Goal: Transaction & Acquisition: Book appointment/travel/reservation

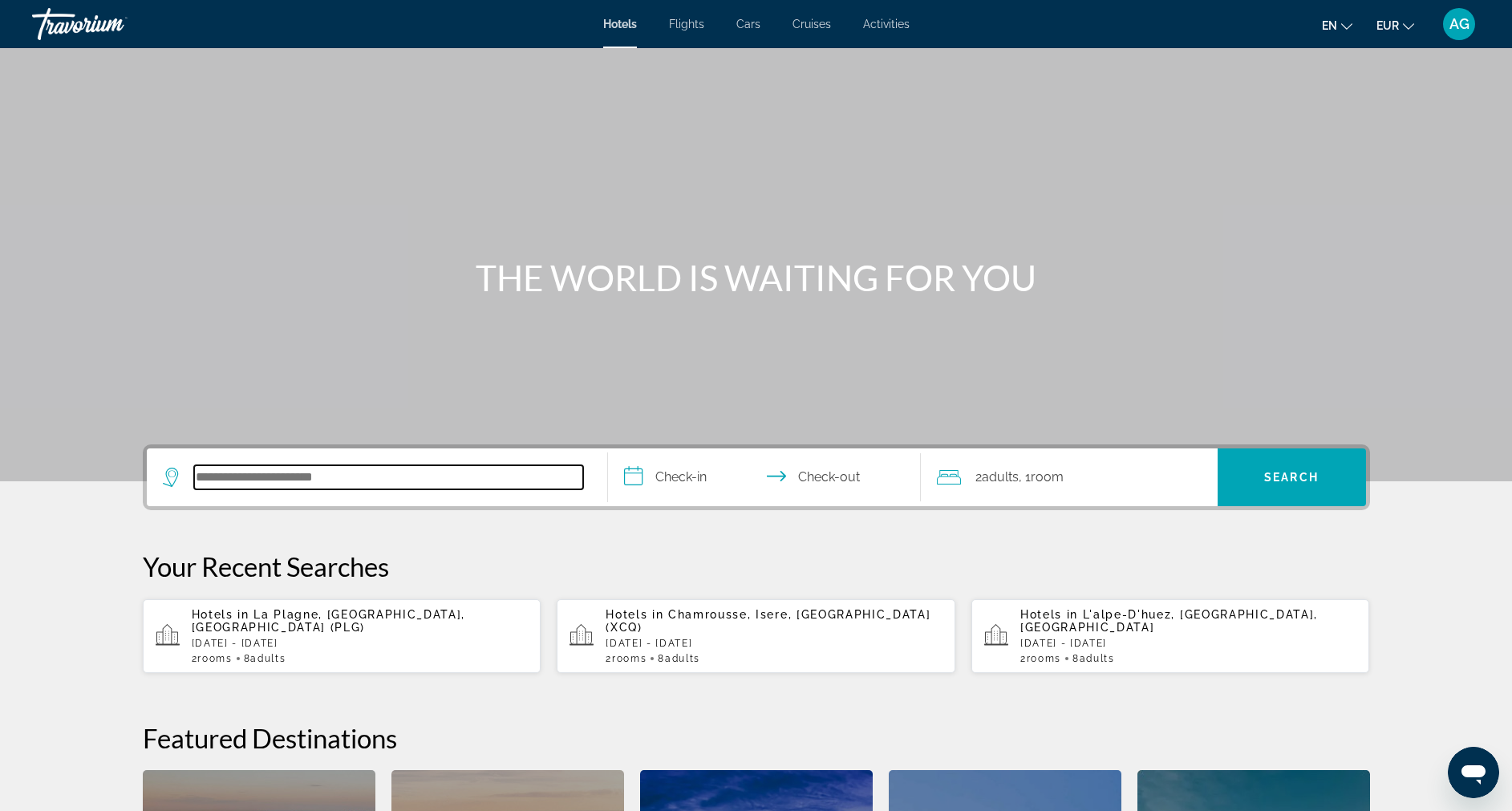
click at [320, 467] on input "Search hotel destination" at bounding box center [388, 477] width 389 height 24
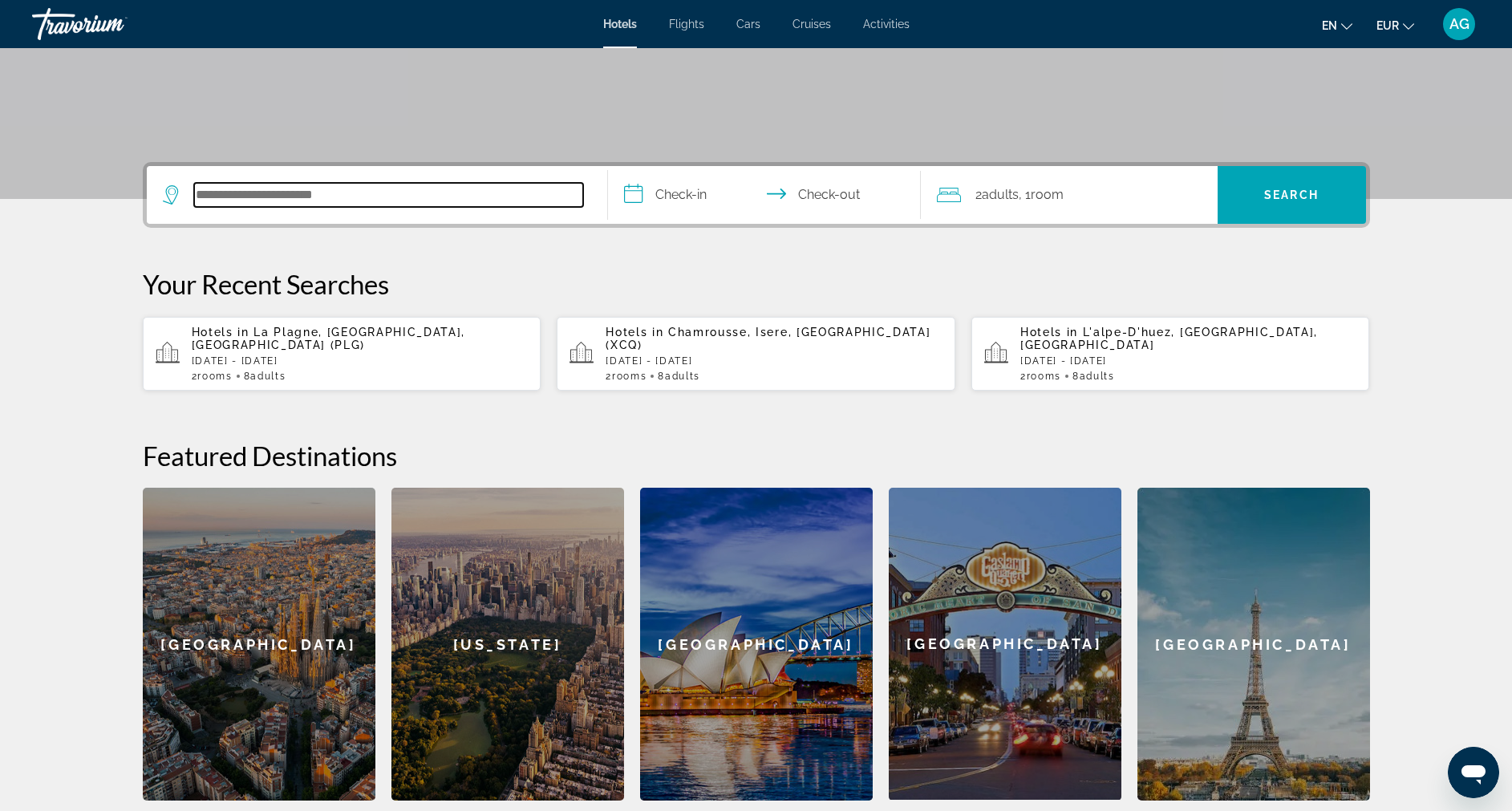
scroll to position [392, 0]
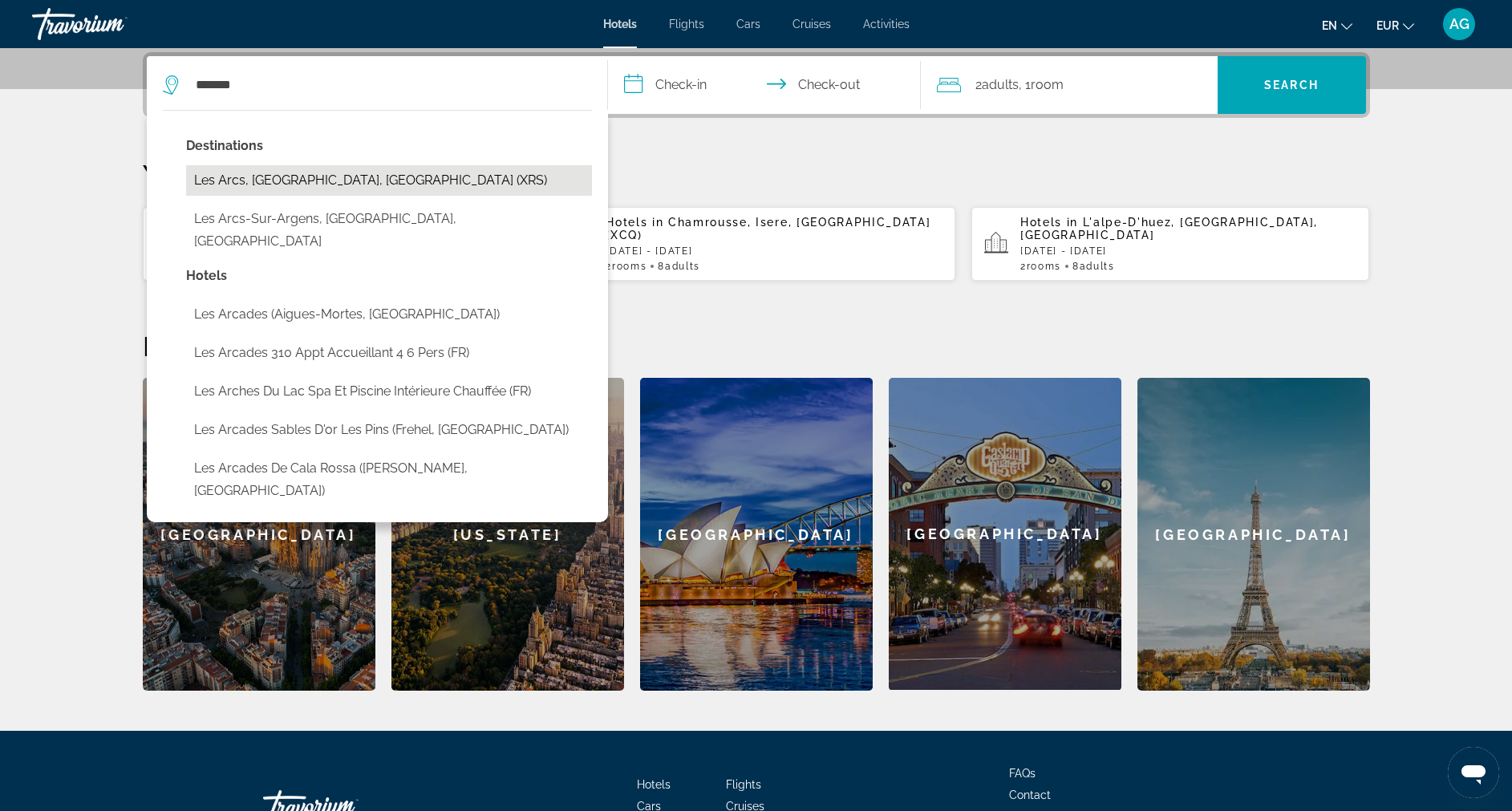
click at [245, 182] on button "Les Arcs, [GEOGRAPHIC_DATA], [GEOGRAPHIC_DATA] (XRS)" at bounding box center [389, 181] width 406 height 31
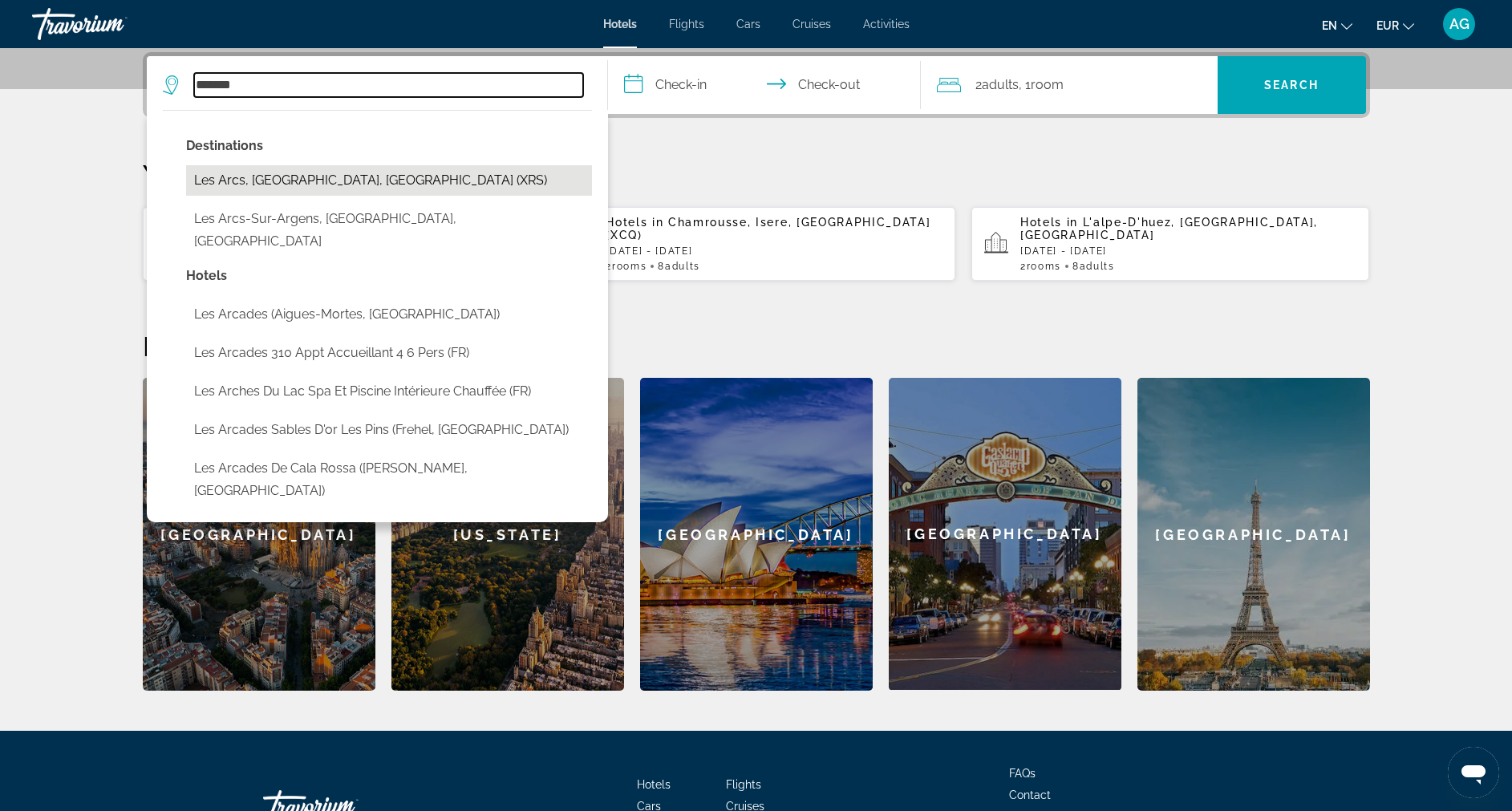
type input "**********"
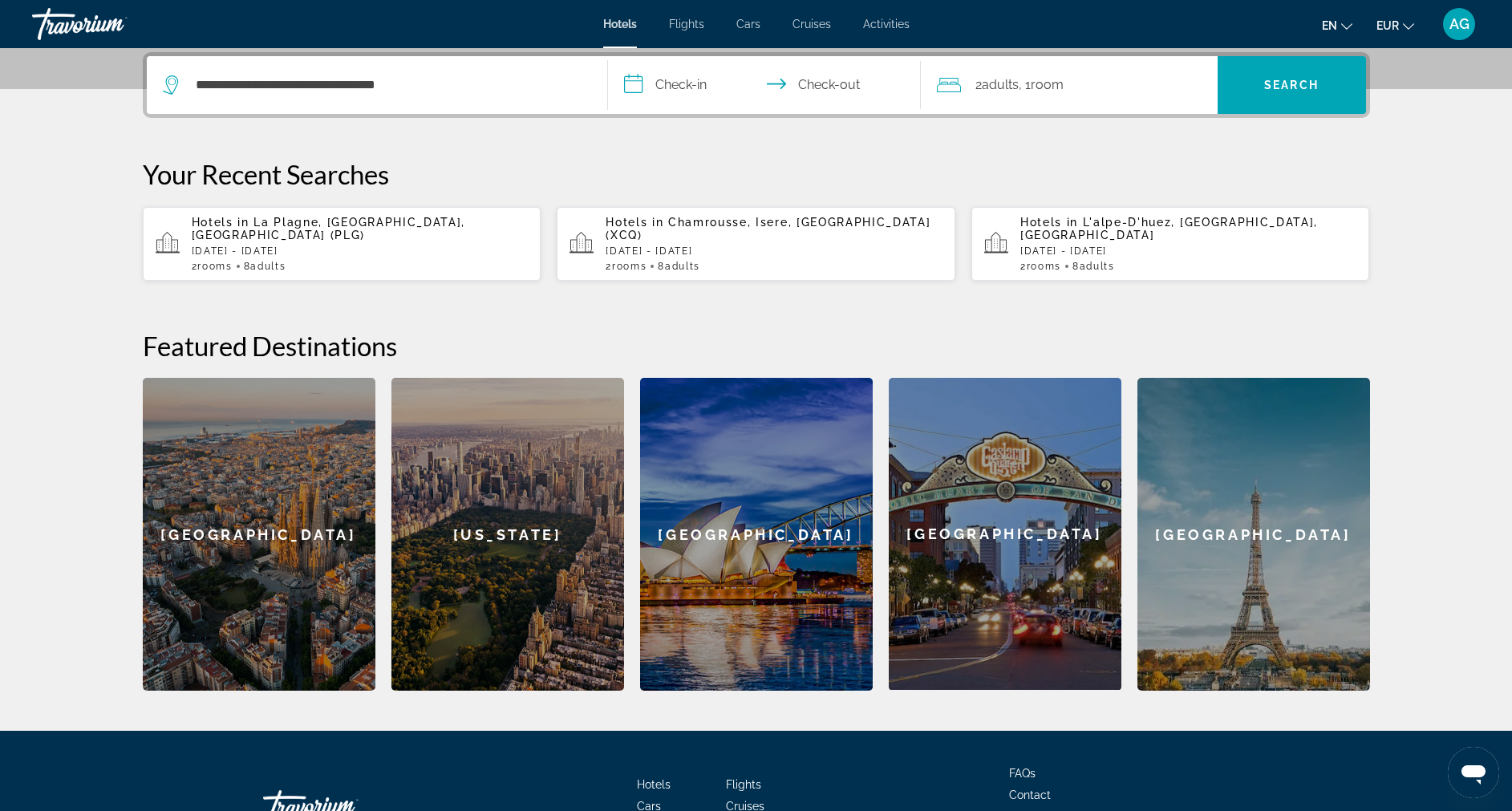
click at [679, 70] on input "**********" at bounding box center [768, 88] width 320 height 63
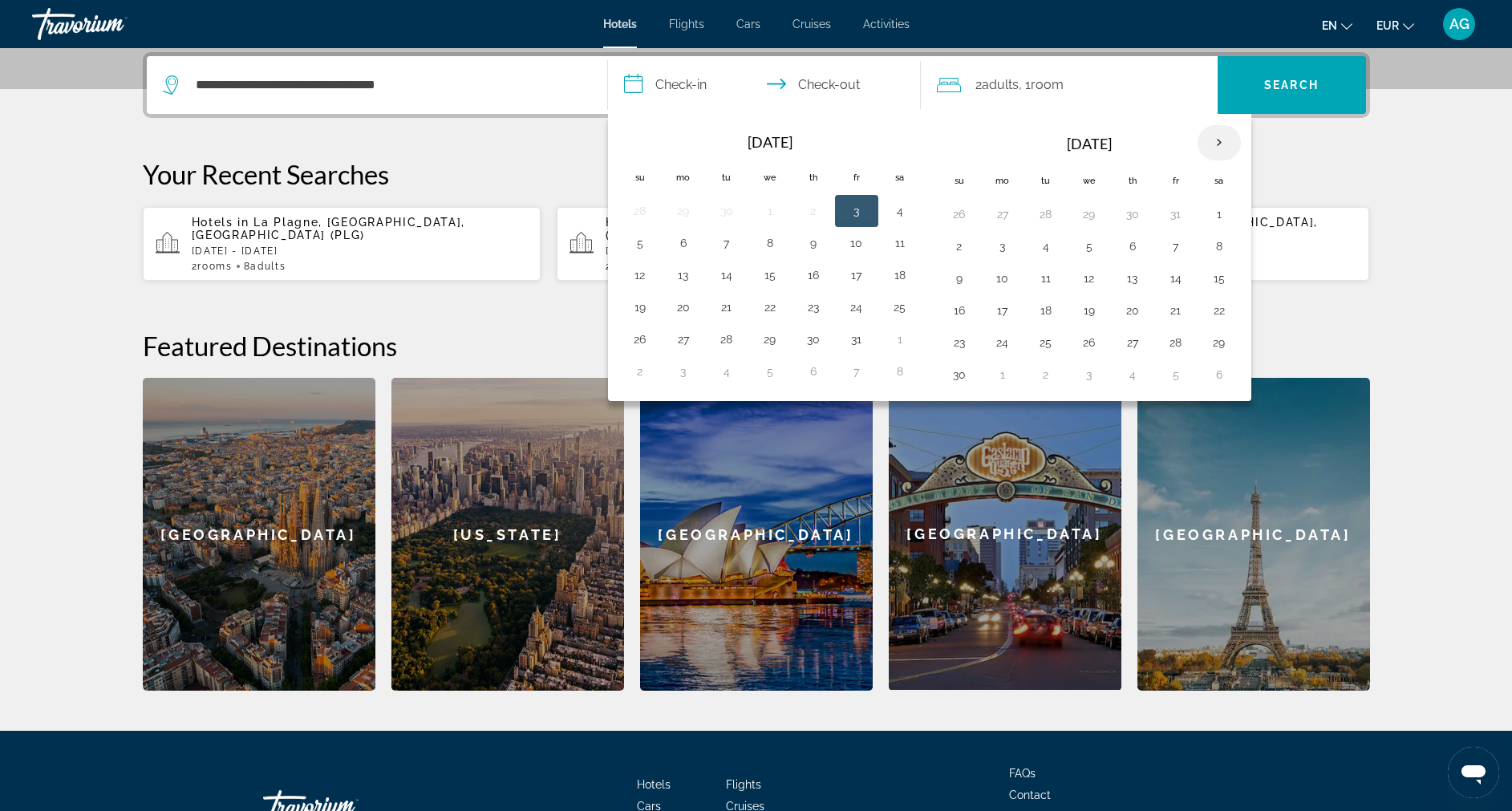
click at [1218, 141] on th "Next month" at bounding box center [1219, 142] width 43 height 35
click at [1218, 304] on button "27" at bounding box center [1219, 310] width 26 height 22
click at [1224, 342] on button "3" at bounding box center [1219, 342] width 26 height 22
type input "**********"
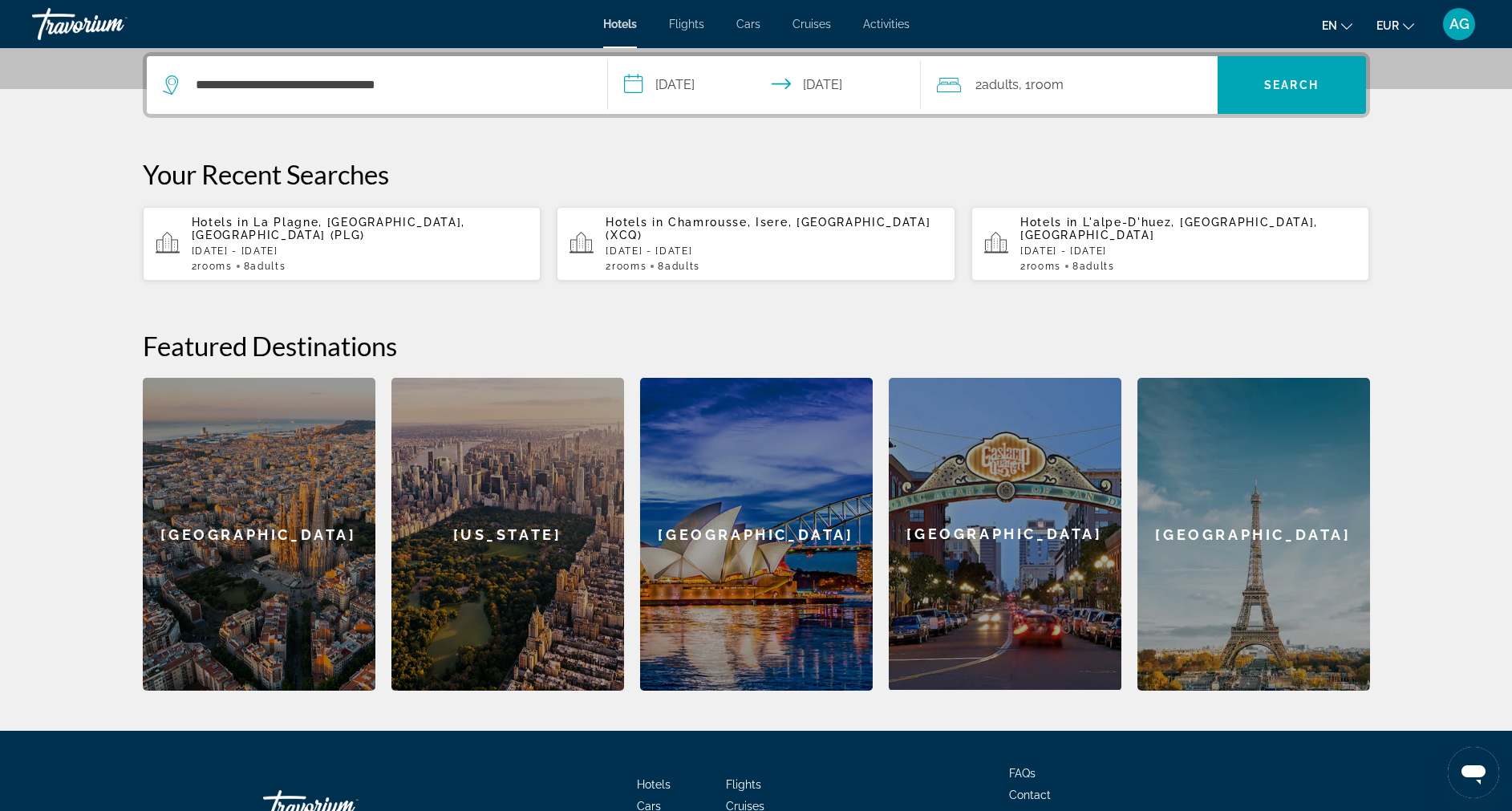
click at [1045, 75] on span ", 1 Room rooms" at bounding box center [1042, 84] width 45 height 22
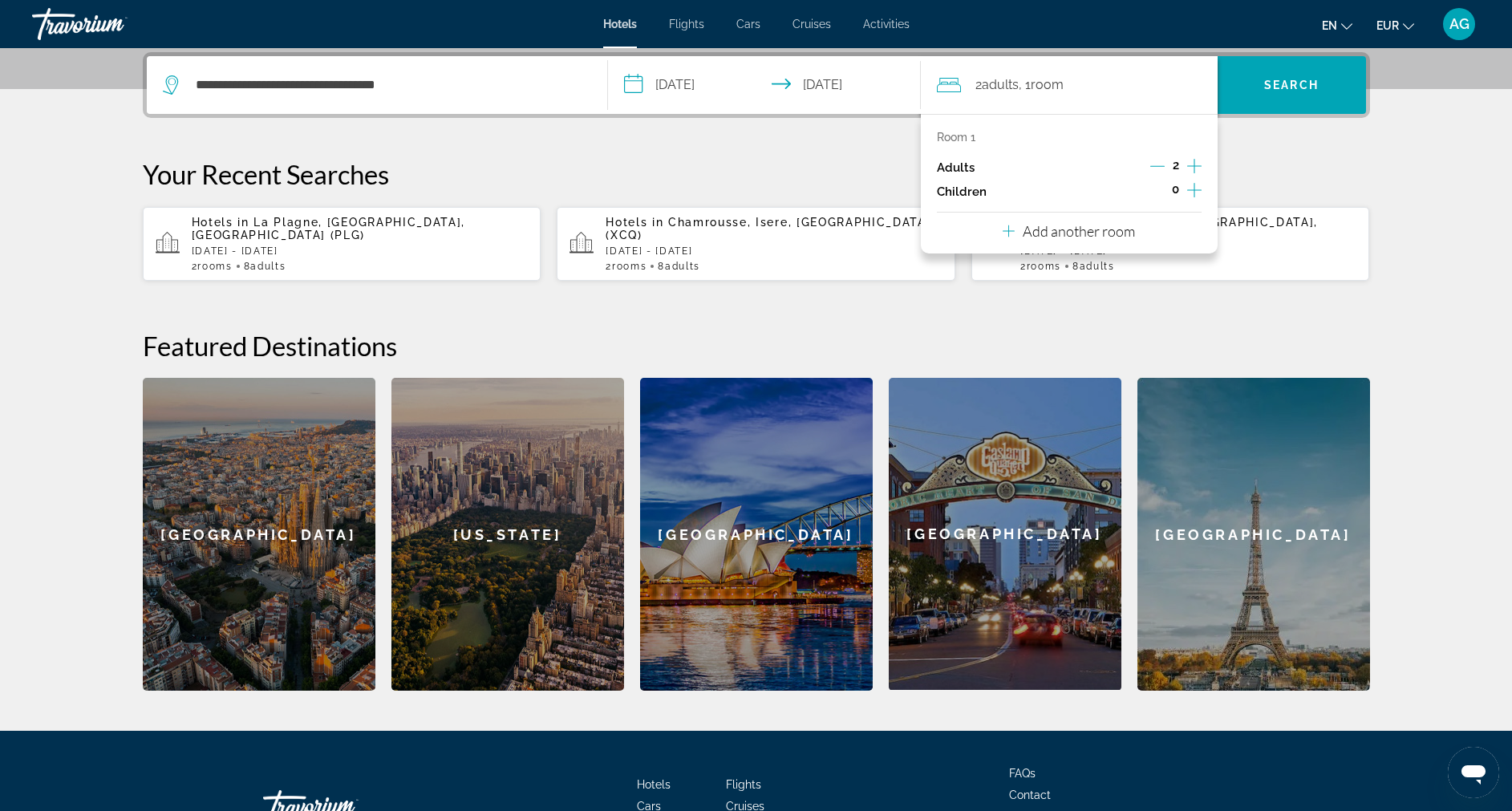
click at [1107, 241] on button "Add another room" at bounding box center [1068, 229] width 132 height 33
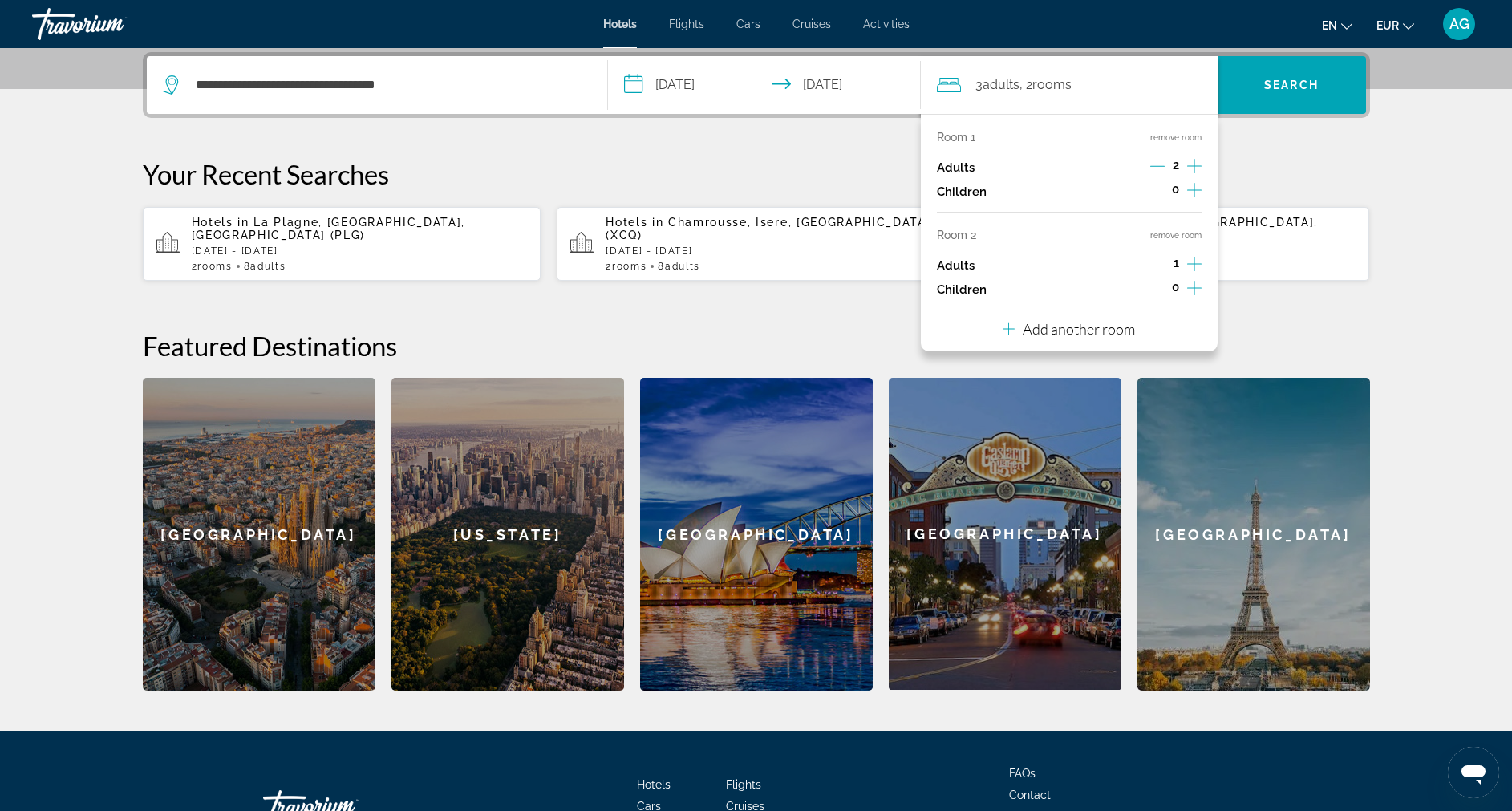
click at [1199, 168] on icon "Increment adults" at bounding box center [1195, 165] width 14 height 19
click at [1193, 264] on icon "Increment adults" at bounding box center [1195, 264] width 14 height 14
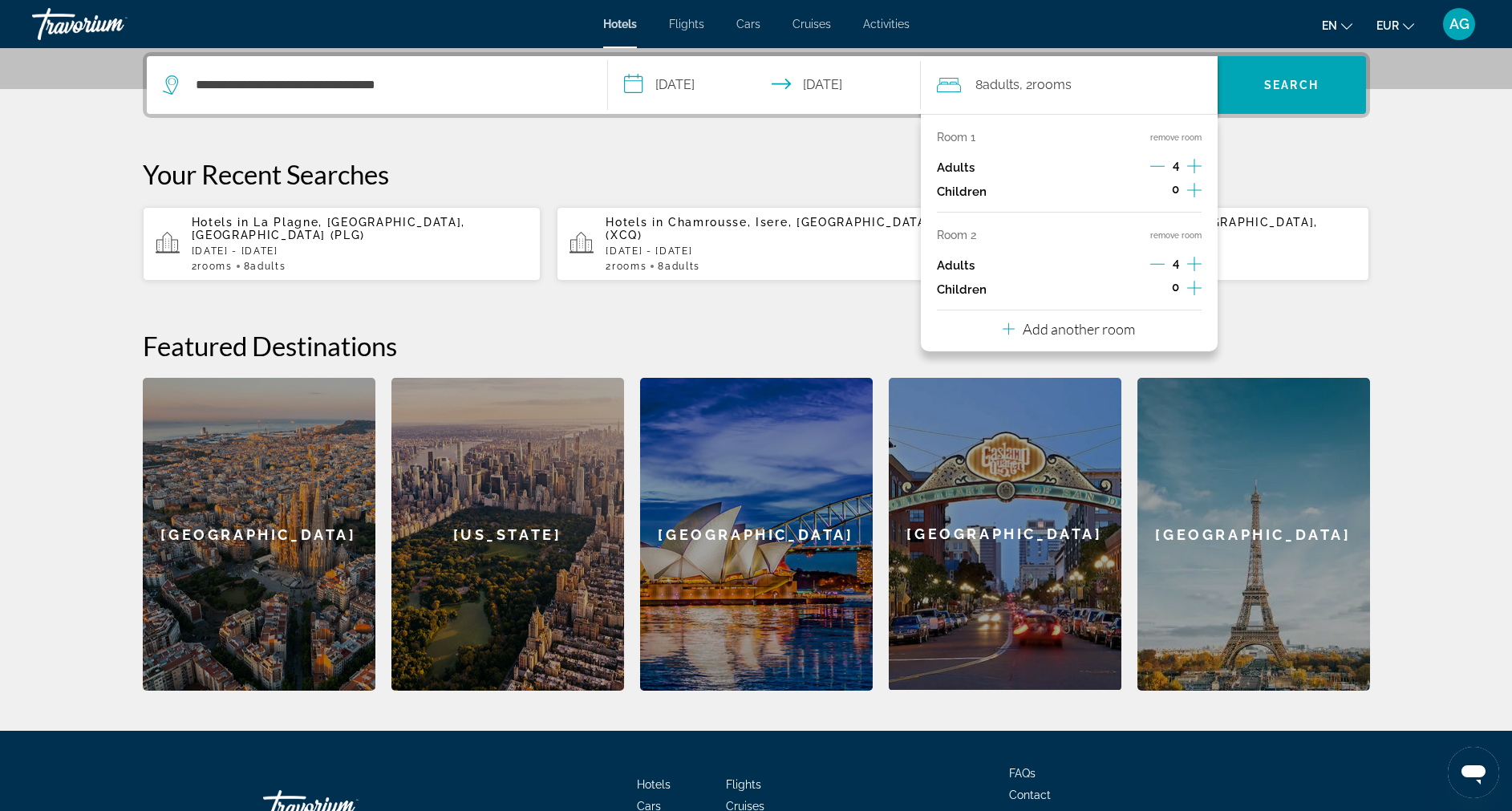
click at [1193, 264] on icon "Increment adults" at bounding box center [1195, 264] width 14 height 14
click at [1153, 264] on icon "Decrement adults" at bounding box center [1157, 264] width 14 height 1
click at [1315, 92] on span "Search" at bounding box center [1292, 84] width 148 height 39
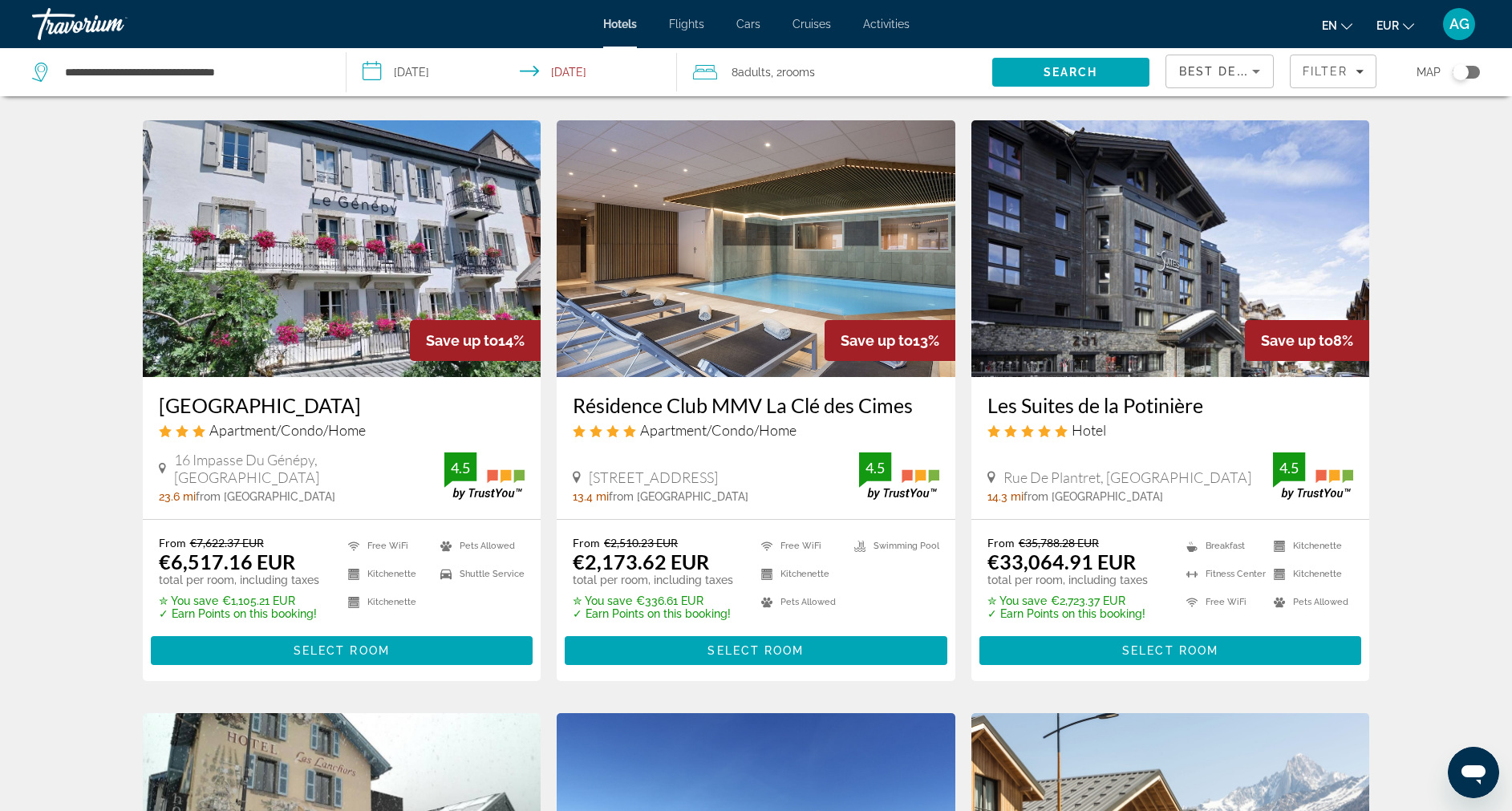
scroll to position [650, 0]
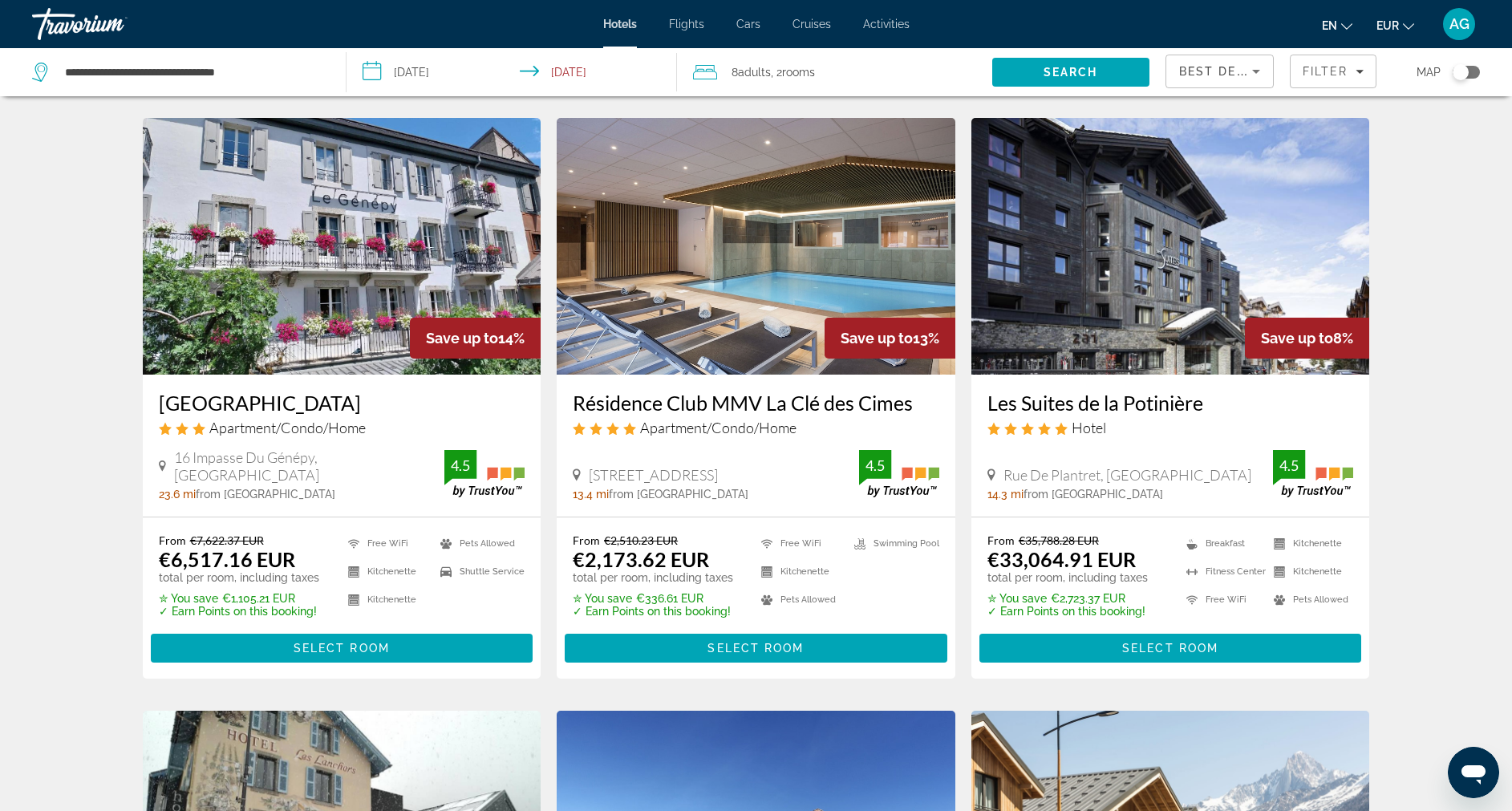
click at [834, 391] on h3 "Résidence Club MMV La Clé des Cimes" at bounding box center [756, 402] width 366 height 24
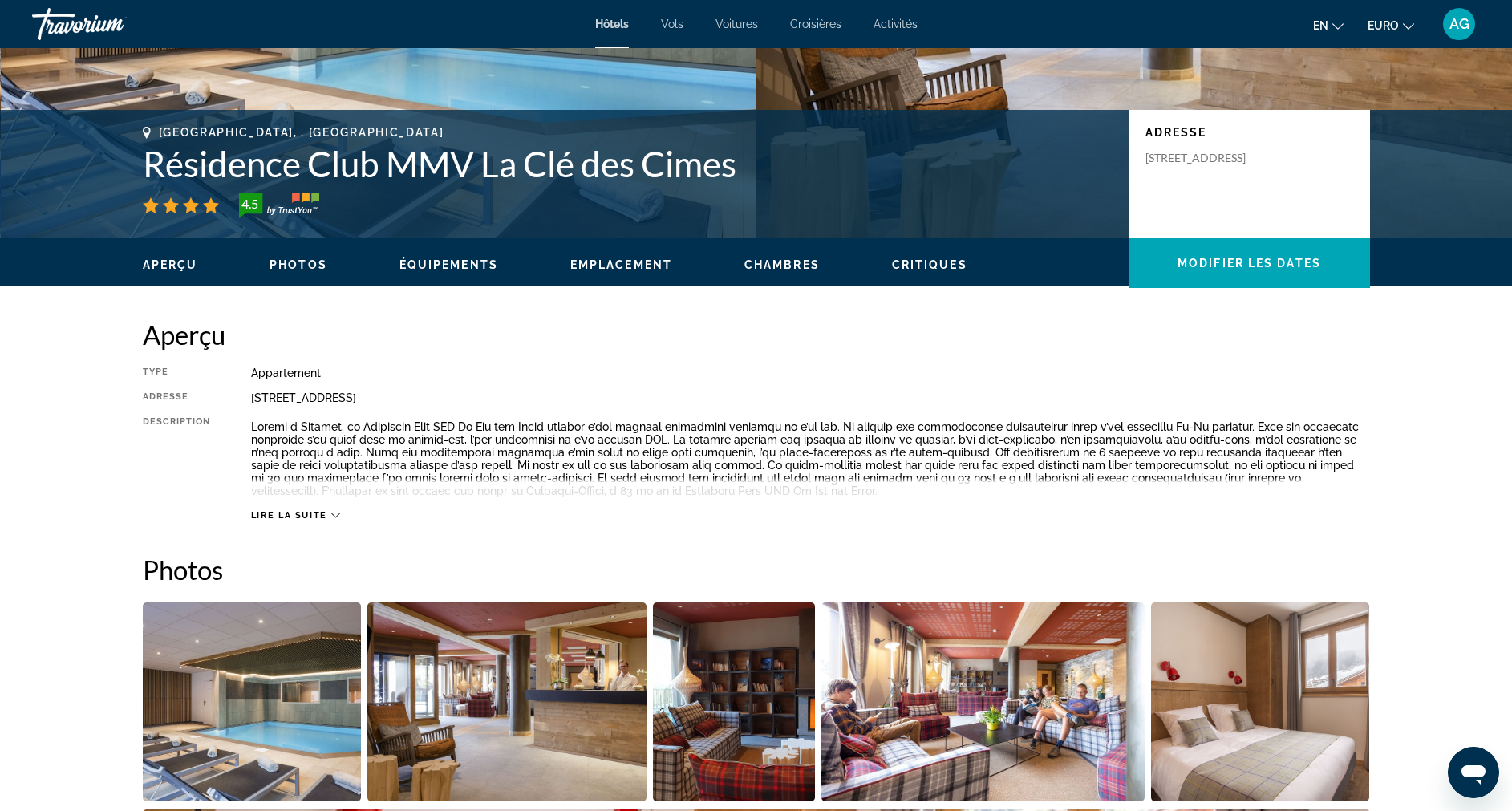
scroll to position [300, 0]
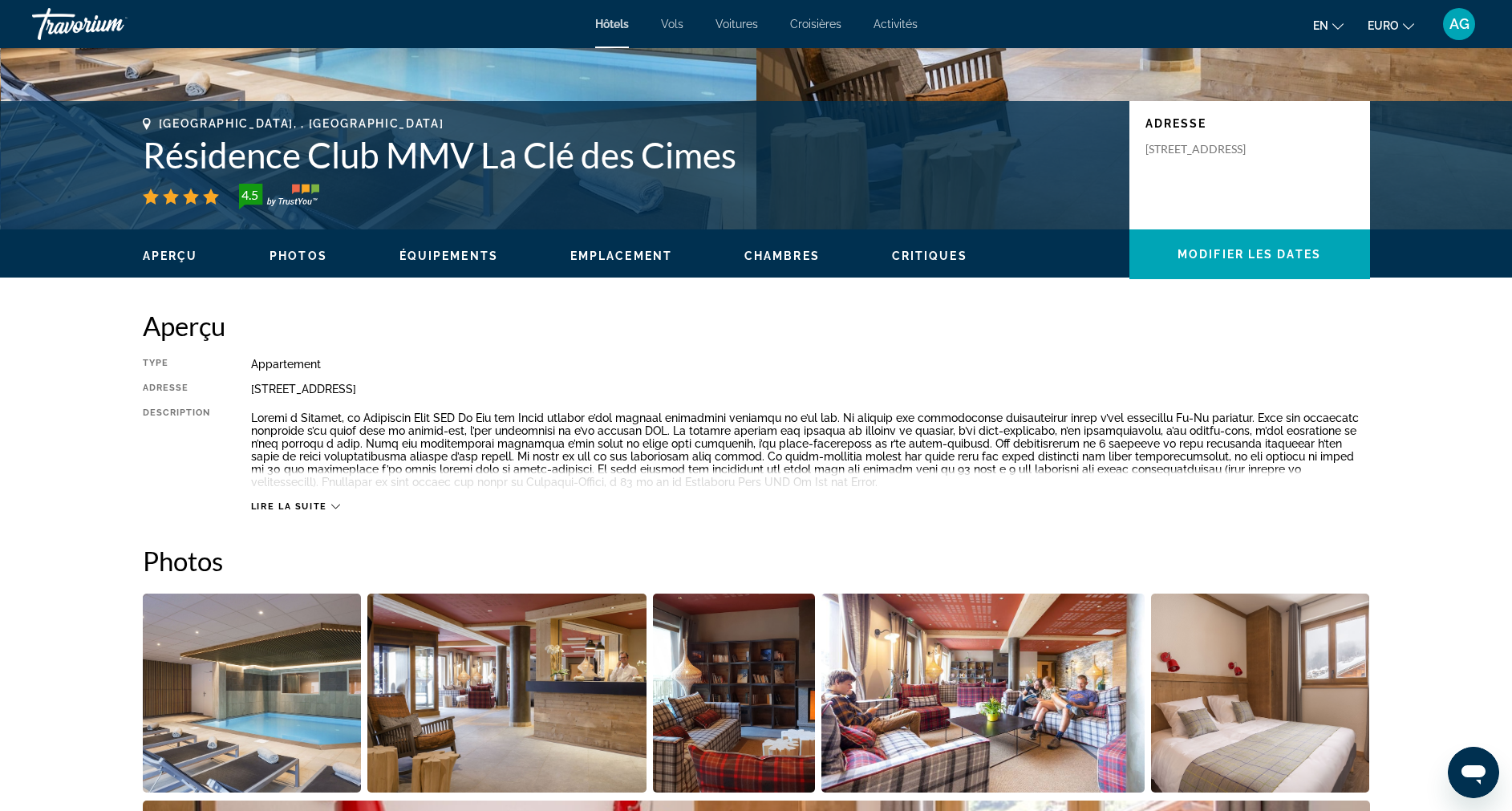
click at [291, 502] on span "Lire la suite" at bounding box center [289, 507] width 76 height 11
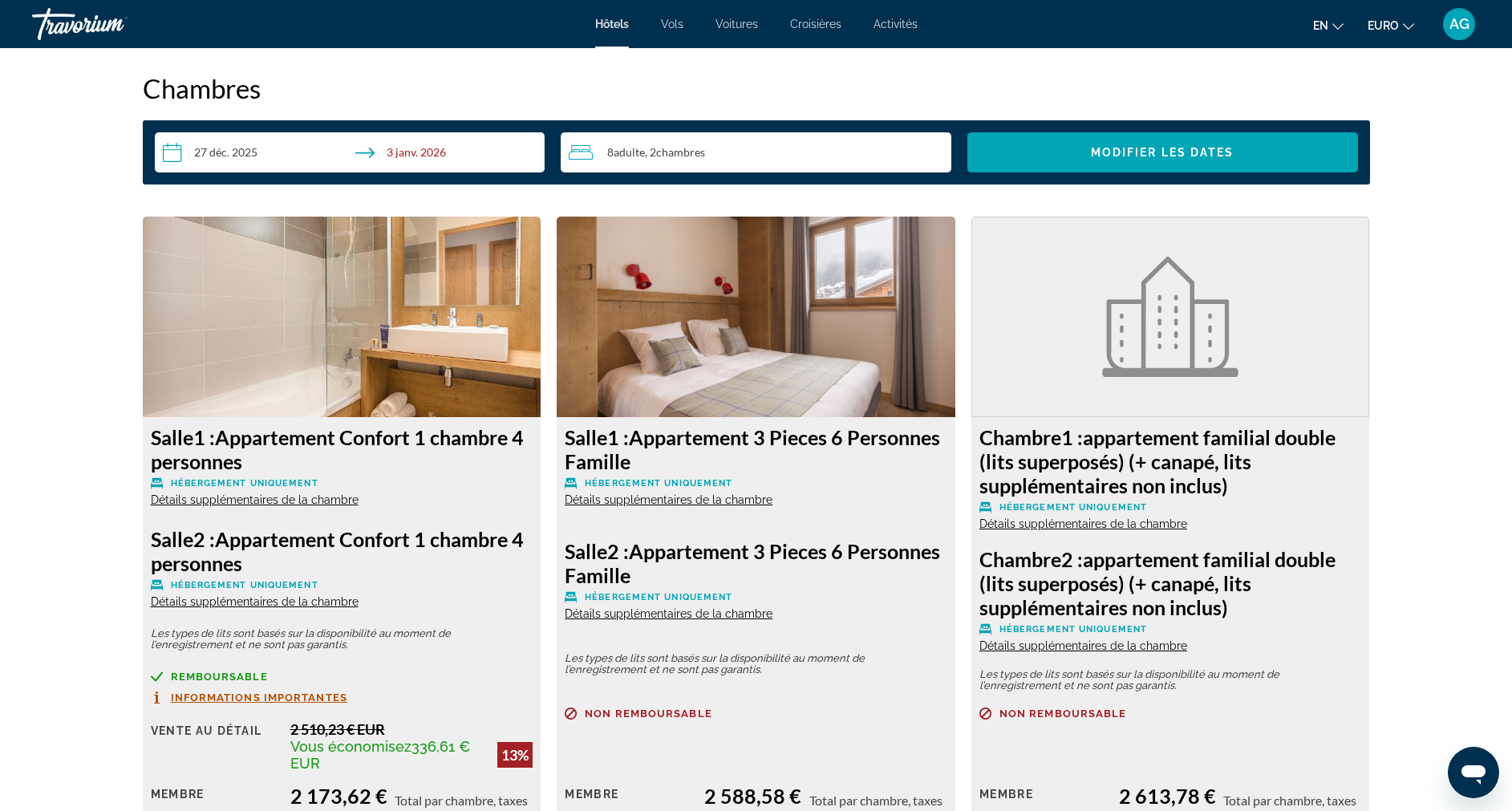
scroll to position [2030, 0]
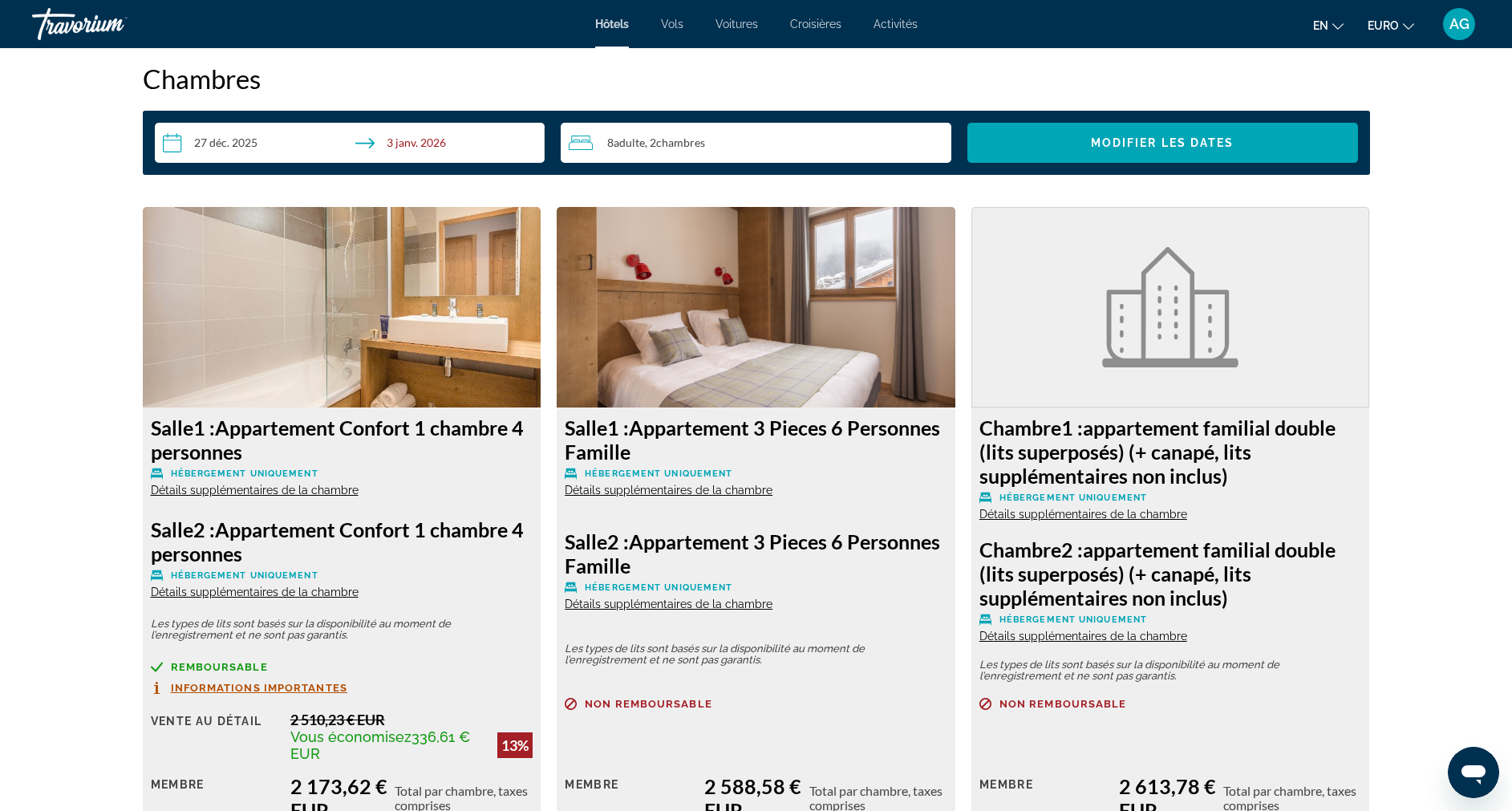
click at [735, 493] on span "Détails supplémentaires de la chambre" at bounding box center [668, 490] width 207 height 13
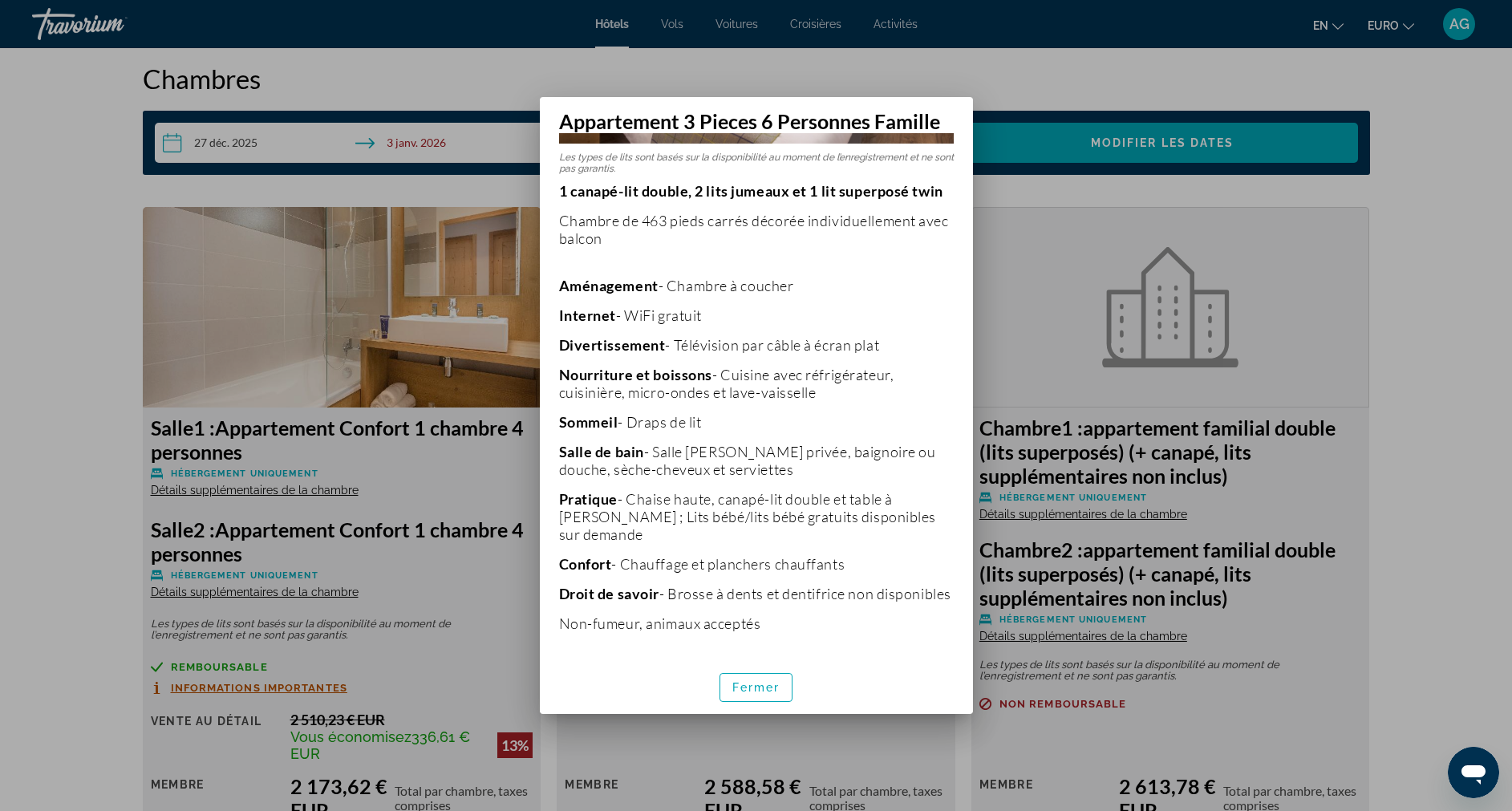
scroll to position [87, 0]
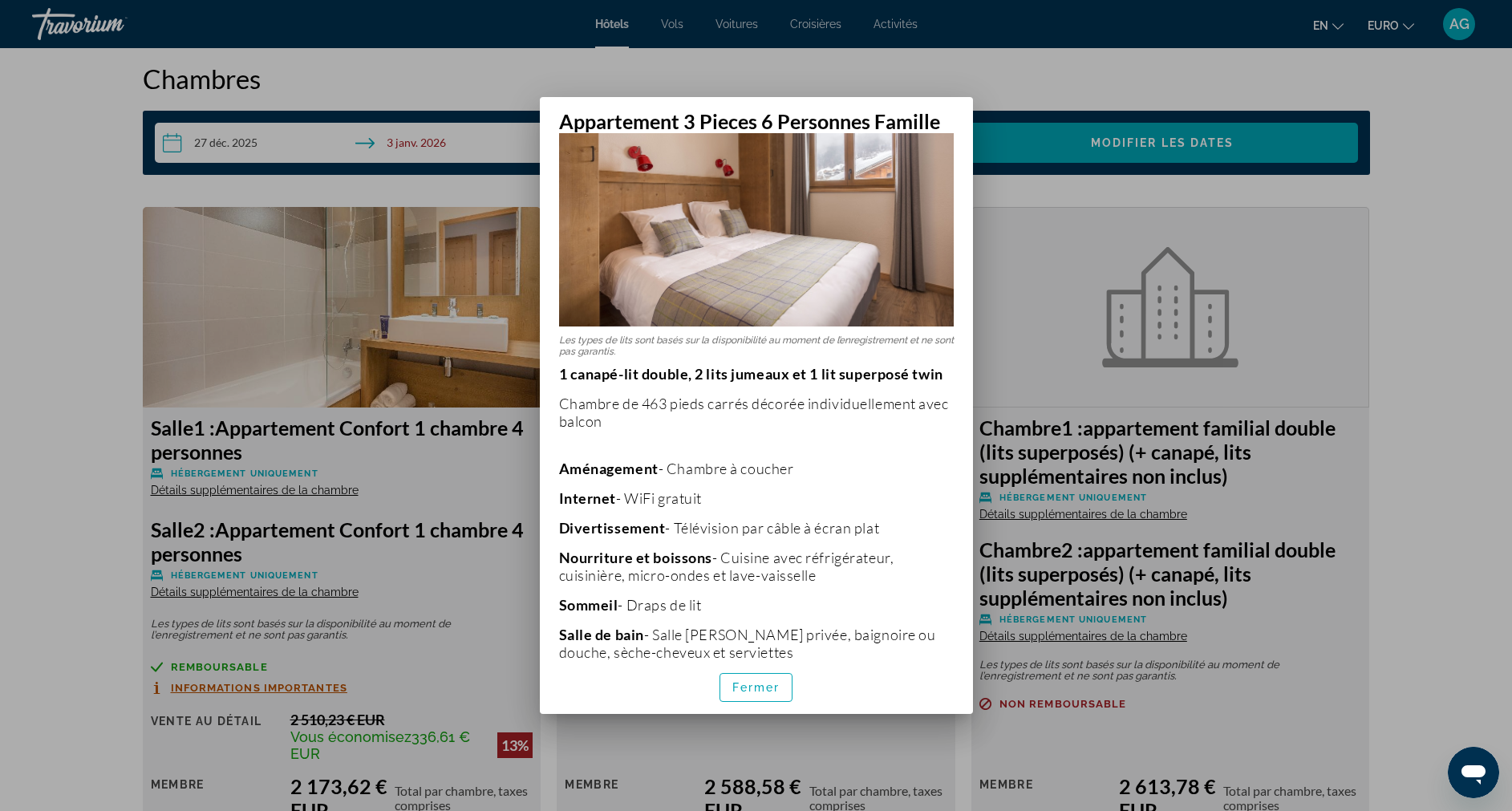
click at [997, 165] on div at bounding box center [756, 405] width 1512 height 811
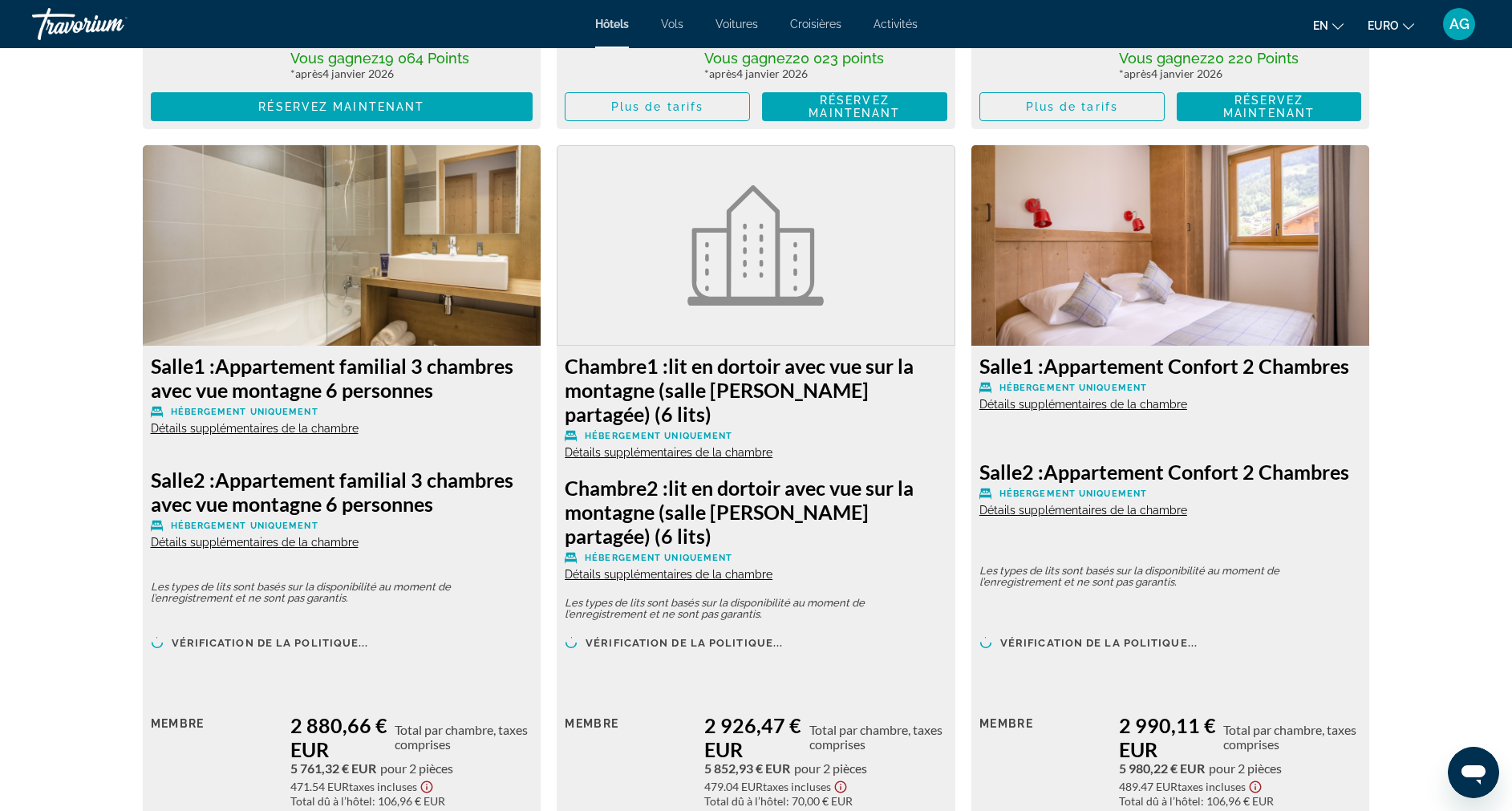
scroll to position [3626, 0]
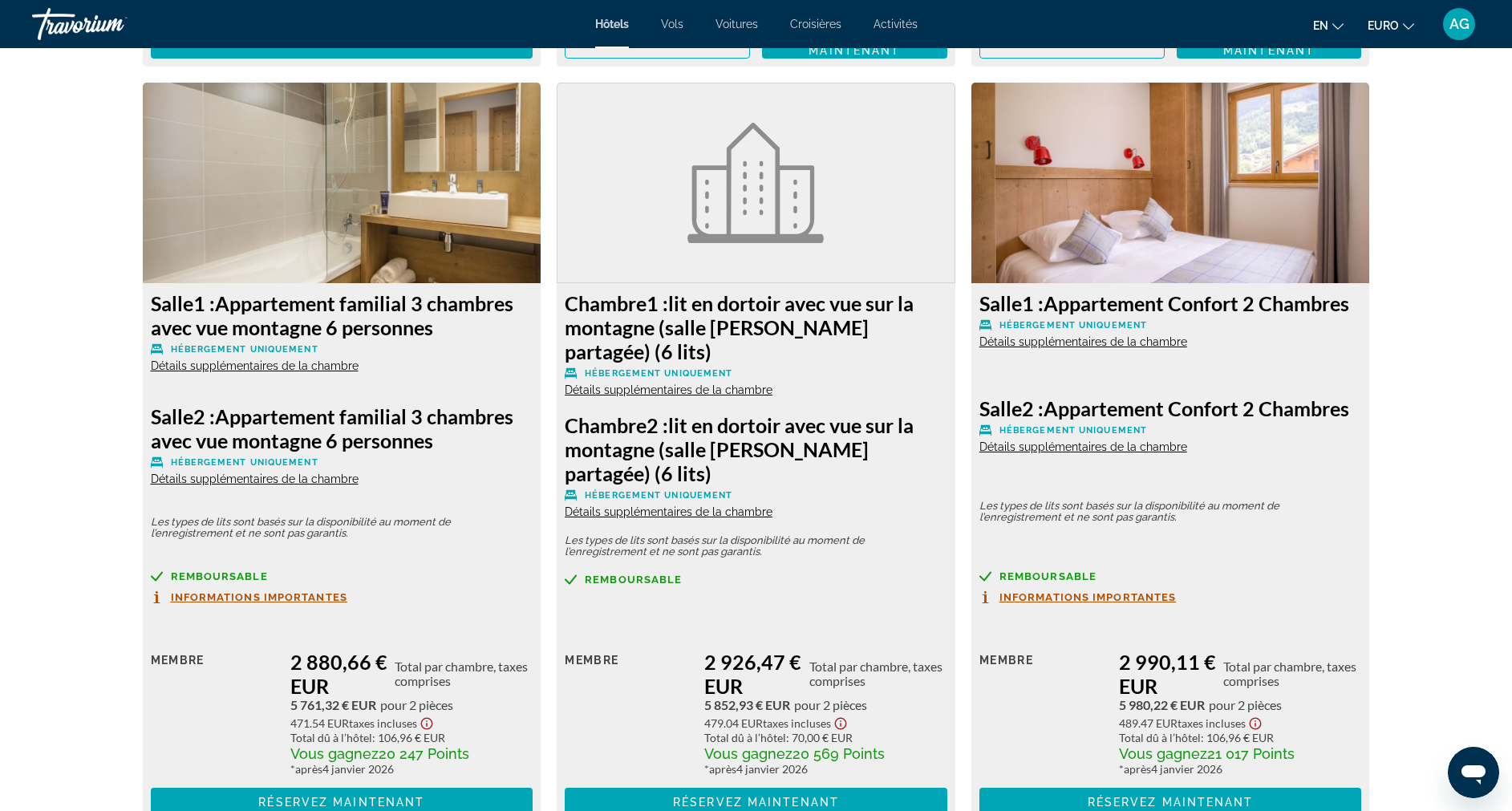
click at [309, 472] on span "Détails supplémentaires de la chambre" at bounding box center [254, 479] width 207 height 13
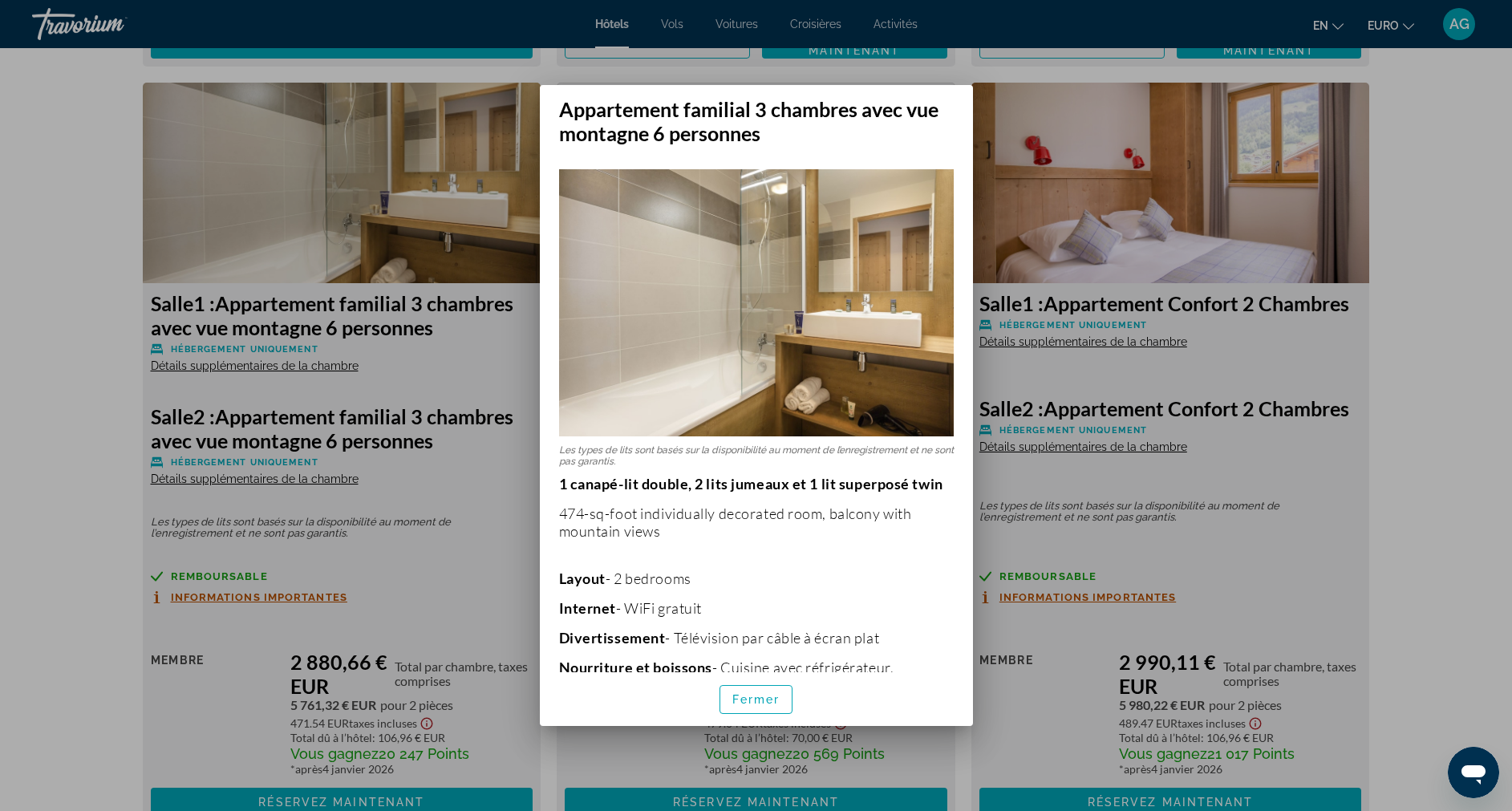
scroll to position [0, 0]
click at [1477, 404] on div at bounding box center [756, 405] width 1512 height 811
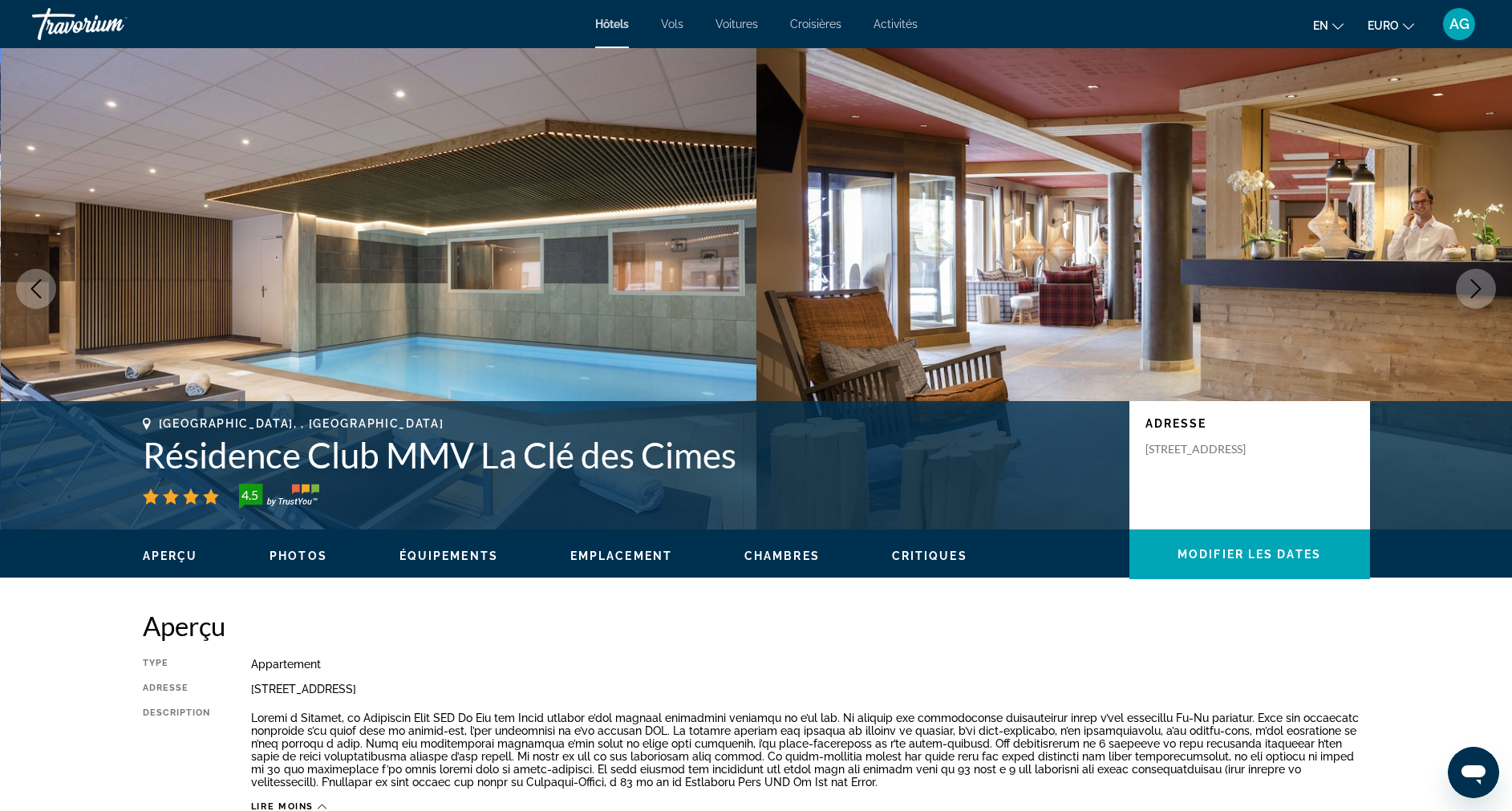
click at [1399, 42] on div "Hôtels Vols Voitures Croisières Activités Hotels Flights Cars Cruises Activitie…" at bounding box center [756, 24] width 1512 height 41
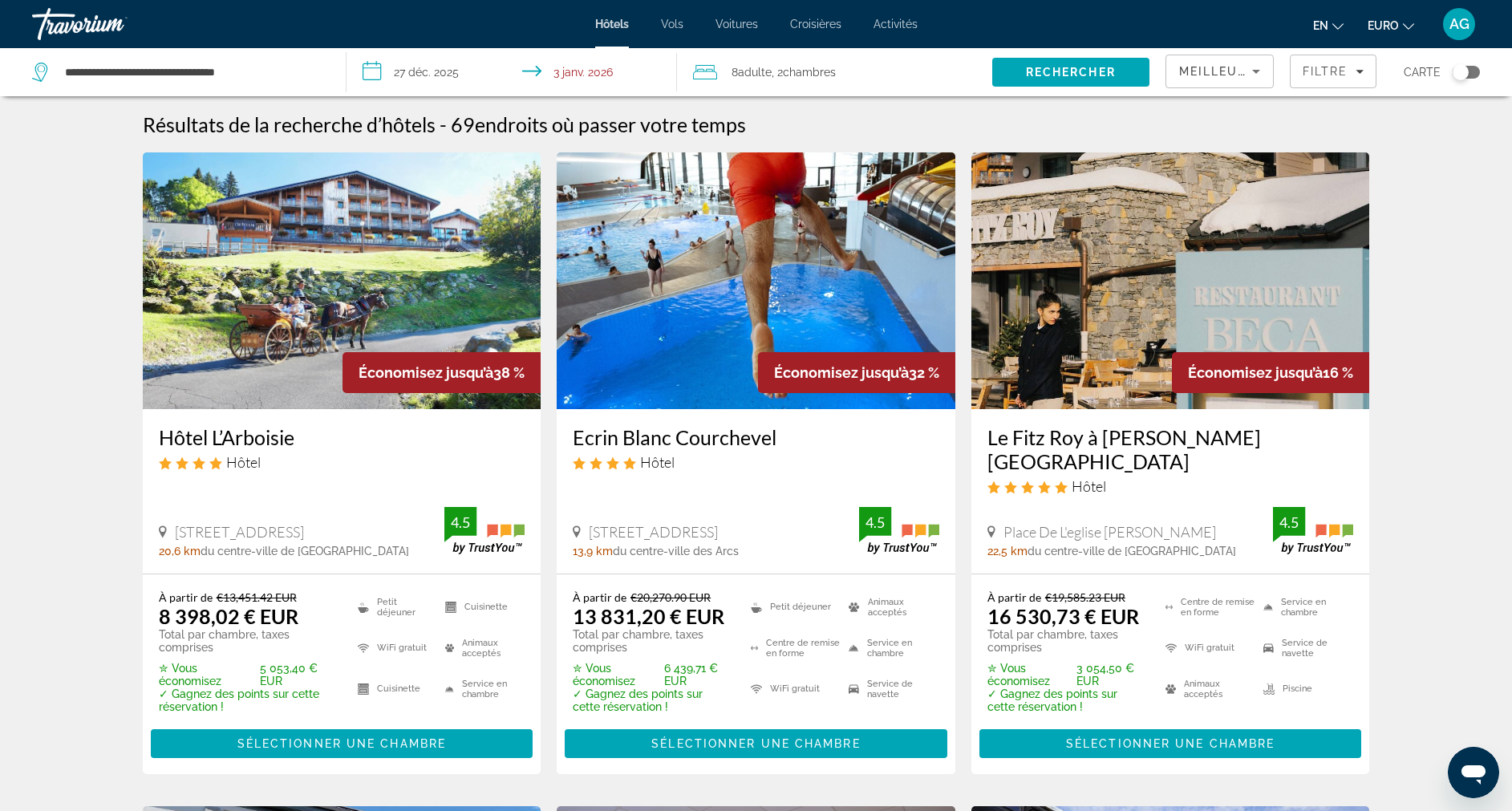
click at [867, 74] on div "8 Adult Adulte , 2 Room Chambres" at bounding box center [842, 72] width 298 height 22
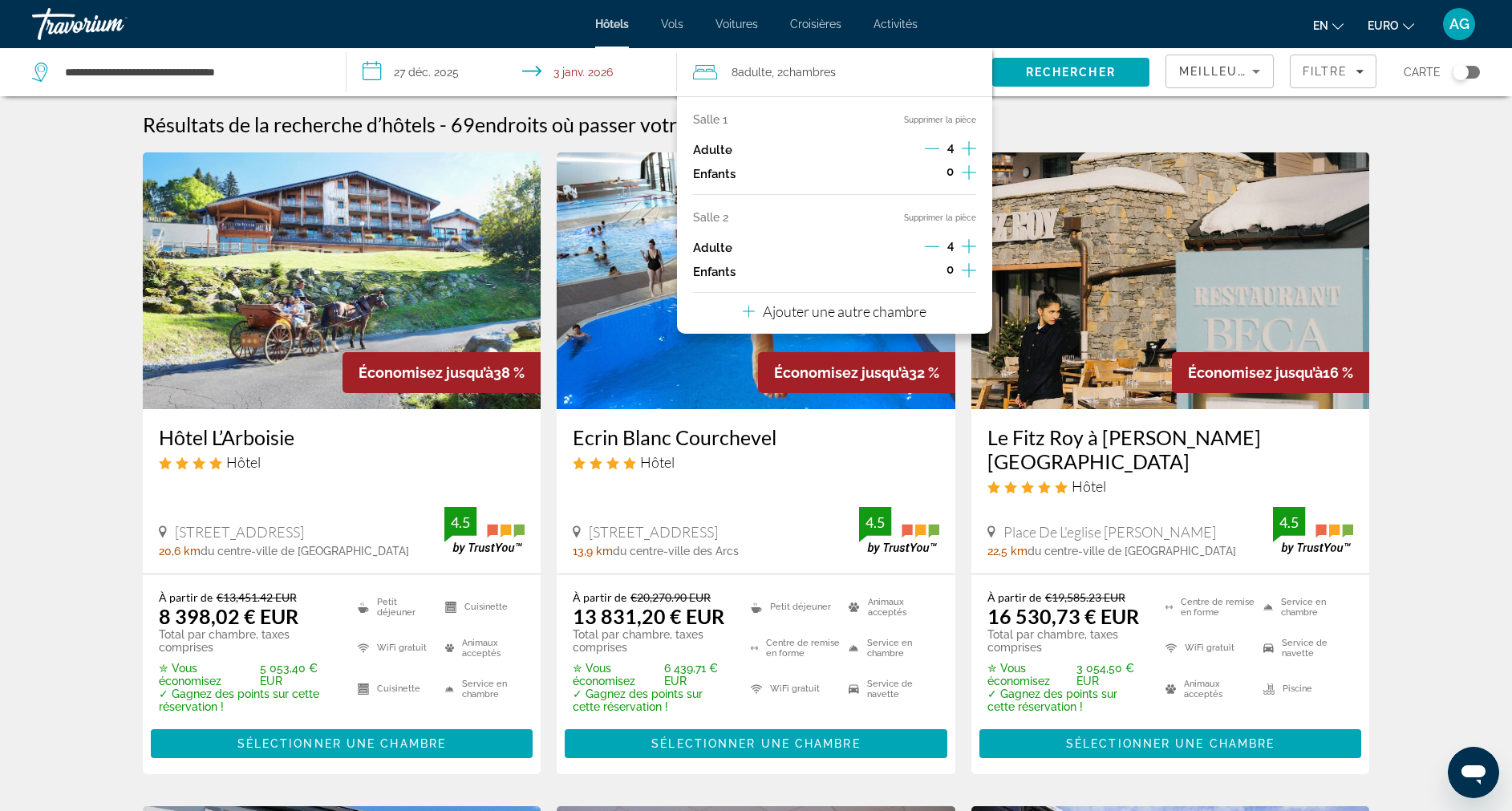
click at [929, 249] on icon "Décrément des adultes" at bounding box center [932, 246] width 14 height 14
click at [939, 148] on icon "Décrément des adultes" at bounding box center [932, 148] width 14 height 1
drag, startPoint x: 939, startPoint y: 148, endPoint x: 856, endPoint y: 321, distance: 191.9
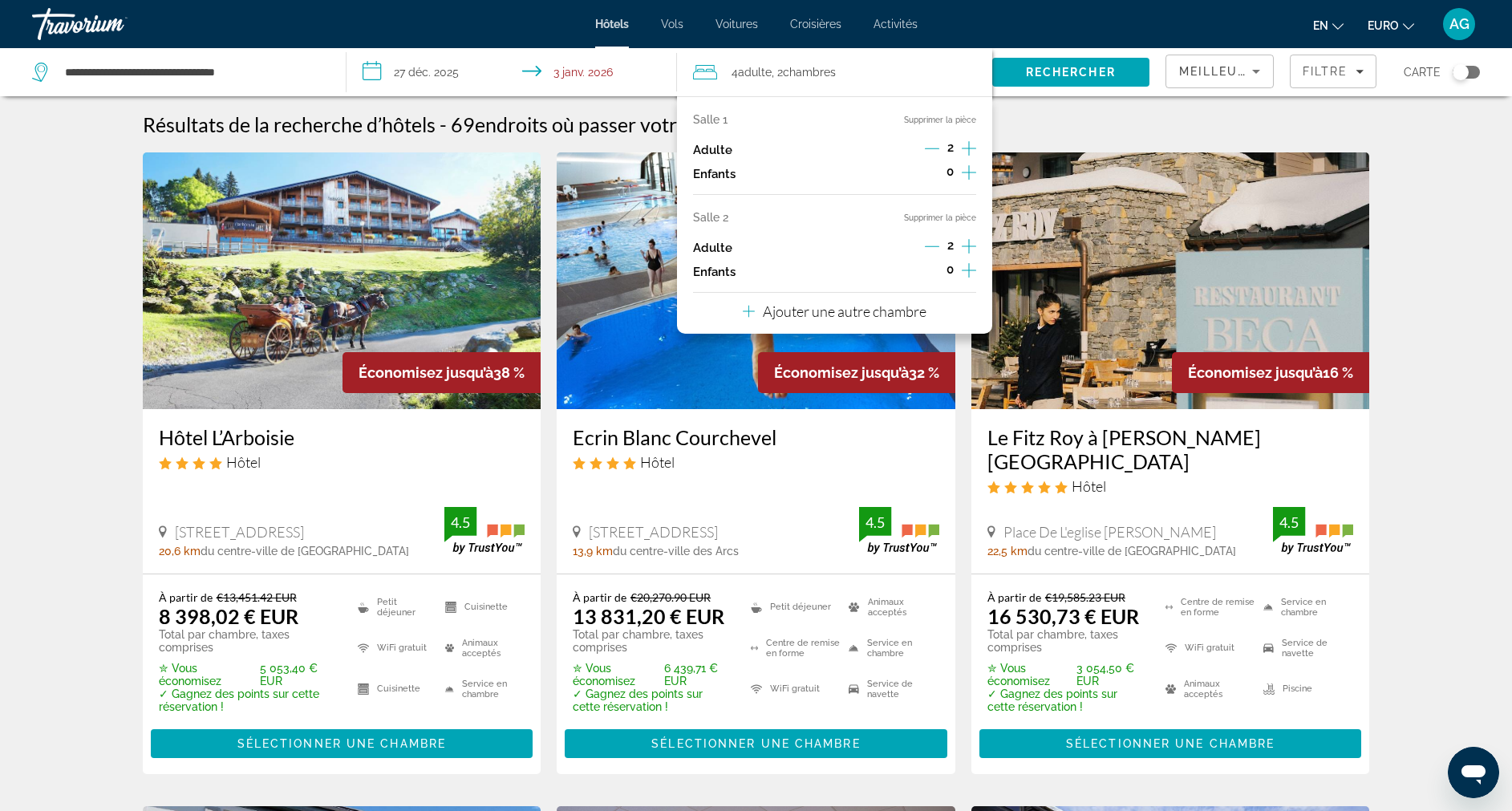
click at [856, 321] on div "Ajouter une autre chambre" at bounding box center [834, 311] width 184 height 19
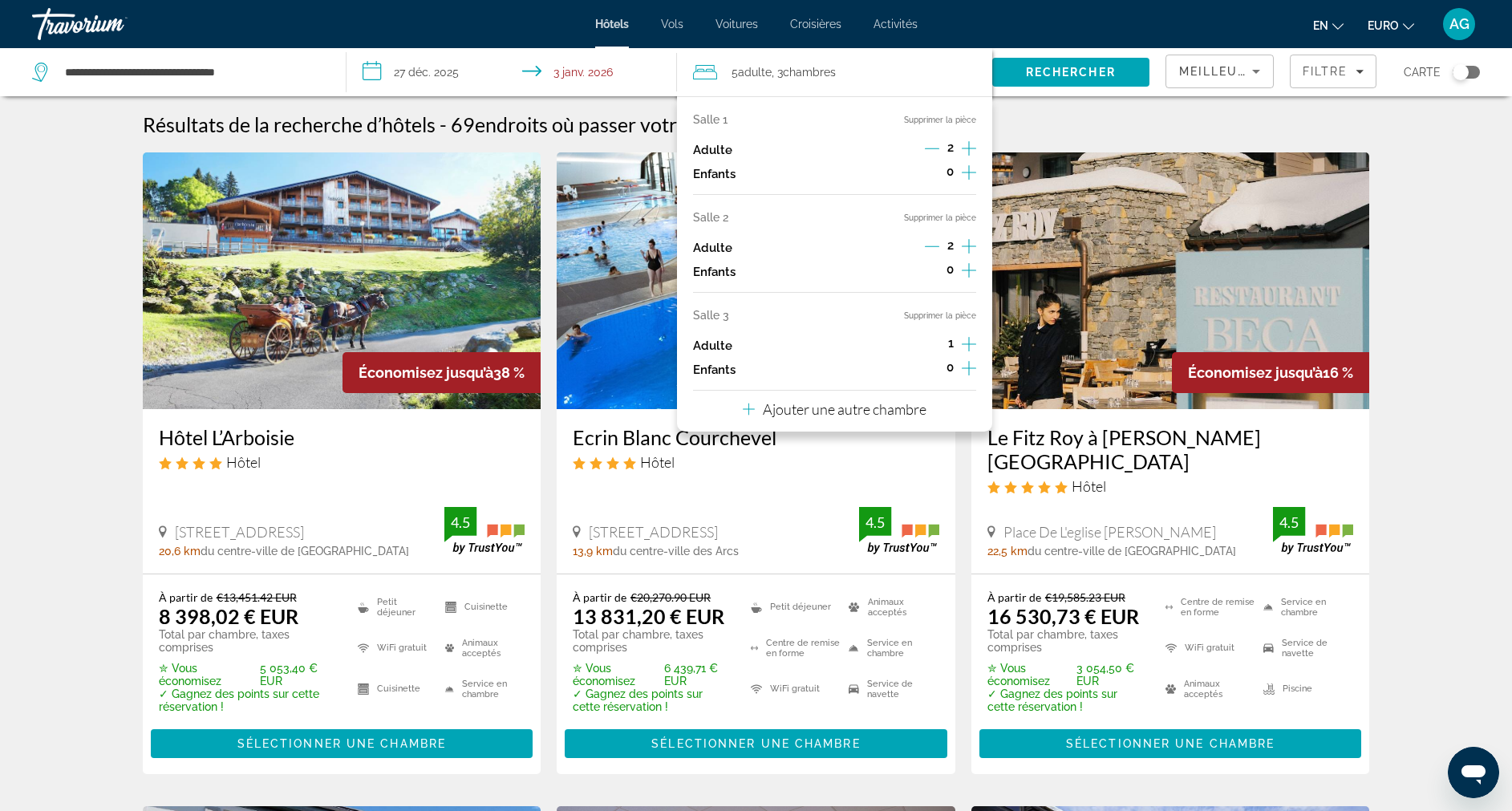
click at [971, 346] on icon "Augmenter les adultes" at bounding box center [969, 344] width 14 height 19
drag, startPoint x: 970, startPoint y: 346, endPoint x: 971, endPoint y: 245, distance: 101.0
click at [971, 245] on icon "Augmenter les adultes" at bounding box center [969, 246] width 14 height 19
click at [1086, 74] on span "Rechercher" at bounding box center [1071, 72] width 90 height 13
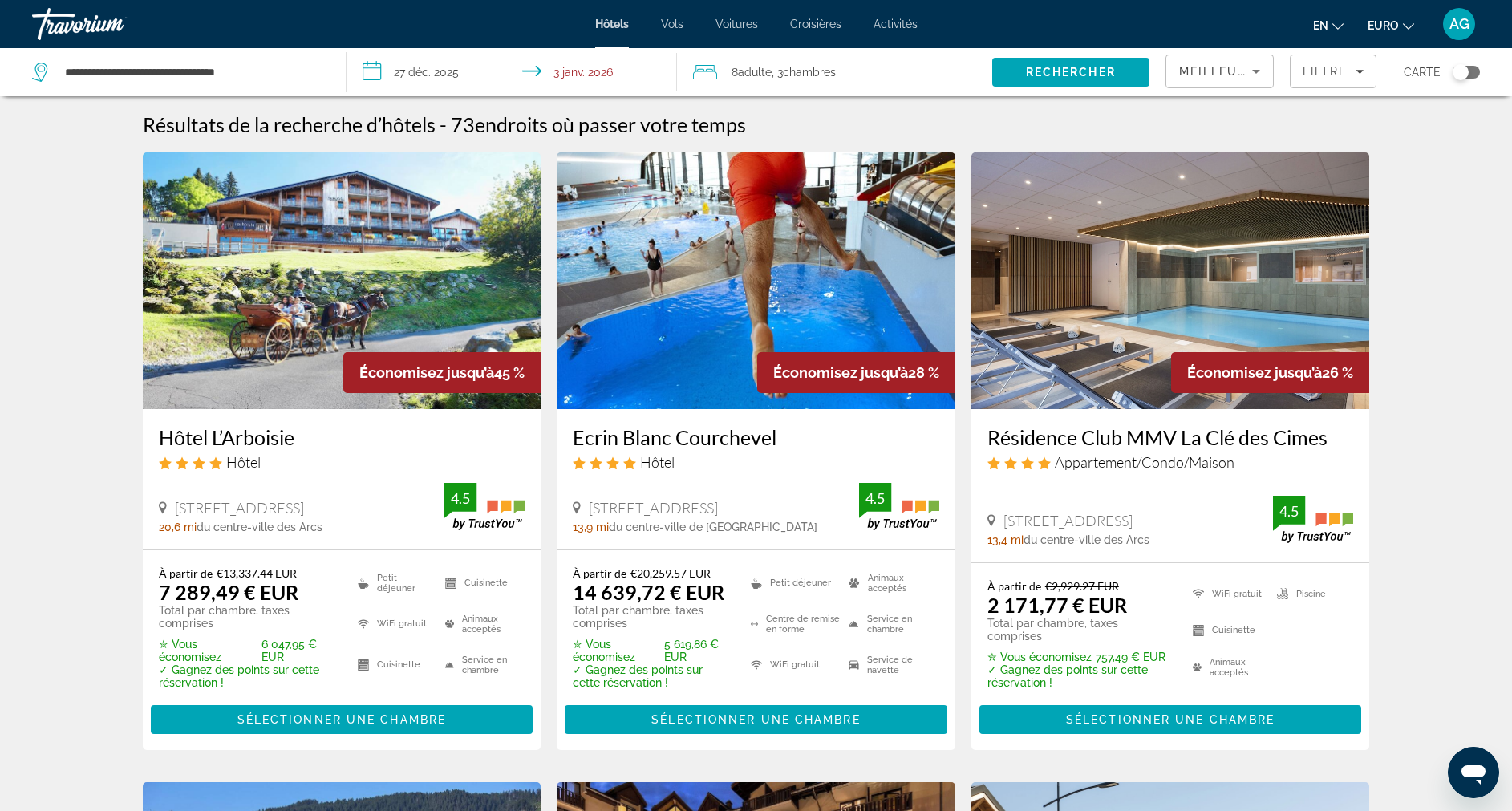
click at [1079, 441] on h3 "Résidence Club MMV La Clé des Cimes" at bounding box center [1171, 437] width 366 height 24
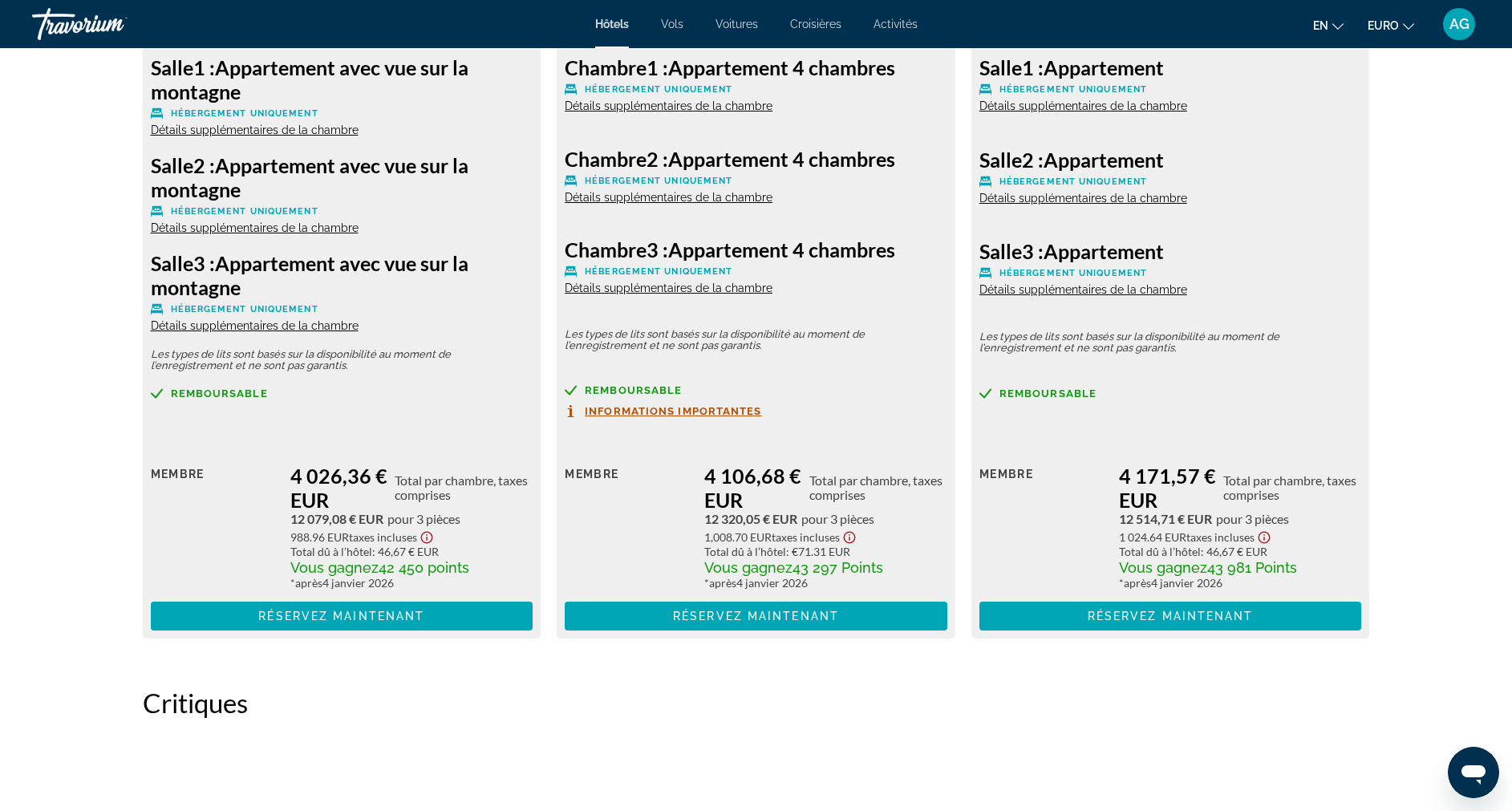
scroll to position [5864, 0]
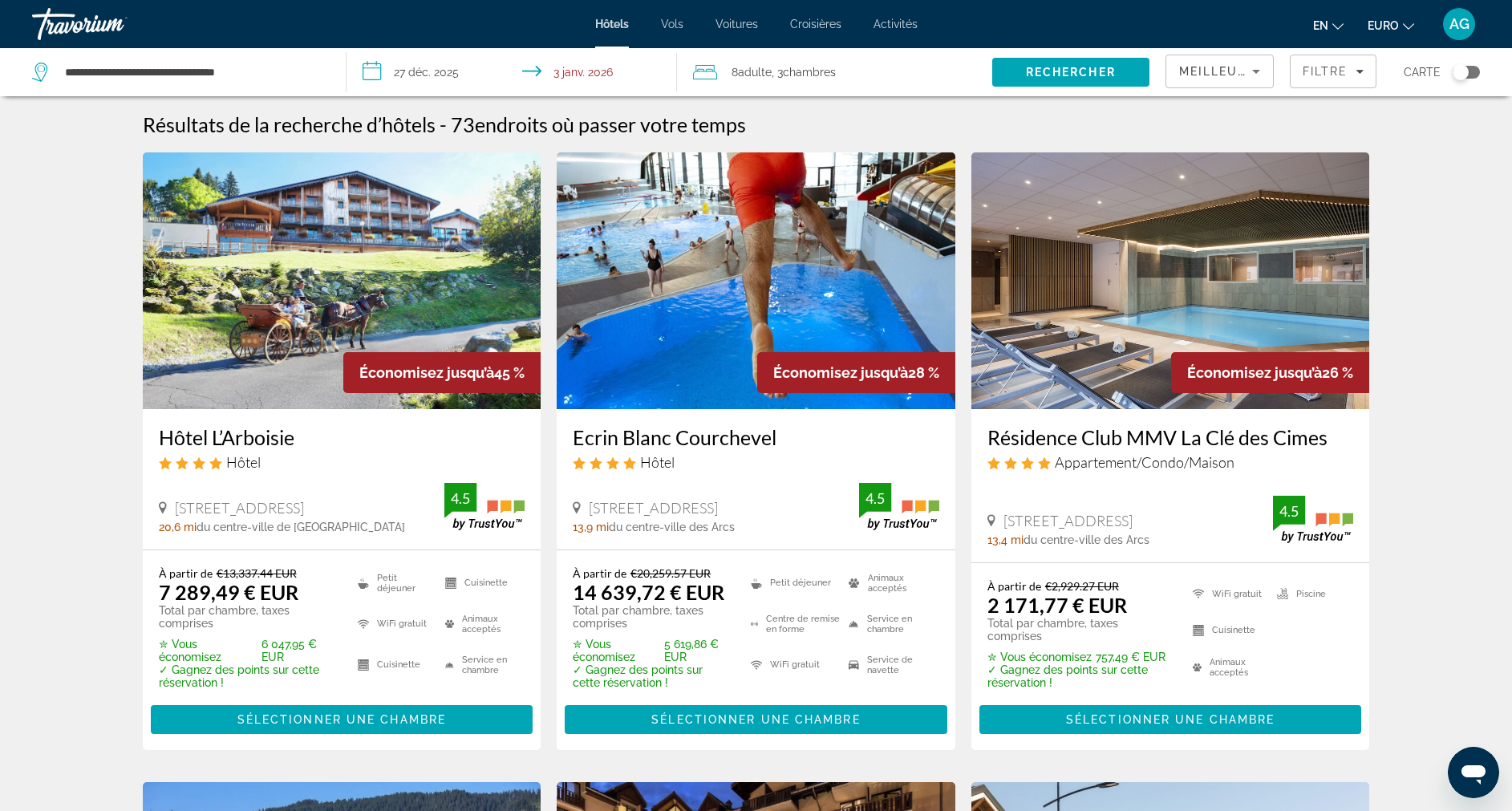
click at [1231, 58] on div "Meilleures offres" at bounding box center [1220, 78] width 81 height 45
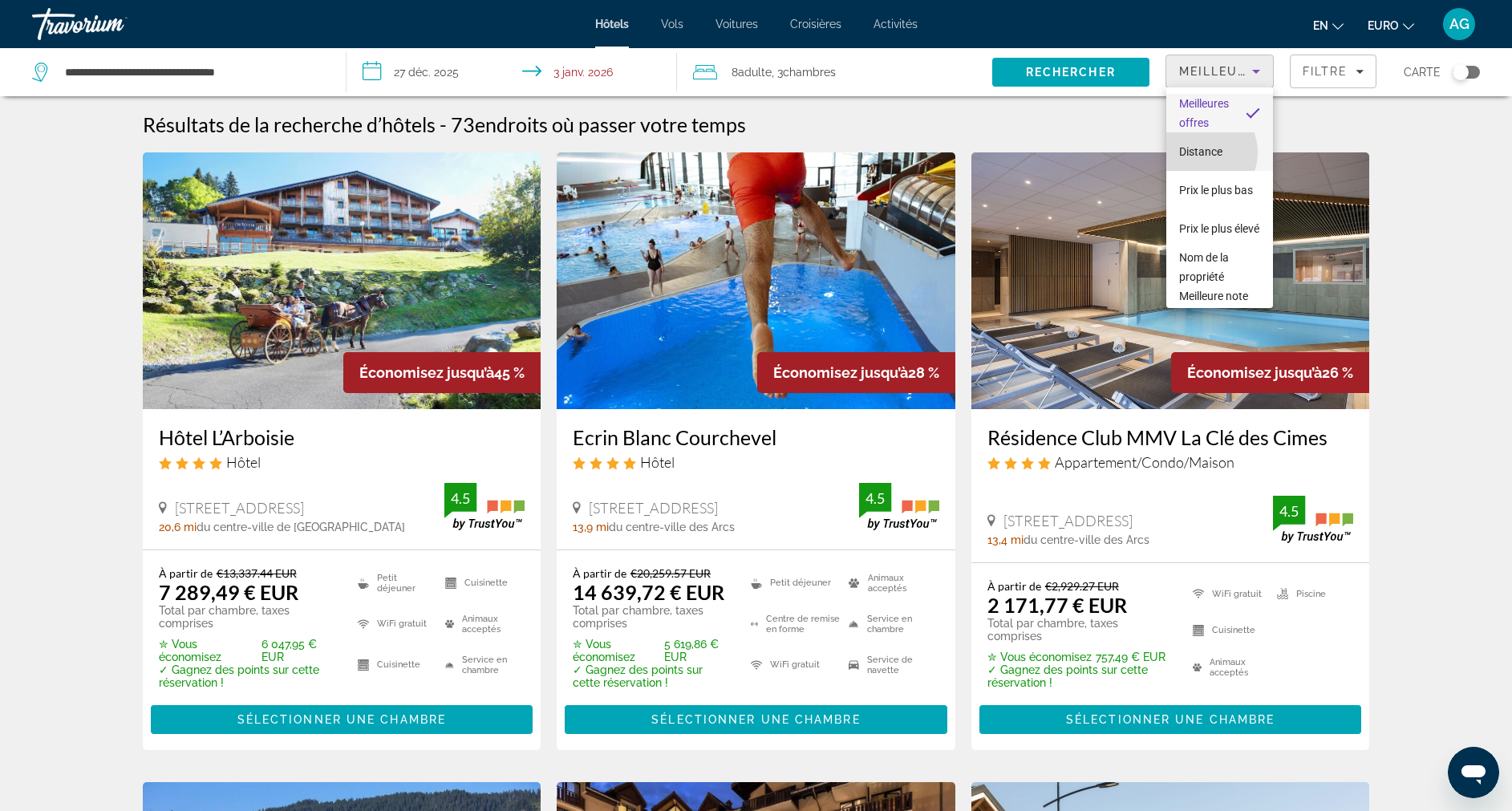
click at [1200, 153] on span "Distance" at bounding box center [1201, 152] width 43 height 13
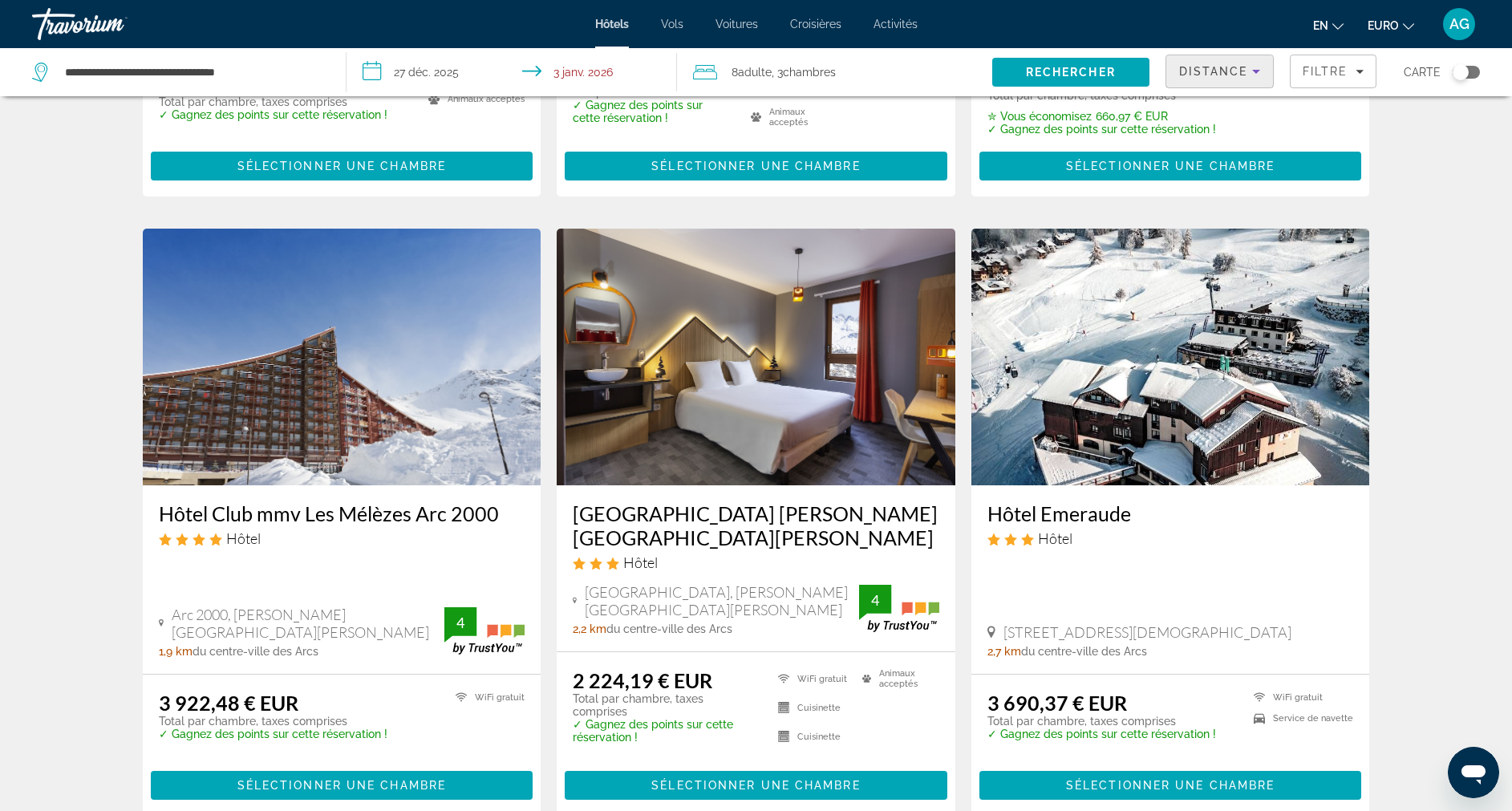
scroll to position [1145, 0]
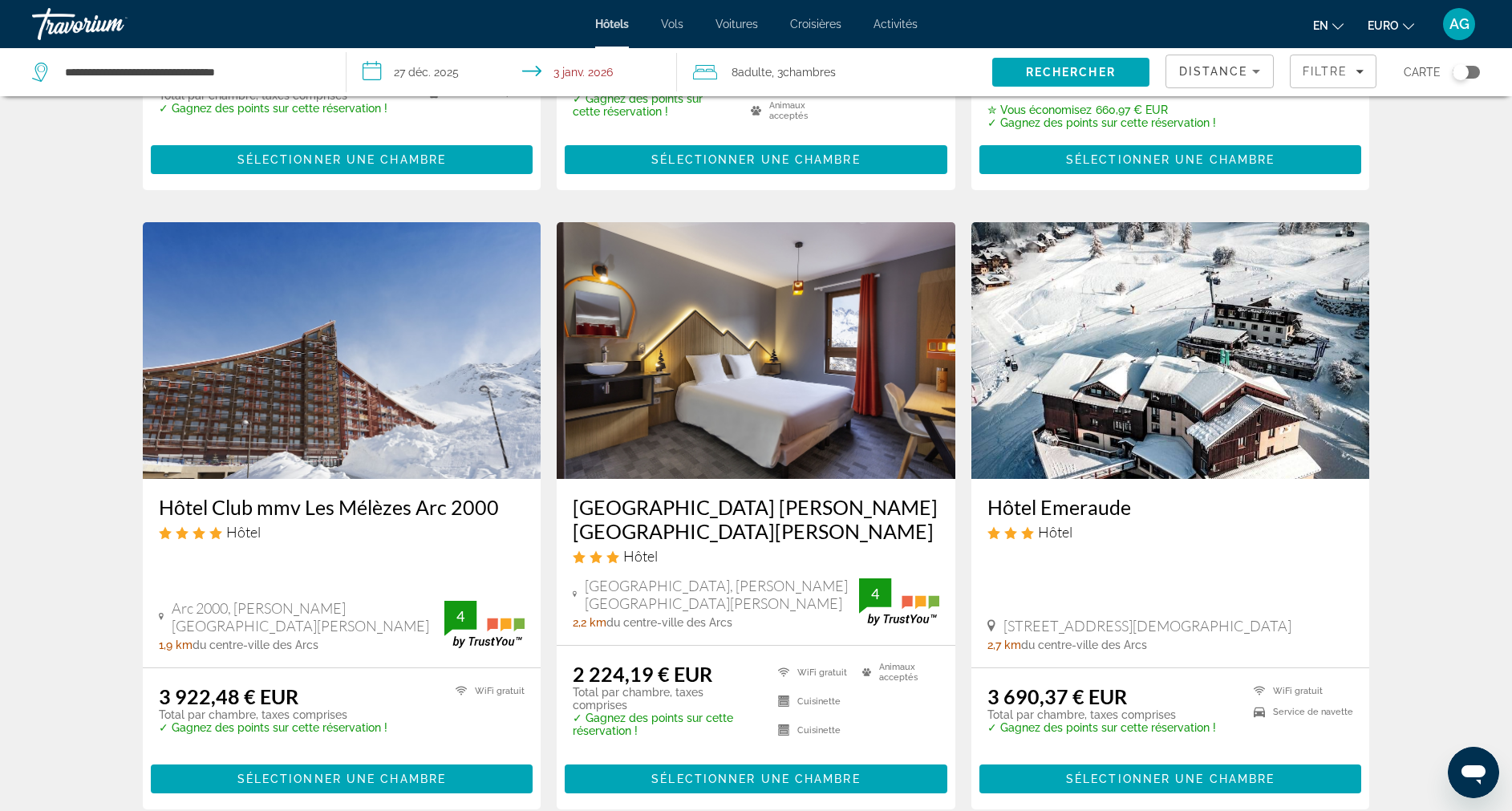
click at [796, 511] on h3 "[GEOGRAPHIC_DATA] [PERSON_NAME][GEOGRAPHIC_DATA][PERSON_NAME]" at bounding box center [756, 519] width 366 height 48
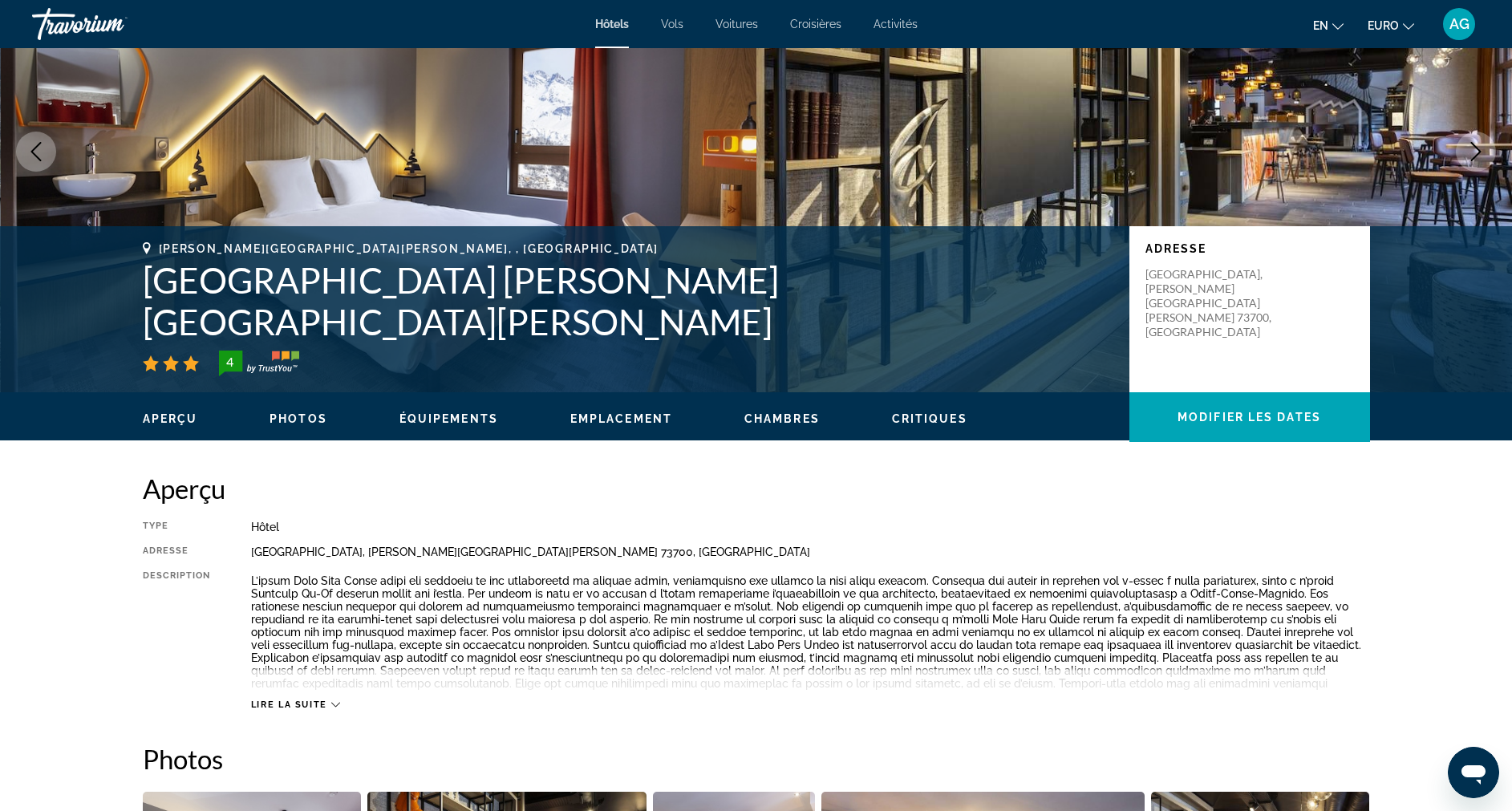
scroll to position [133, 0]
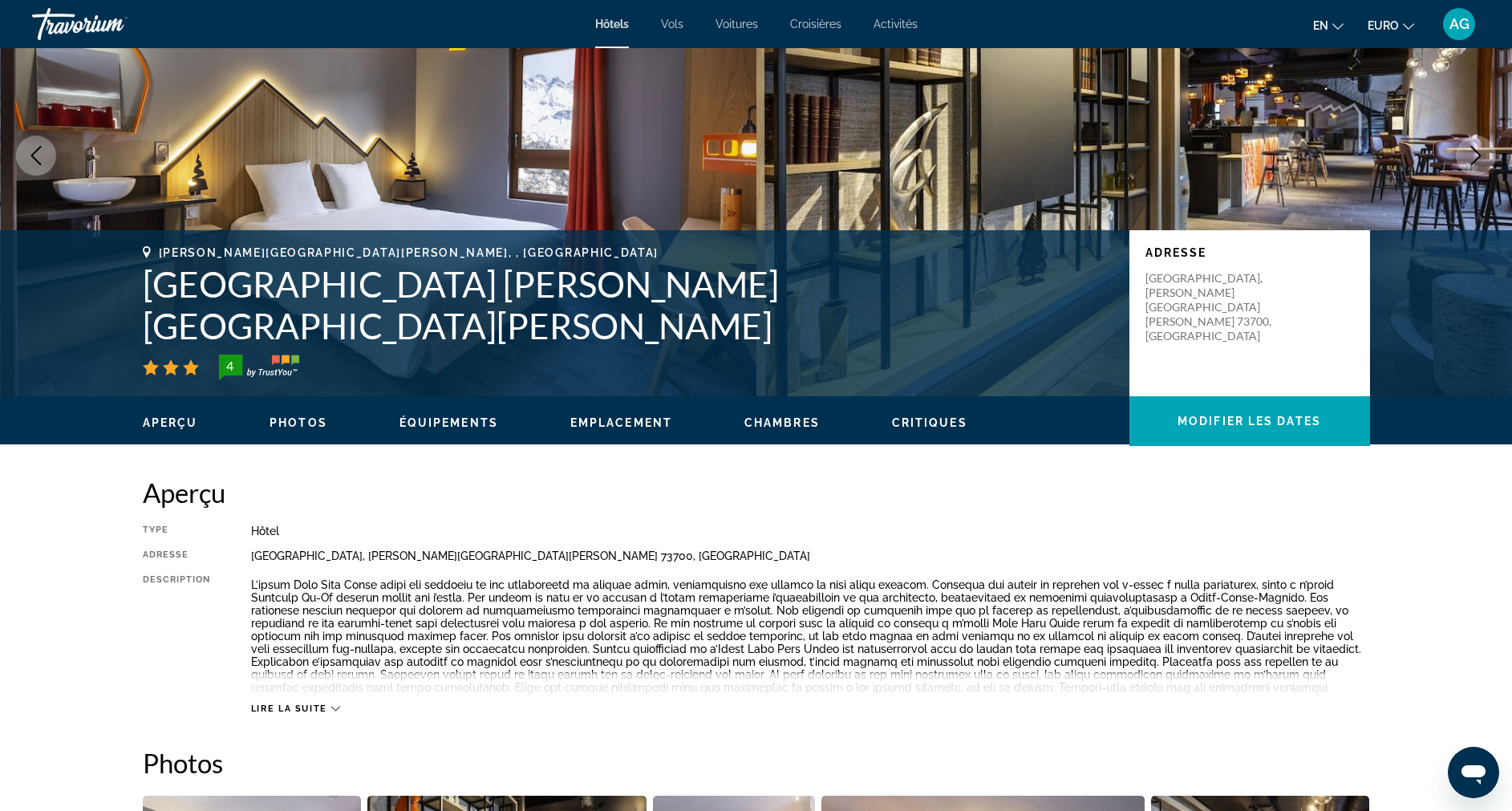
click at [310, 707] on span "Lire la suite" at bounding box center [289, 710] width 76 height 11
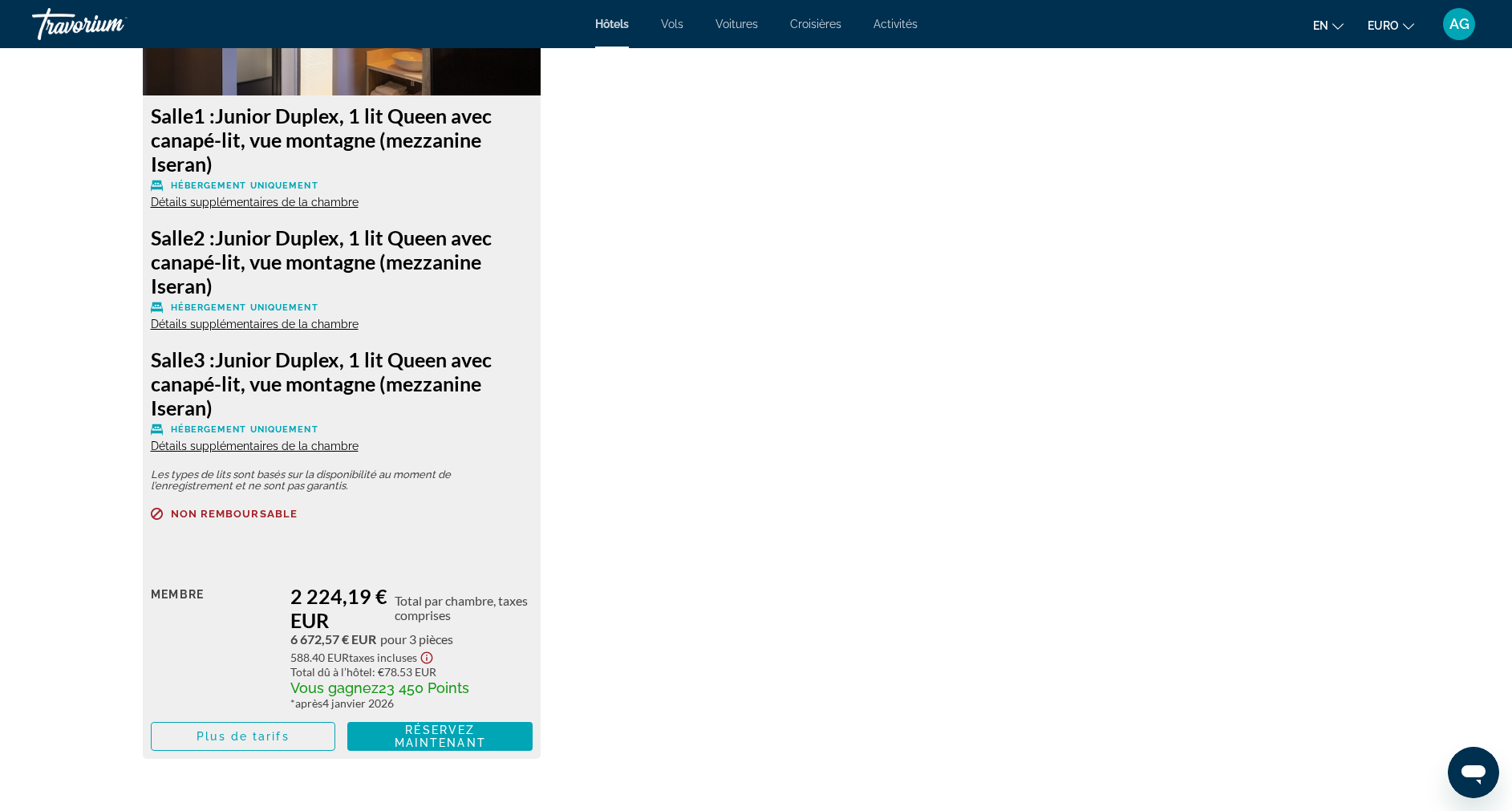
scroll to position [2420, 0]
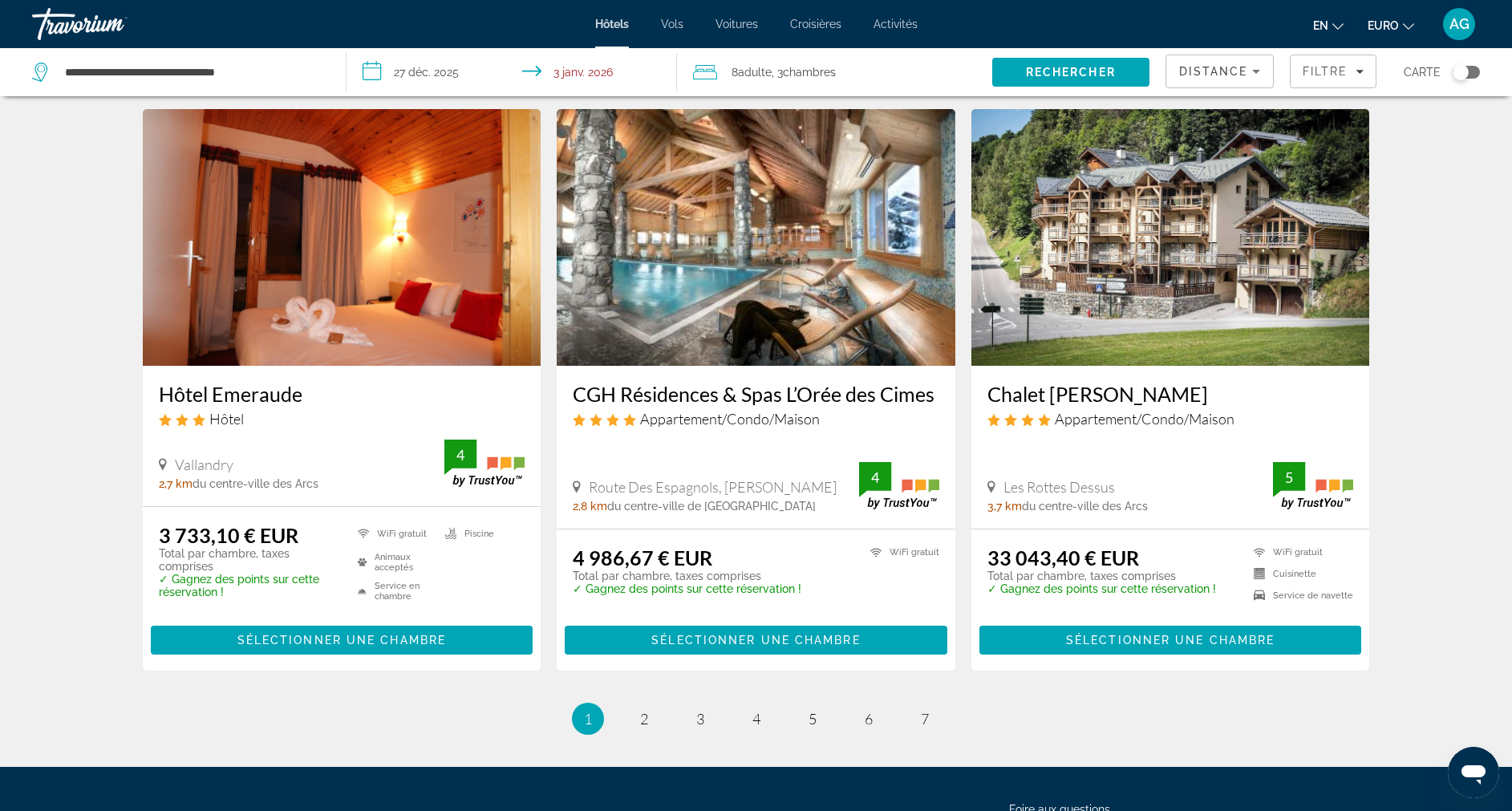
scroll to position [2002, 0]
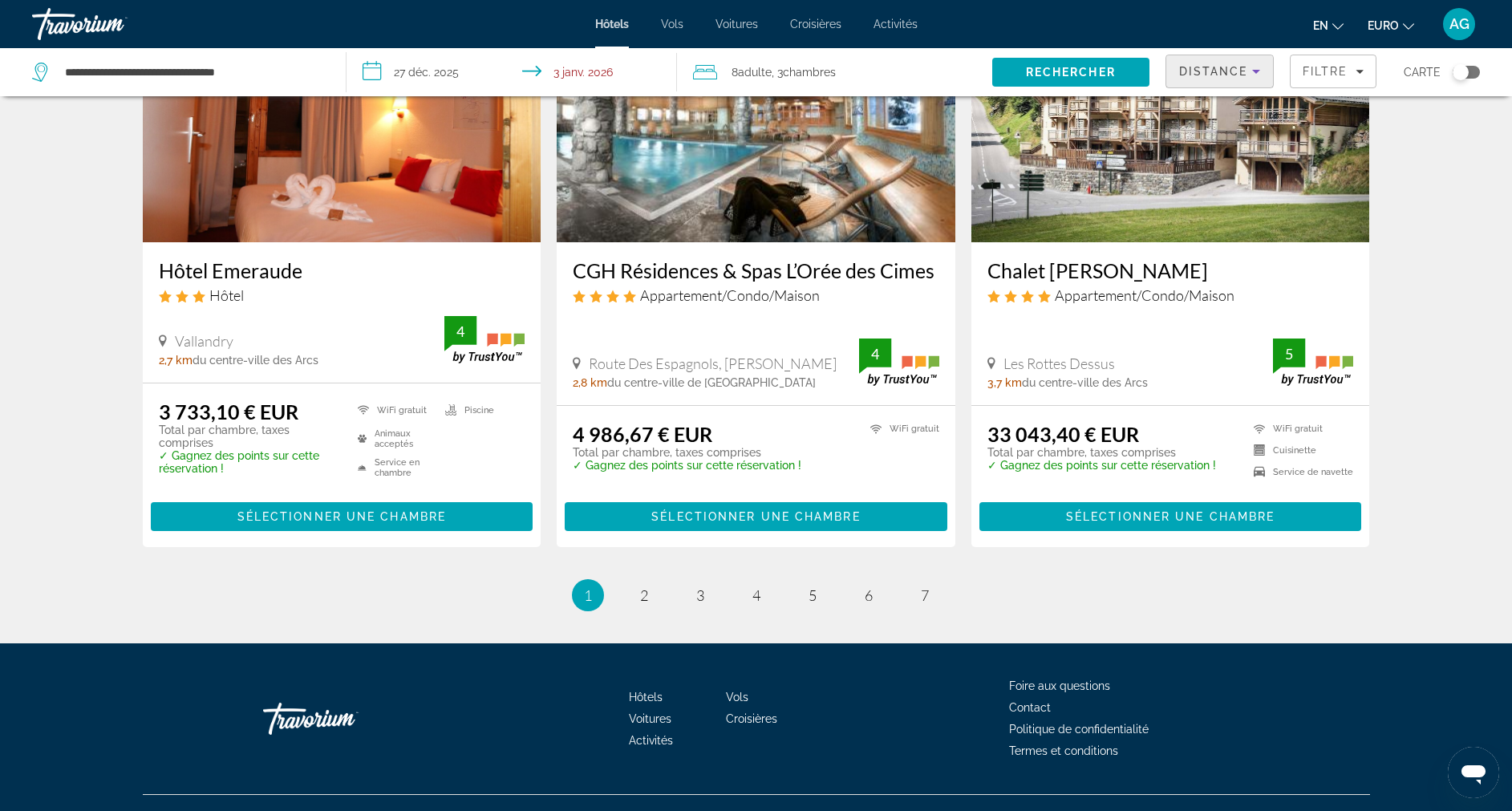
click at [1243, 72] on span "Distance" at bounding box center [1214, 71] width 69 height 13
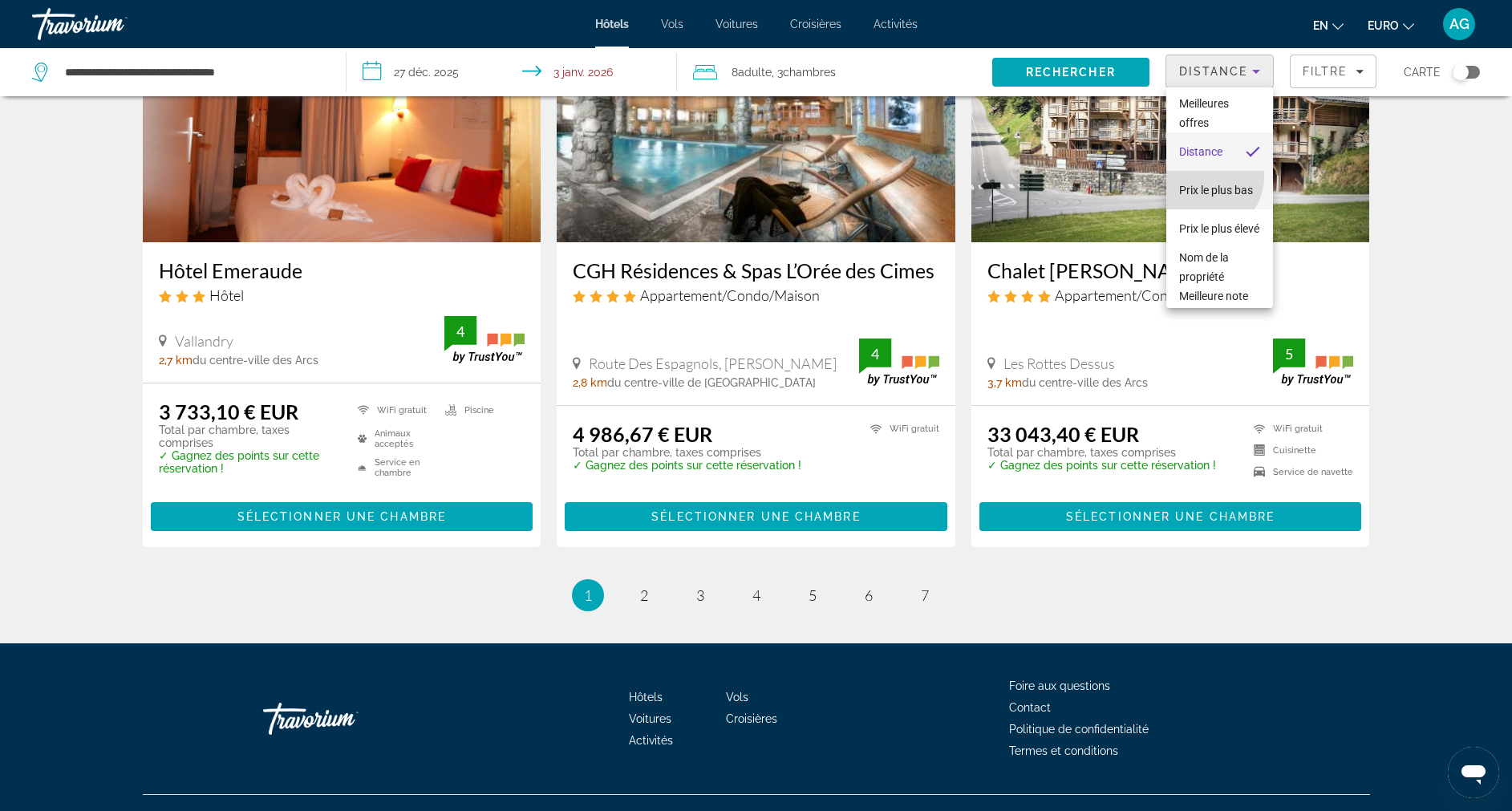
click at [1208, 184] on span "Prix le plus bas" at bounding box center [1217, 190] width 74 height 13
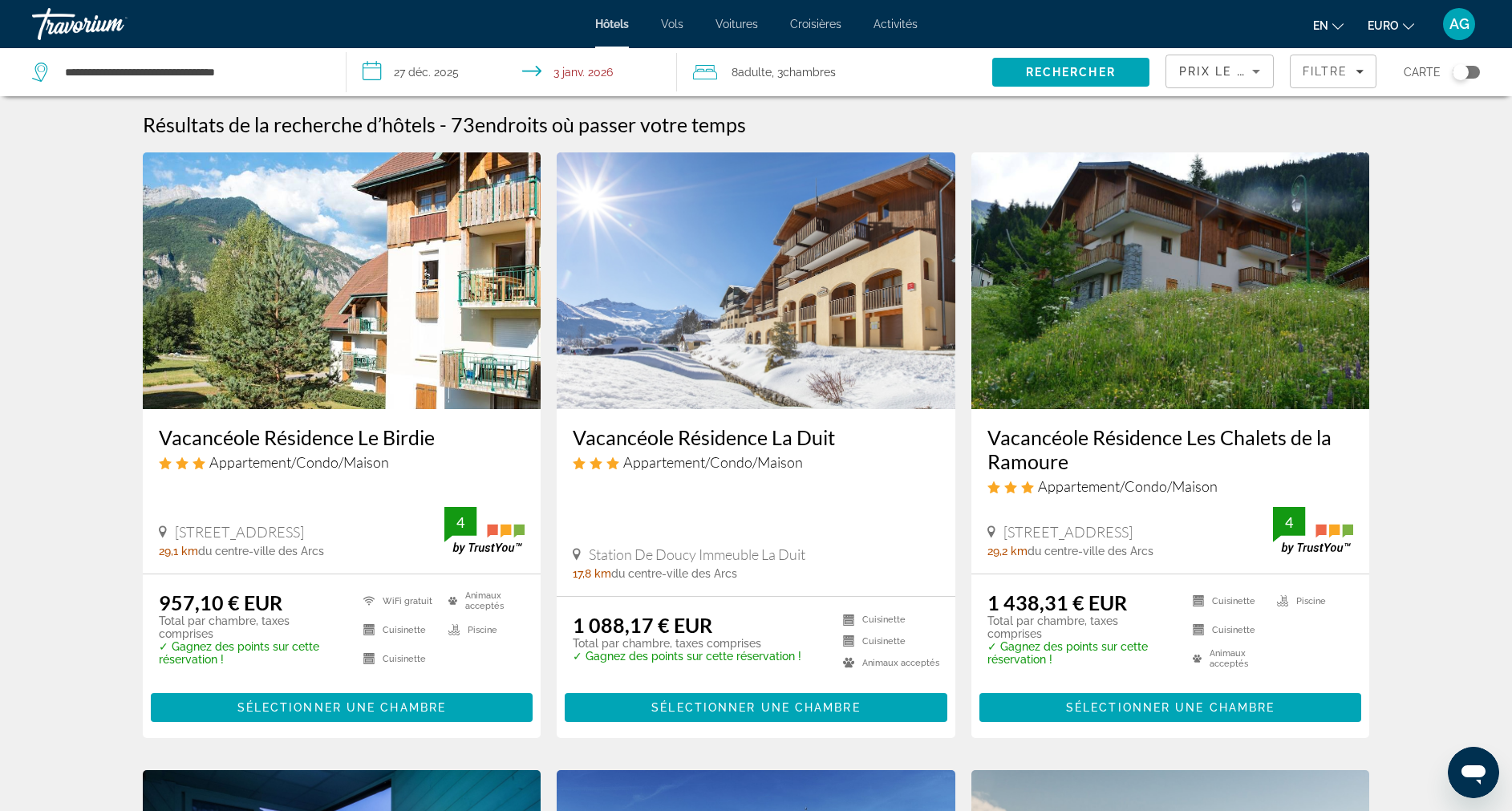
click at [296, 441] on h3 "Vacancéole Résidence Le Birdie" at bounding box center [342, 437] width 366 height 24
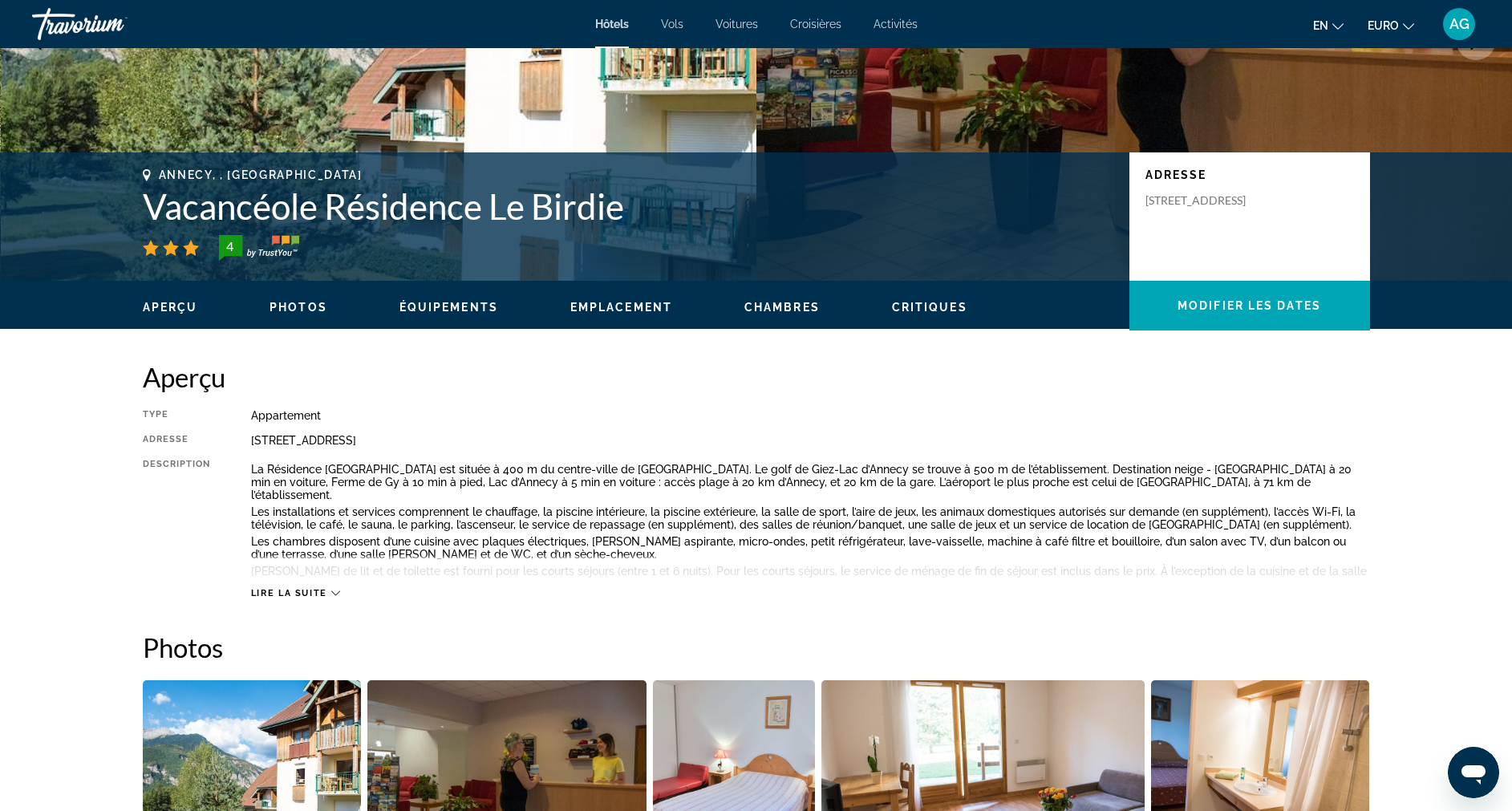
scroll to position [266, 0]
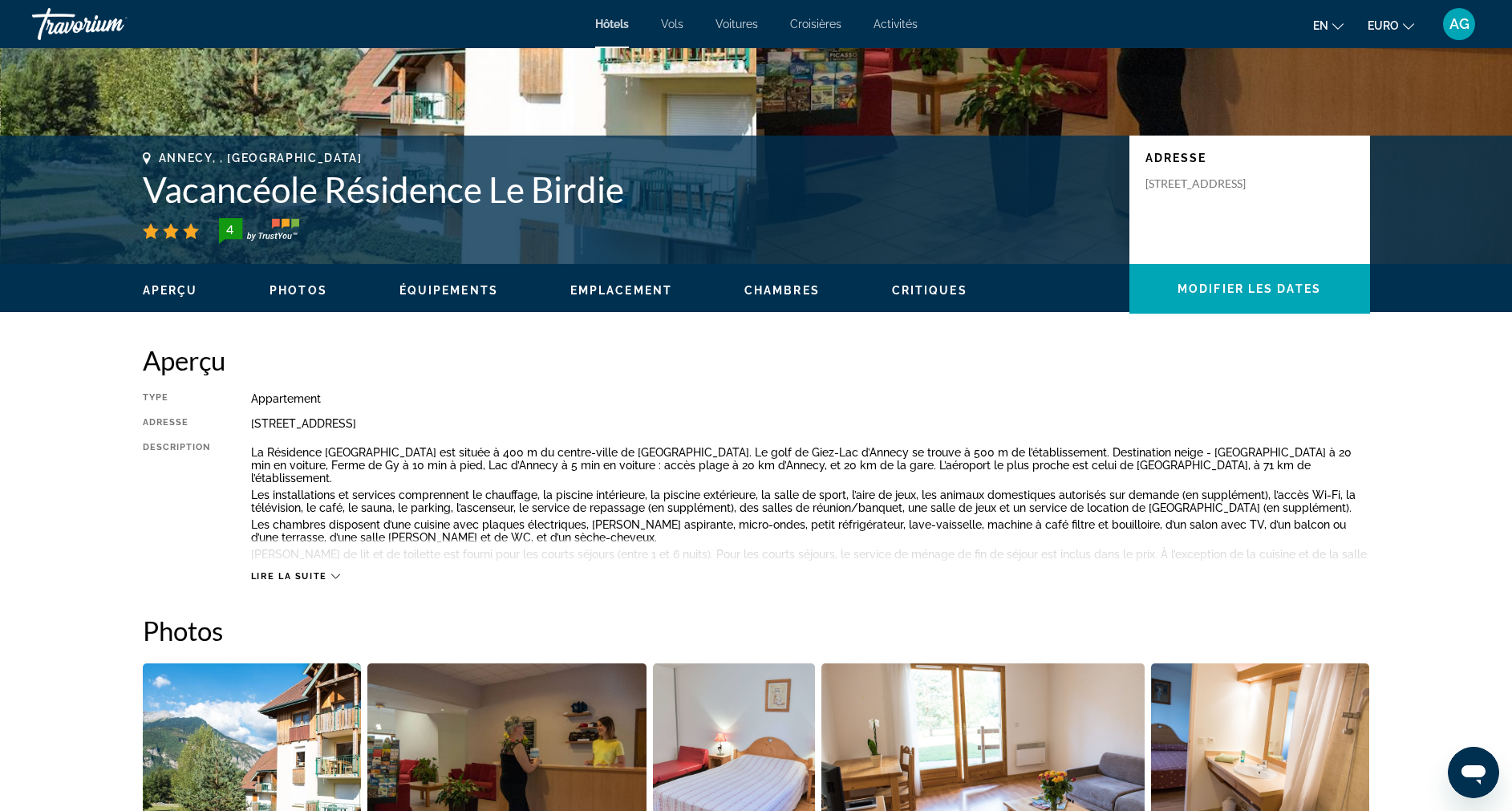
click at [323, 579] on span "Lire la suite" at bounding box center [289, 577] width 76 height 11
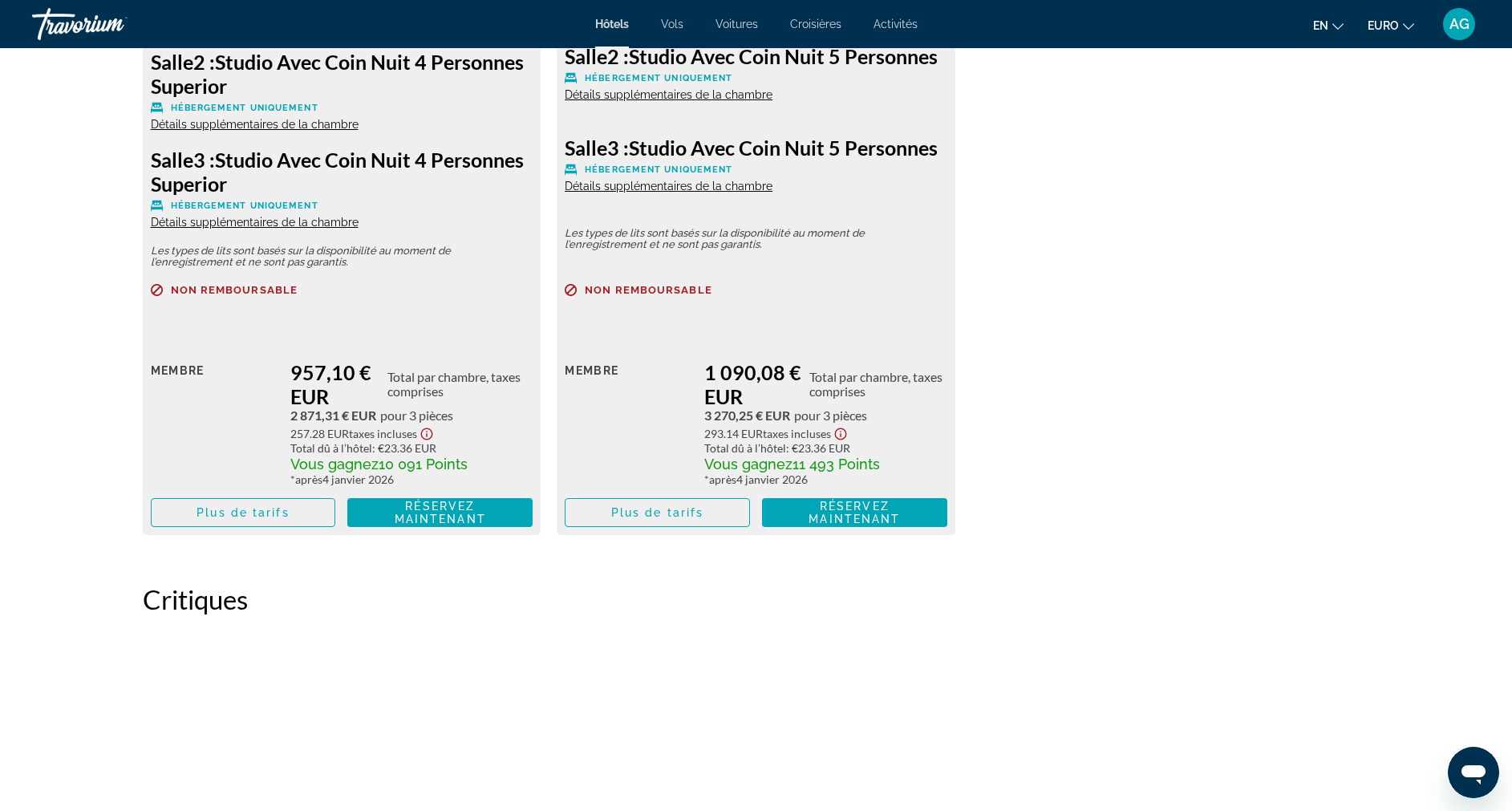
scroll to position [2673, 0]
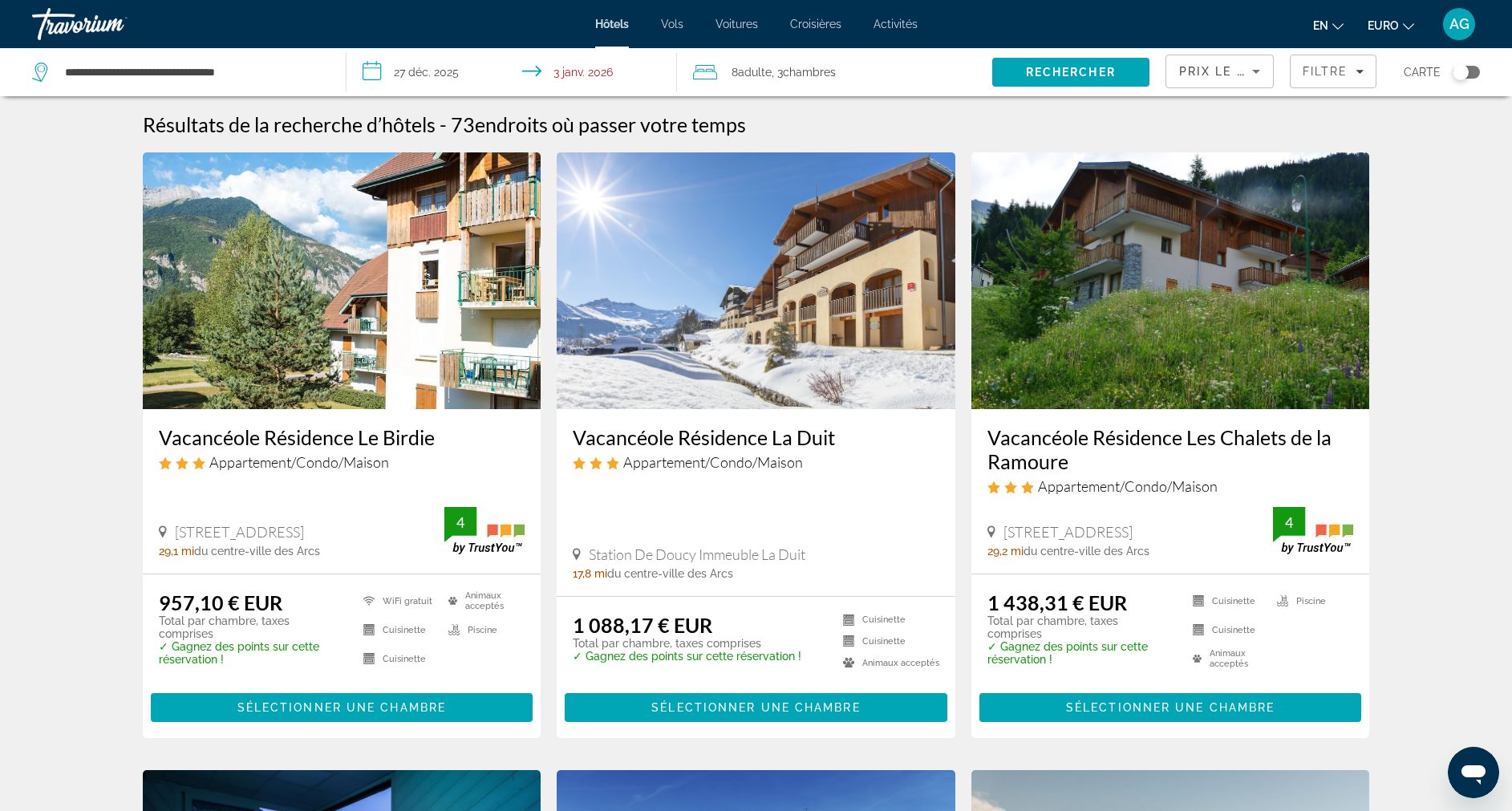
click at [764, 440] on h3 "Vacancéole Résidence La Duit" at bounding box center [756, 437] width 366 height 24
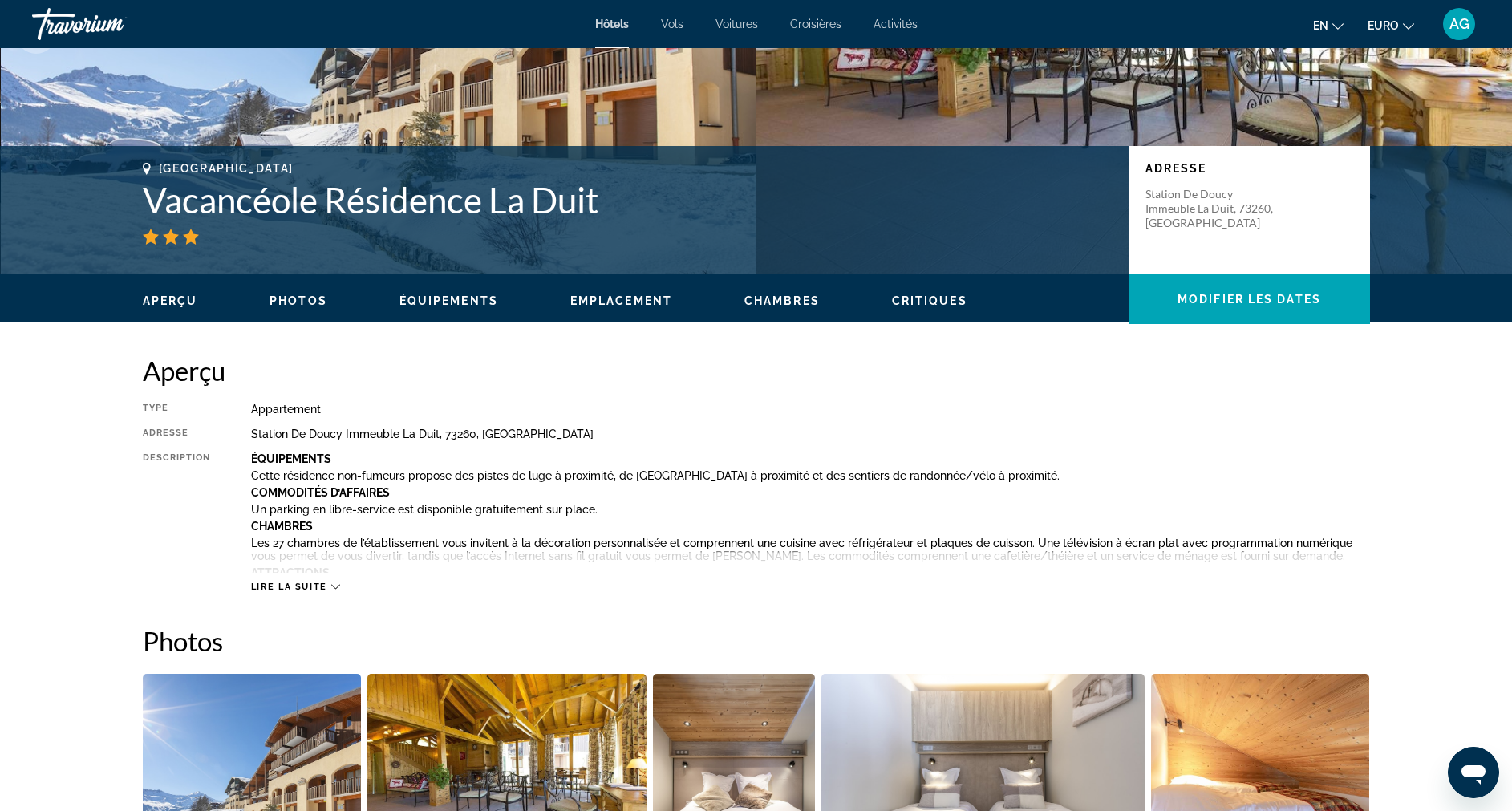
scroll to position [260, 0]
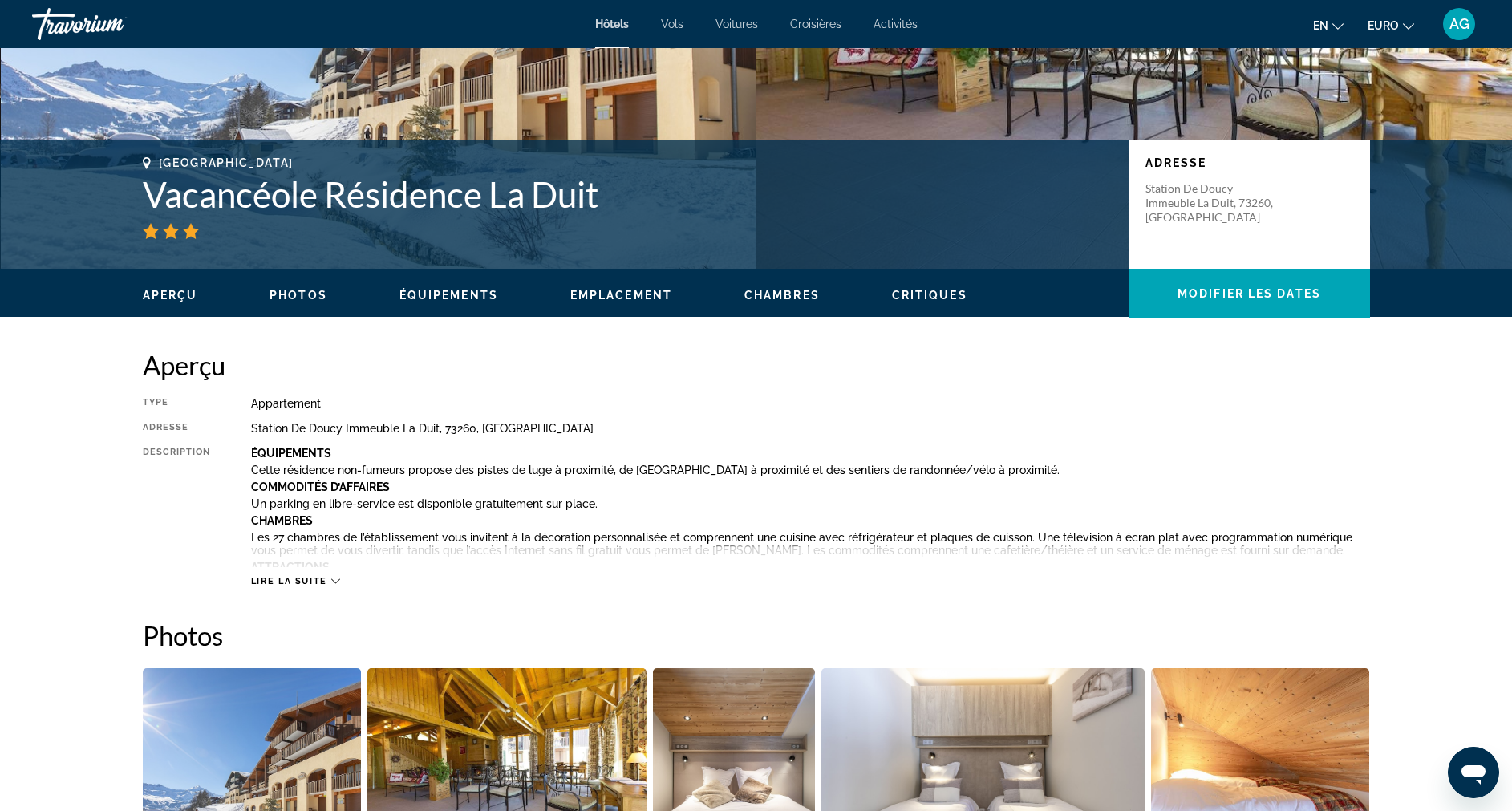
click at [331, 577] on icon "Contenu principal" at bounding box center [336, 582] width 9 height 9
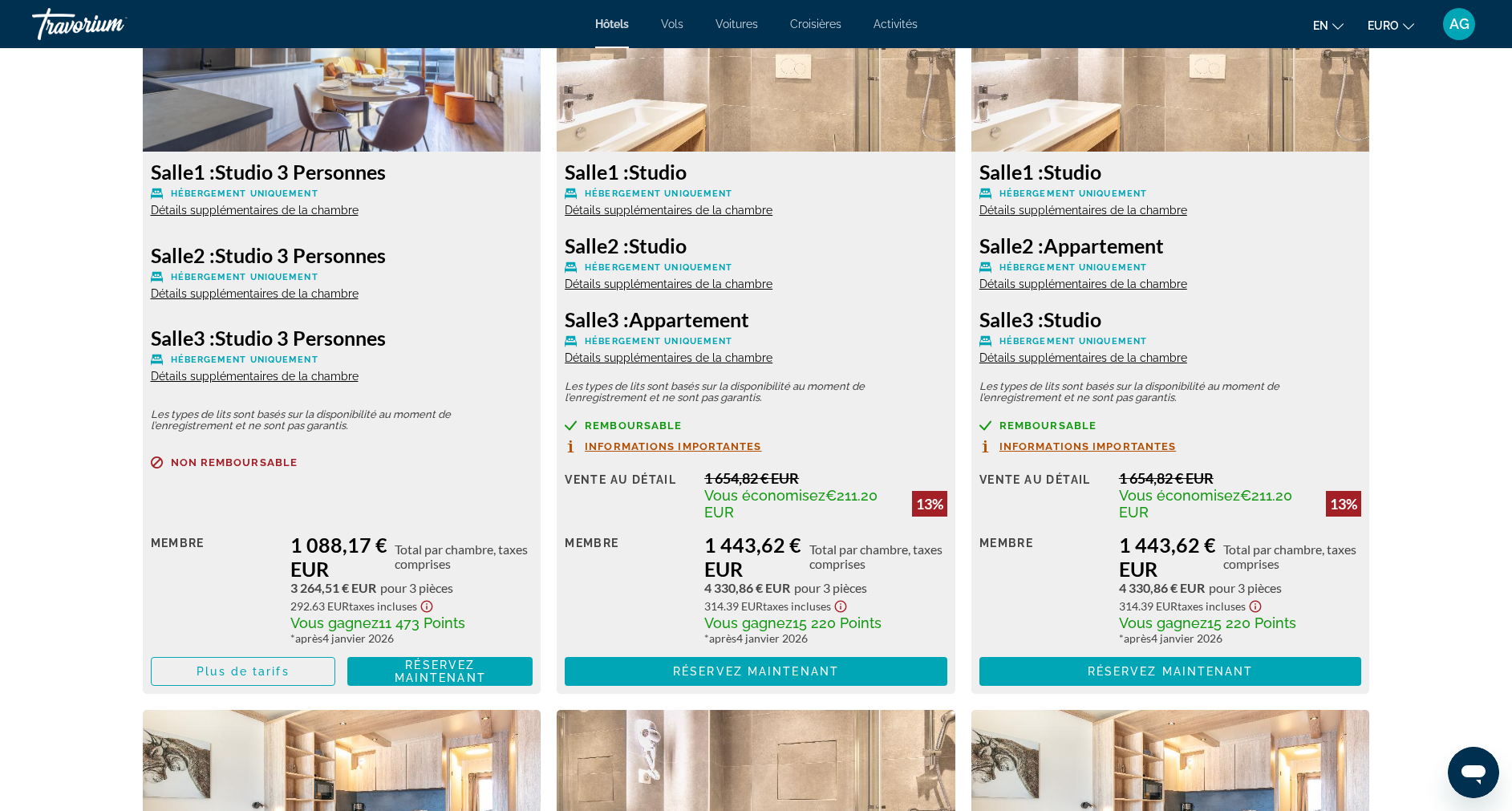
scroll to position [3029, 0]
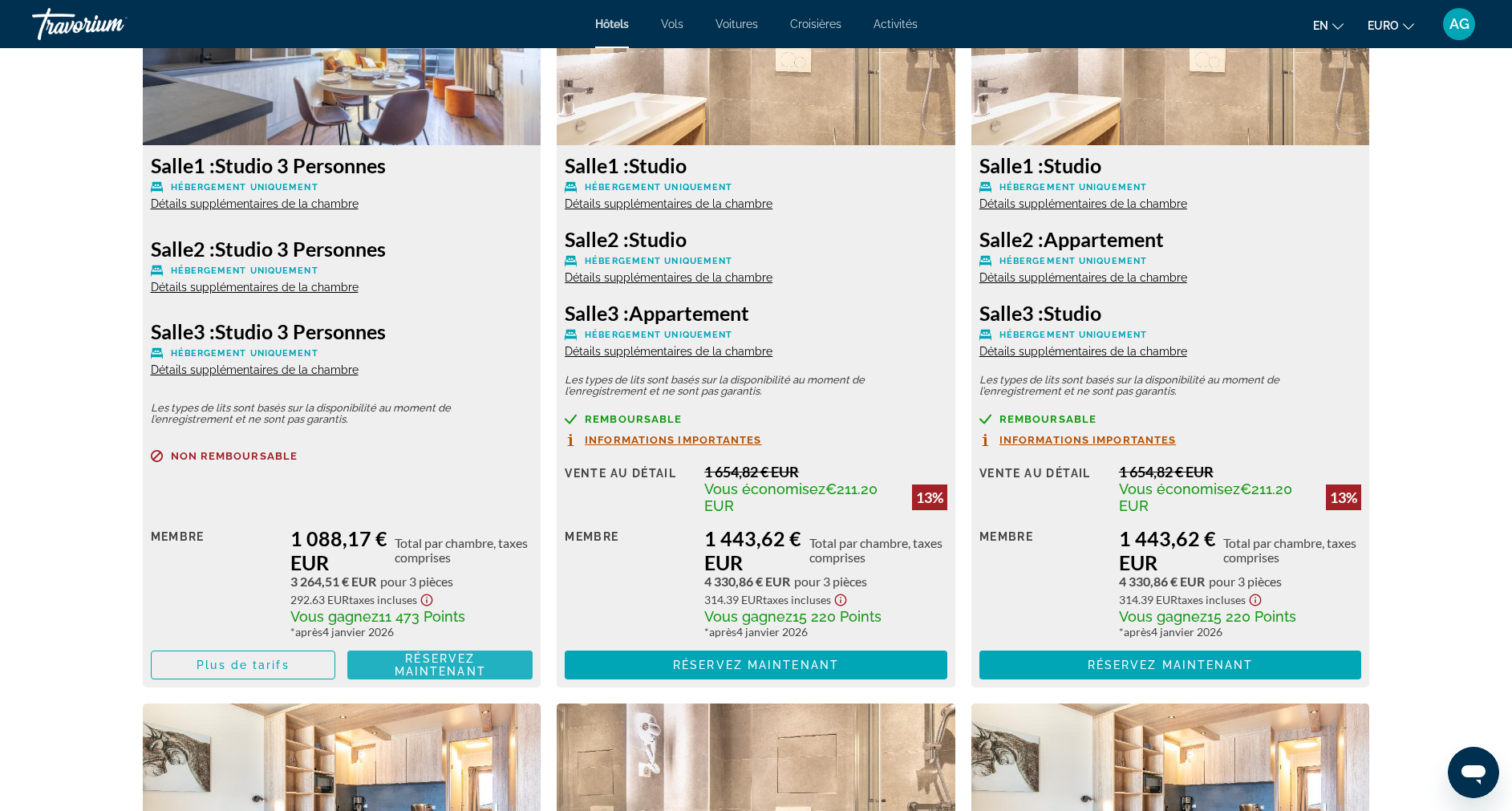
click at [480, 668] on span "Réservez maintenant" at bounding box center [441, 666] width 92 height 26
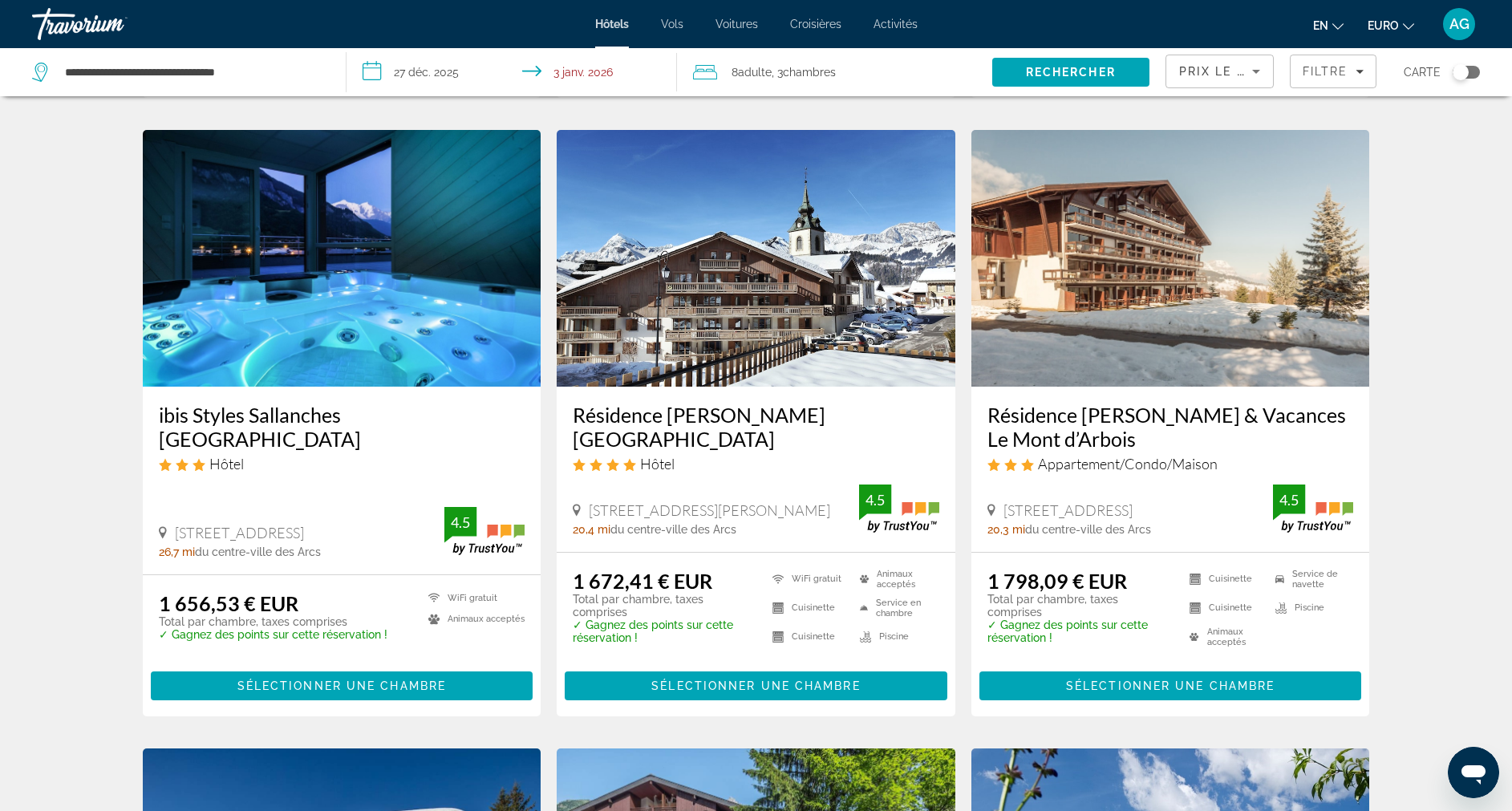
scroll to position [638, 0]
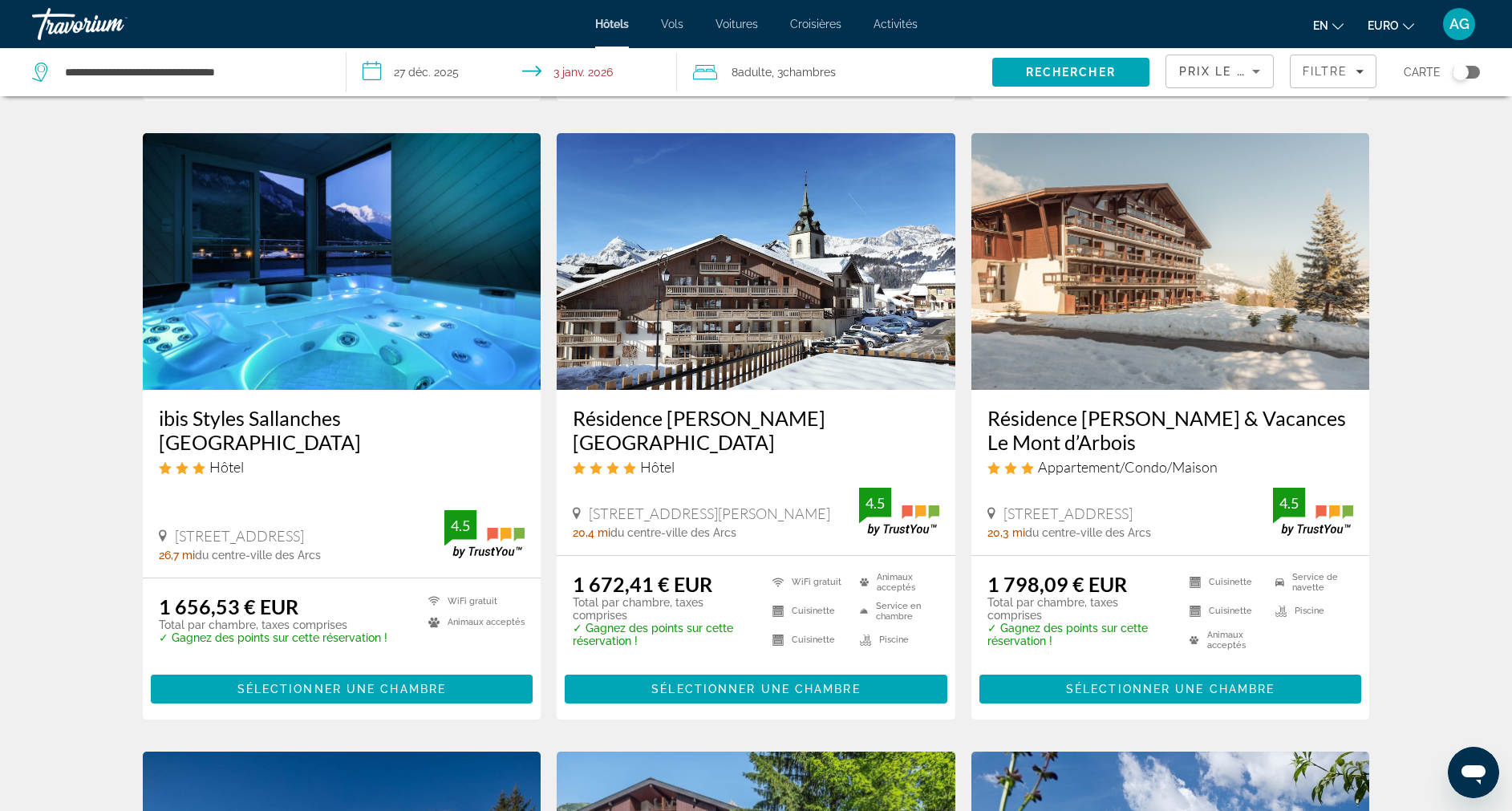
click at [741, 416] on h3 "Résidence [PERSON_NAME] [GEOGRAPHIC_DATA]" at bounding box center [756, 430] width 366 height 48
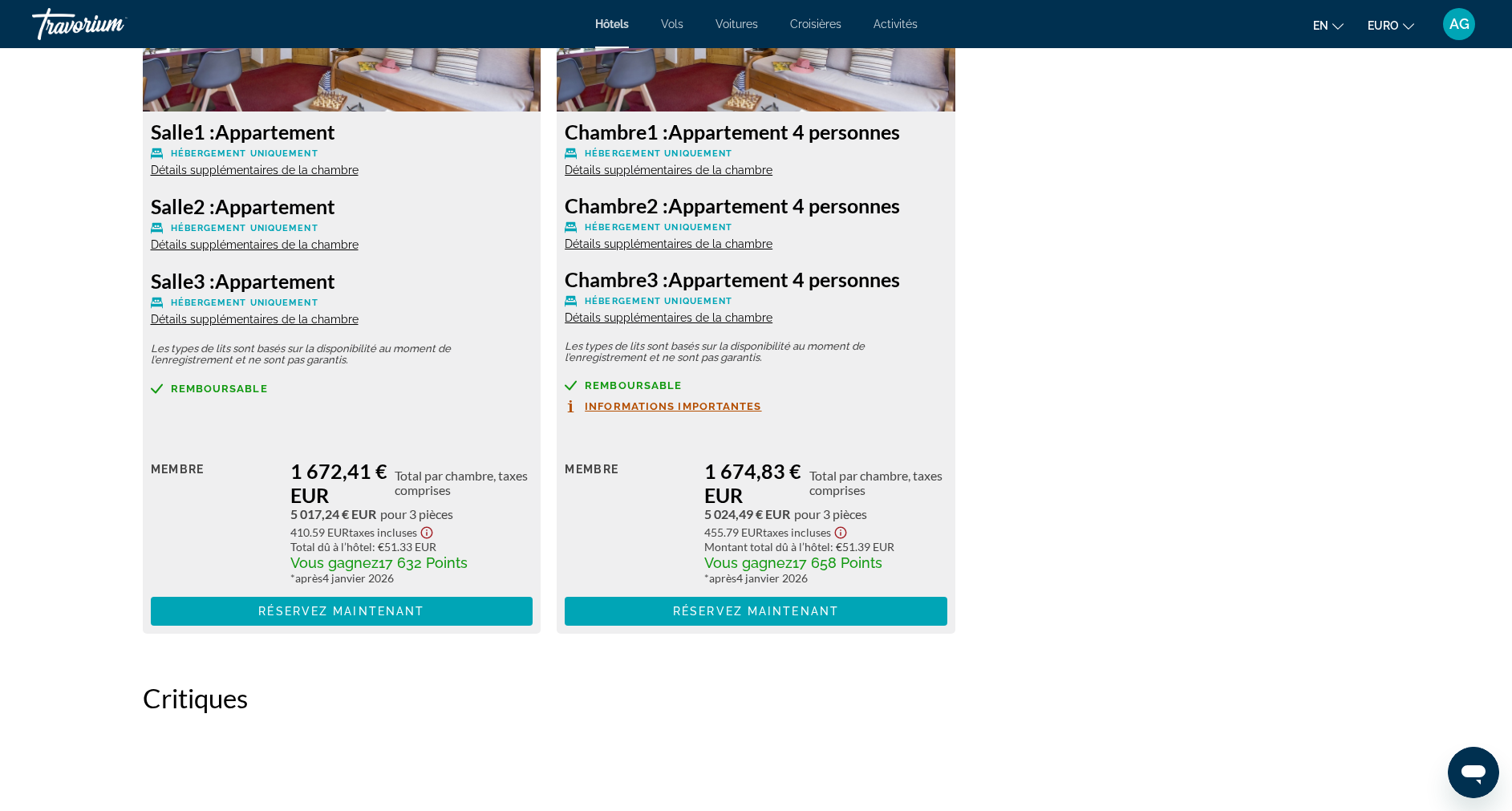
scroll to position [2308, 0]
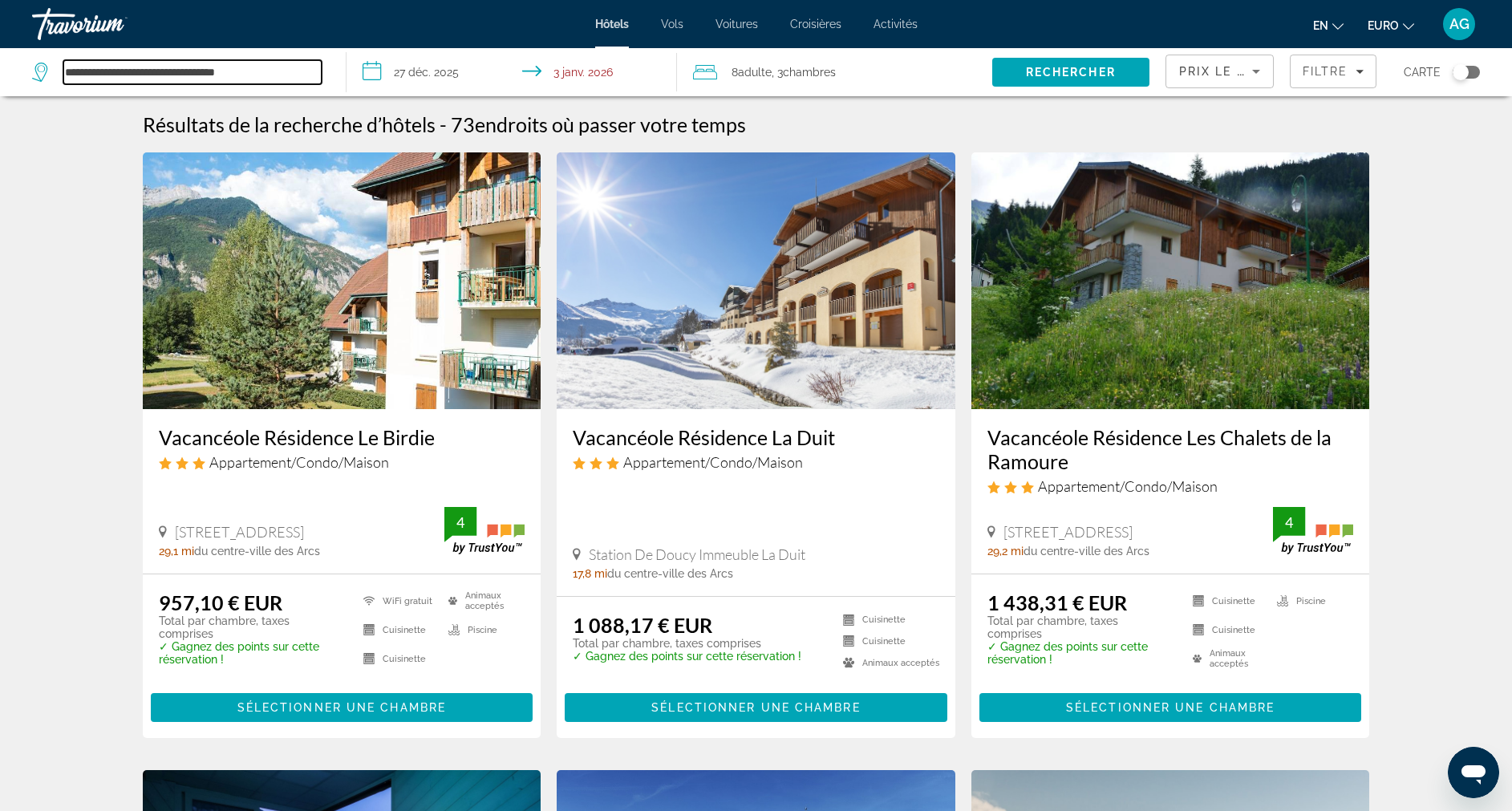
click at [268, 67] on input "**********" at bounding box center [193, 72] width 259 height 24
drag, startPoint x: 268, startPoint y: 67, endPoint x: 22, endPoint y: 63, distance: 246.0
click at [22, 63] on app-destination-search "**********" at bounding box center [173, 73] width 347 height 48
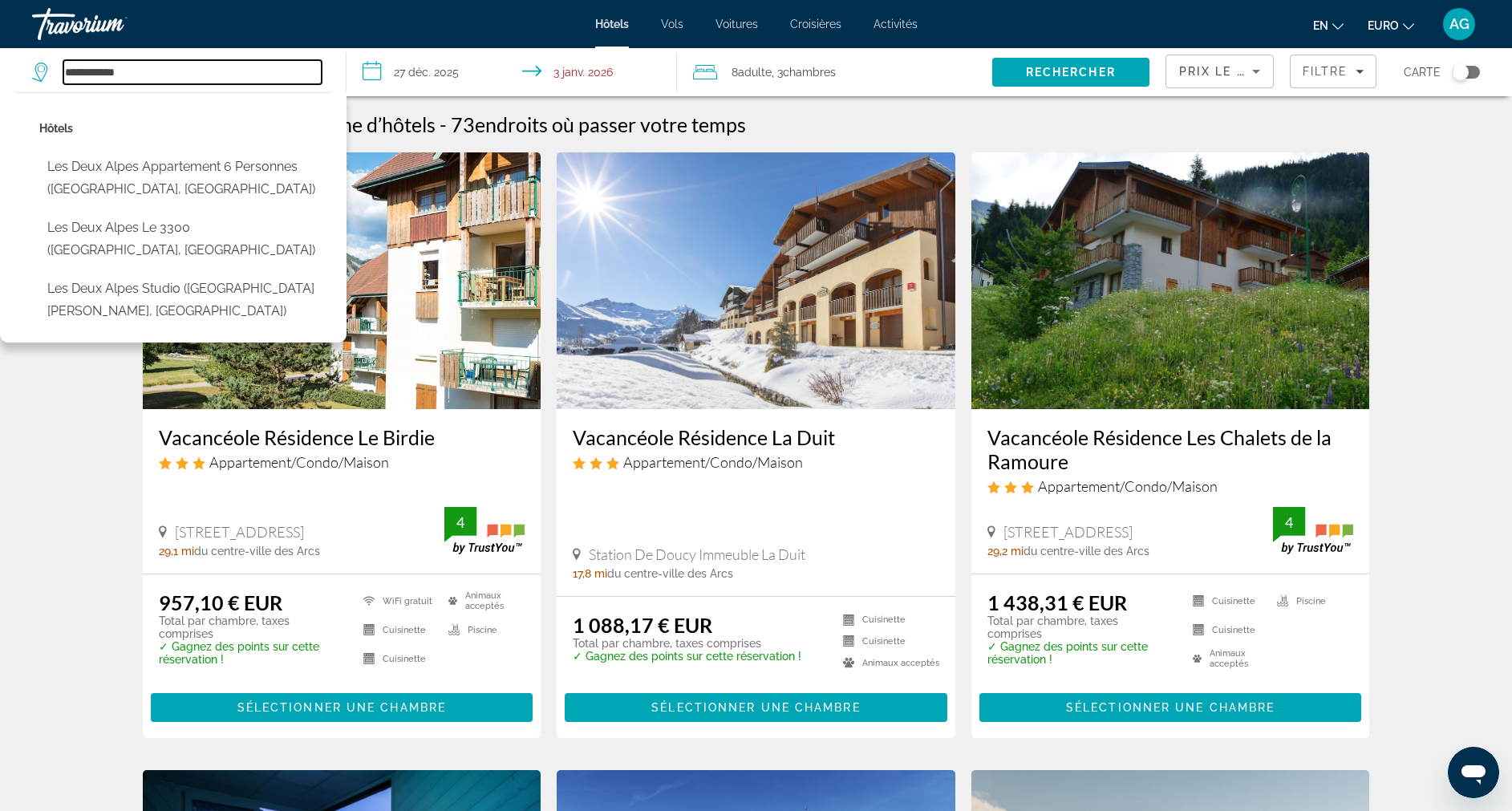
drag, startPoint x: 137, startPoint y: 64, endPoint x: 4, endPoint y: 73, distance: 133.3
click at [4, 73] on app-destination-search "**********" at bounding box center [173, 73] width 347 height 48
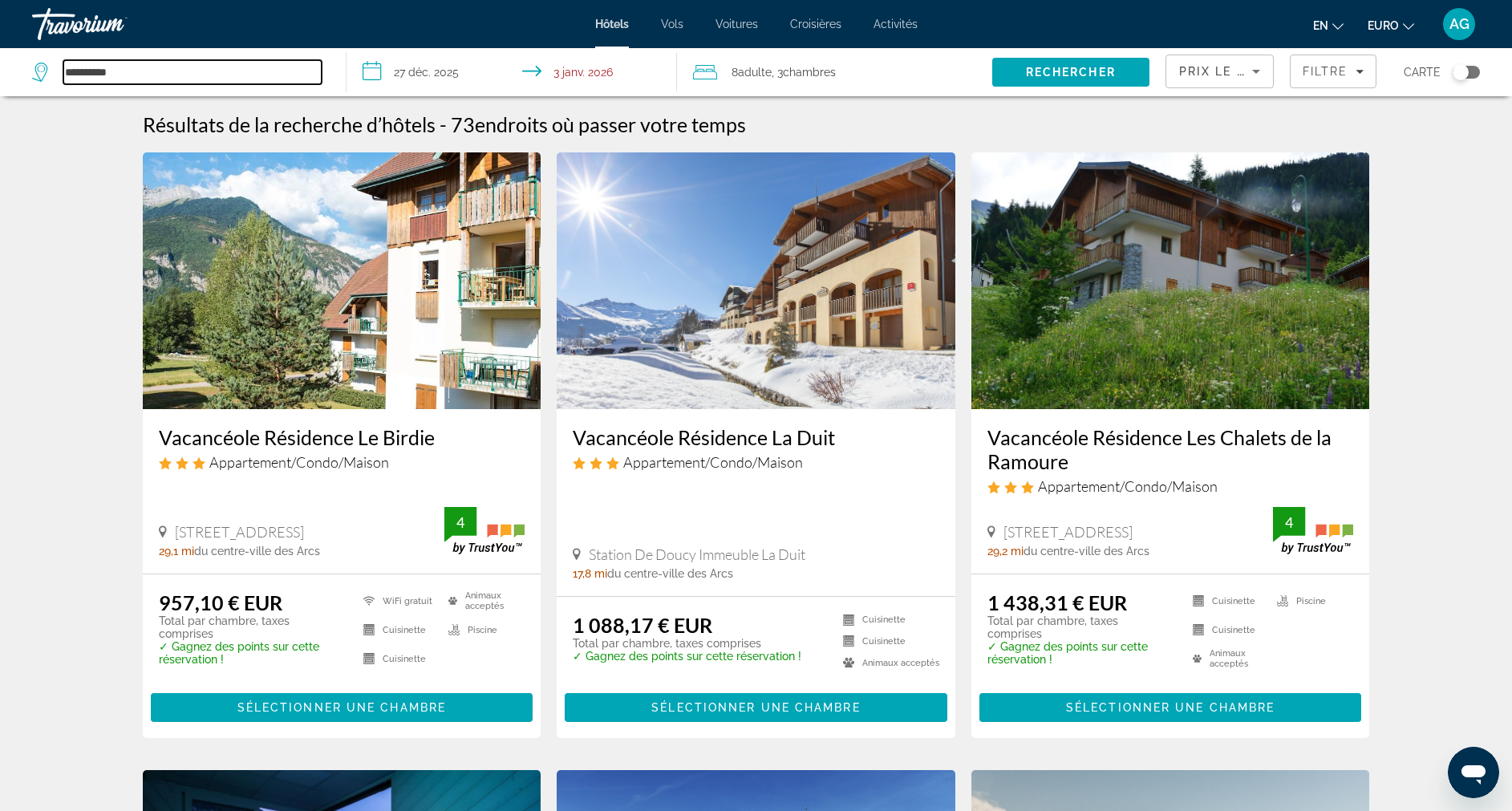
drag, startPoint x: 139, startPoint y: 63, endPoint x: -1, endPoint y: 62, distance: 140.0
click at [0, 62] on html "**********" at bounding box center [756, 405] width 1512 height 811
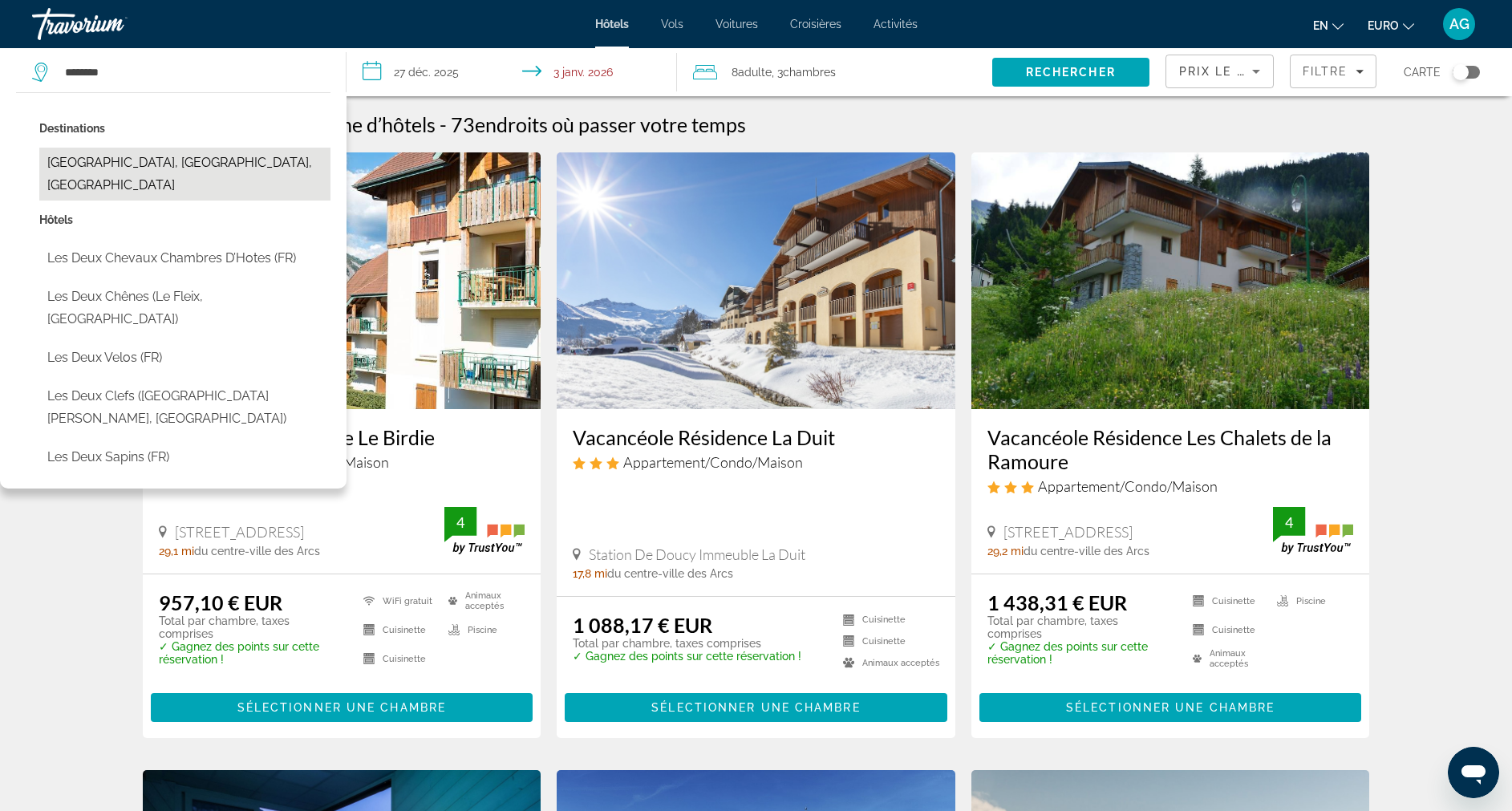
click at [117, 172] on button "[GEOGRAPHIC_DATA], [GEOGRAPHIC_DATA], [GEOGRAPHIC_DATA]" at bounding box center [185, 173] width 291 height 53
type input "**********"
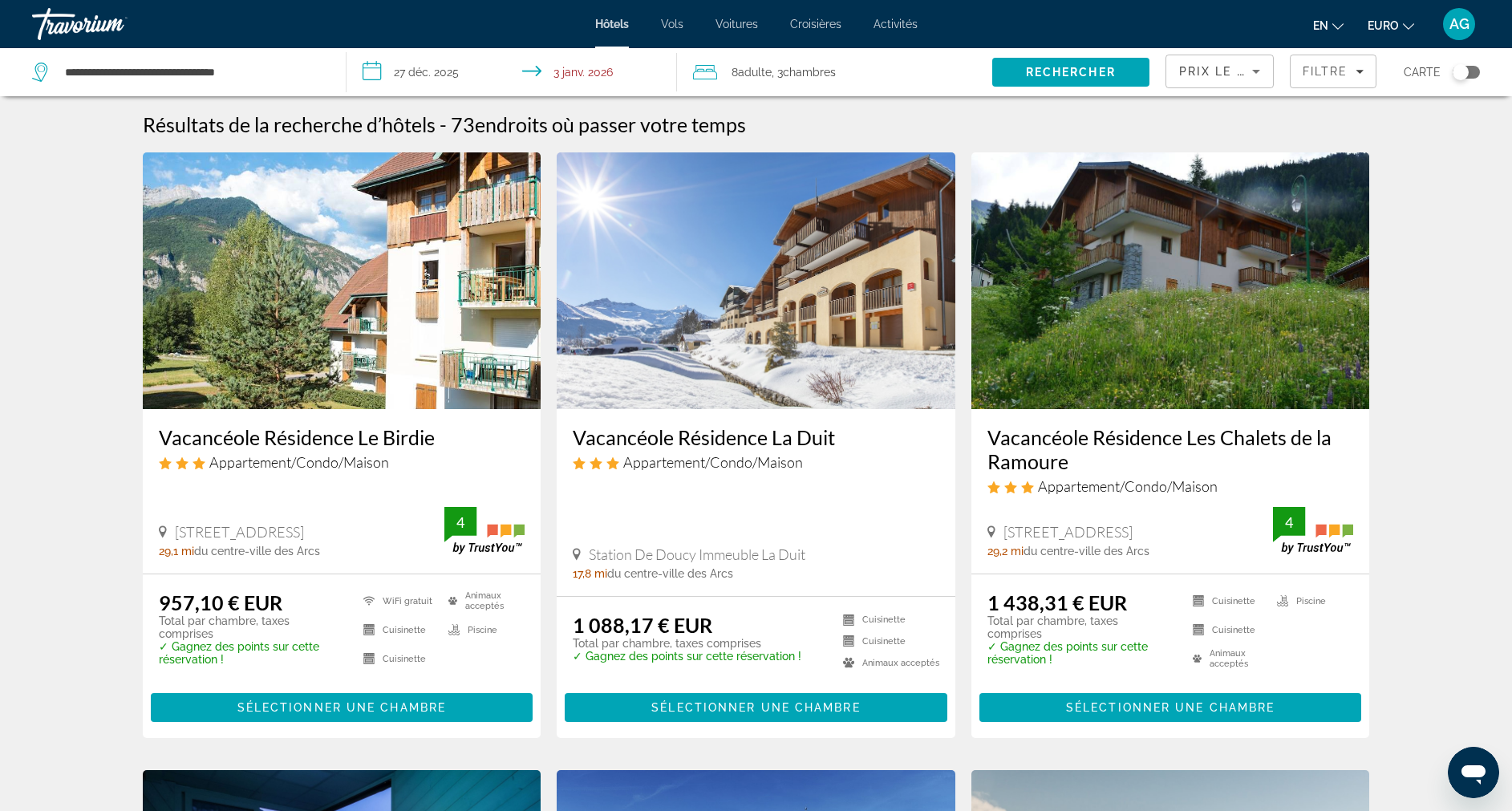
click at [766, 72] on span "Adulte" at bounding box center [755, 72] width 34 height 13
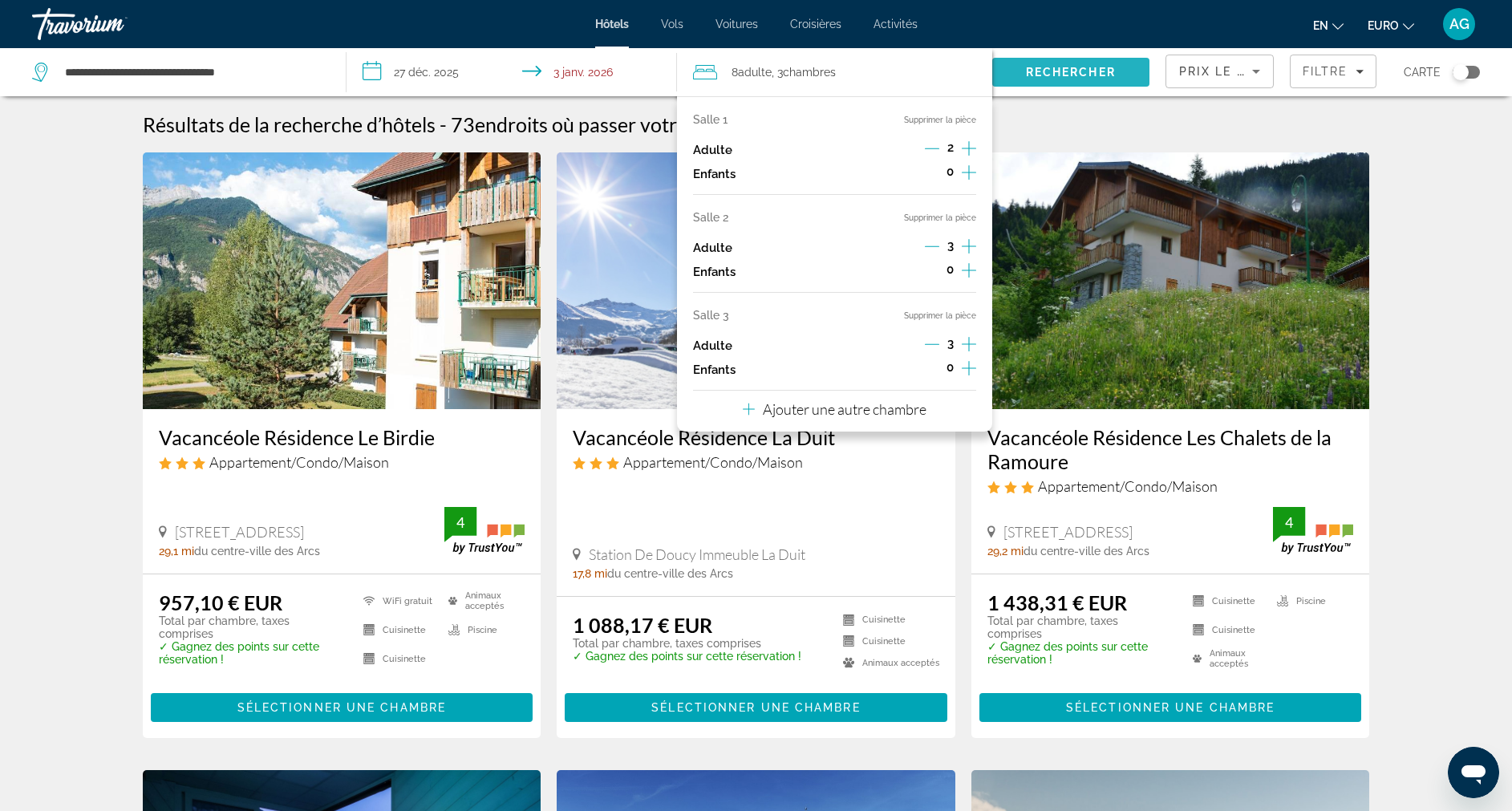
click at [1112, 74] on span "Rechercher" at bounding box center [1071, 72] width 90 height 13
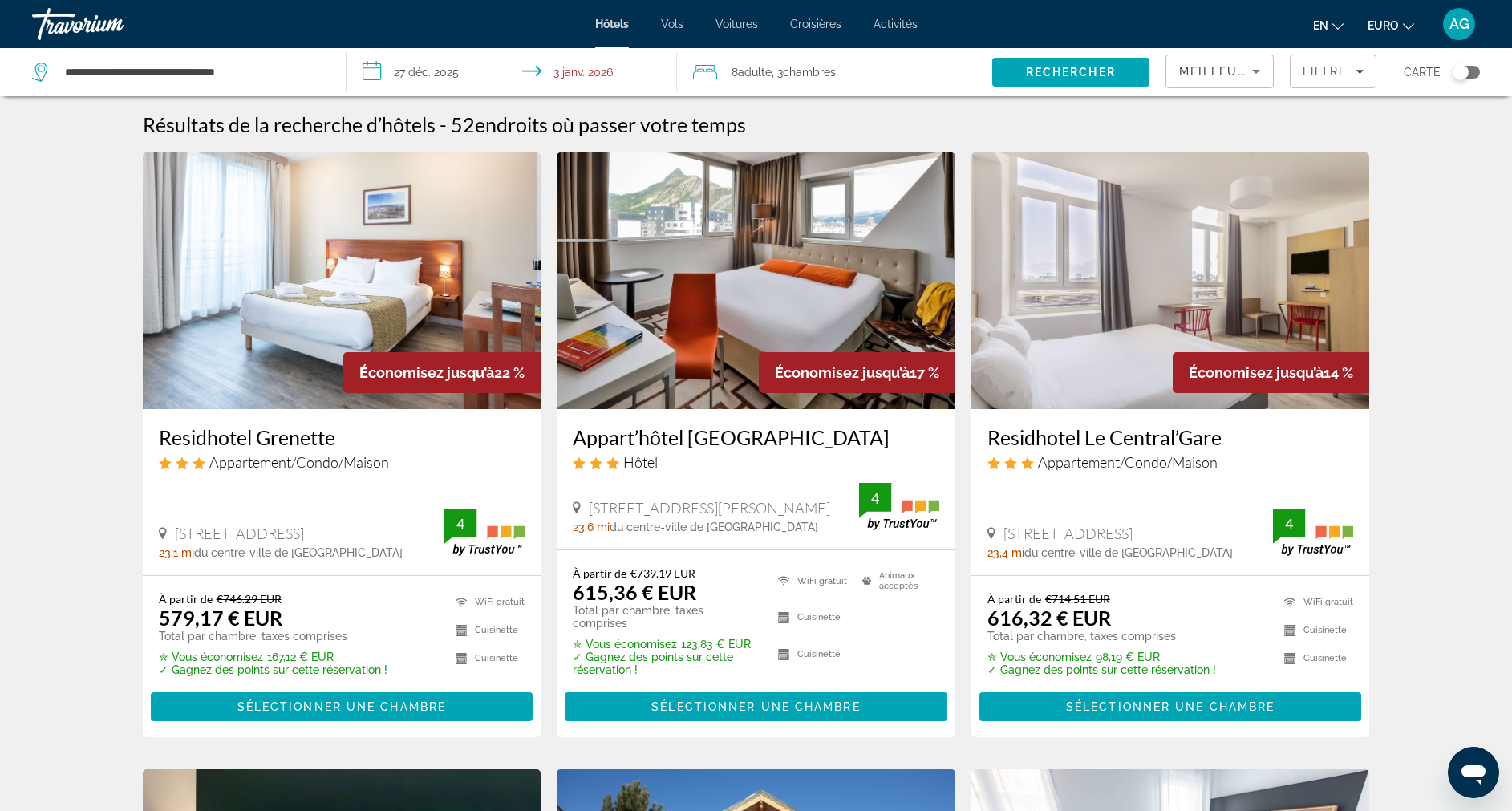
click at [1238, 79] on div "Meilleures offres" at bounding box center [1216, 71] width 73 height 19
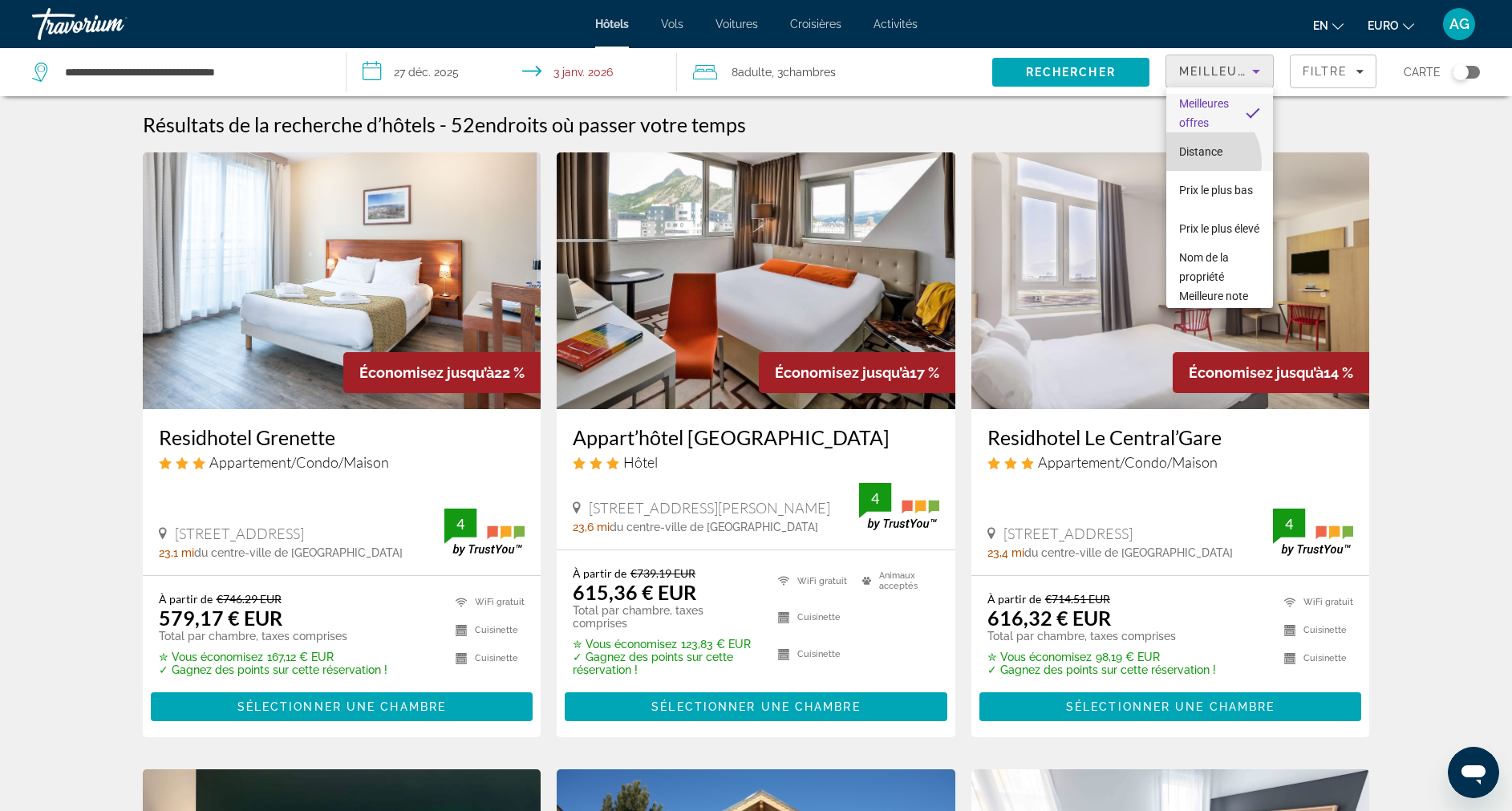
click at [1199, 162] on mat-option "Distance" at bounding box center [1219, 151] width 107 height 39
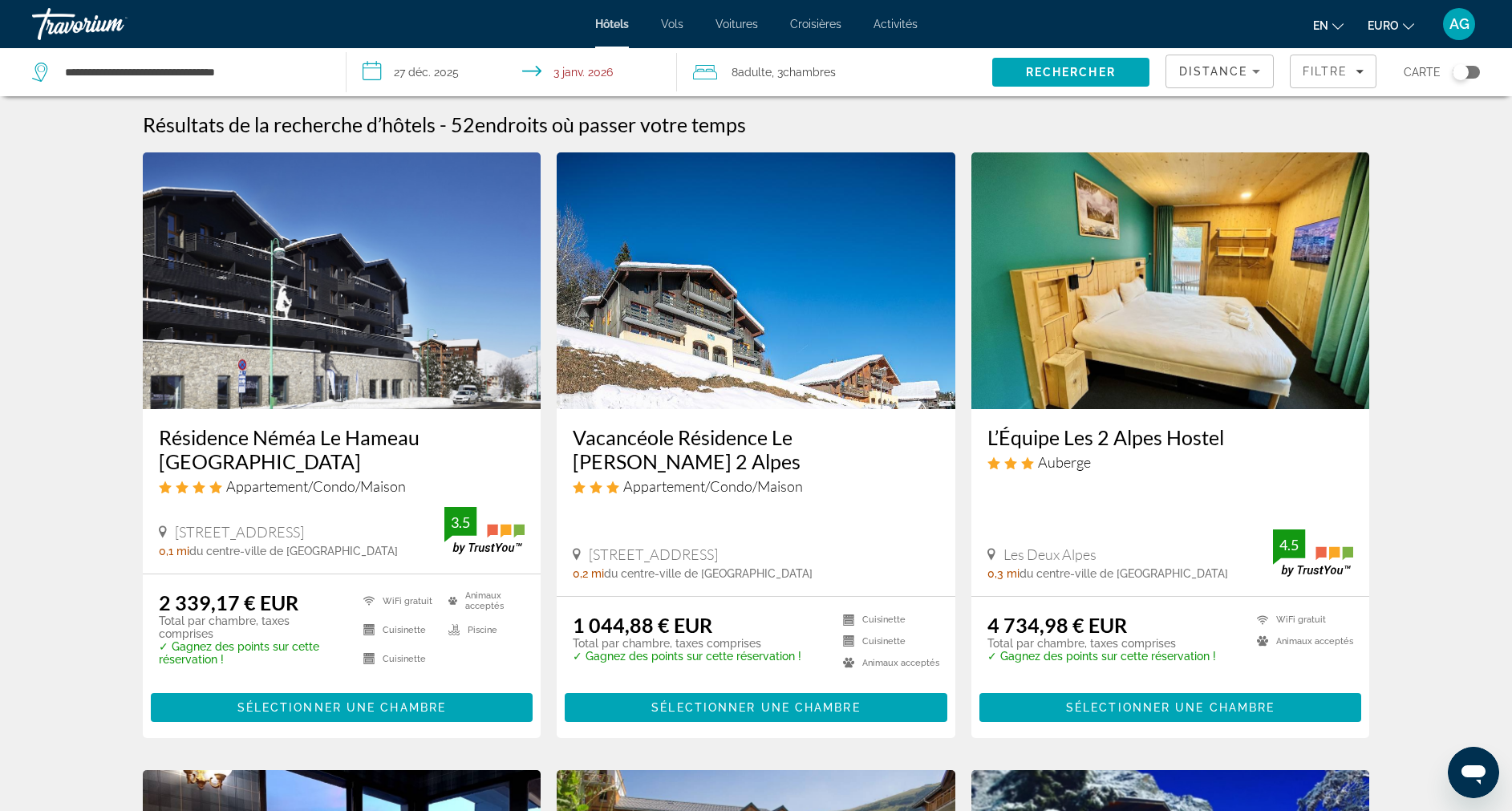
click at [348, 447] on h3 "Résidence Néméa Le Hameau [GEOGRAPHIC_DATA]" at bounding box center [342, 450] width 366 height 48
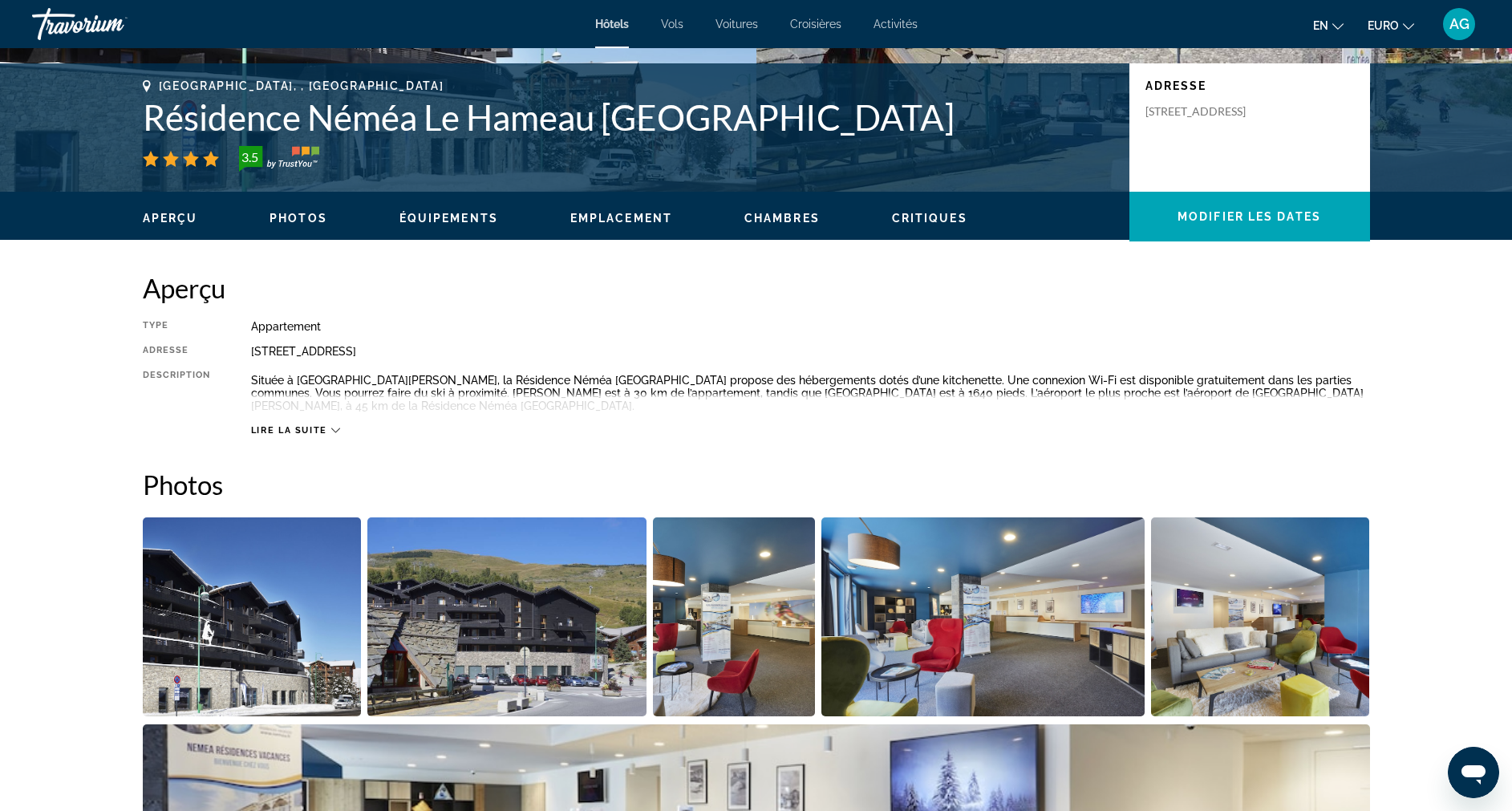
scroll to position [227, 0]
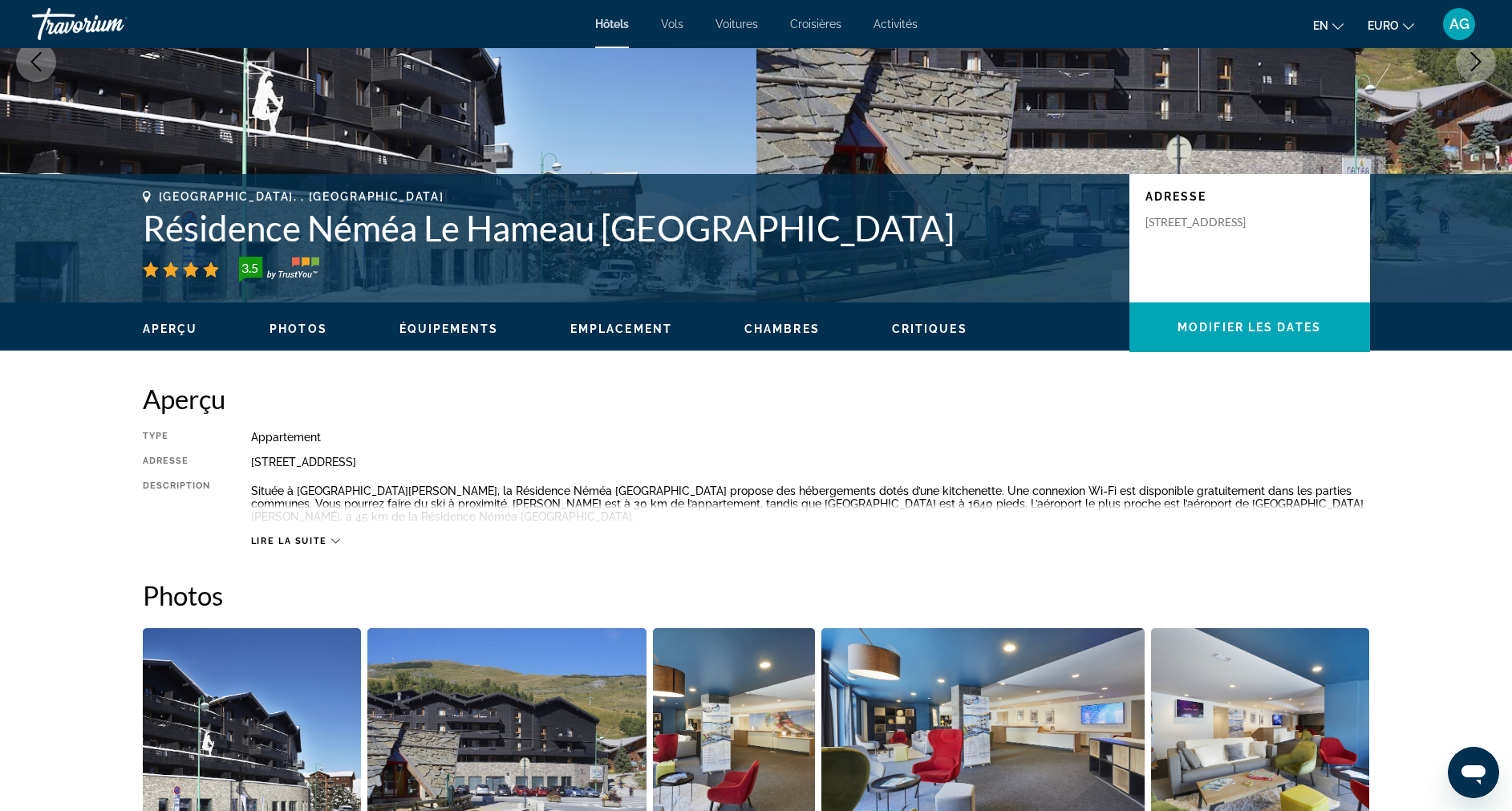
click at [314, 540] on span "Lire la suite" at bounding box center [289, 542] width 76 height 11
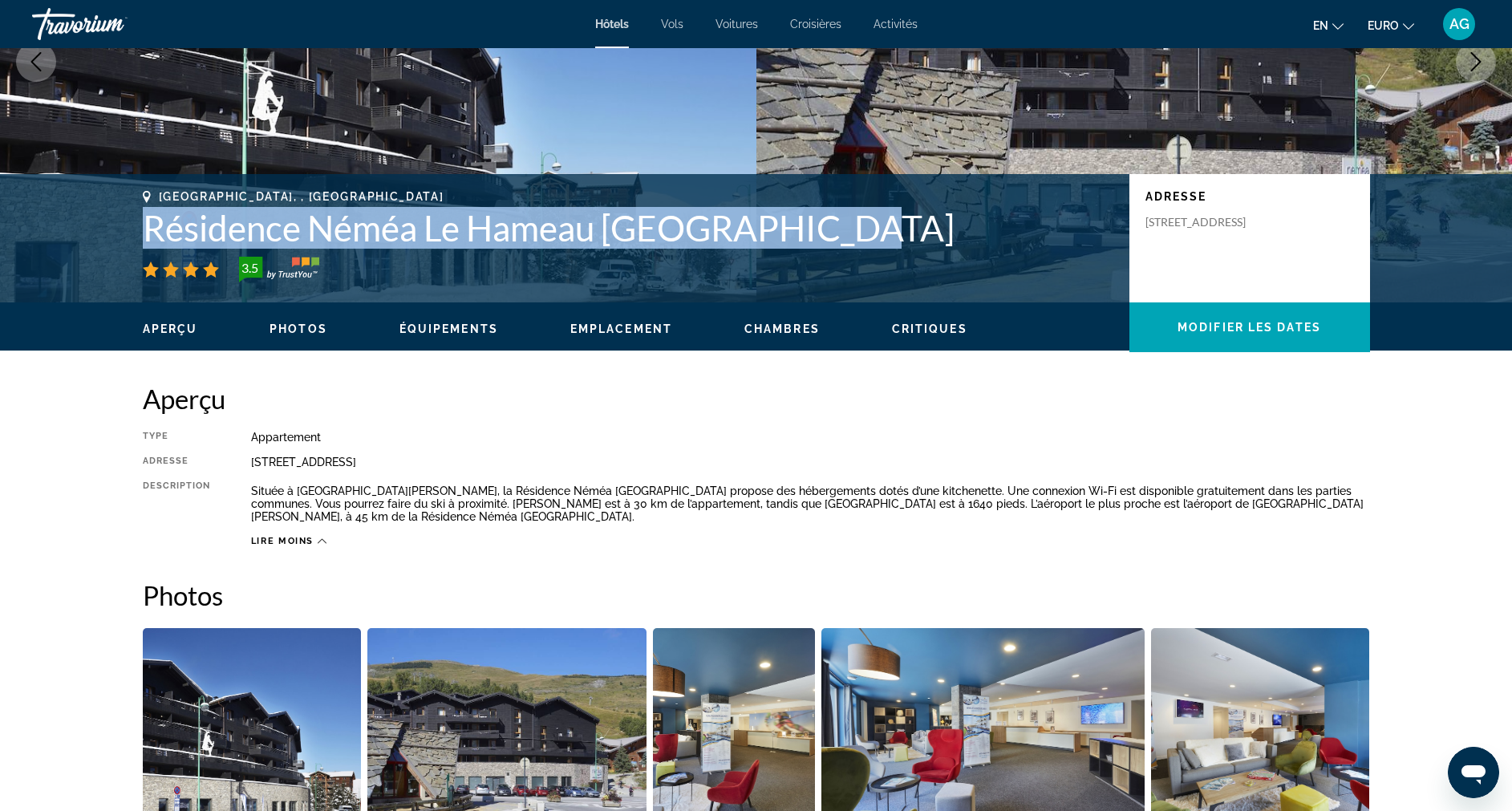
drag, startPoint x: 145, startPoint y: 219, endPoint x: 935, endPoint y: 217, distance: 790.0
click at [935, 217] on h1 "Résidence Néméa Le Hameau [GEOGRAPHIC_DATA]" at bounding box center [628, 228] width 971 height 41
copy h1 "Résidence Néméa Le Hameau [GEOGRAPHIC_DATA]"
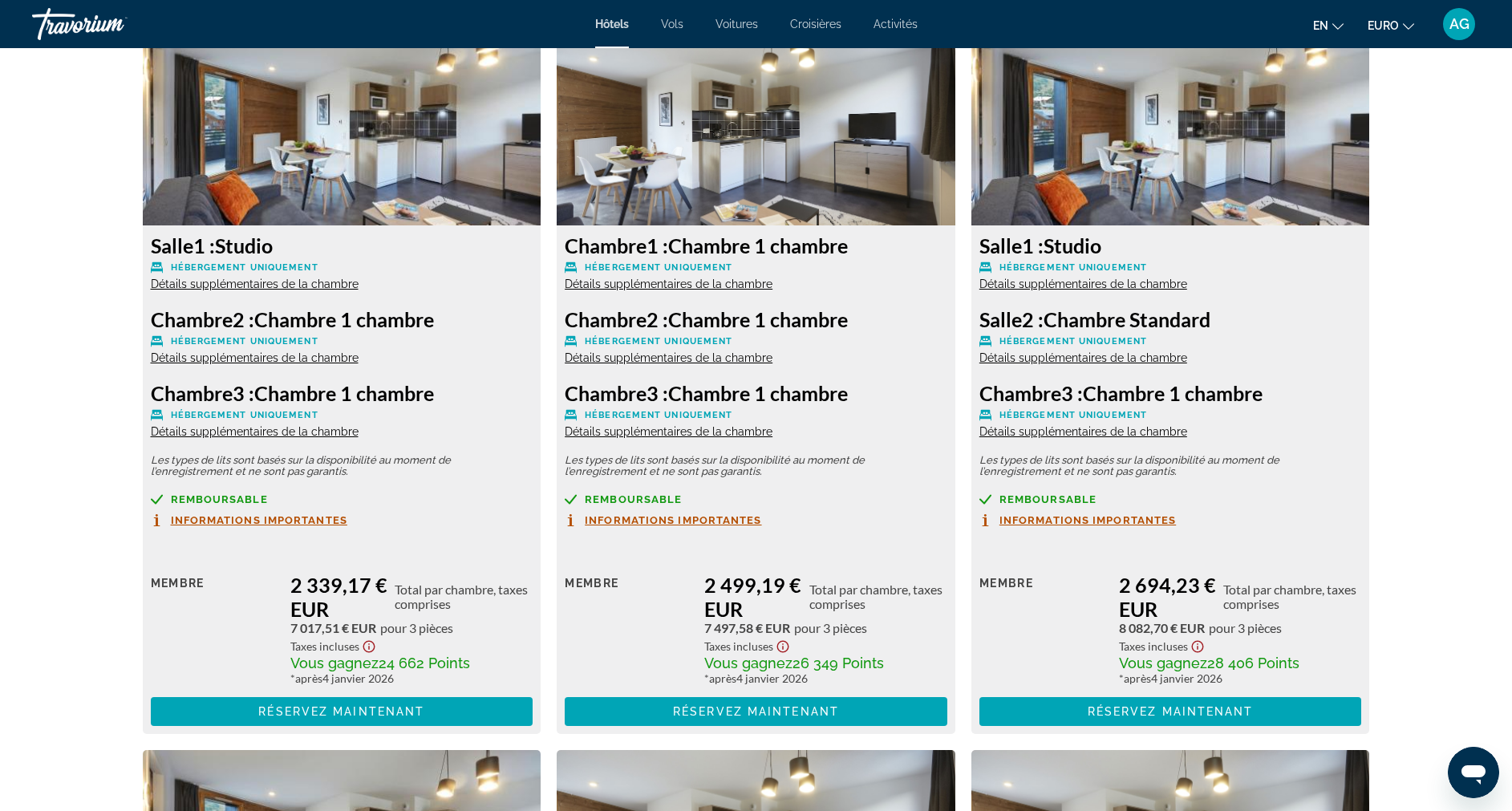
scroll to position [2109, 0]
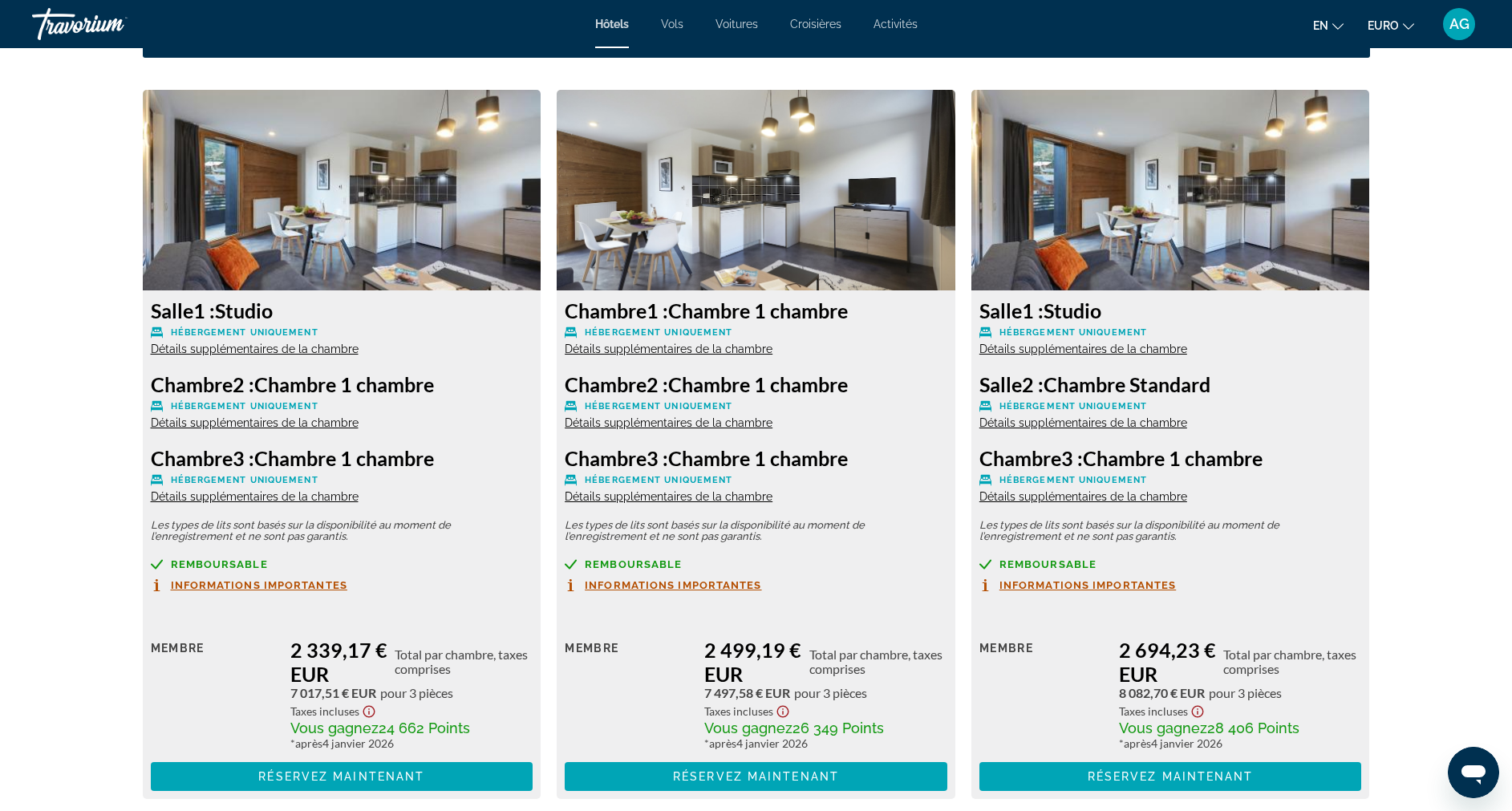
click at [264, 352] on span "Détails supplémentaires de la chambre" at bounding box center [254, 349] width 207 height 13
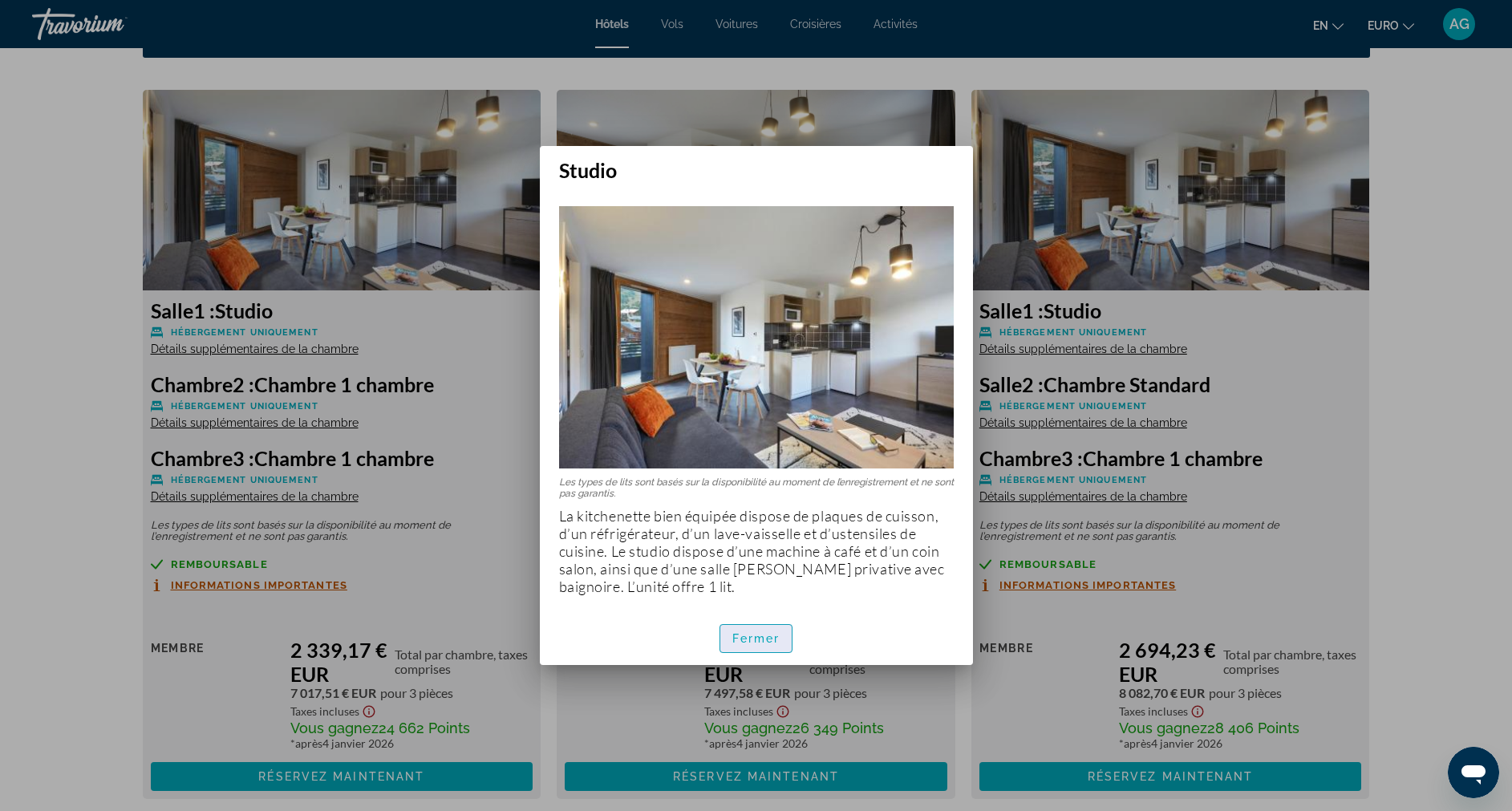
click at [752, 637] on span "Fermer" at bounding box center [757, 639] width 48 height 13
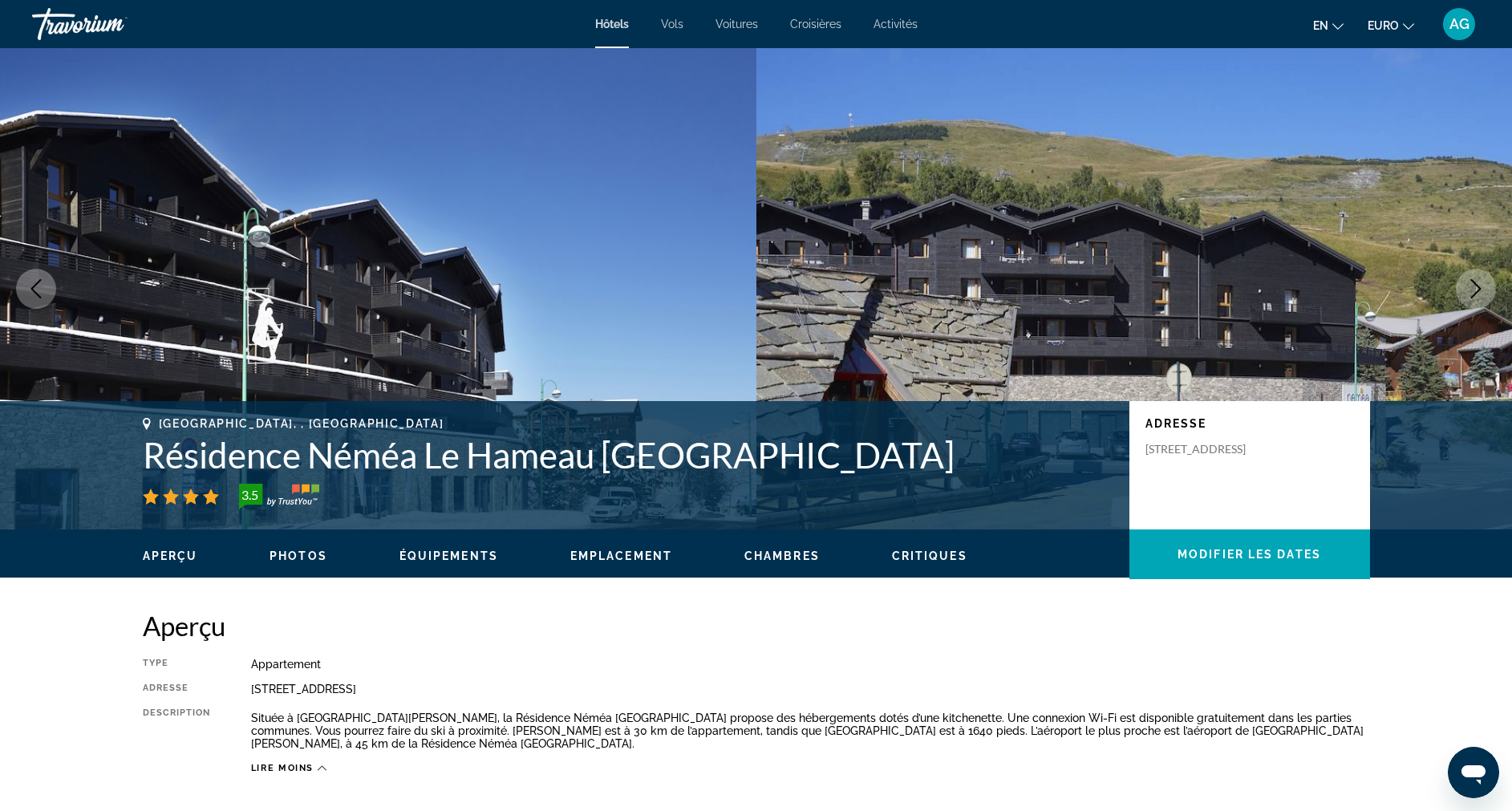
scroll to position [2109, 0]
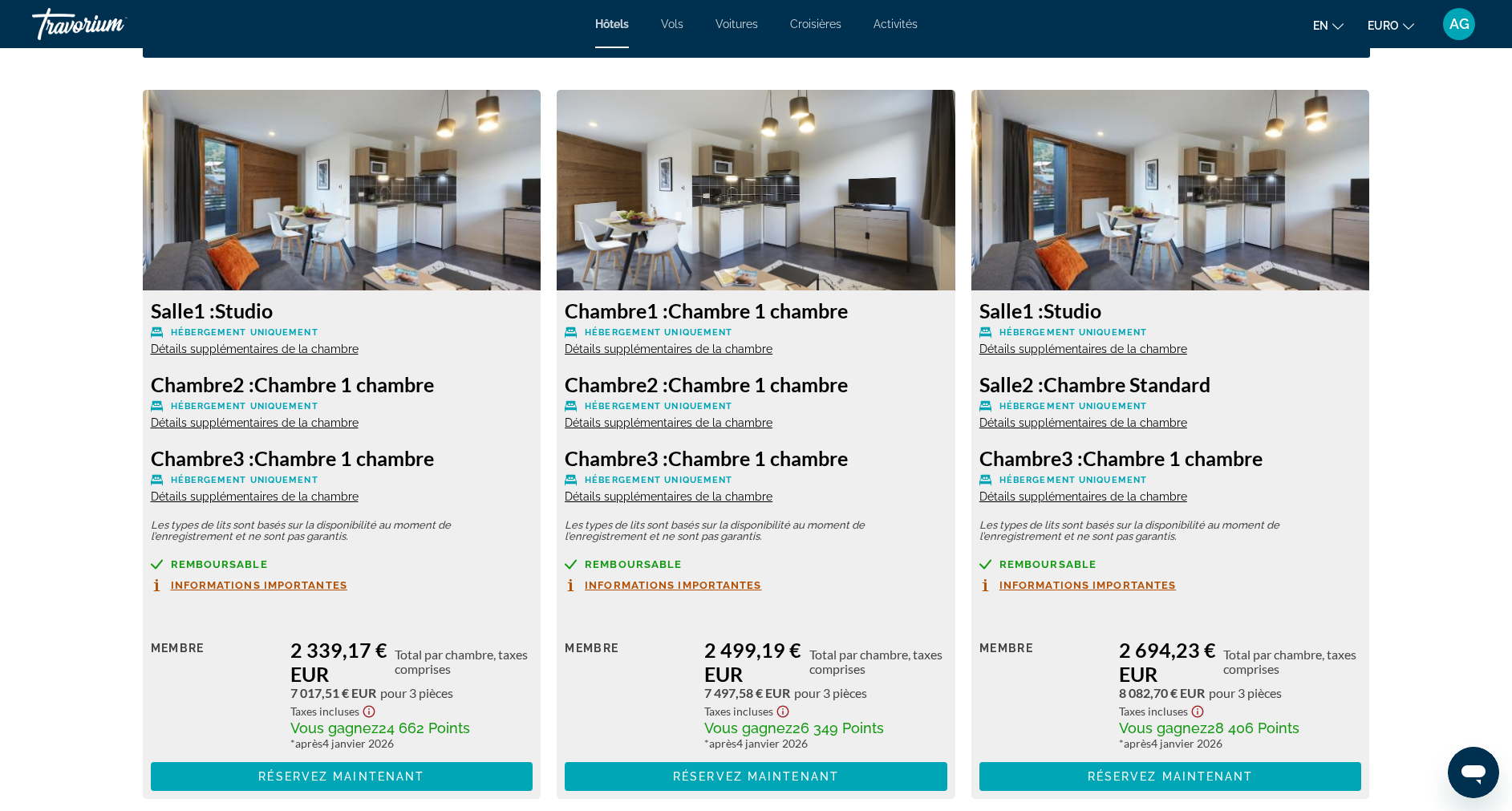
click at [313, 423] on span "Détails supplémentaires de la chambre" at bounding box center [254, 423] width 207 height 13
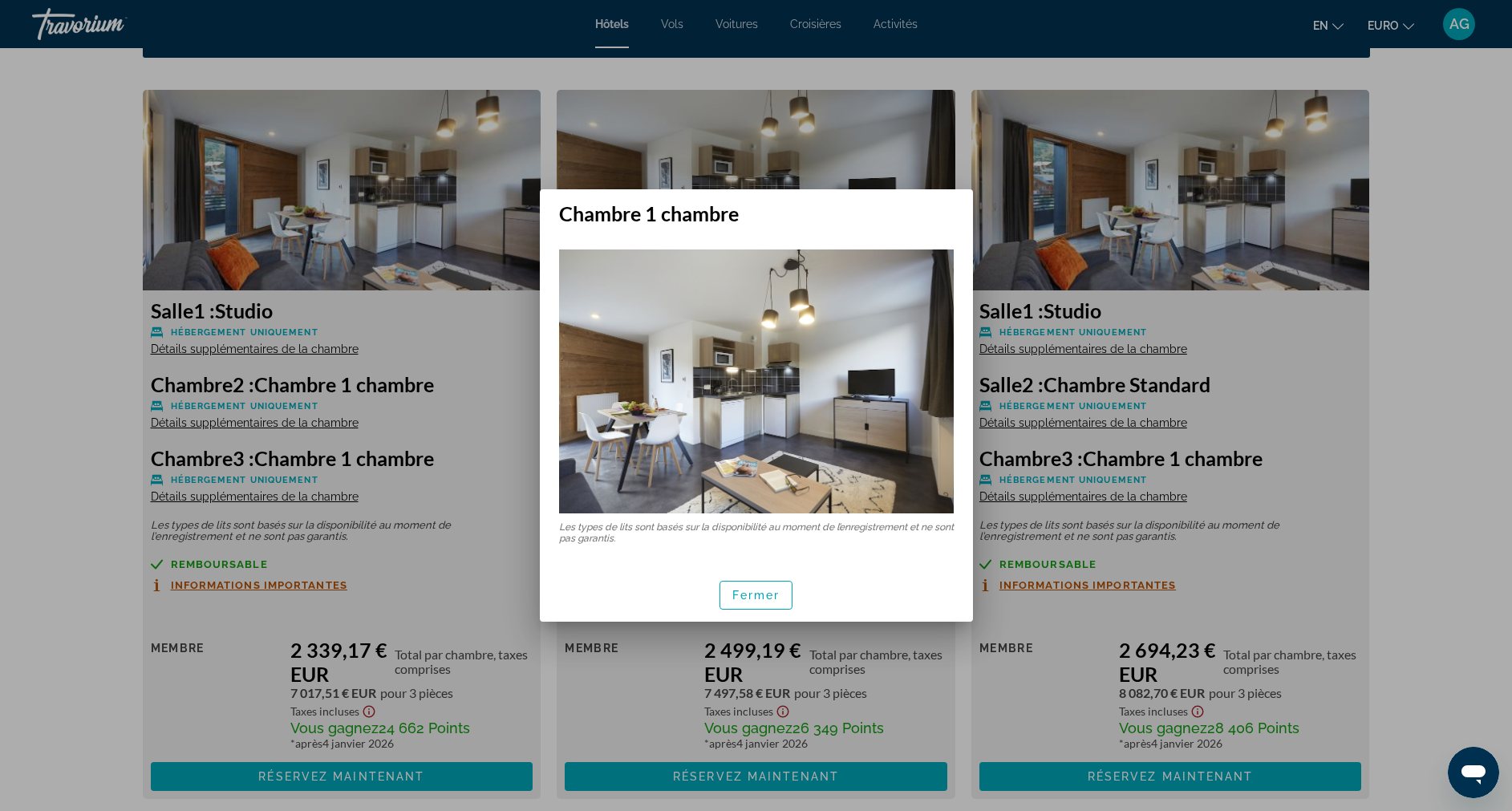
scroll to position [0, 0]
click at [767, 597] on span "Fermer" at bounding box center [757, 595] width 48 height 13
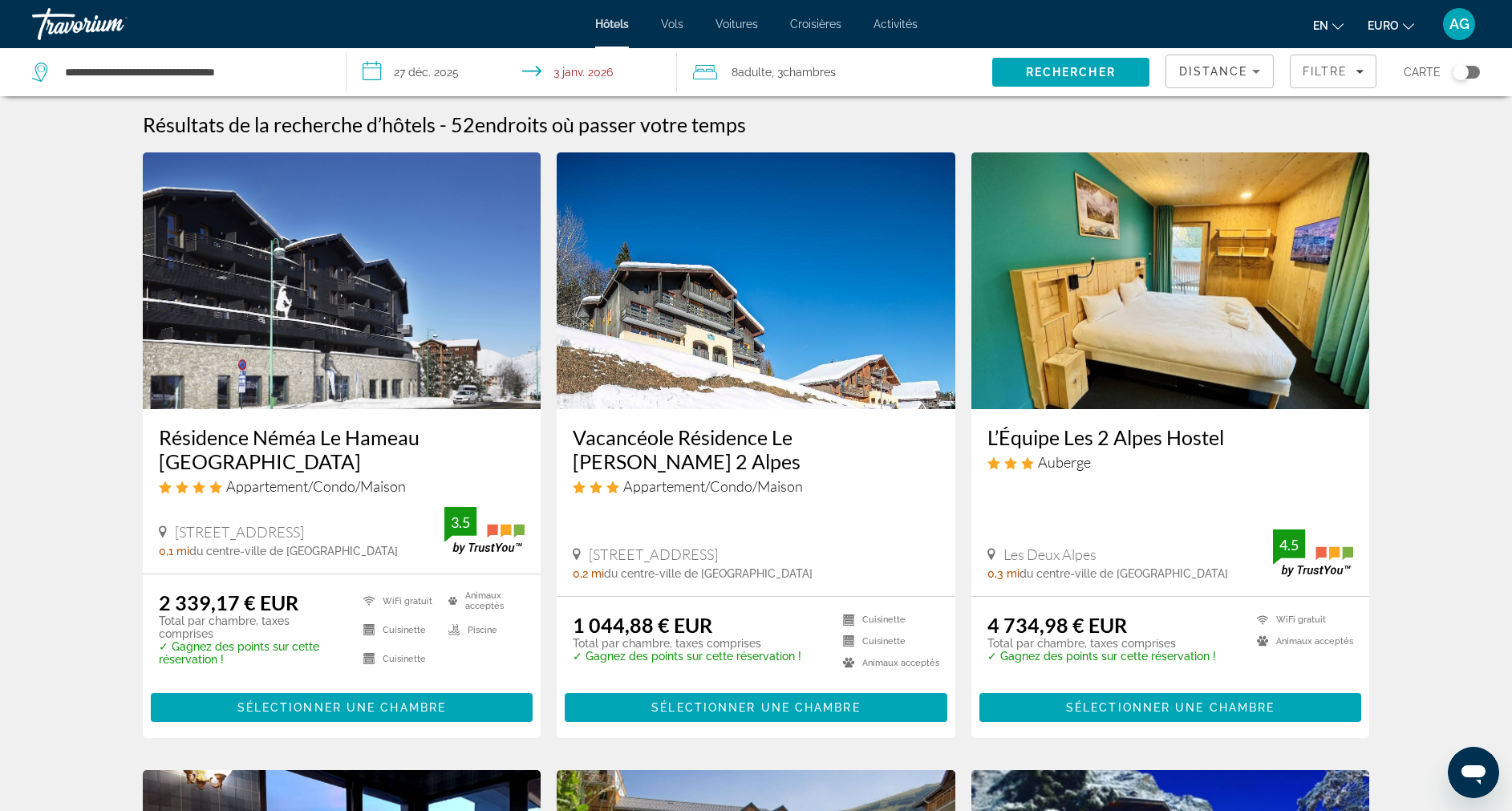
click at [826, 63] on span ", 3 Room Chambres" at bounding box center [804, 72] width 64 height 22
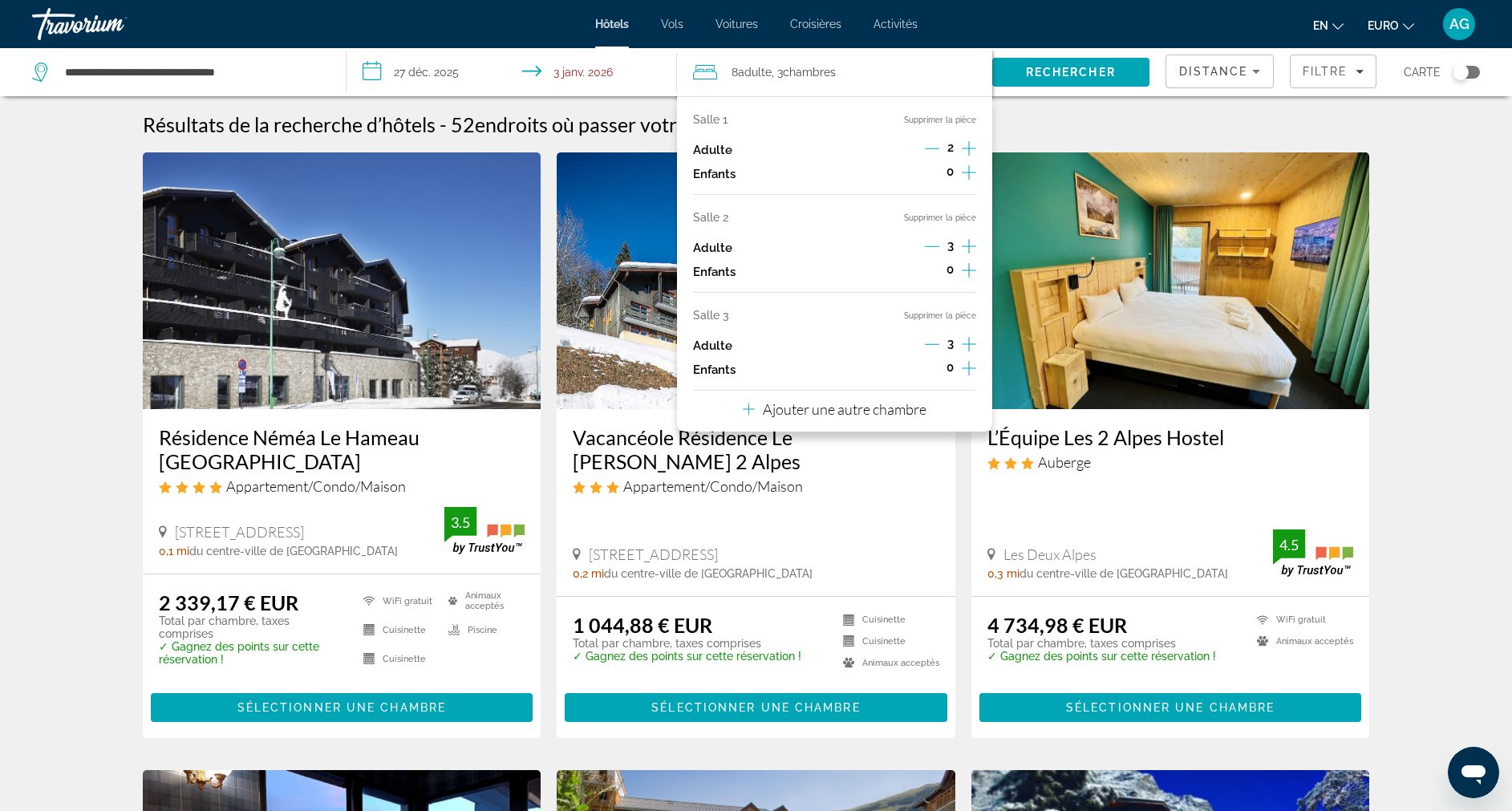
click at [946, 312] on button "Supprimer la pièce" at bounding box center [940, 316] width 72 height 11
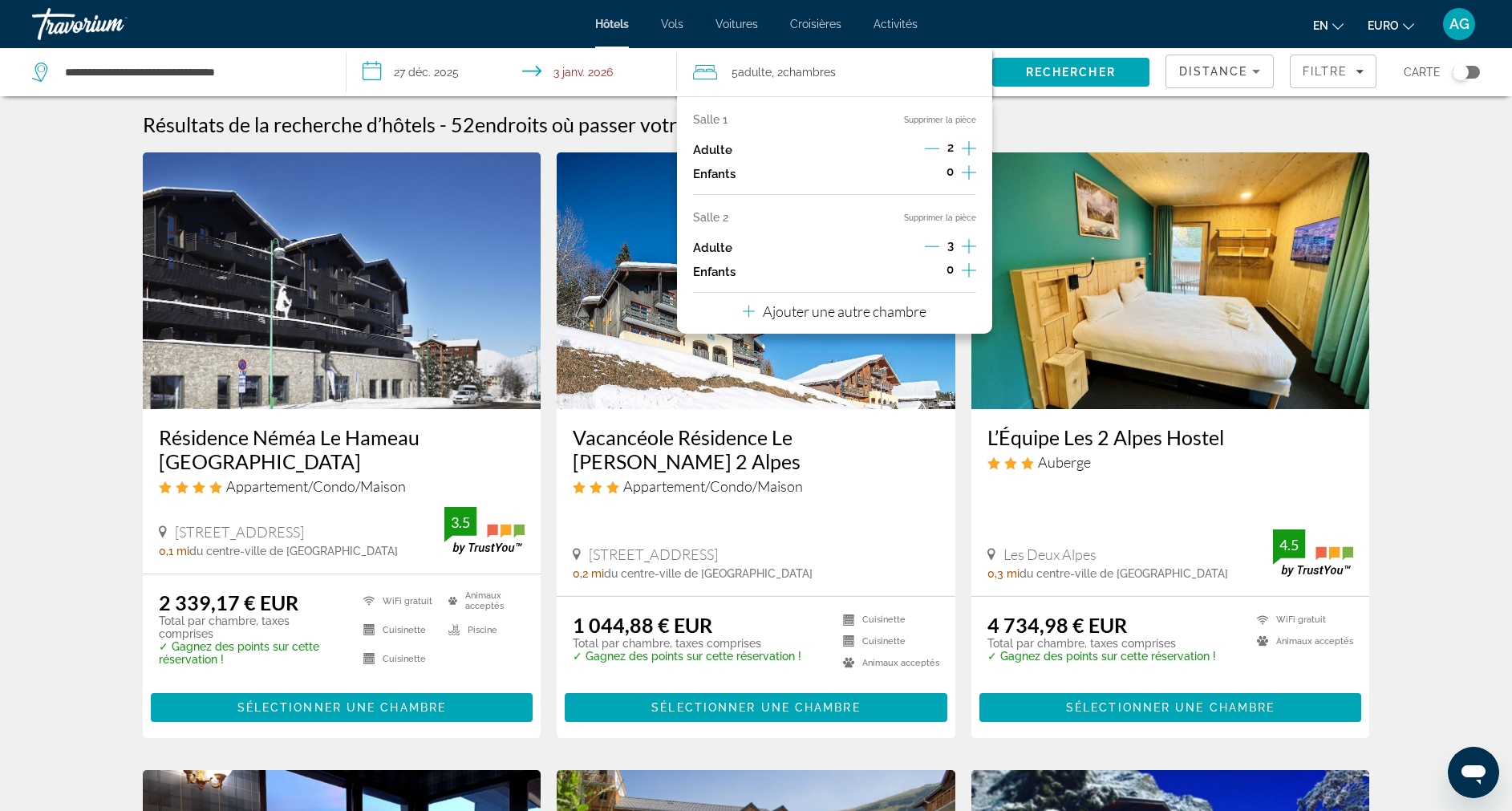
drag, startPoint x: 977, startPoint y: 145, endPoint x: 968, endPoint y: 147, distance: 9.2
click at [968, 147] on div "Salle 1 Supprimer la pièce Adulte 2 Enfants 0 Salle 2 Supprimer la pièce Adulte…" at bounding box center [834, 215] width 314 height 238
click at [968, 147] on icon "Augmenter les adultes" at bounding box center [969, 148] width 14 height 19
click at [967, 239] on icon "Augmenter les adultes" at bounding box center [969, 246] width 14 height 19
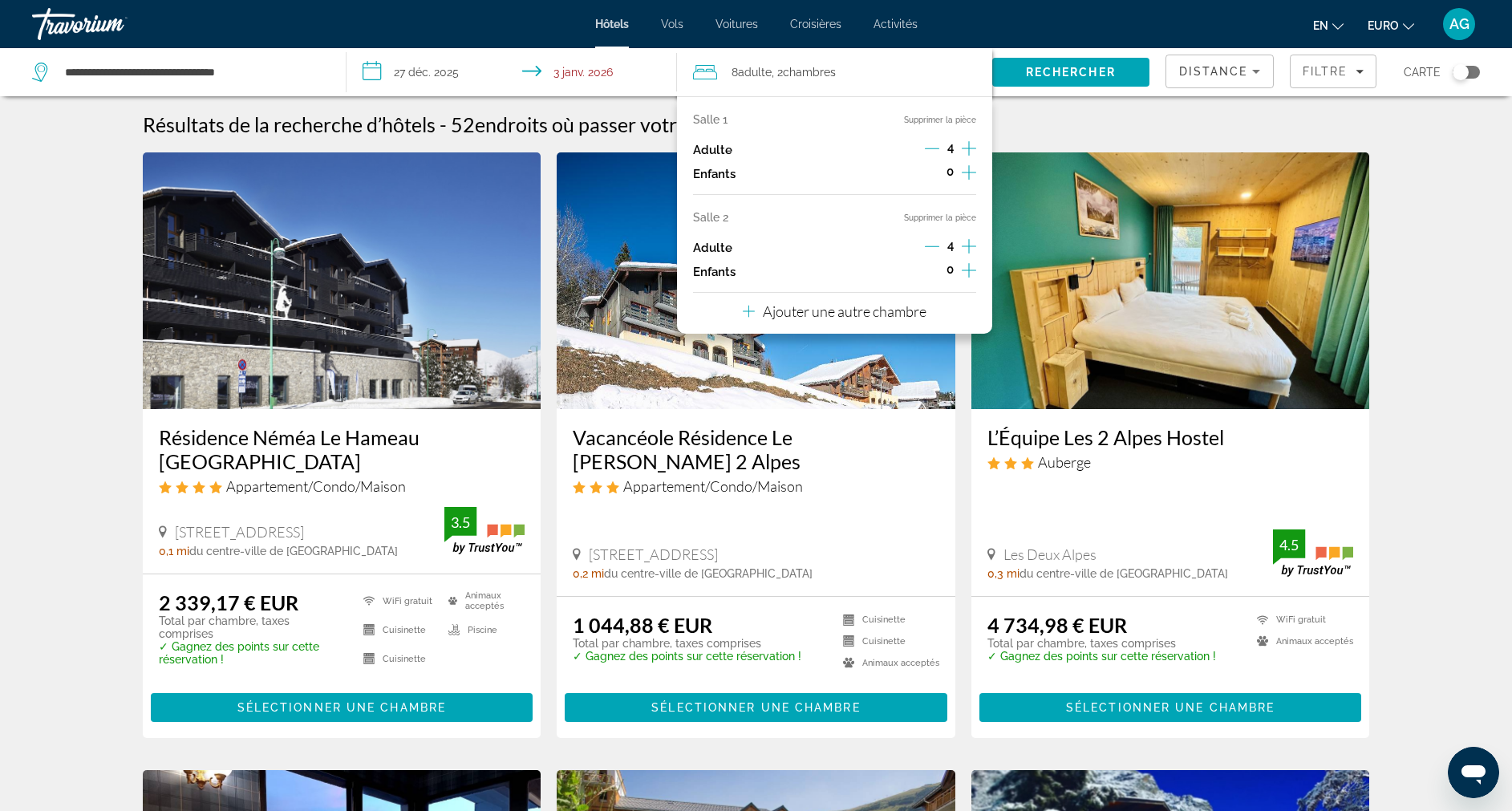
click at [967, 239] on icon "Augmenter les adultes" at bounding box center [969, 246] width 14 height 19
click at [943, 247] on div "5" at bounding box center [950, 248] width 51 height 24
click at [933, 247] on icon "Décrément des adultes" at bounding box center [932, 246] width 14 height 14
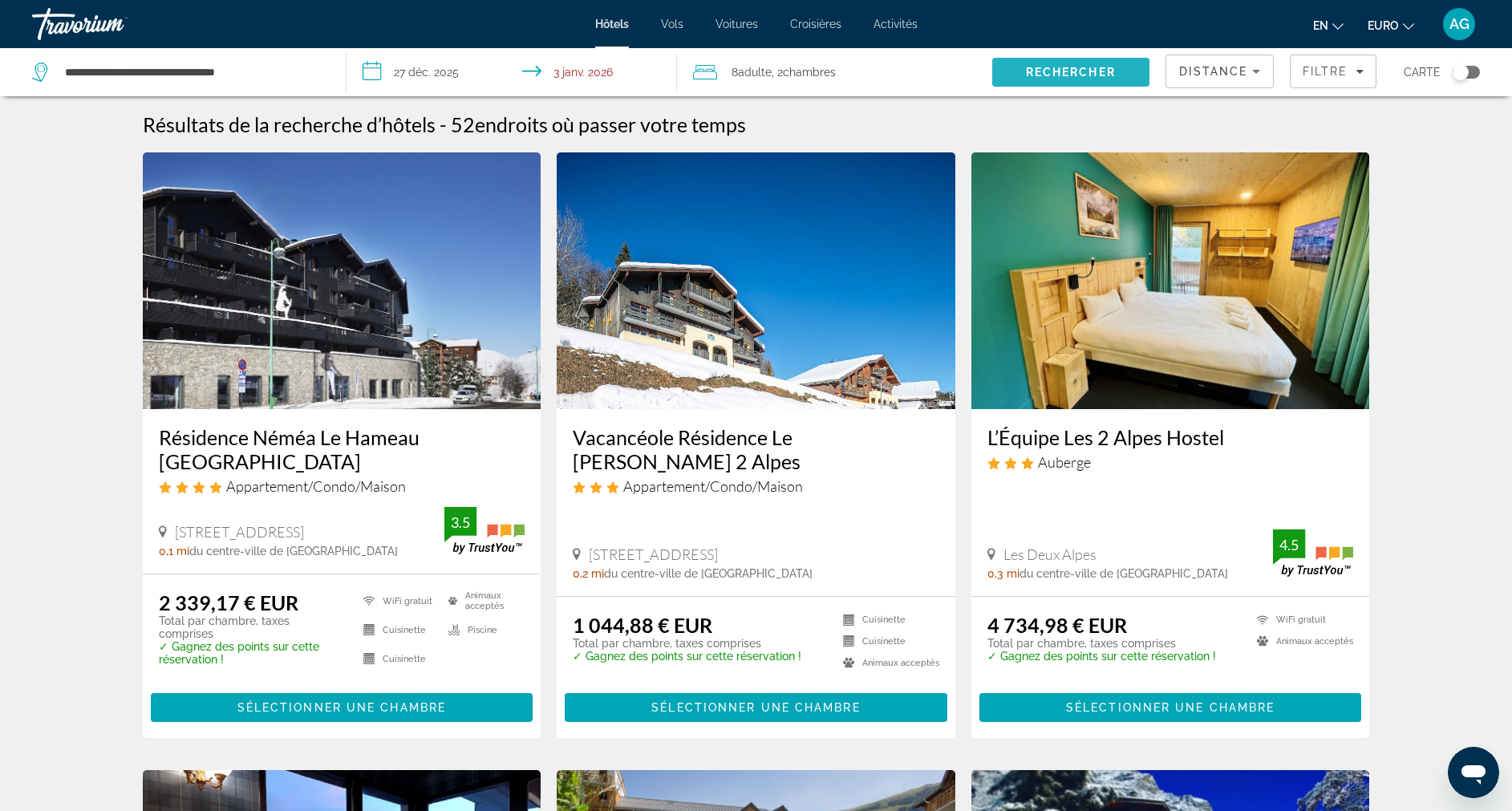
click at [1050, 75] on span "Rechercher" at bounding box center [1071, 72] width 90 height 13
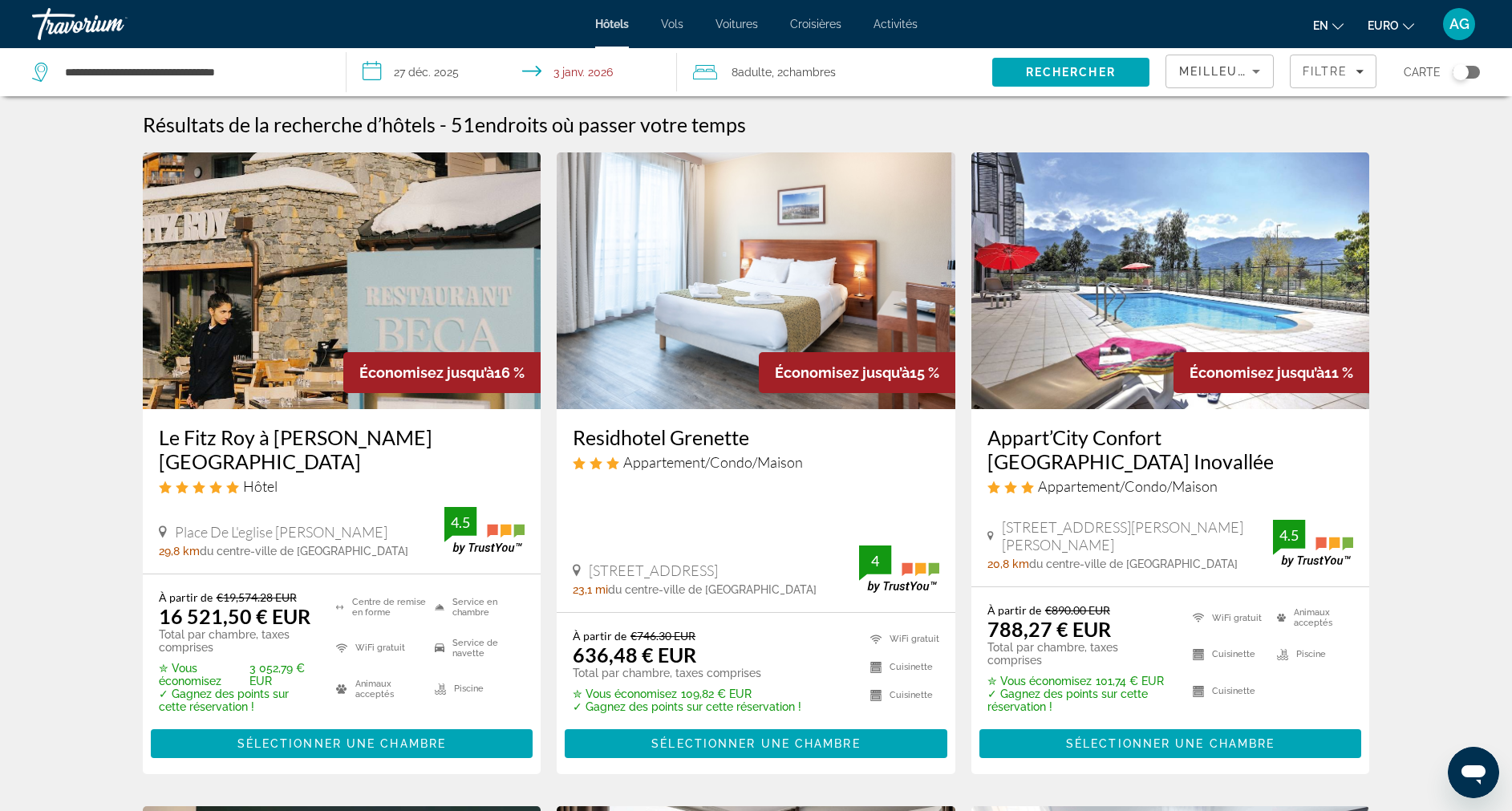
click at [1220, 60] on div "Meilleures offres" at bounding box center [1220, 78] width 81 height 45
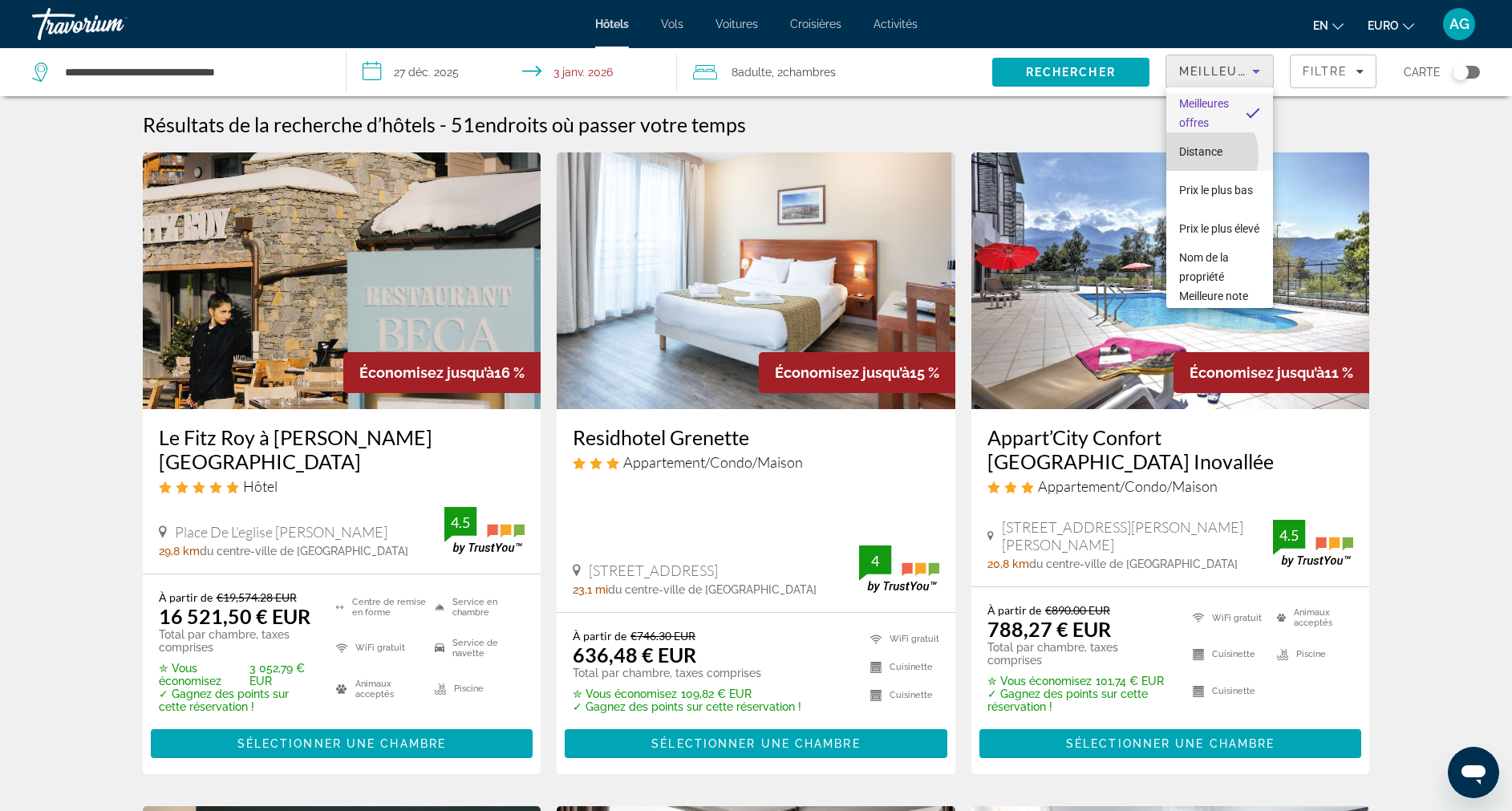
click at [1194, 155] on span "Distance" at bounding box center [1201, 152] width 43 height 13
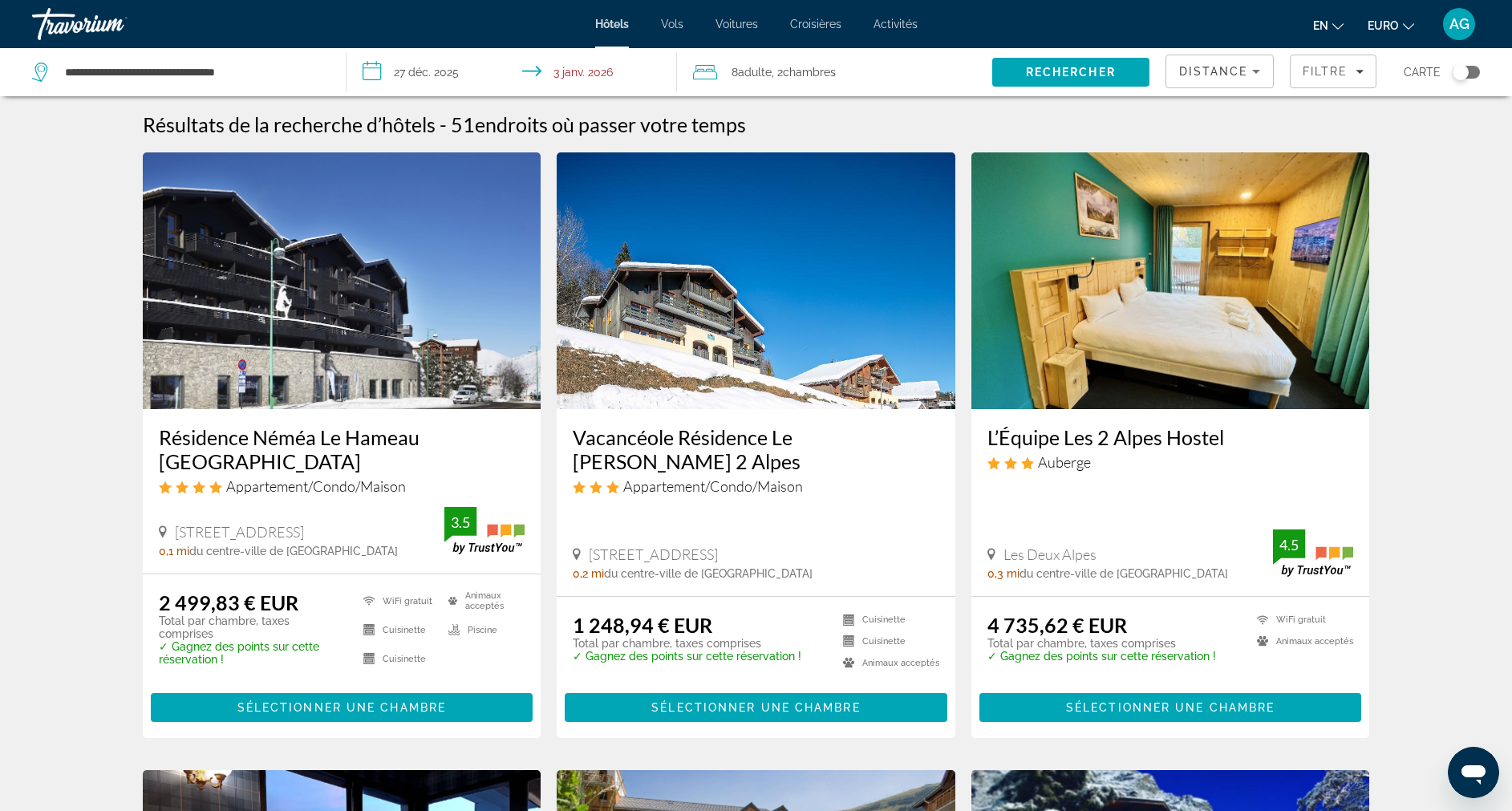
click at [358, 443] on h3 "Résidence Néméa Le Hameau [GEOGRAPHIC_DATA]" at bounding box center [342, 450] width 366 height 48
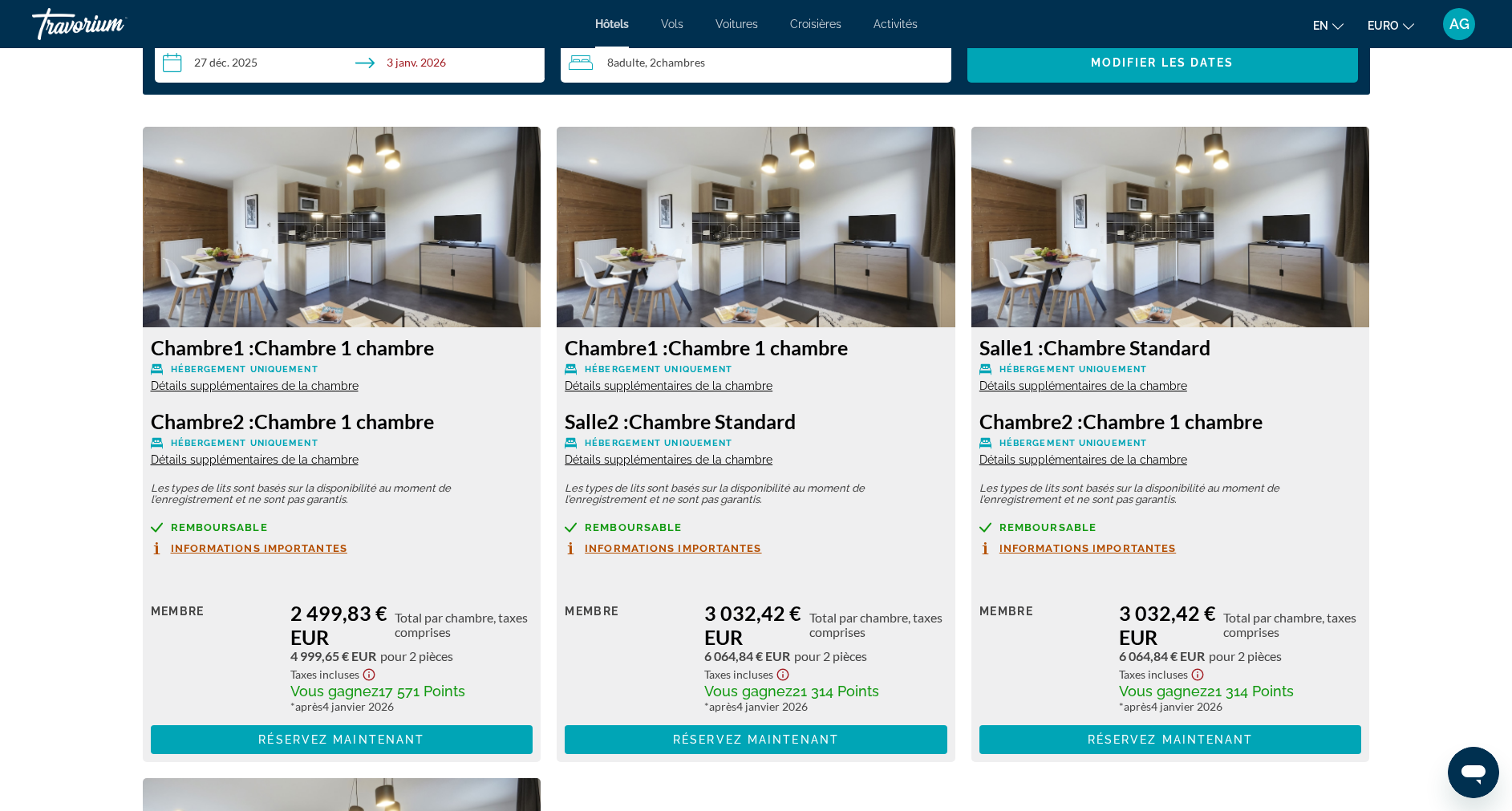
scroll to position [2081, 0]
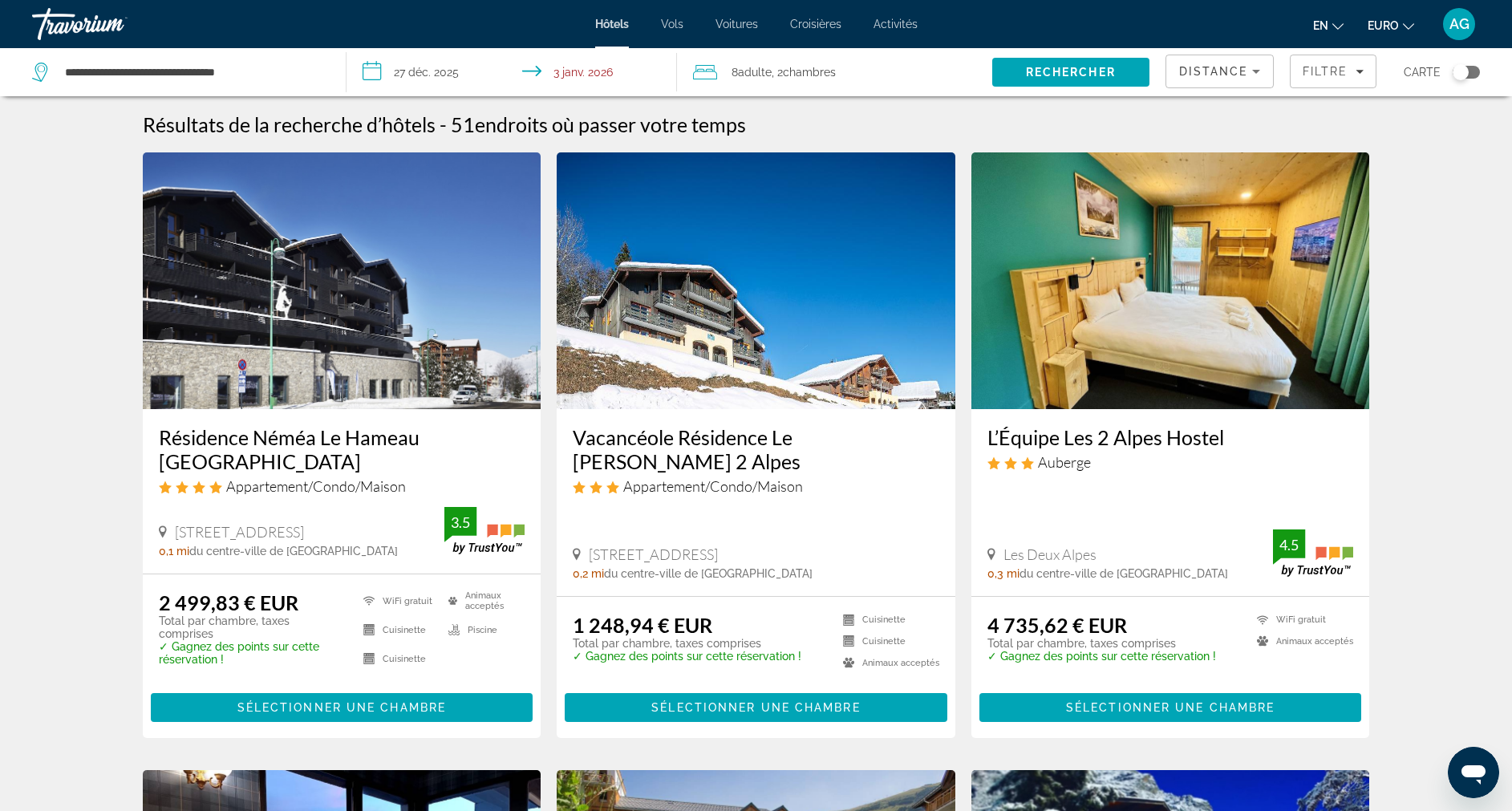
click at [707, 444] on h3 "Vacancéole Résidence Le [PERSON_NAME] 2 Alpes" at bounding box center [756, 450] width 366 height 48
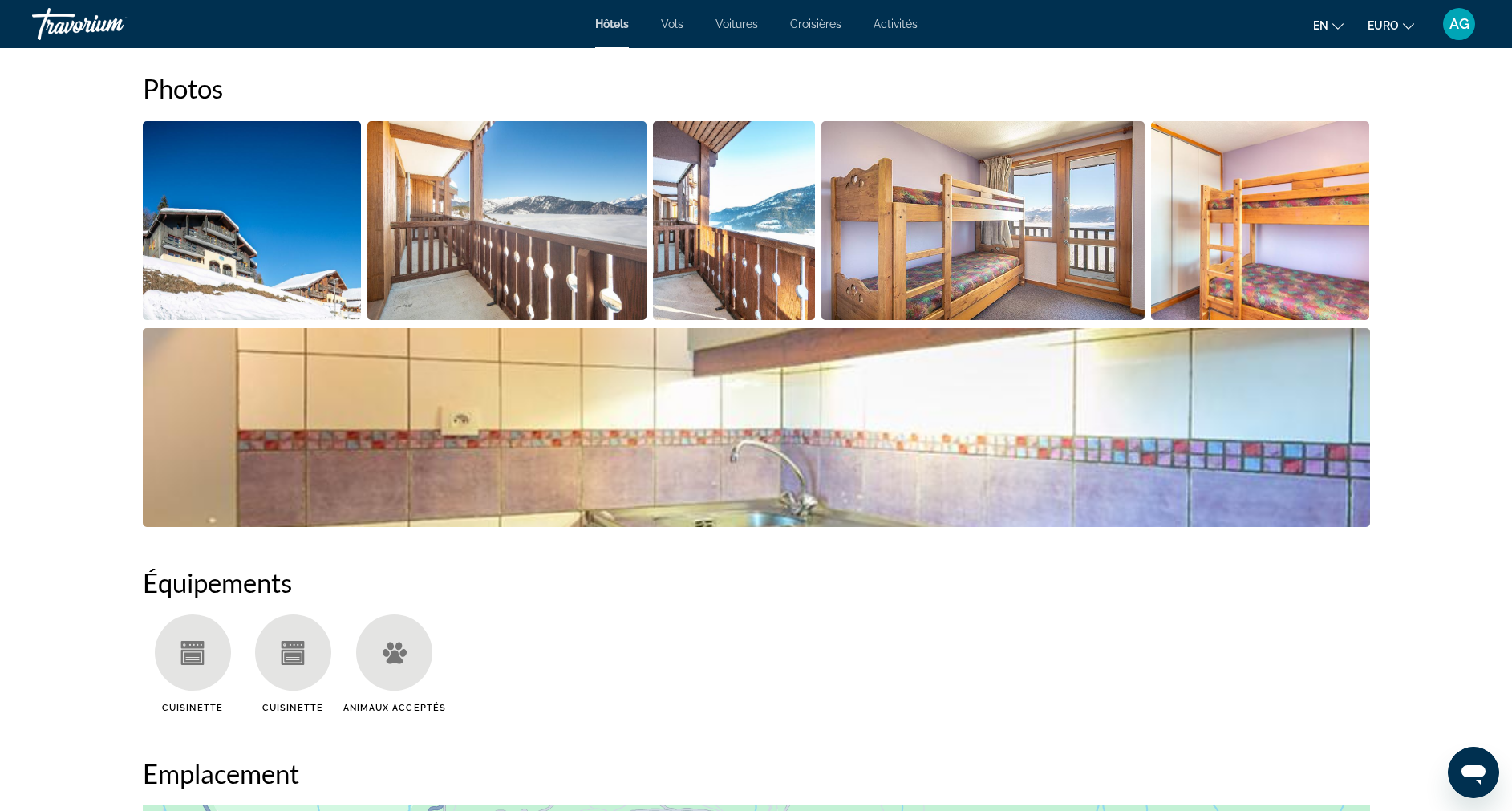
scroll to position [25, 0]
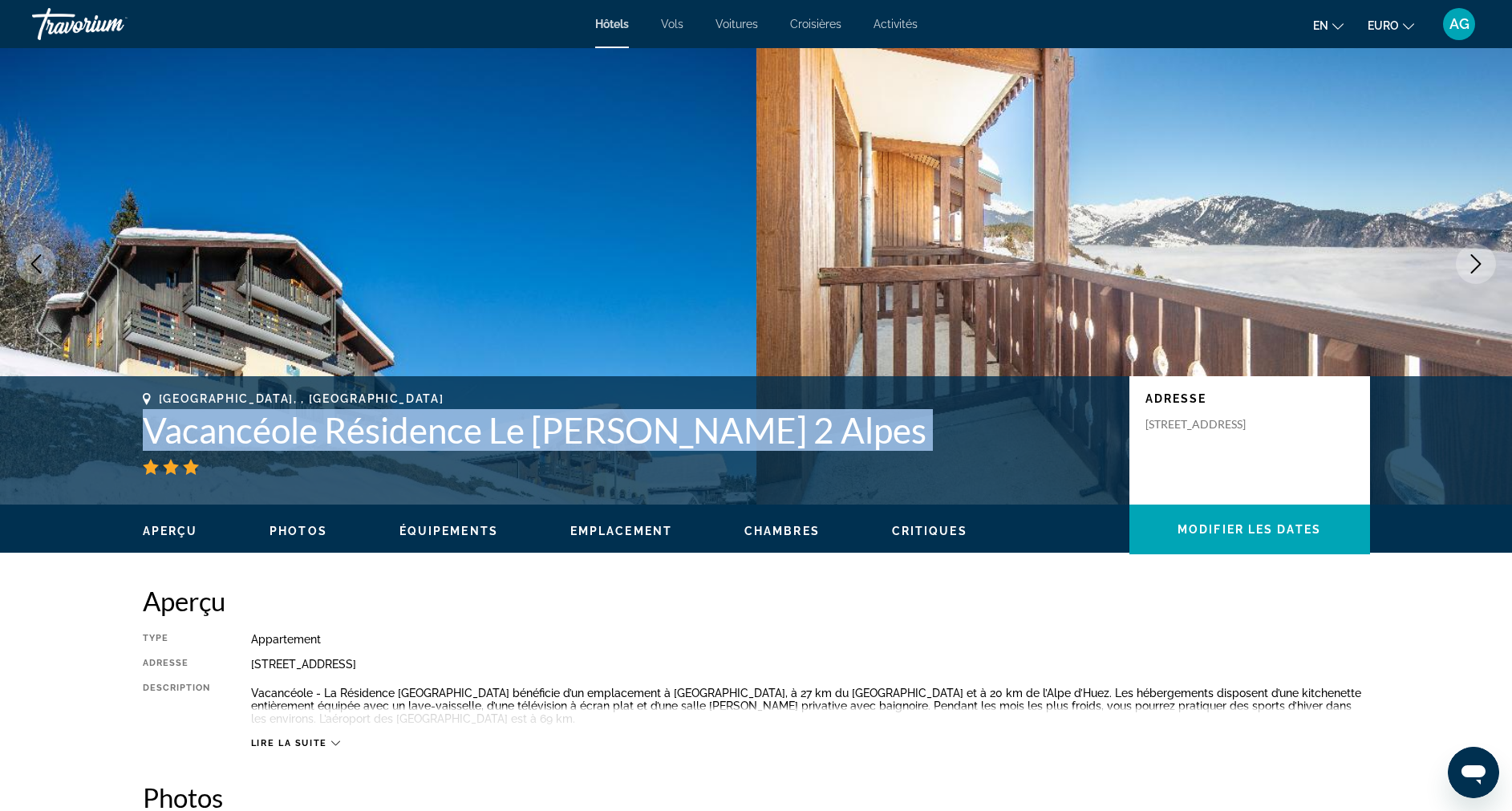
drag, startPoint x: 143, startPoint y: 439, endPoint x: 805, endPoint y: 453, distance: 662.1
click at [805, 453] on div "Les Deux Alpes, , [GEOGRAPHIC_DATA] Vacancéole Résidence Le [PERSON_NAME] 2 Alp…" at bounding box center [628, 434] width 971 height 83
copy div "Vacancéole Résidence Le [PERSON_NAME] 2 Alpes"
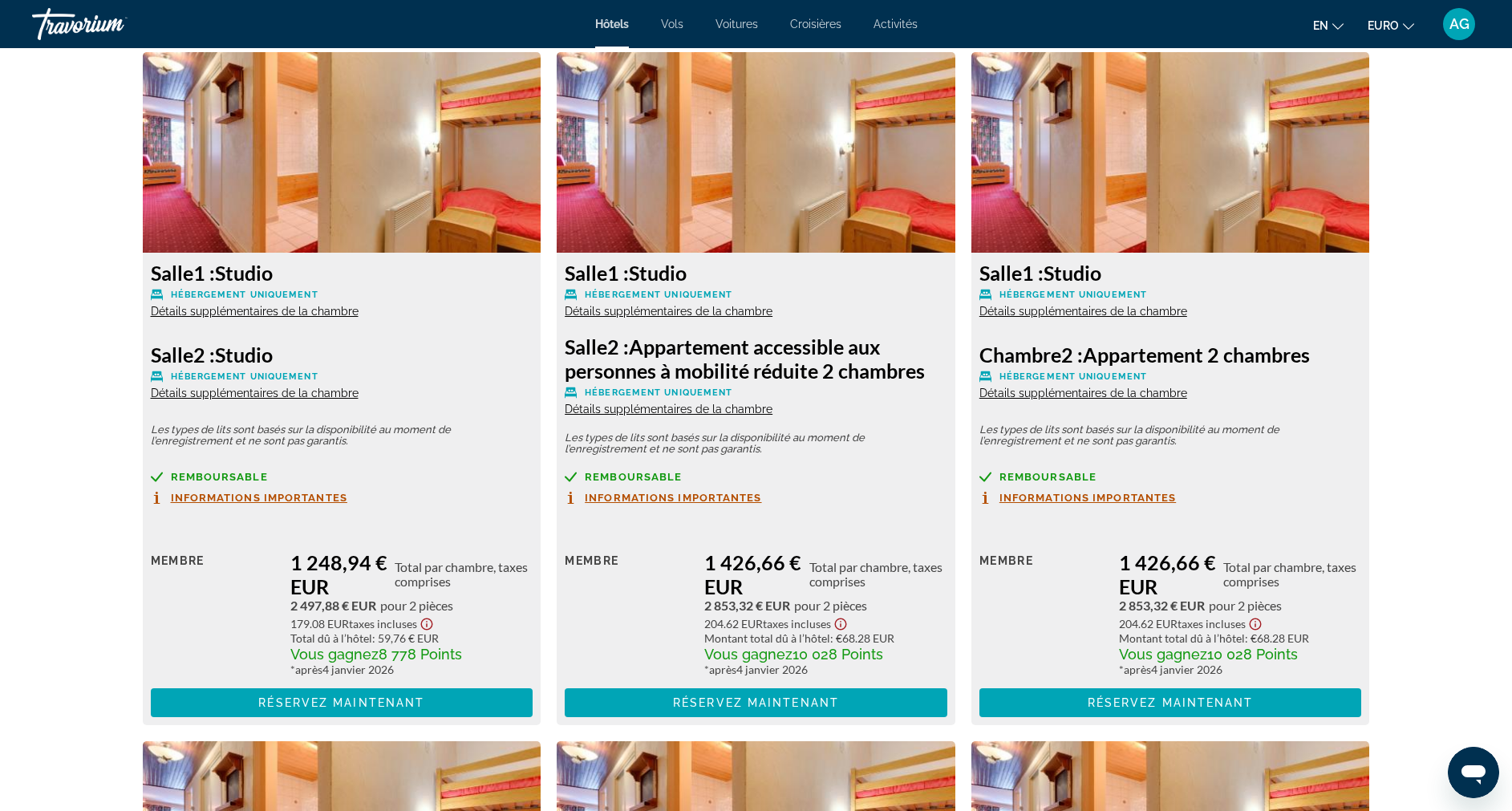
scroll to position [2154, 0]
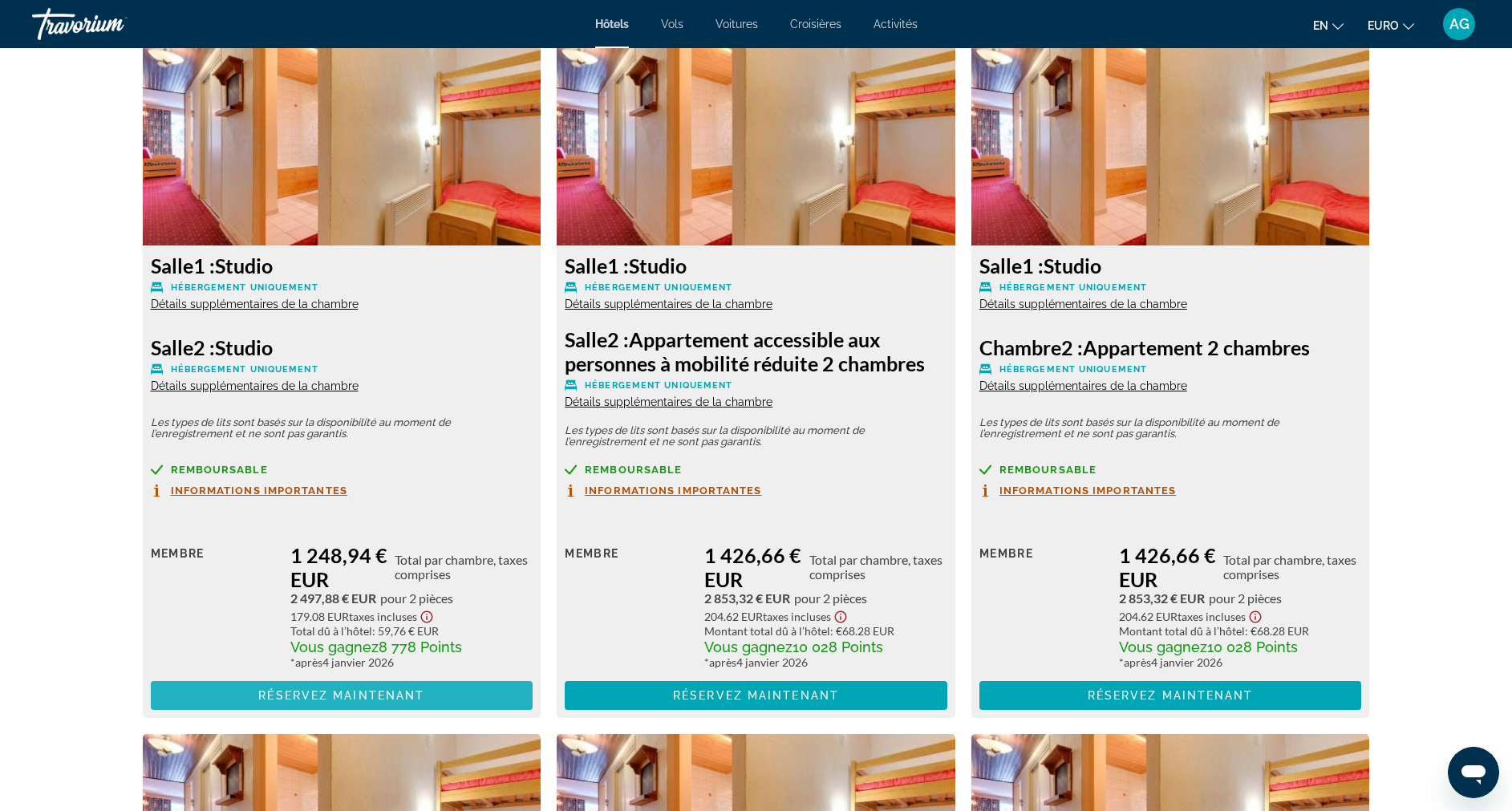
click at [373, 692] on span "Réservez maintenant" at bounding box center [341, 696] width 166 height 13
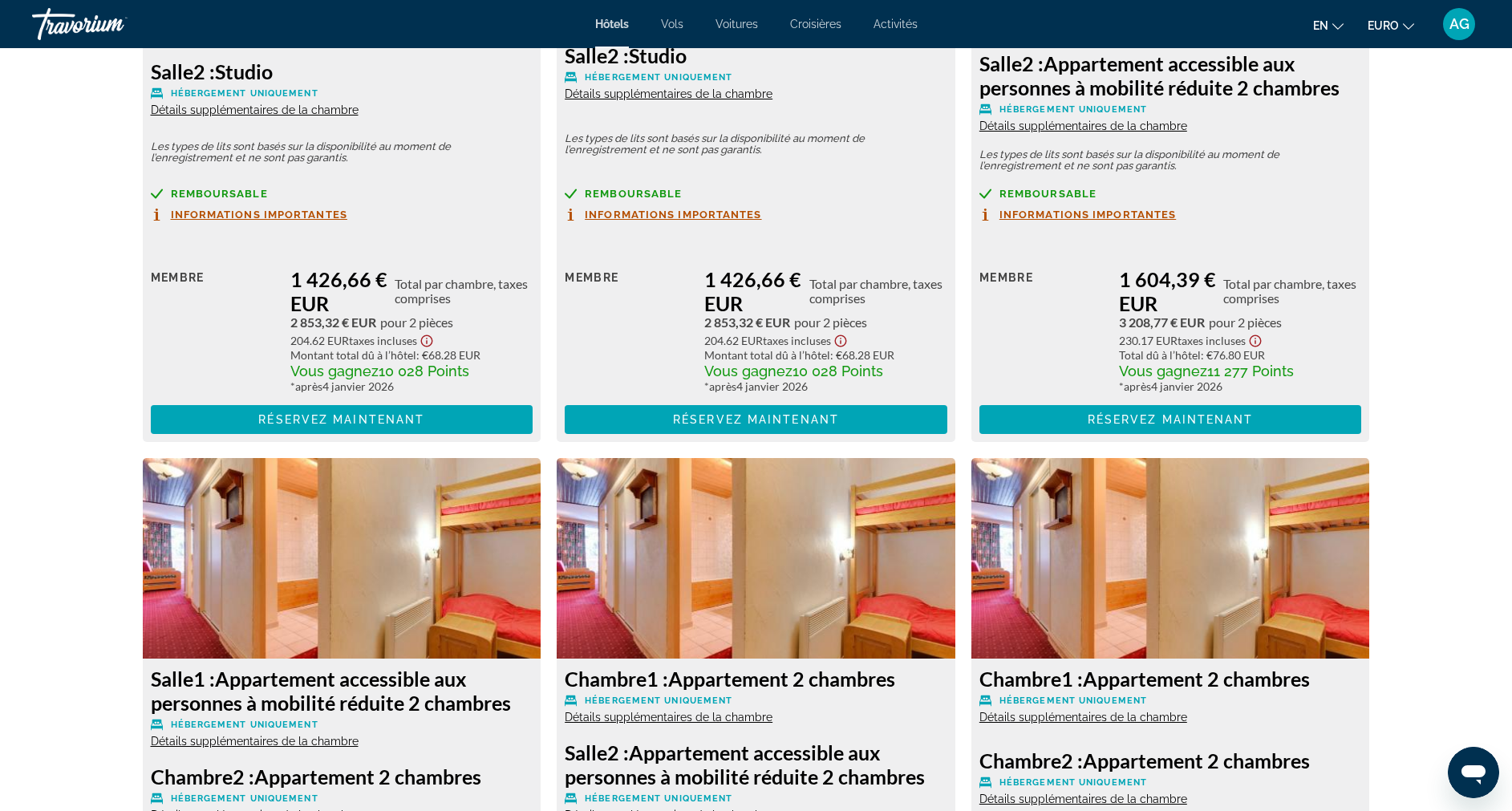
scroll to position [863, 0]
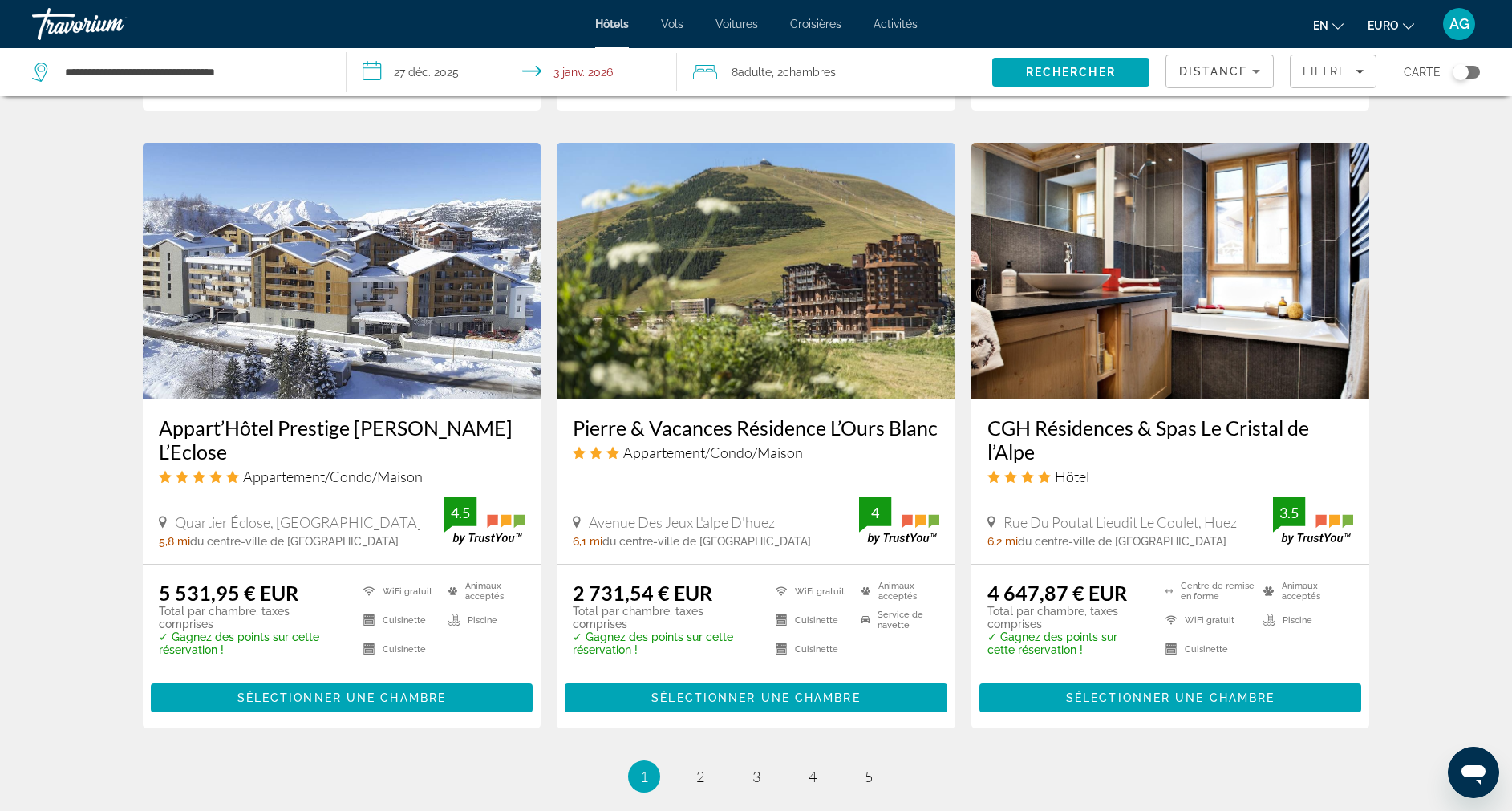
scroll to position [1856, 0]
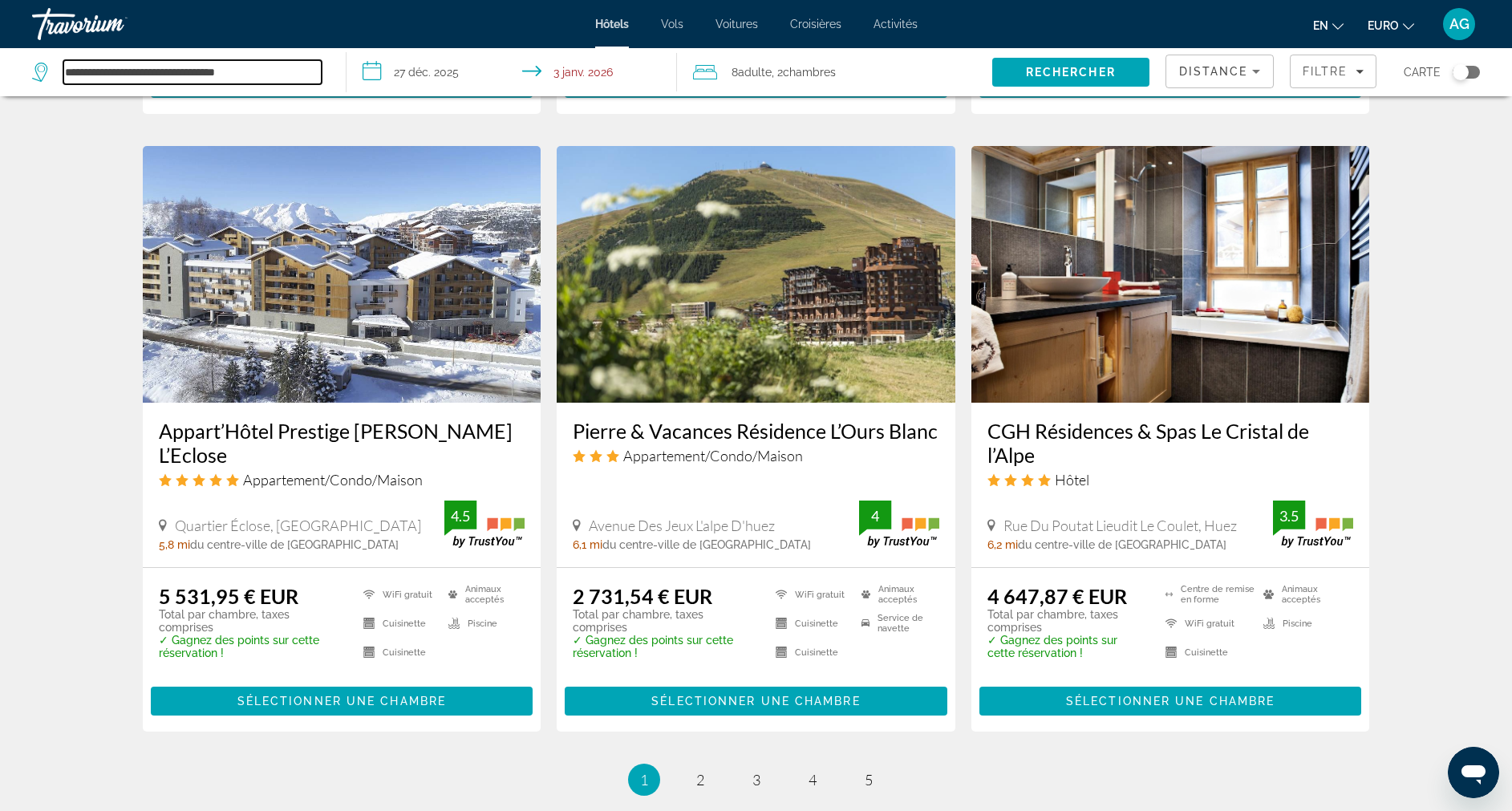
click at [281, 70] on input "**********" at bounding box center [193, 72] width 259 height 24
type input "*"
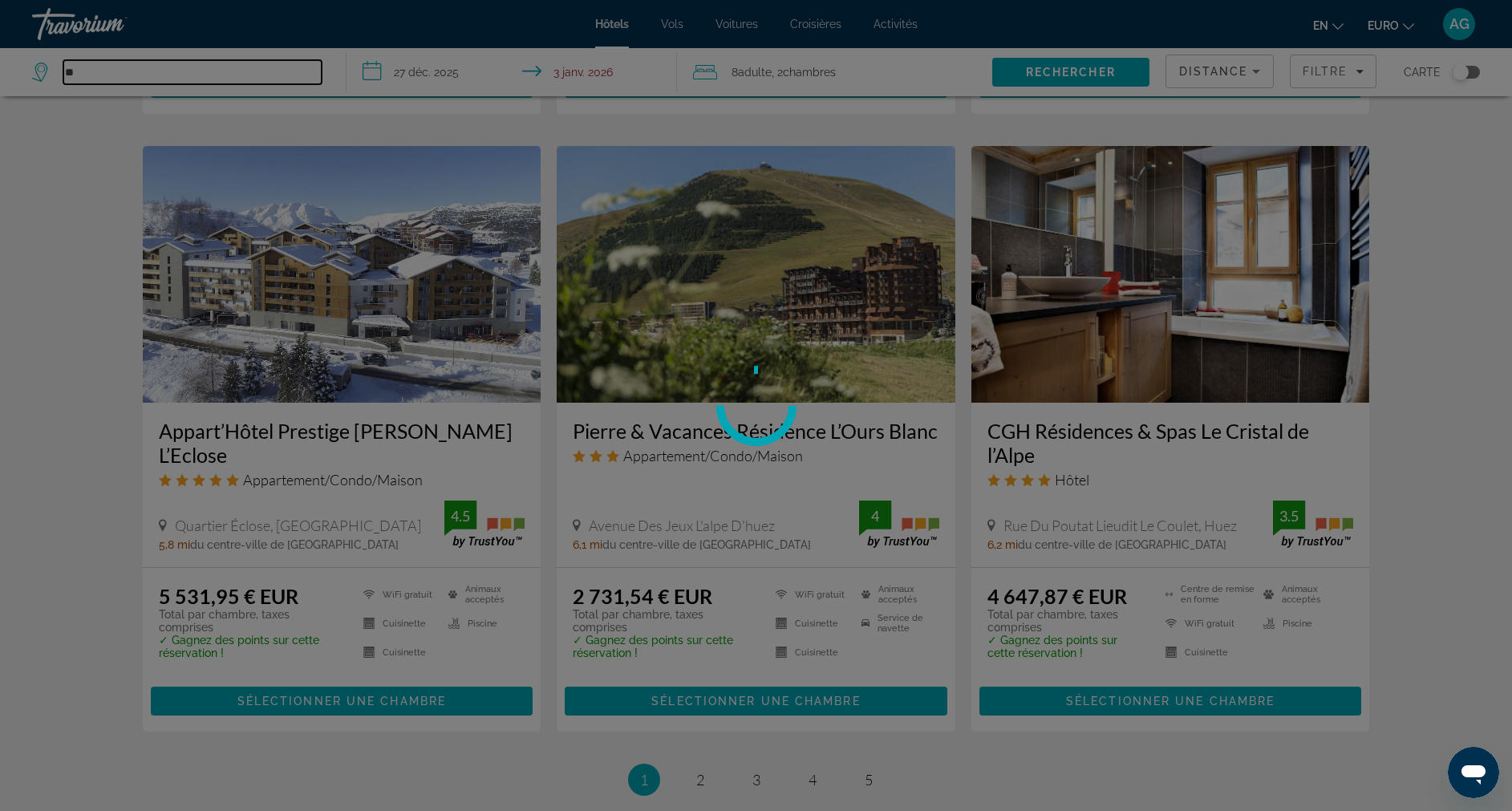
type input "*"
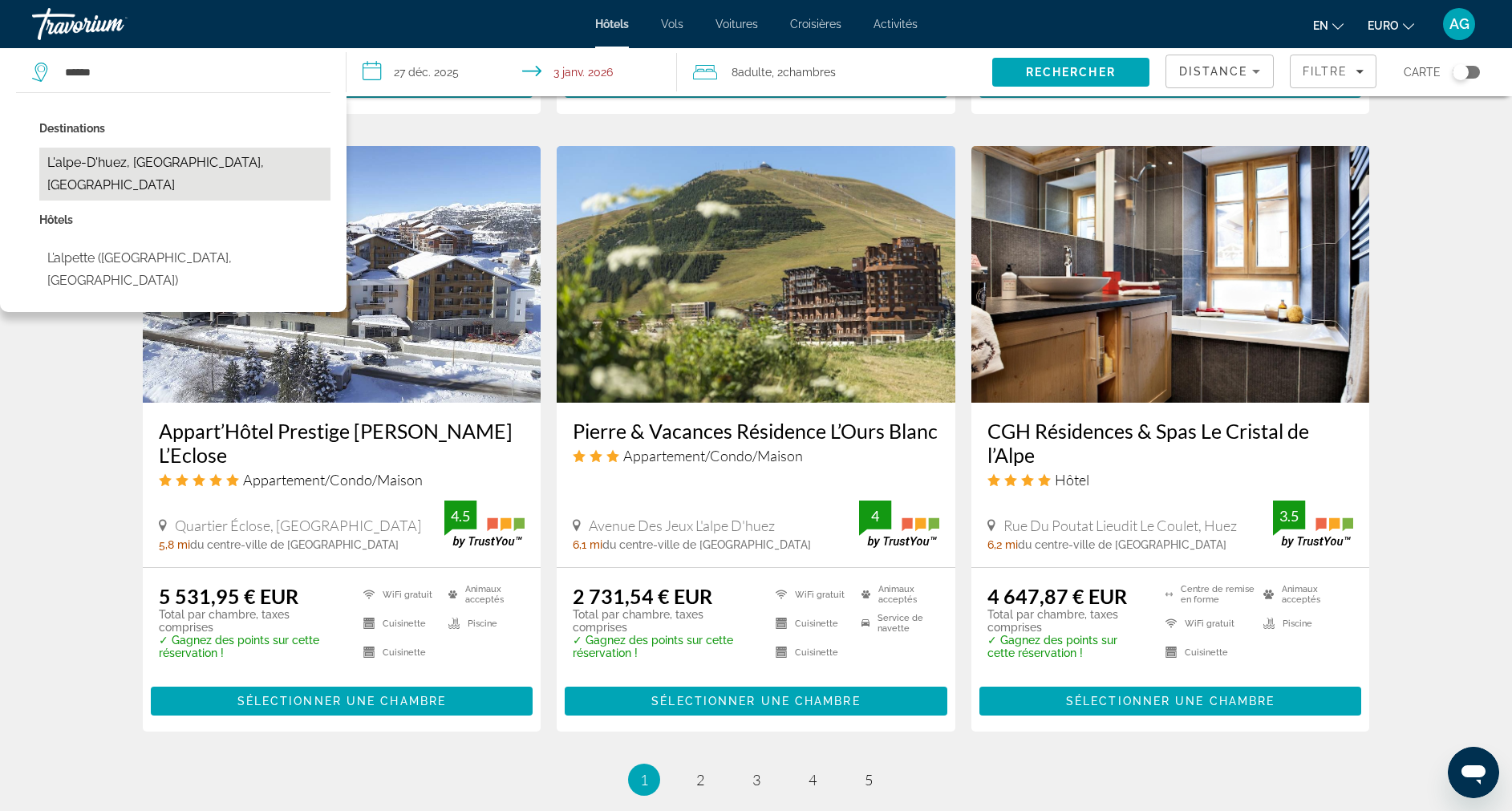
click at [194, 170] on button "L'alpe-D'huez, [GEOGRAPHIC_DATA], [GEOGRAPHIC_DATA]" at bounding box center [185, 173] width 291 height 53
type input "**********"
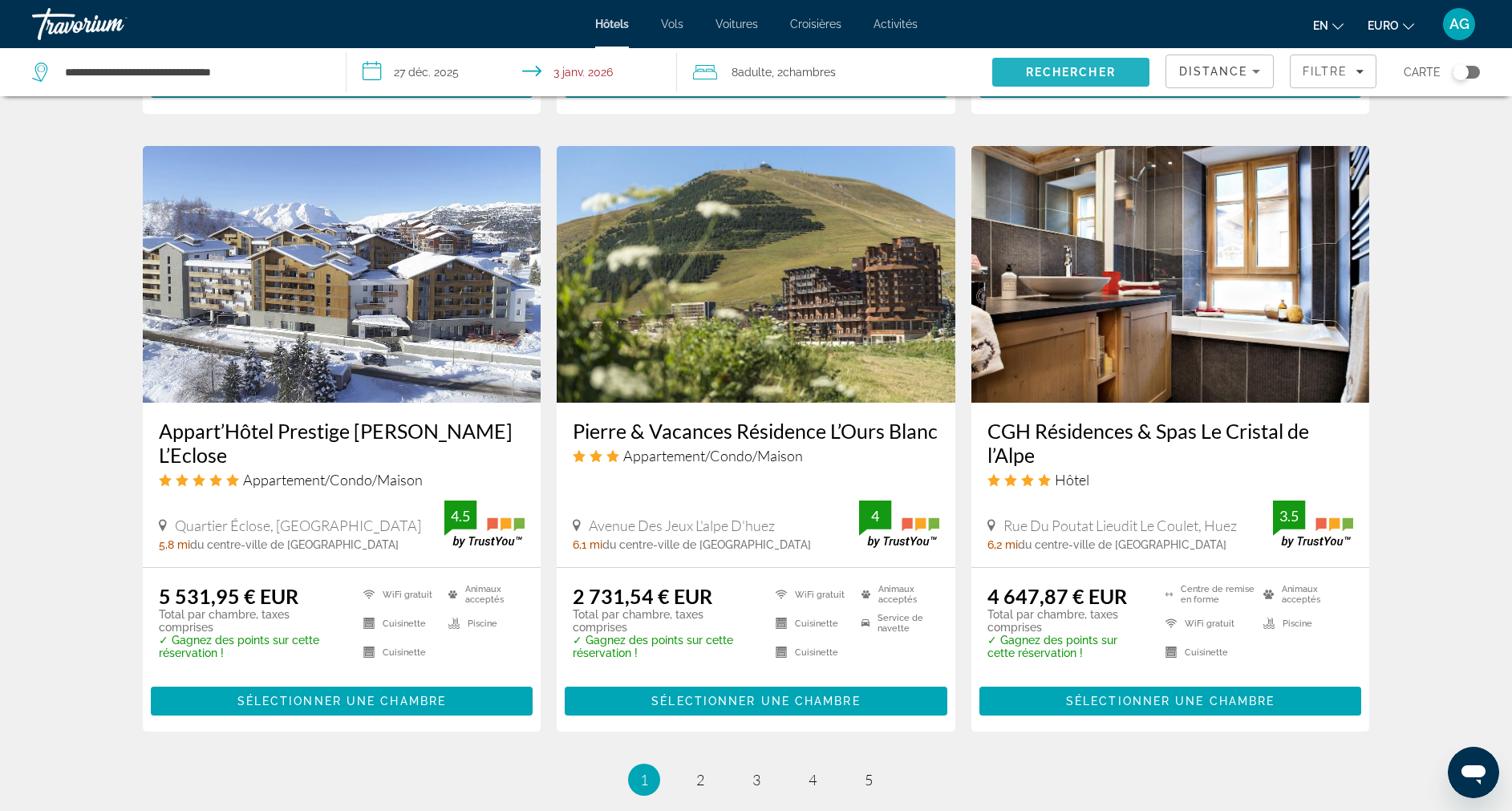
click at [1021, 81] on span "Rechercher" at bounding box center [1070, 72] width 157 height 39
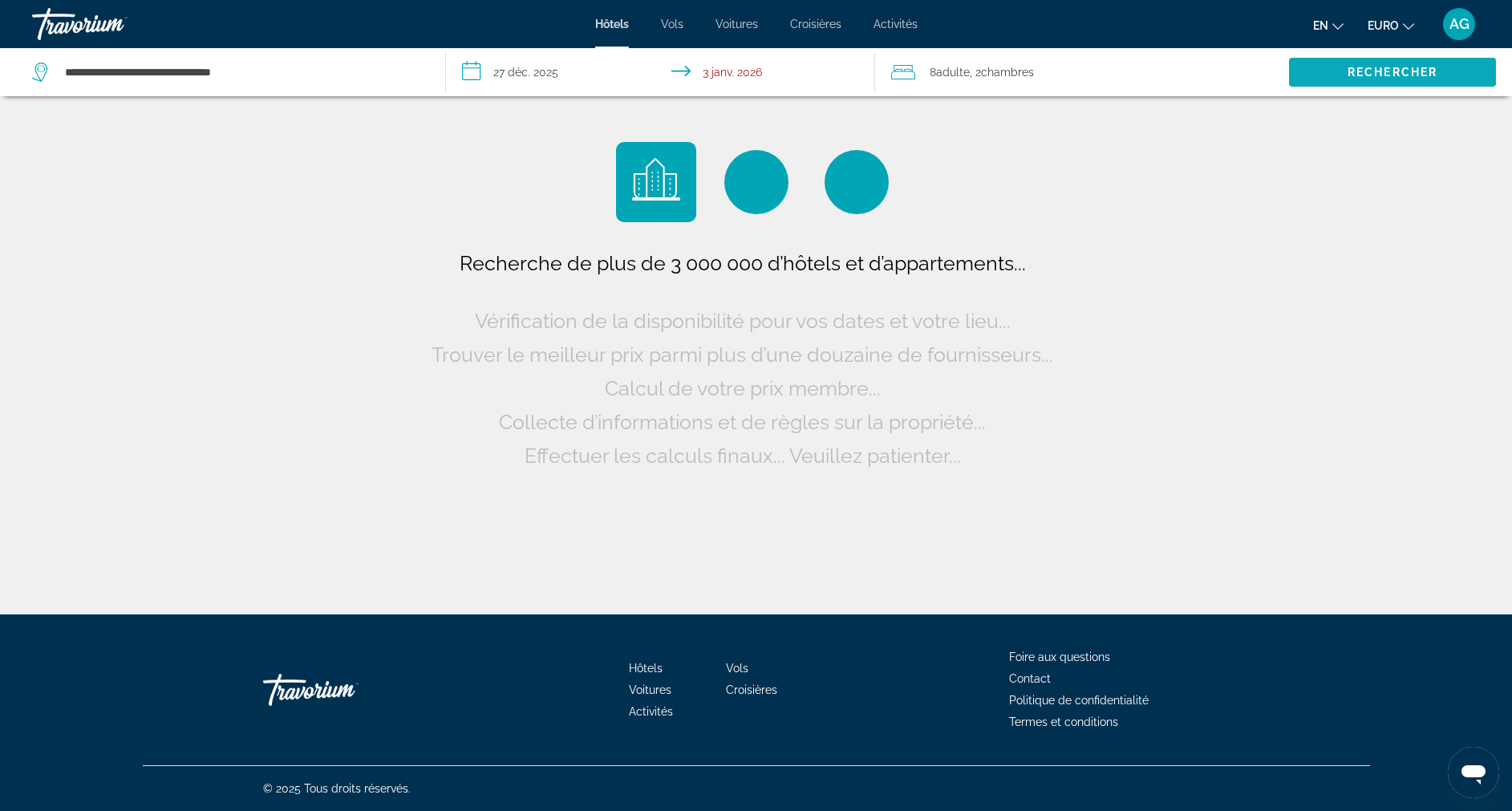
scroll to position [0, 0]
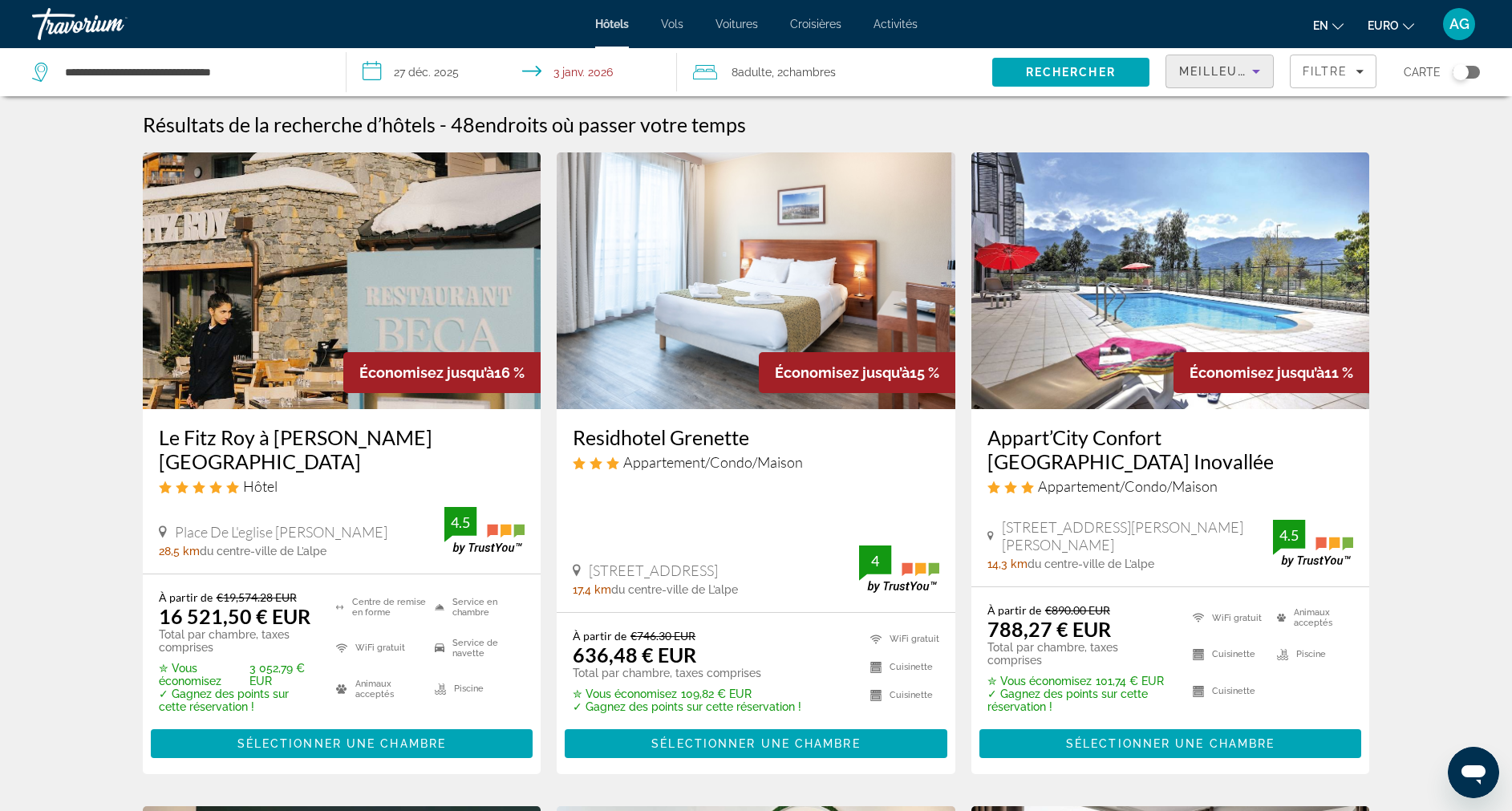
click at [1223, 69] on span "Meilleures offres" at bounding box center [1251, 71] width 142 height 13
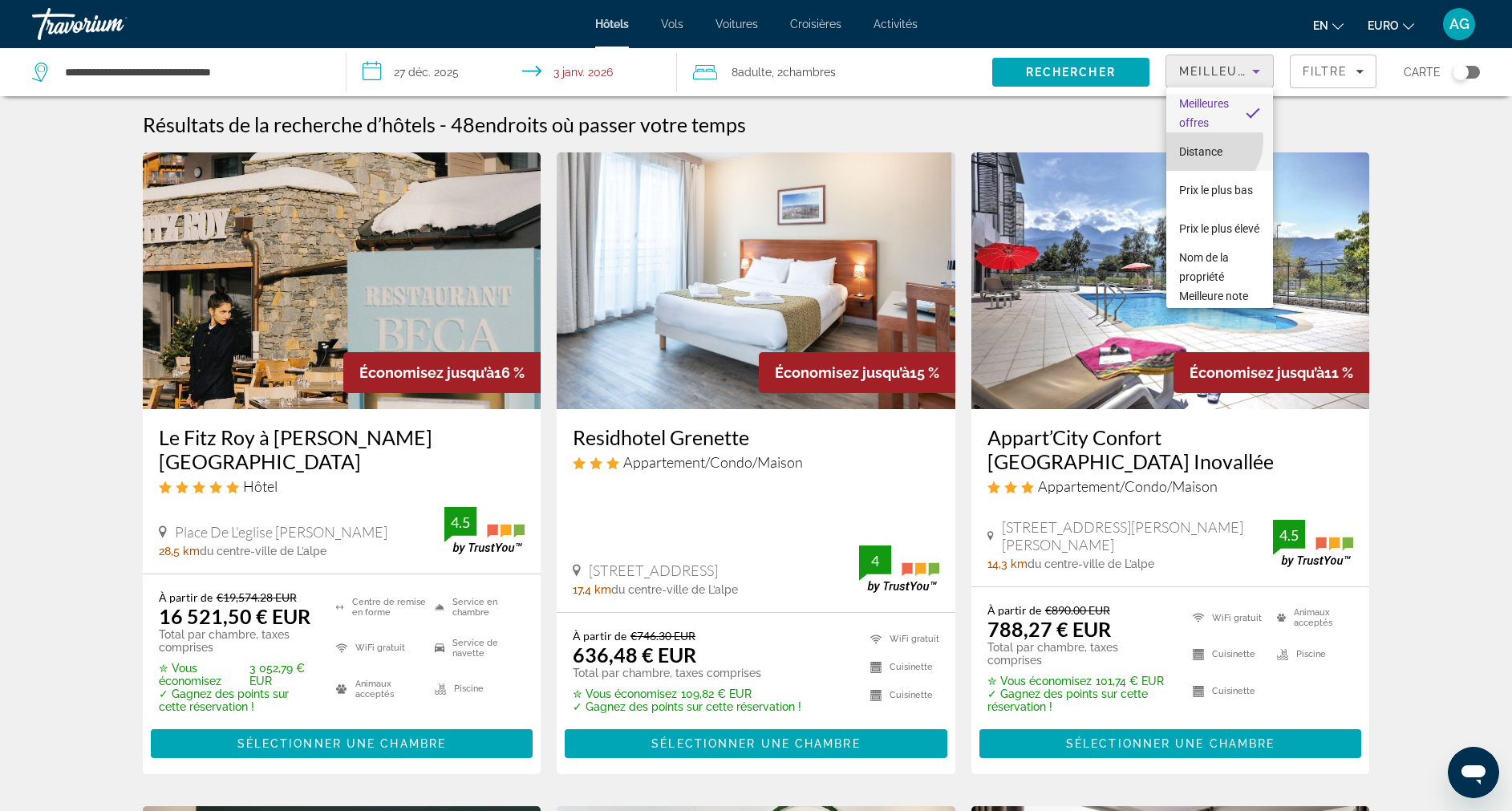
click at [1205, 140] on mat-option "Distance" at bounding box center [1219, 151] width 107 height 39
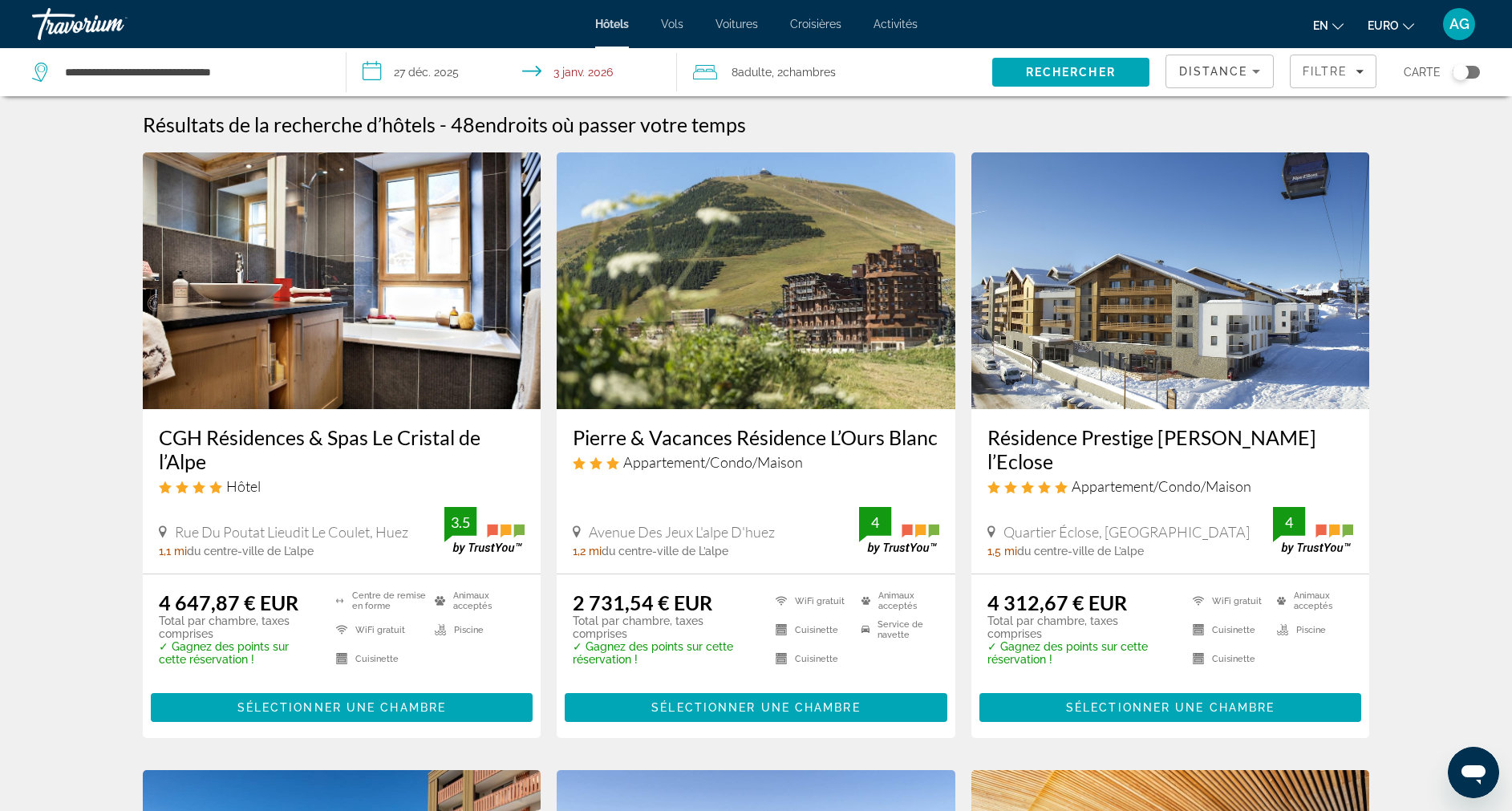
click at [651, 442] on h3 "Pierre & Vacances Résidence L’Ours Blanc" at bounding box center [756, 437] width 366 height 24
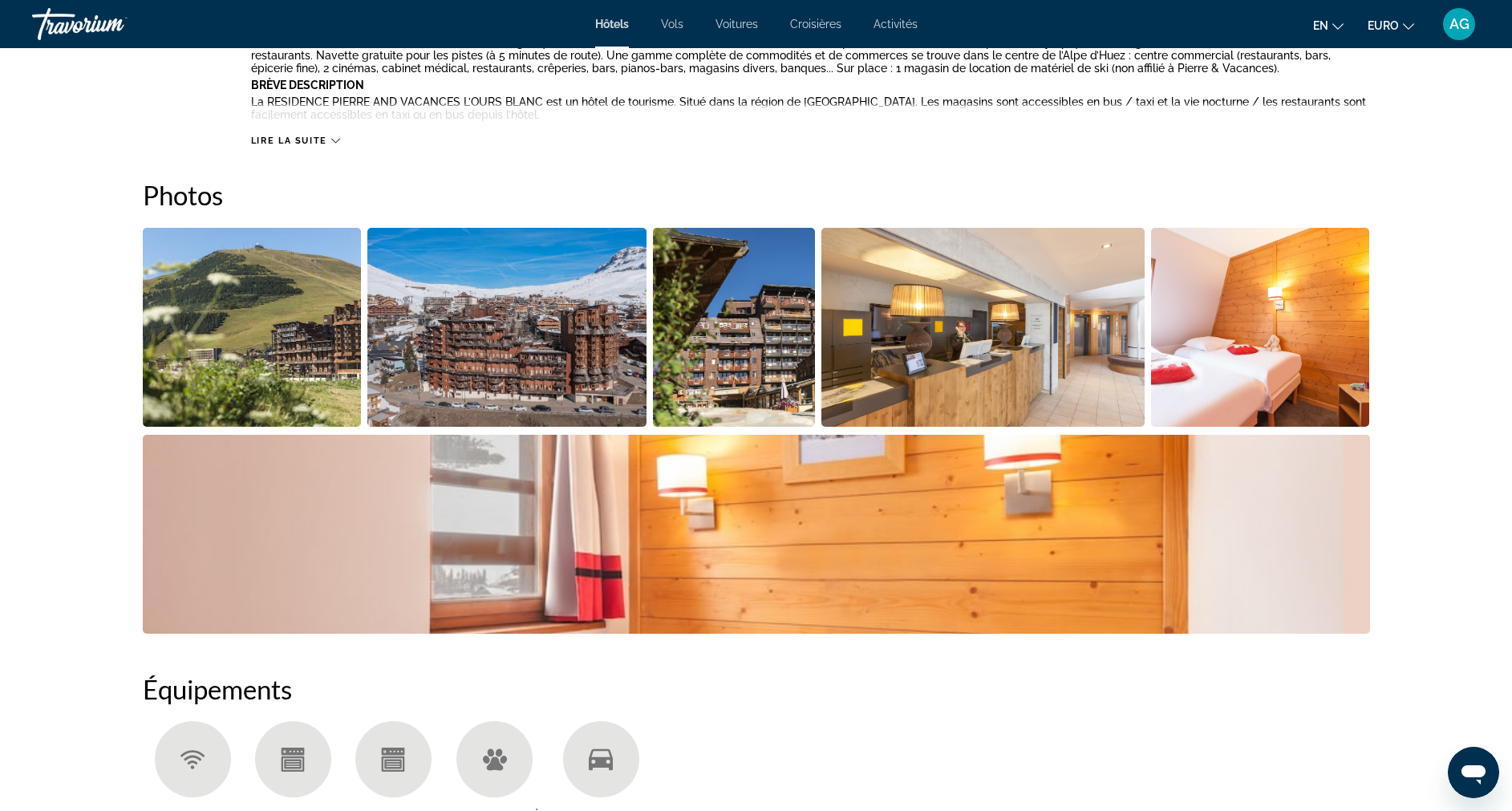
scroll to position [316, 0]
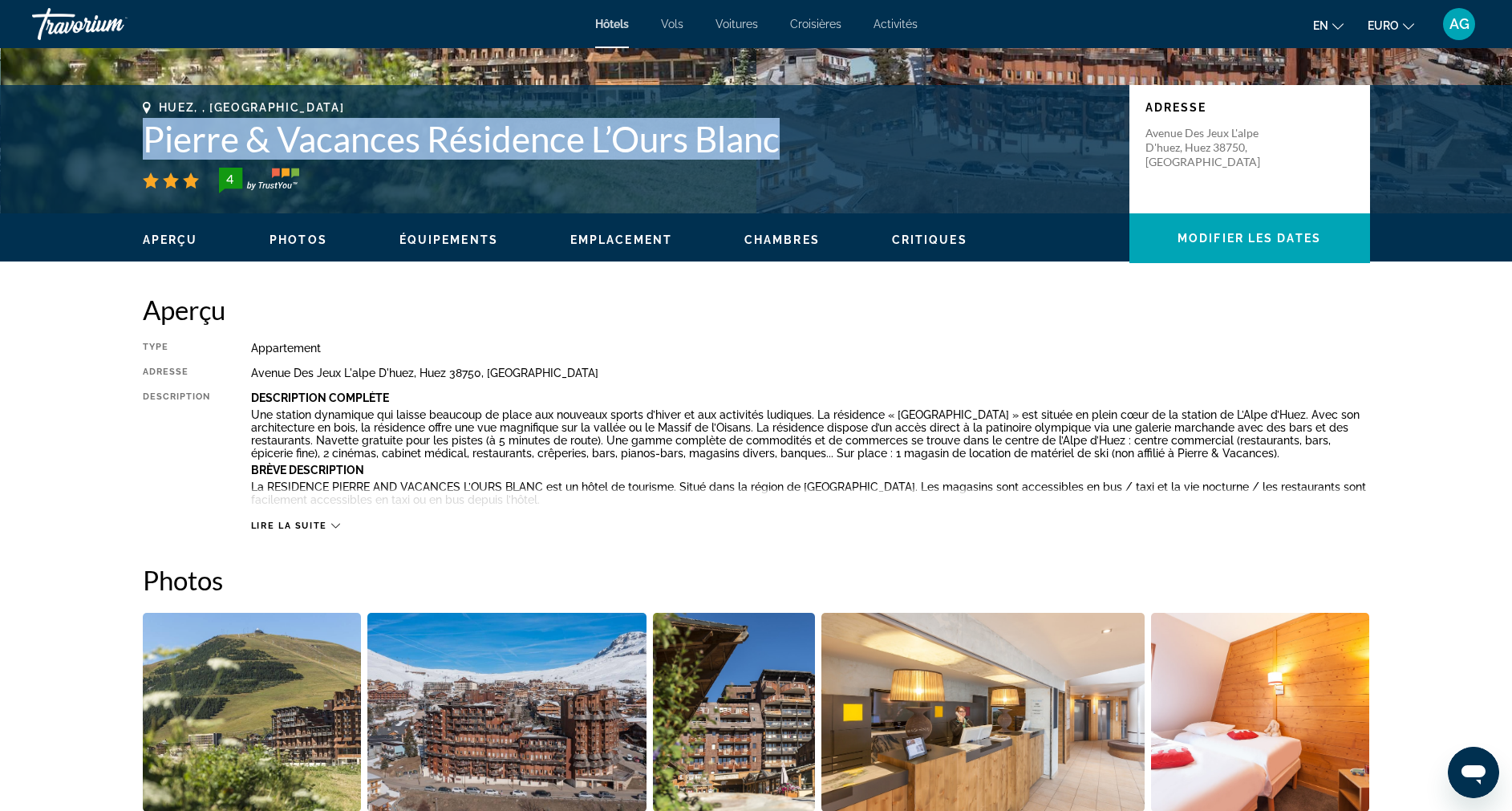
drag, startPoint x: 147, startPoint y: 134, endPoint x: 879, endPoint y: 139, distance: 732.0
click at [879, 139] on h1 "Pierre & Vacances Résidence L’Ours Blanc" at bounding box center [628, 138] width 971 height 41
copy h1 "Pierre & Vacances Résidence L’Ours Blanc"
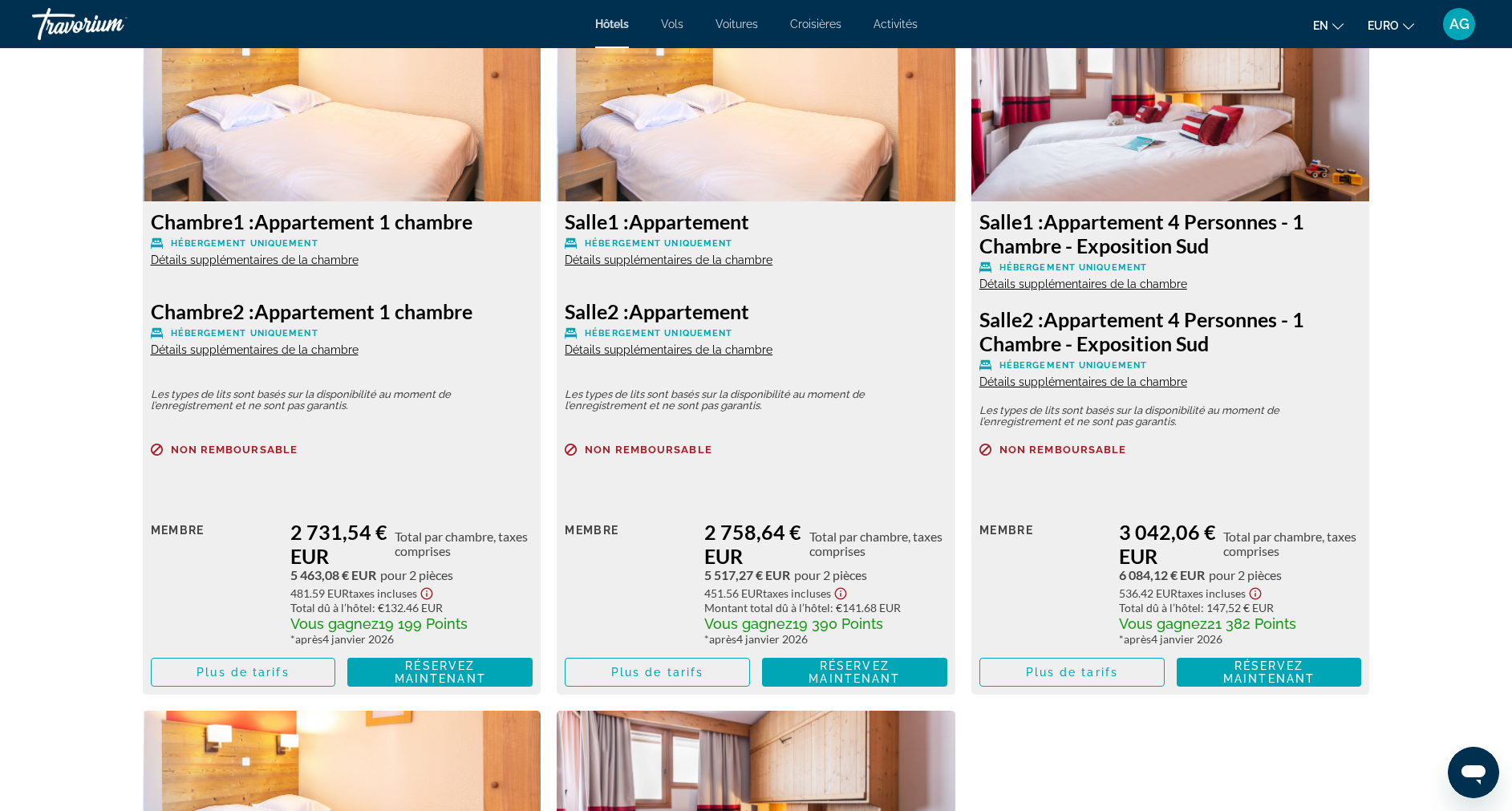
scroll to position [2276, 0]
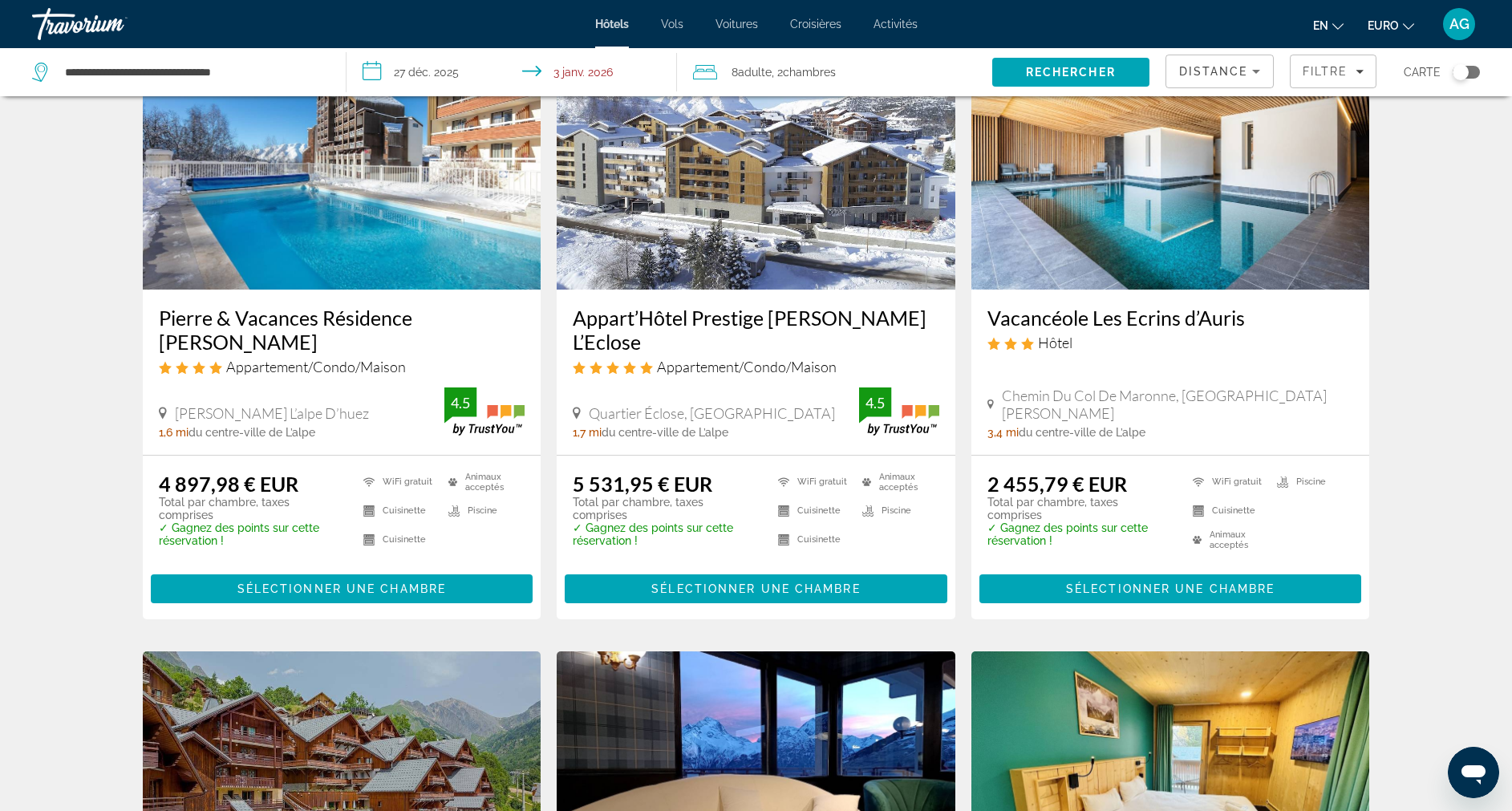
scroll to position [740, 0]
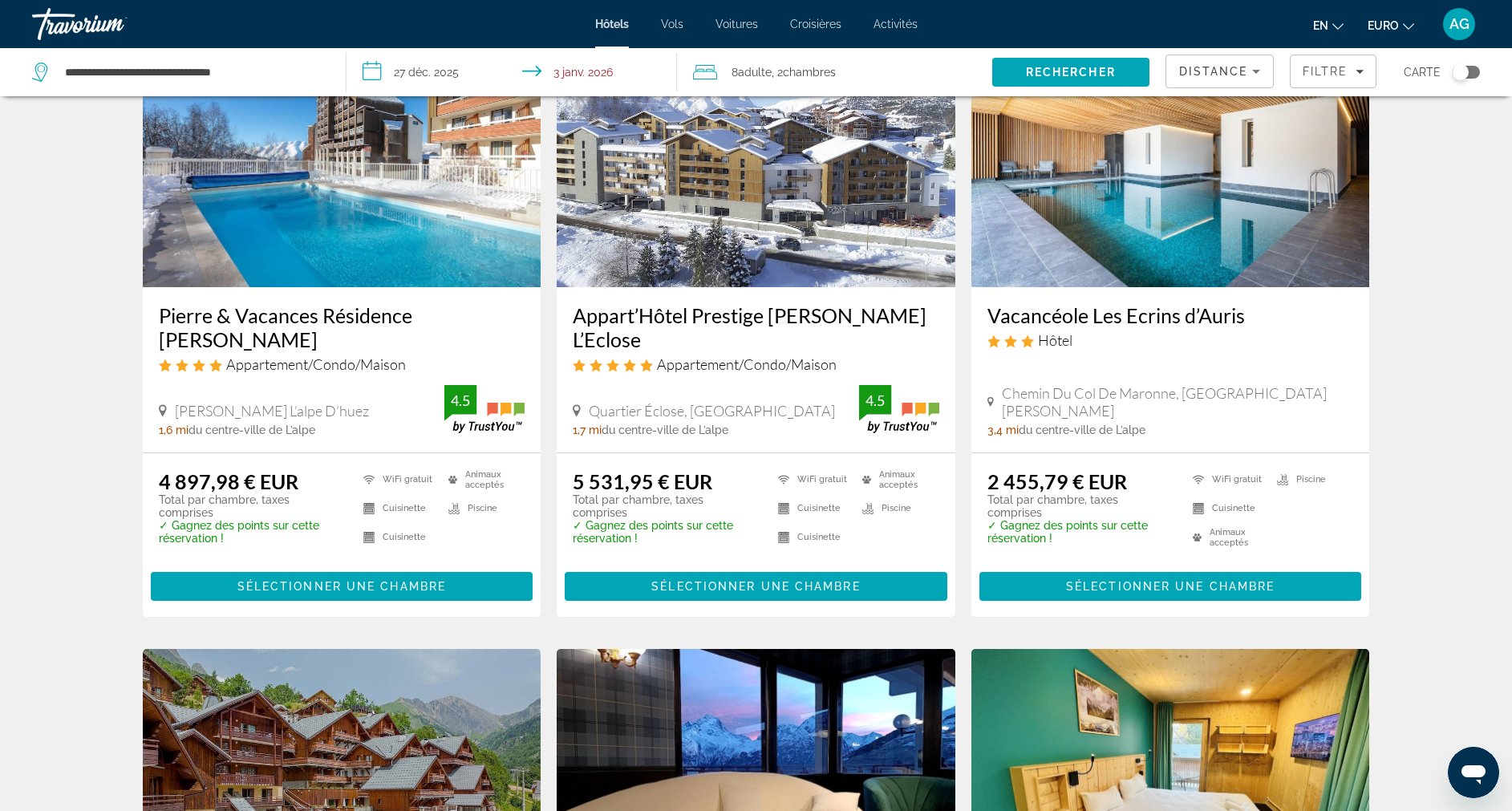
click at [1209, 322] on h3 "Vacancéole Les Ecrins d’Auris" at bounding box center [1171, 315] width 366 height 24
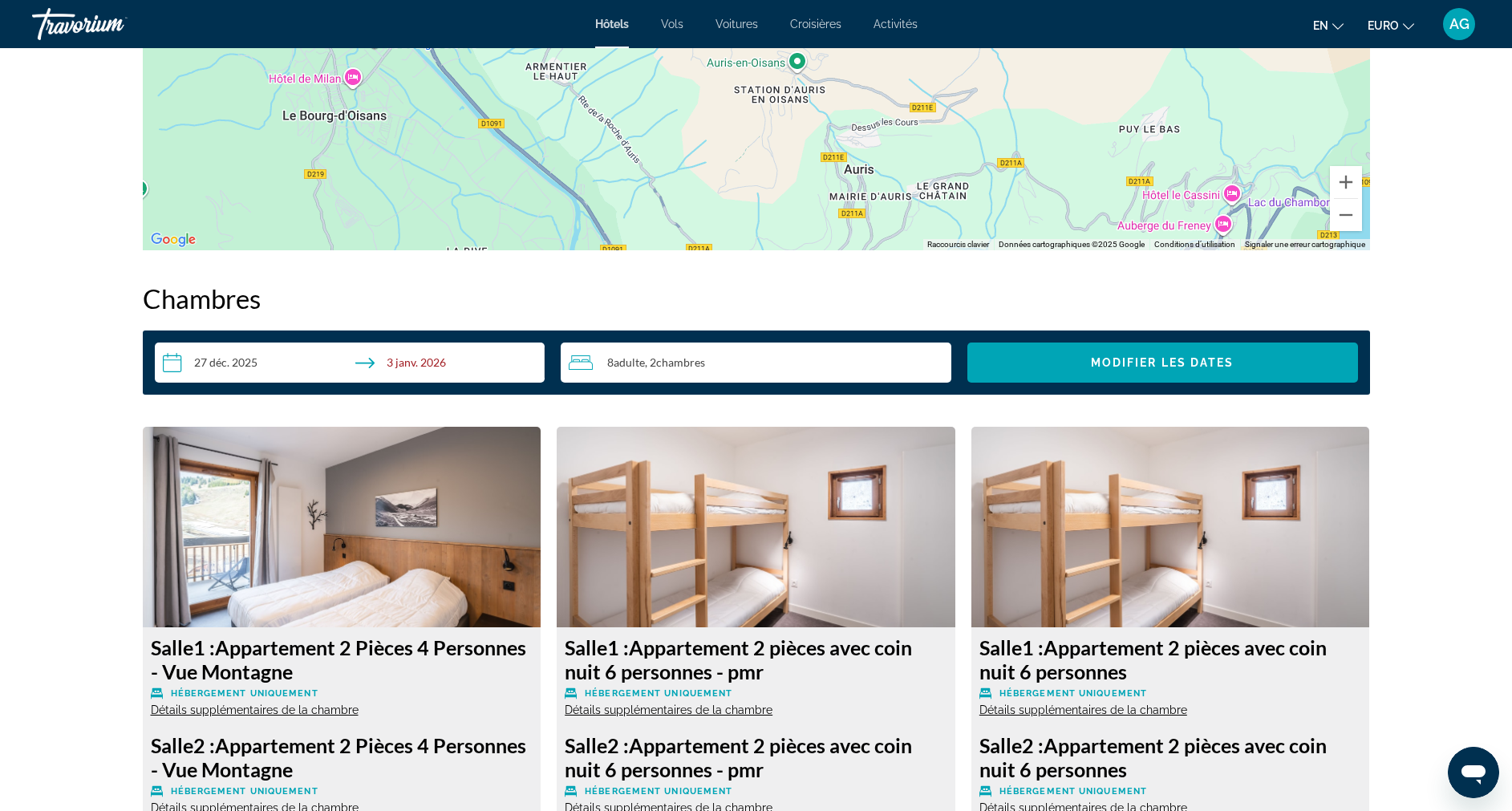
scroll to position [1447, 0]
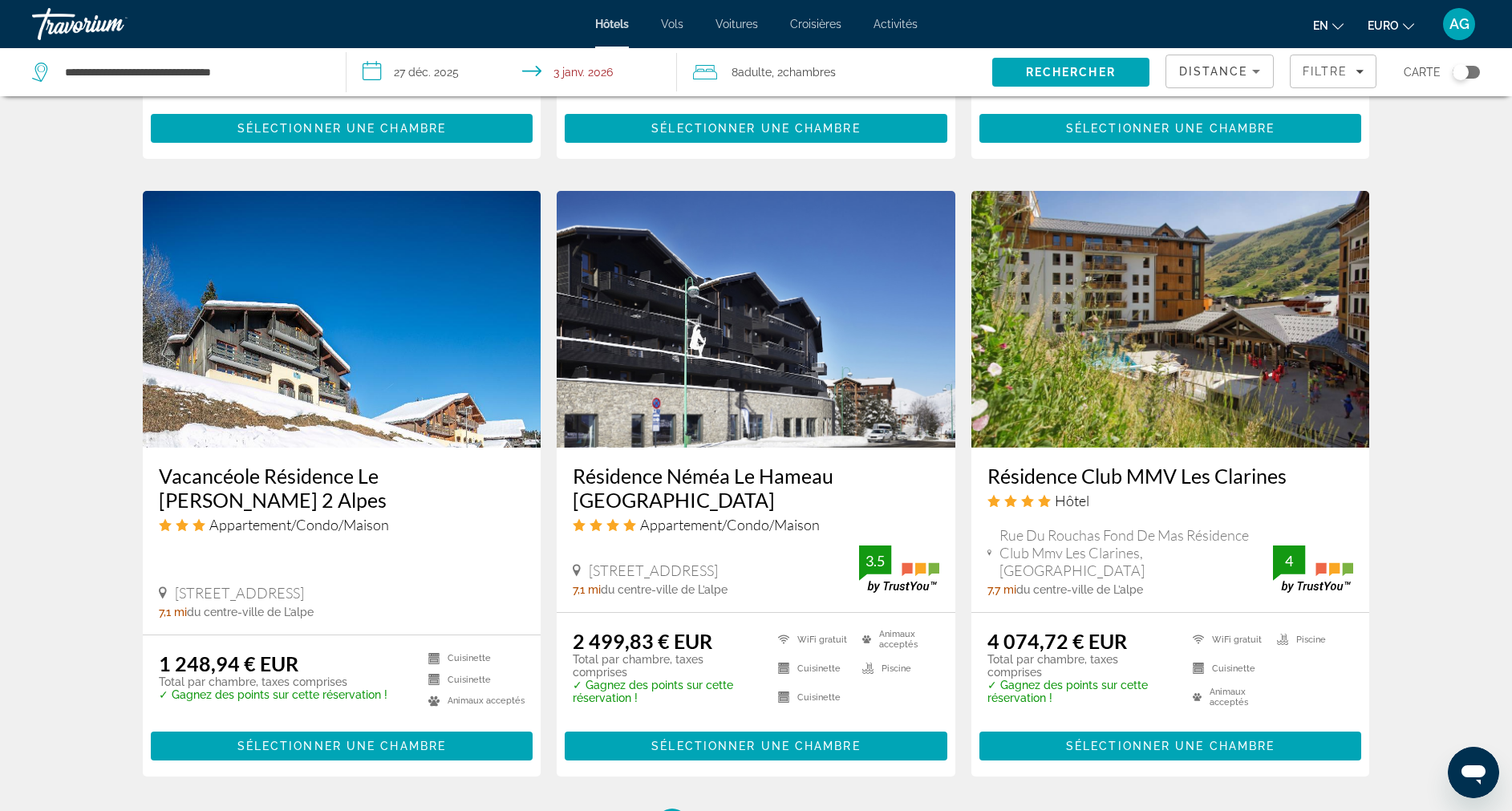
scroll to position [1803, 0]
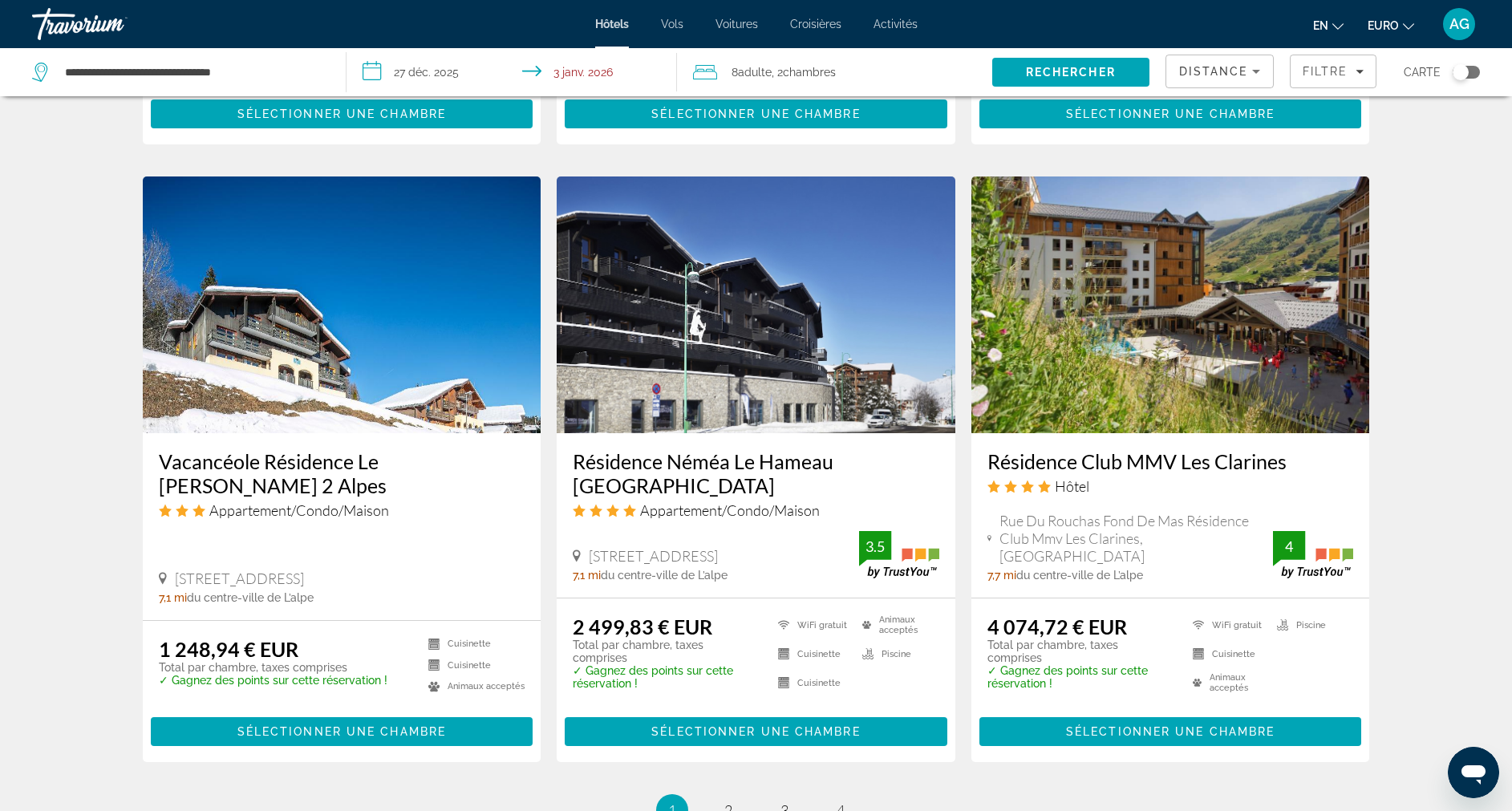
click at [426, 449] on h3 "Vacancéole Résidence Le [PERSON_NAME] 2 Alpes" at bounding box center [342, 473] width 366 height 48
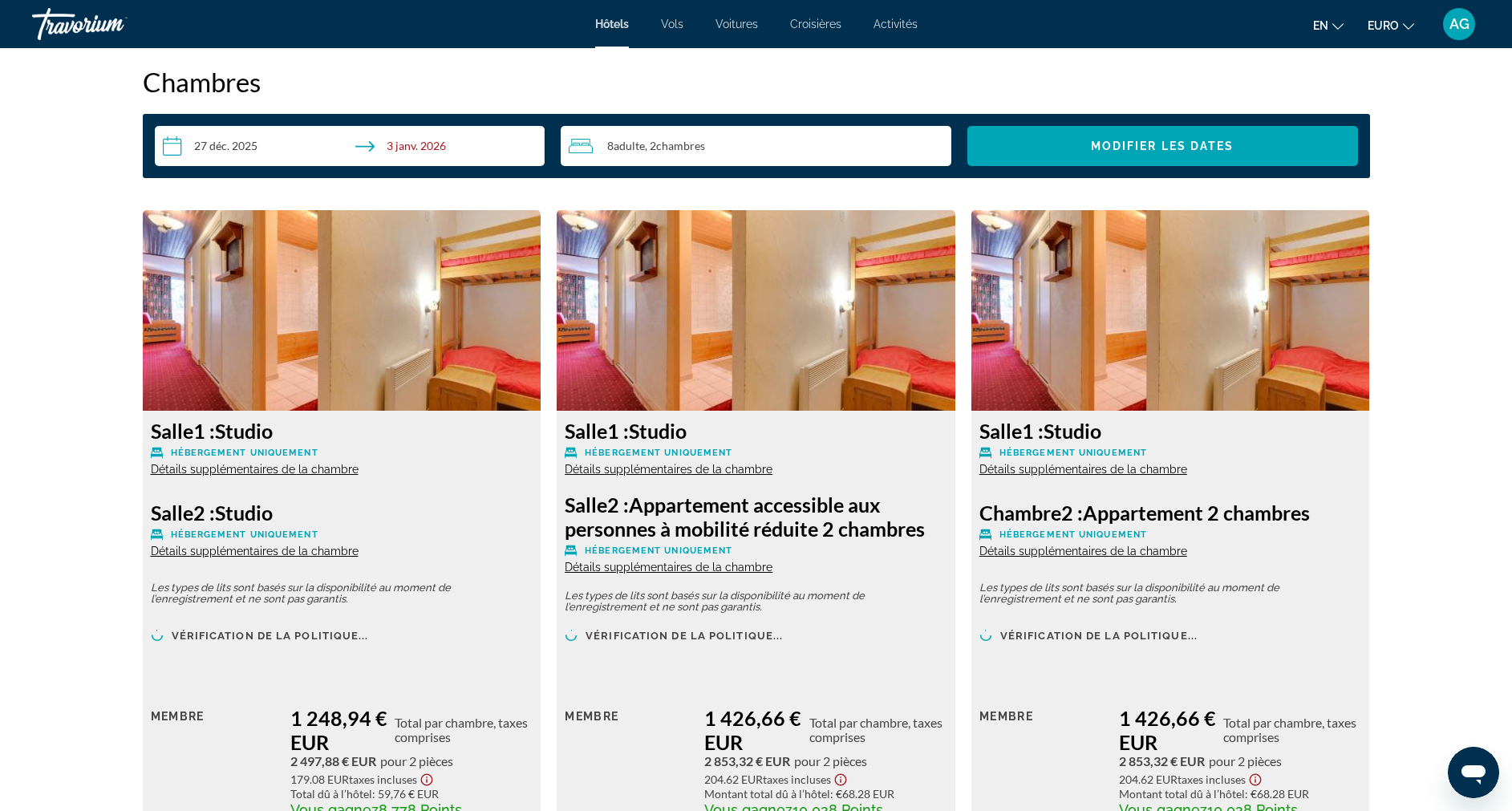
scroll to position [2149, 0]
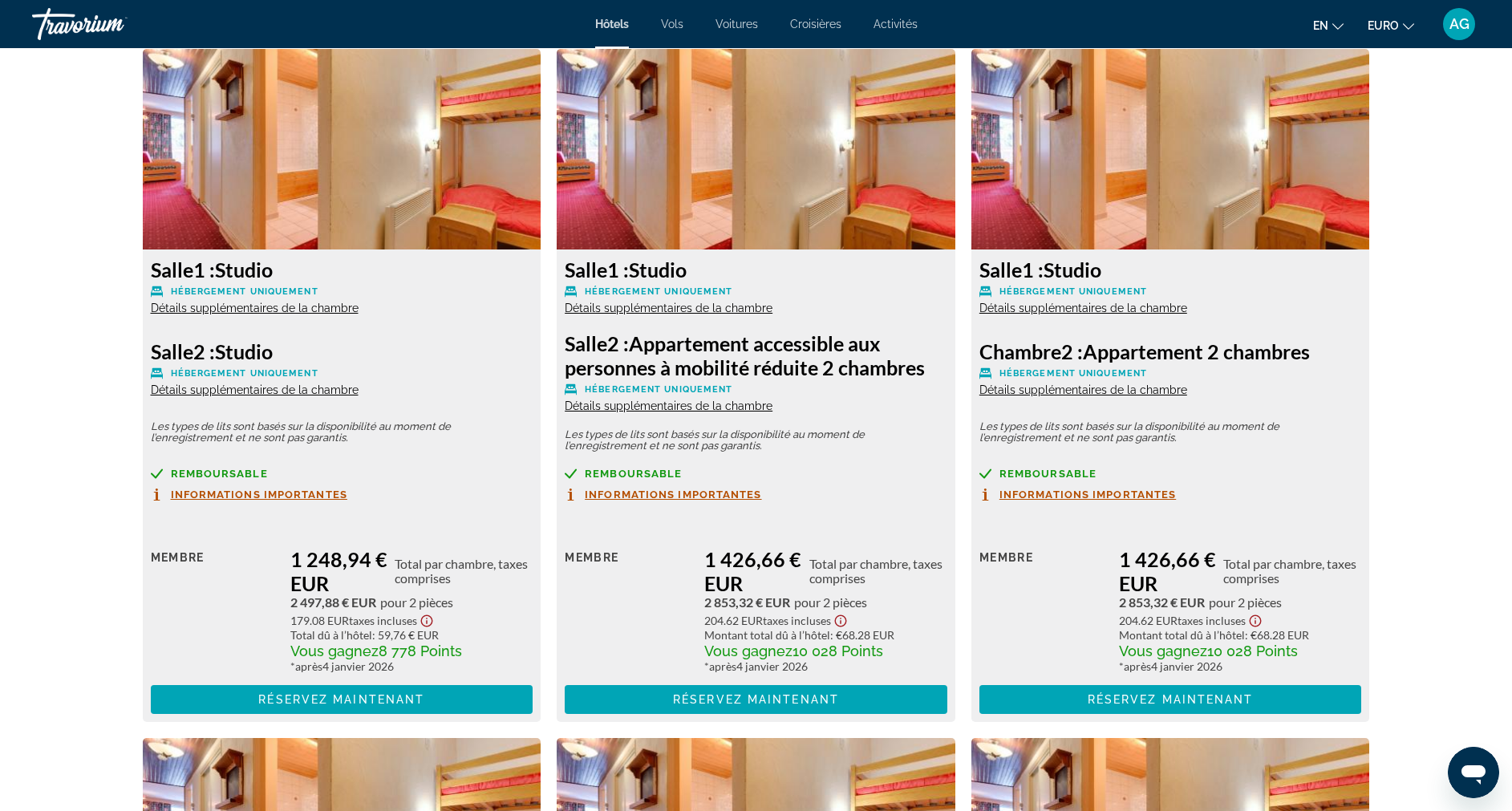
click at [327, 492] on span "Informations importantes" at bounding box center [259, 495] width 177 height 11
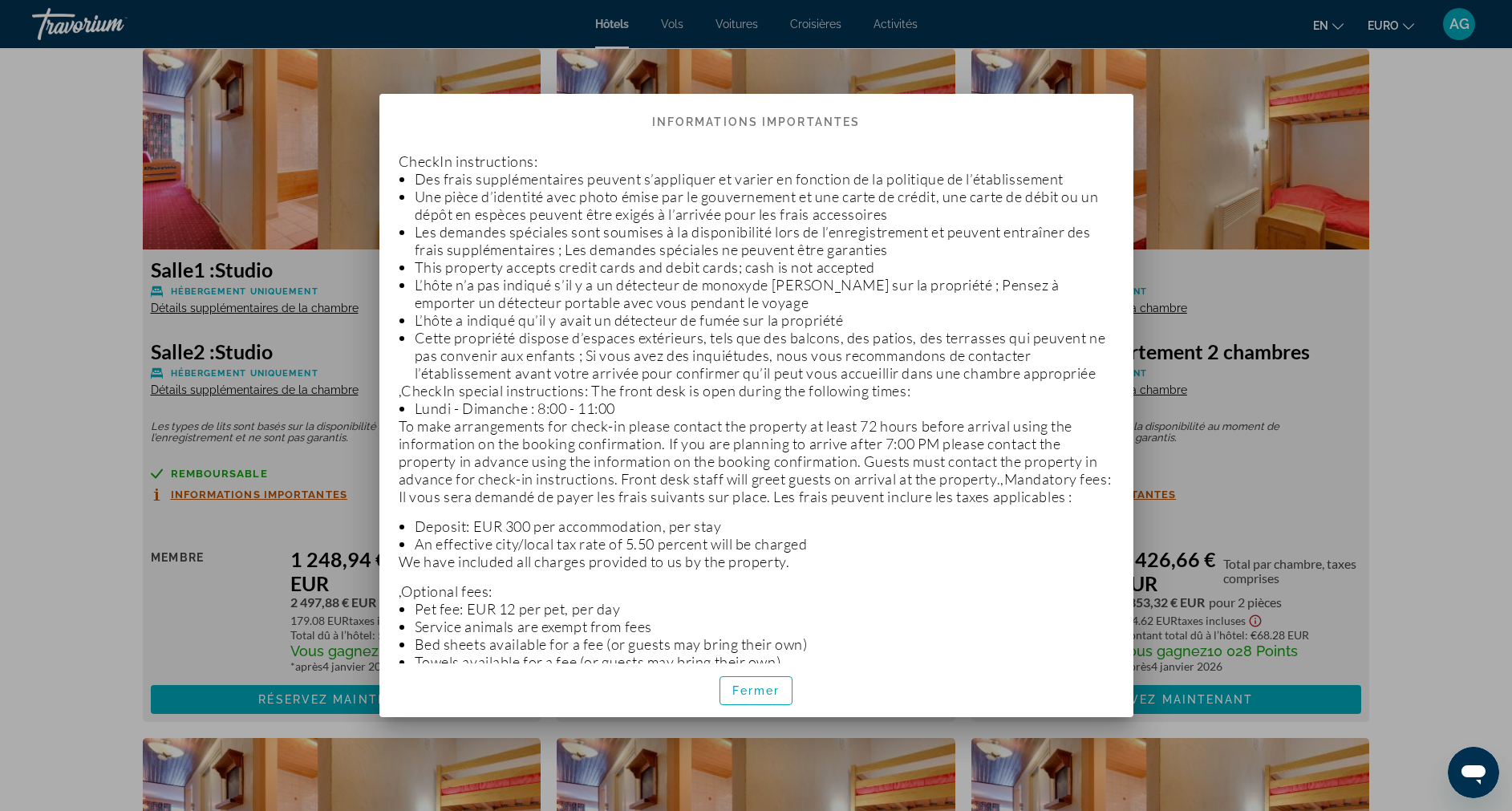
scroll to position [0, 0]
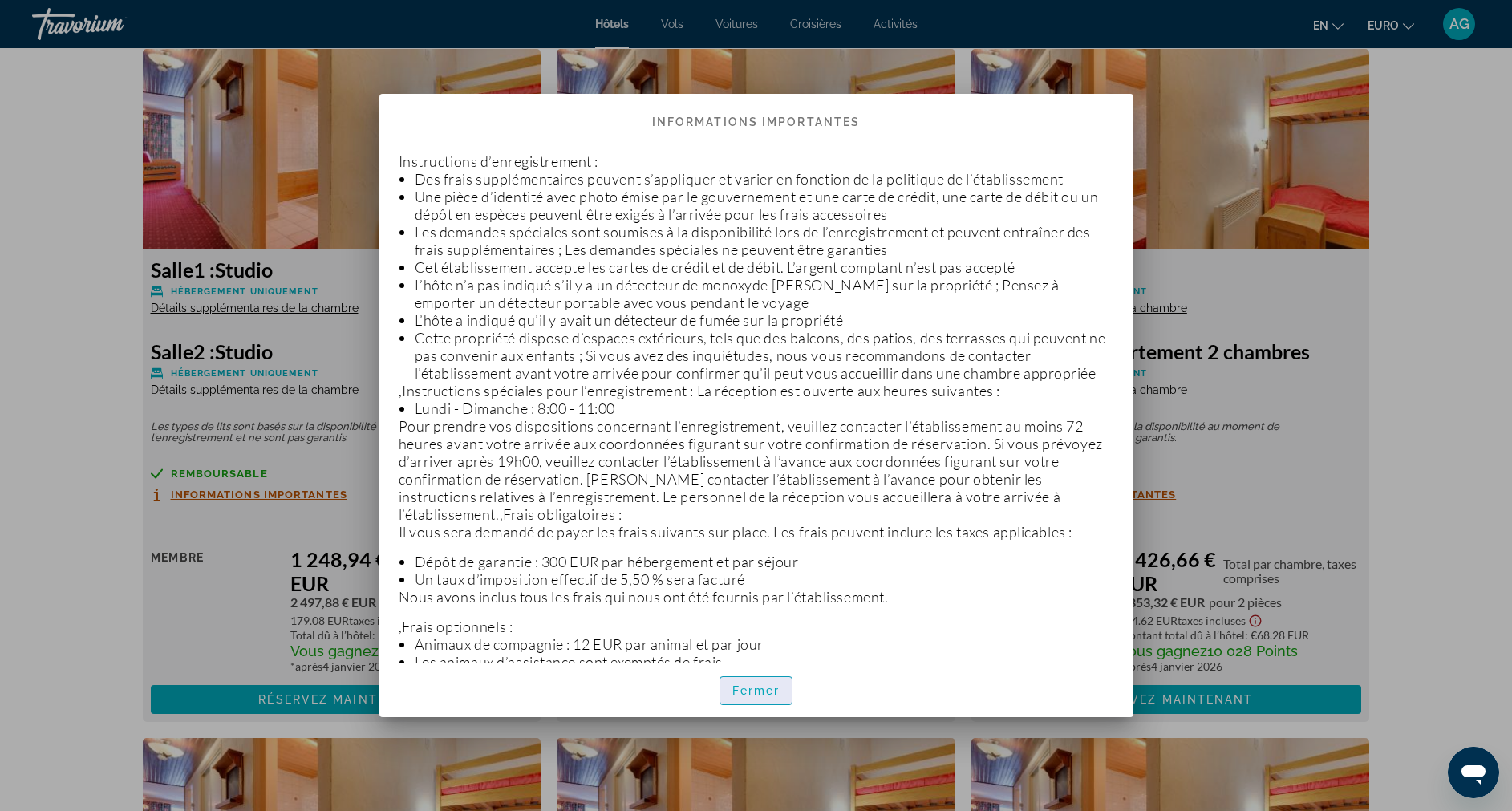
click at [757, 697] on span "Fermer" at bounding box center [757, 691] width 48 height 13
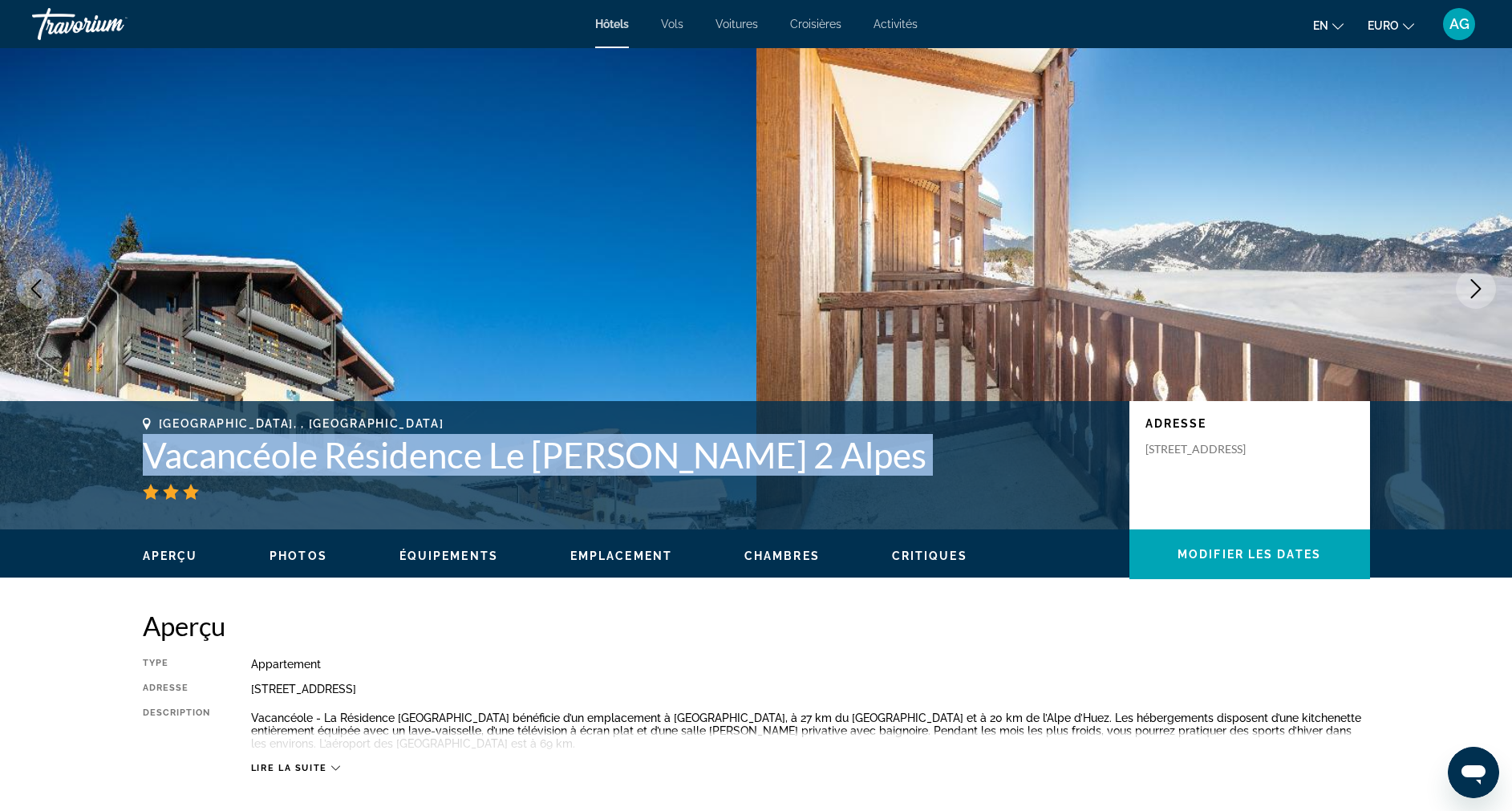
drag, startPoint x: 150, startPoint y: 454, endPoint x: 675, endPoint y: 491, distance: 526.3
click at [675, 491] on div "Les Deux Alpes, , [GEOGRAPHIC_DATA] Vacancéole Résidence Le [PERSON_NAME] 2 Alp…" at bounding box center [628, 459] width 971 height 83
copy div "Vacancéole Résidence Le [PERSON_NAME] 2 Alpes"
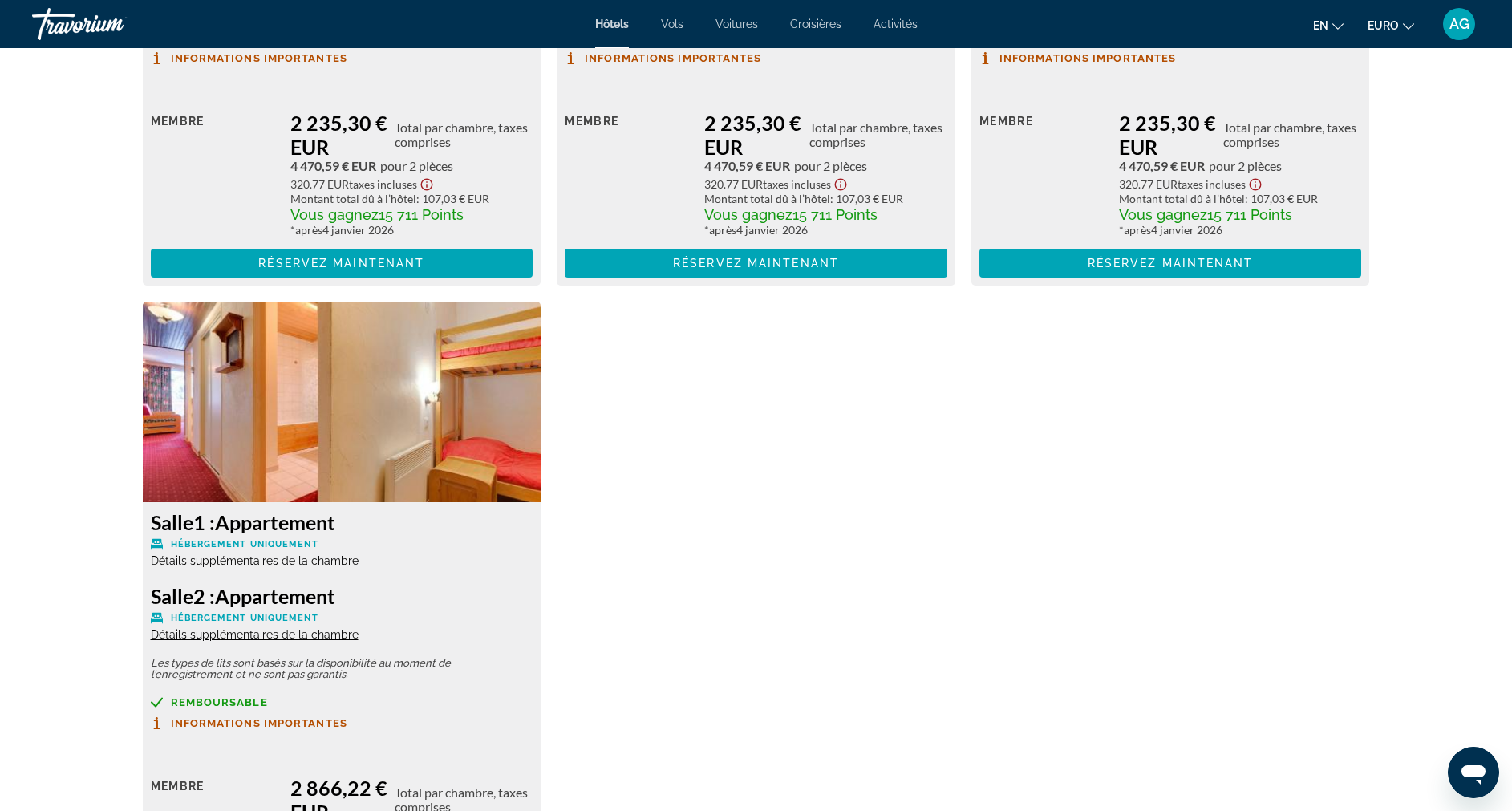
scroll to position [5375, 0]
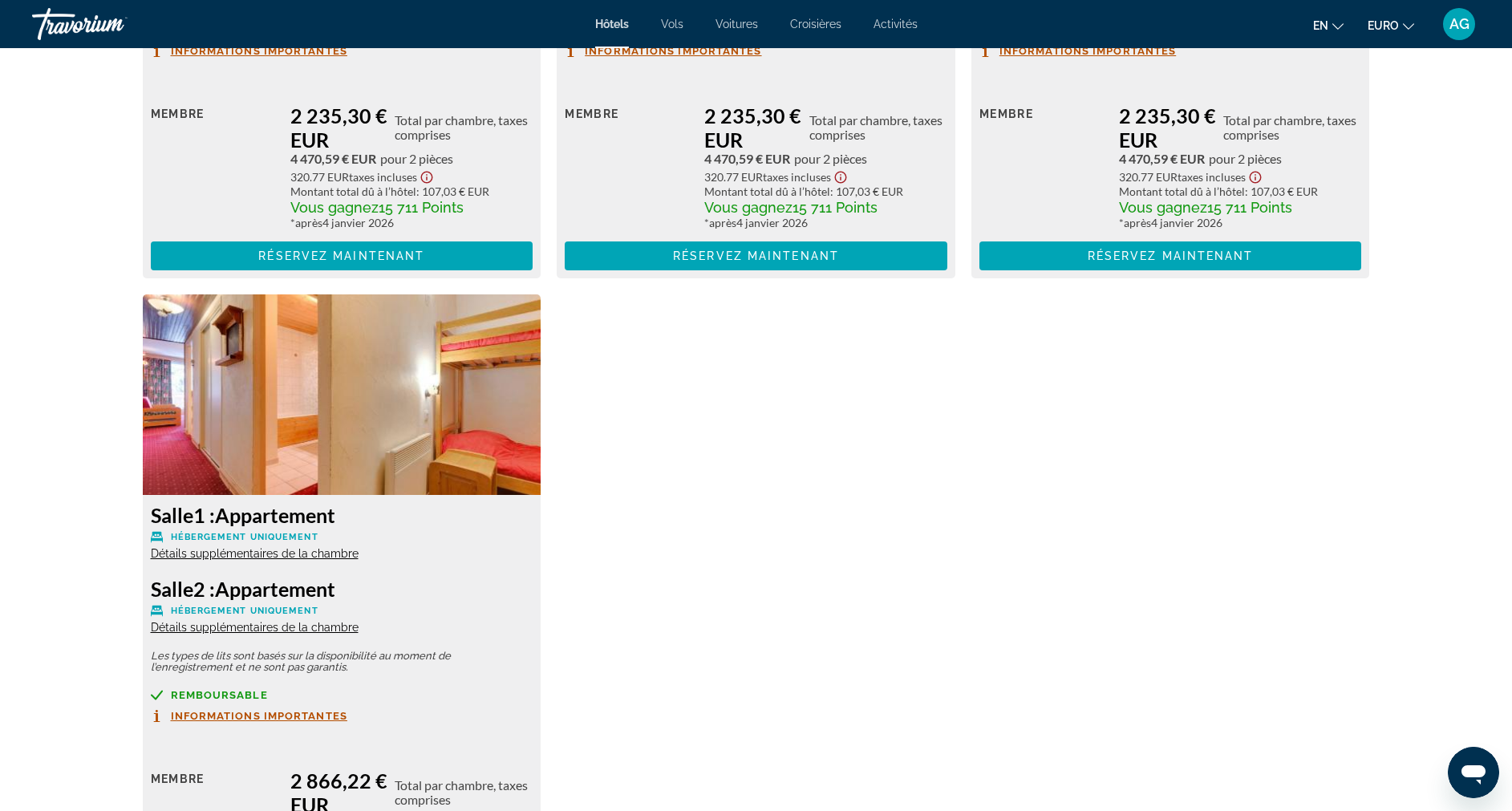
click at [301, 635] on div "Salle 1 : Appartement Hébergement uniquement Détails supplémentaires de la cham…" at bounding box center [342, 719] width 399 height 449
click at [304, 630] on span "Détails supplémentaires de la chambre" at bounding box center [254, 628] width 207 height 13
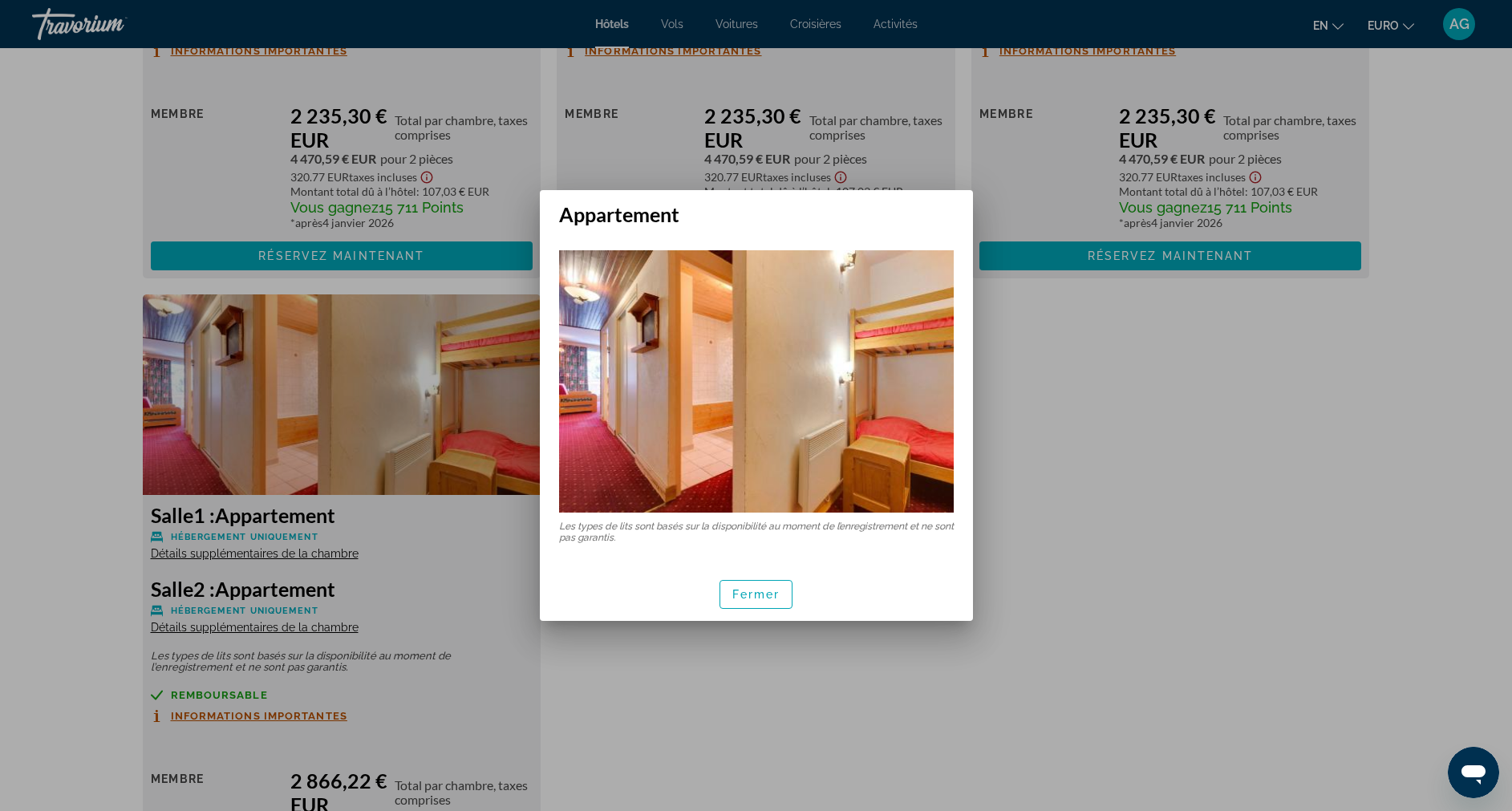
scroll to position [0, 0]
click at [728, 599] on span "button" at bounding box center [756, 595] width 72 height 39
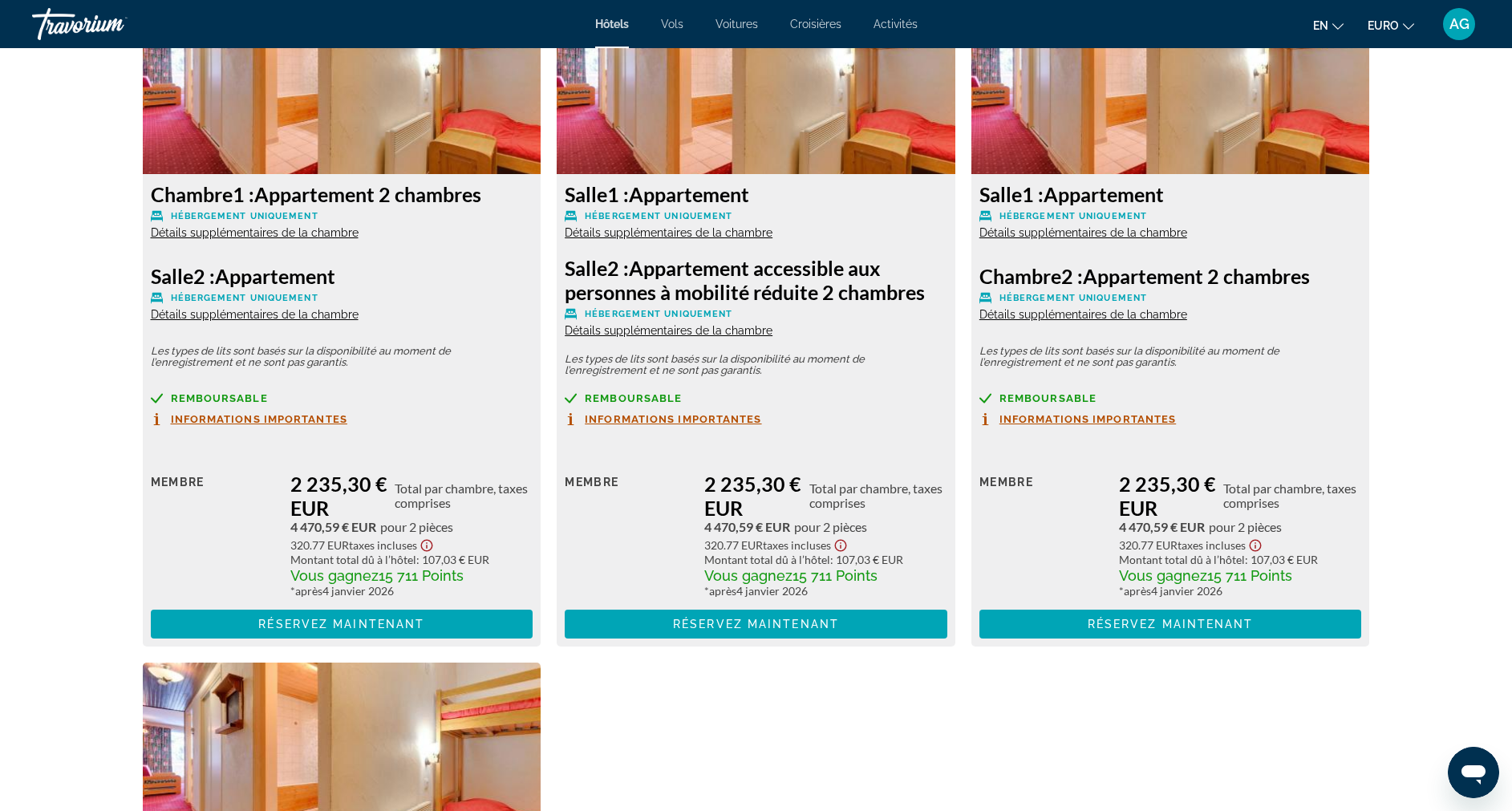
scroll to position [4992, 0]
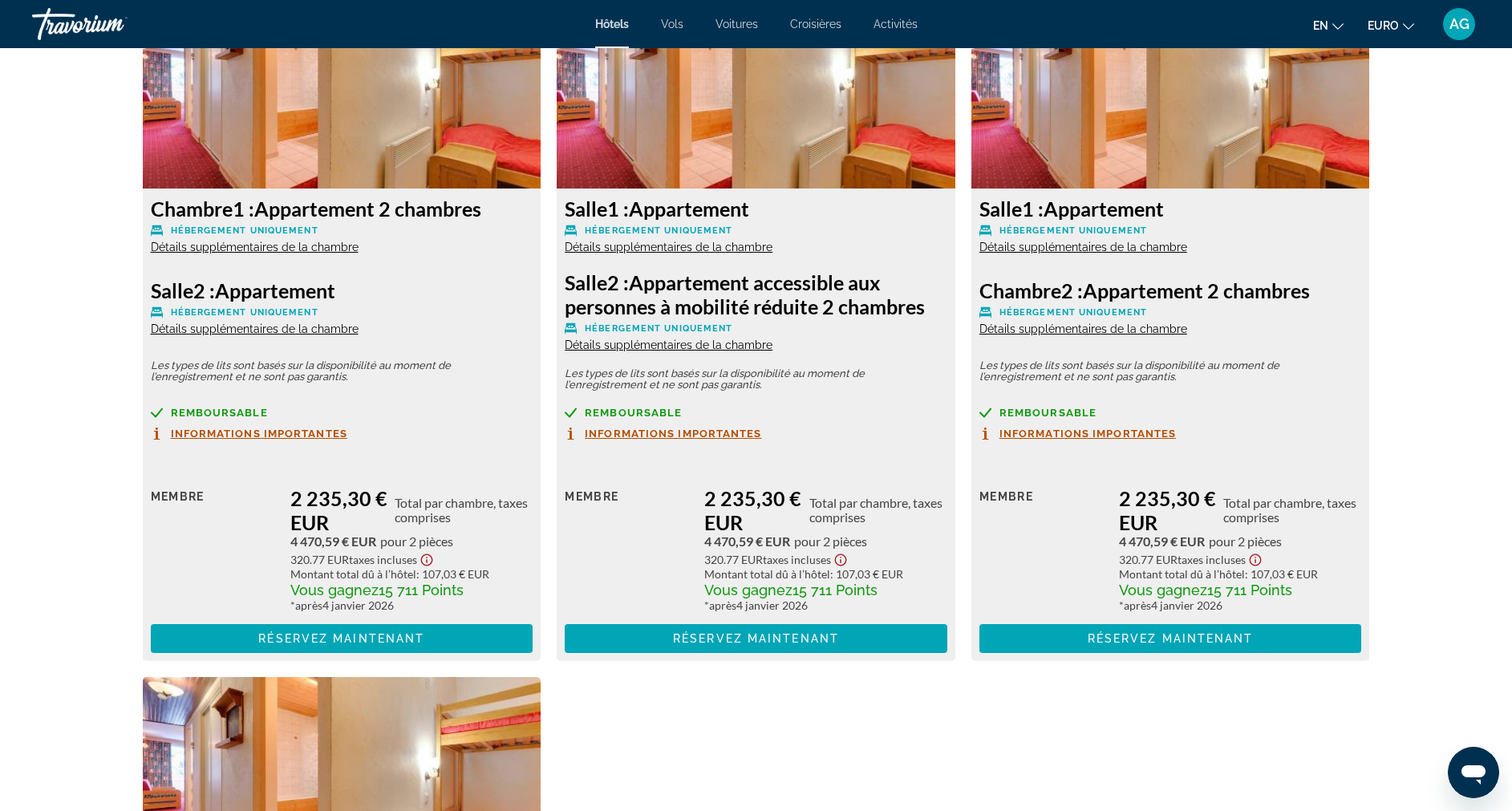
click at [1133, 327] on span "Détails supplémentaires de la chambre" at bounding box center [1083, 329] width 207 height 13
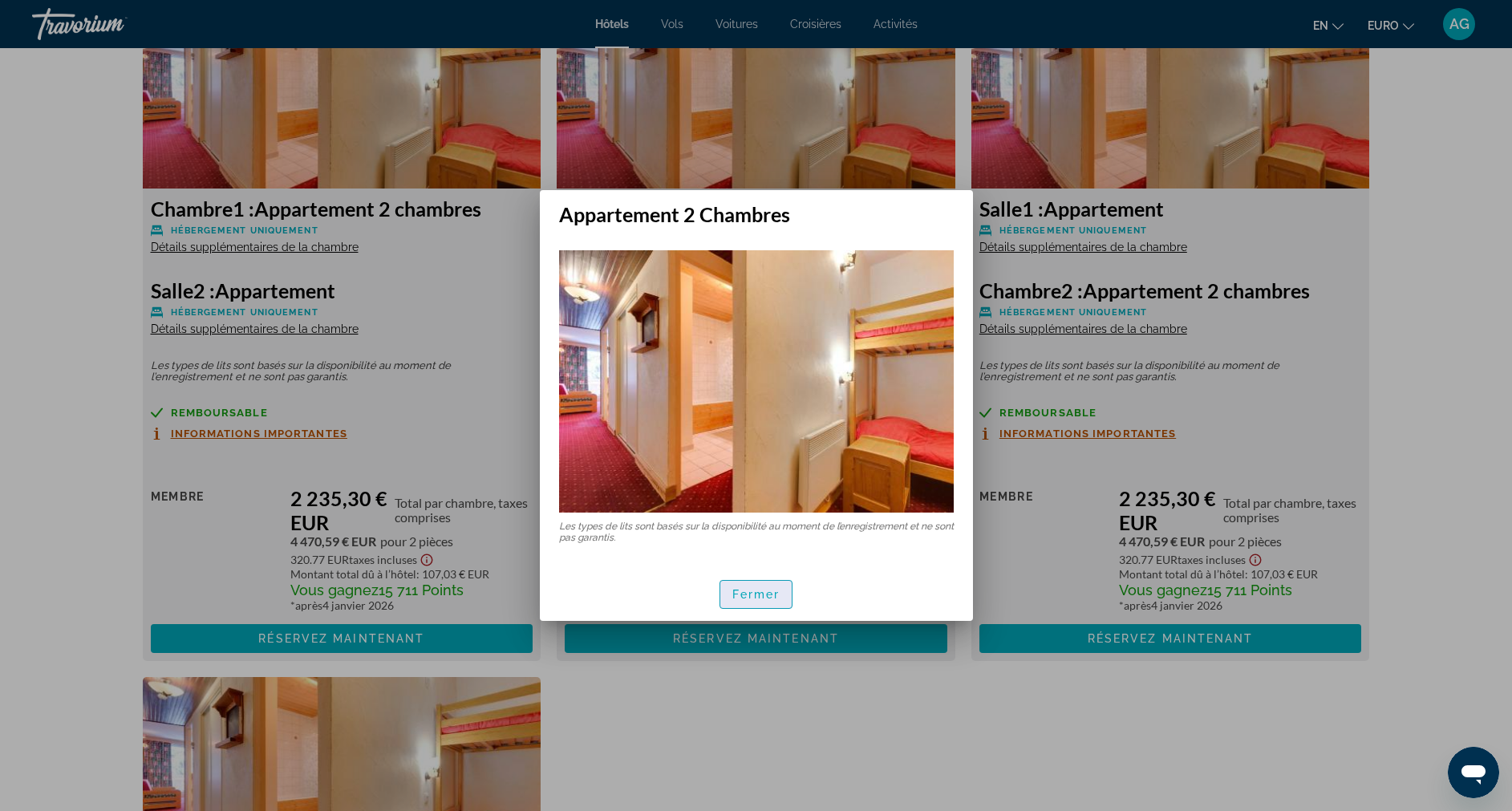
click at [773, 598] on span "Fermer" at bounding box center [757, 595] width 48 height 13
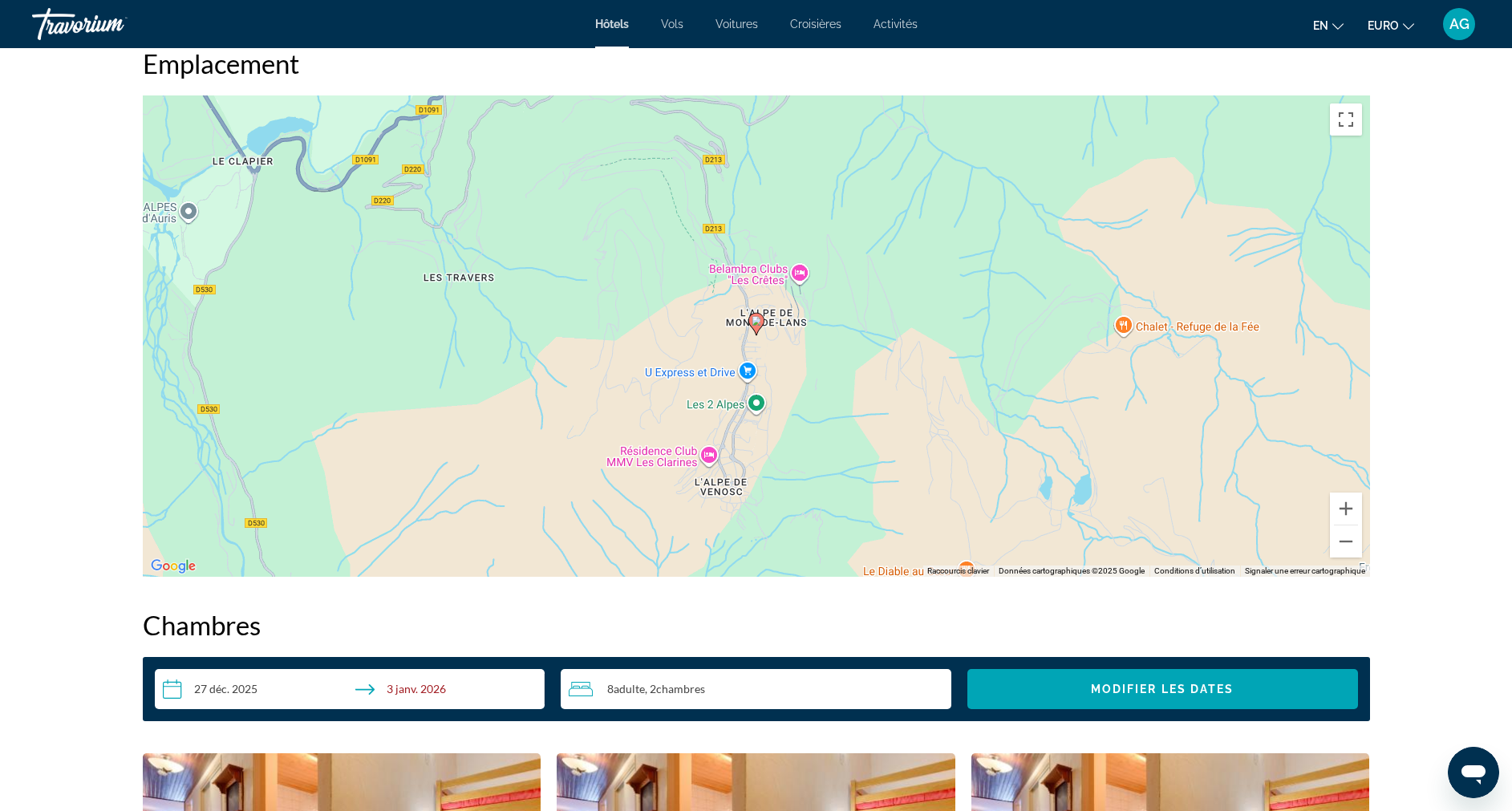
scroll to position [736, 0]
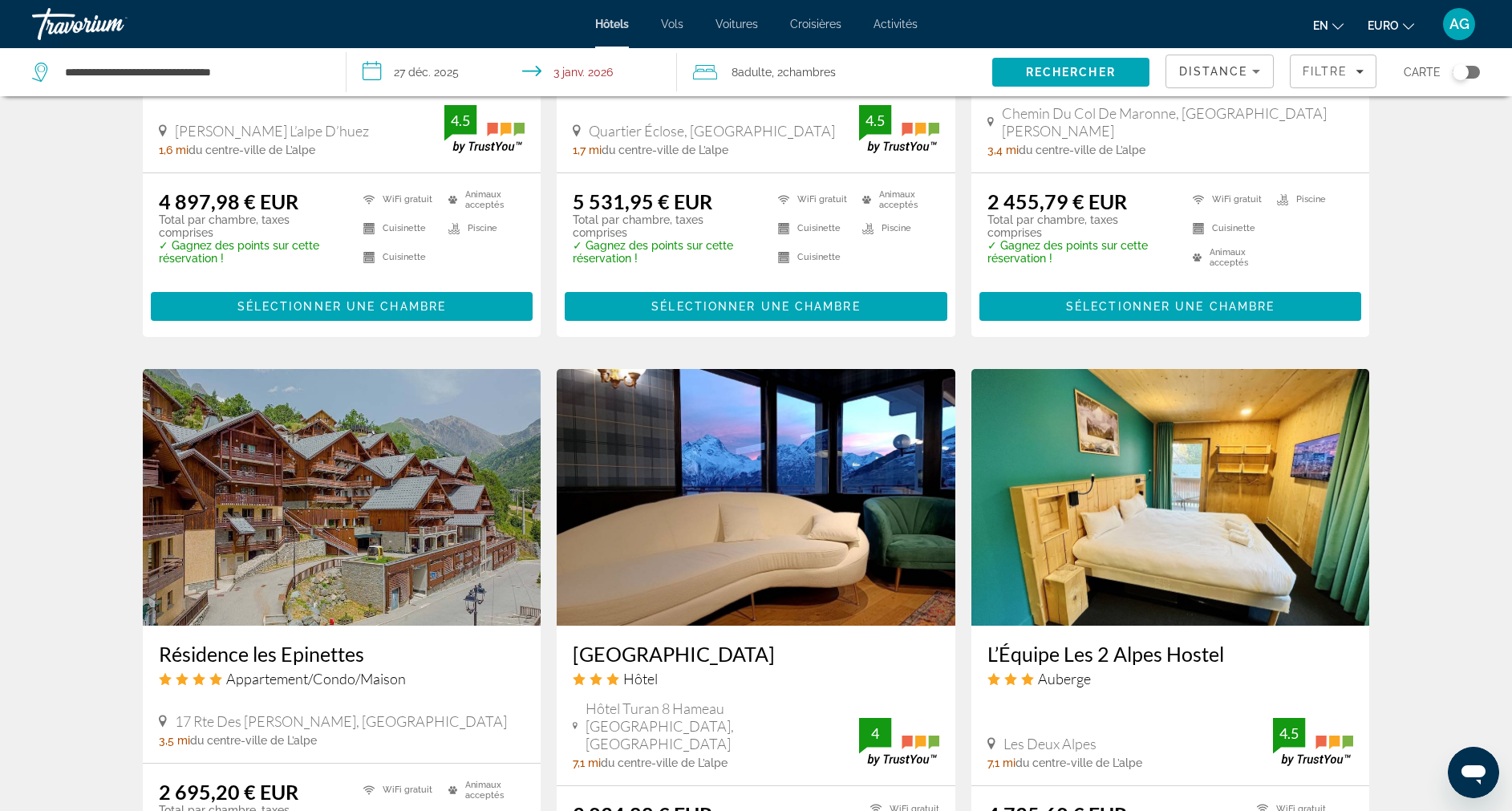
scroll to position [300, 0]
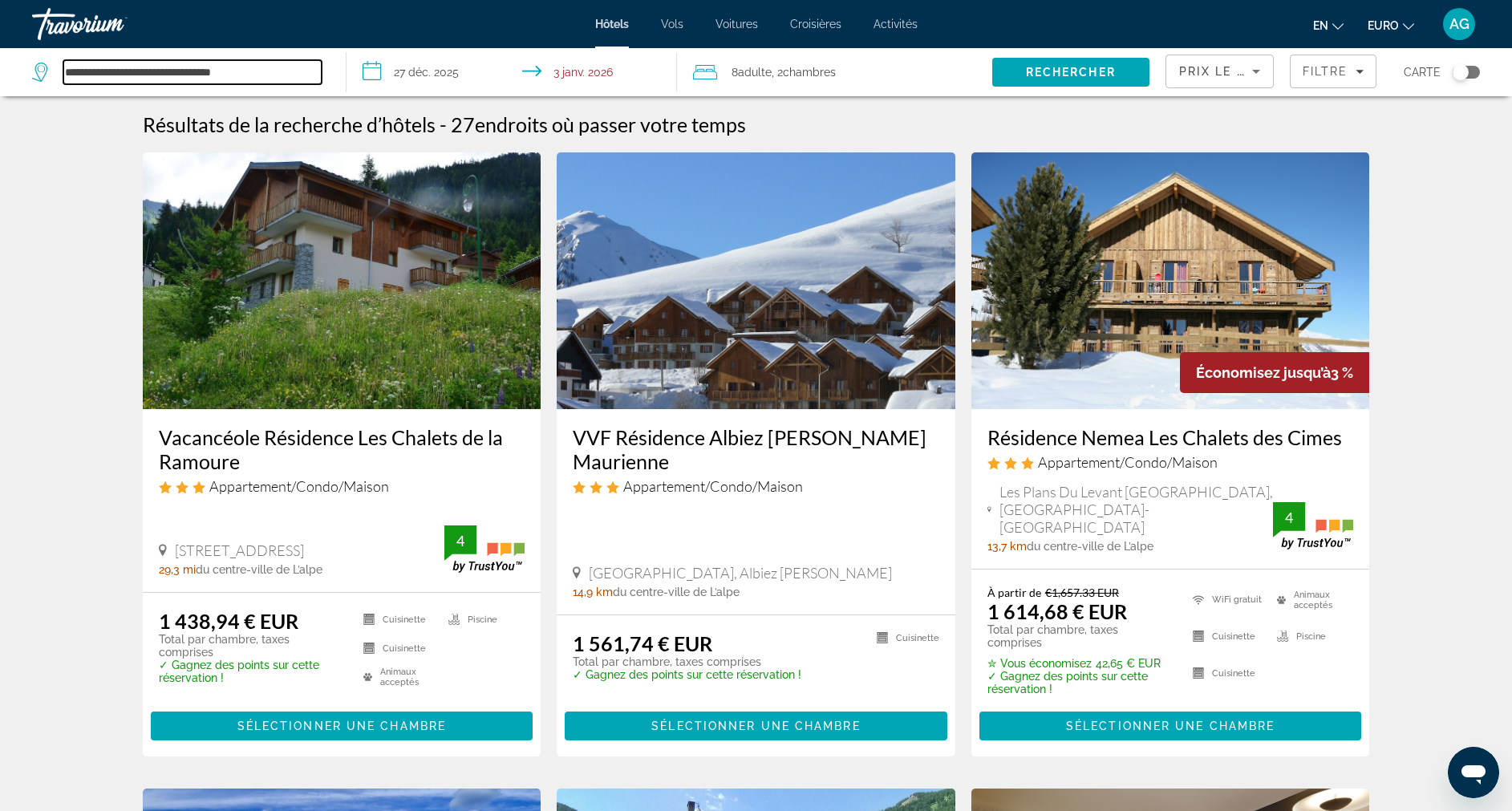
click at [186, 76] on input "**********" at bounding box center [193, 72] width 259 height 24
drag, startPoint x: 272, startPoint y: 74, endPoint x: 40, endPoint y: 75, distance: 232.0
click at [40, 75] on div "**********" at bounding box center [177, 72] width 290 height 24
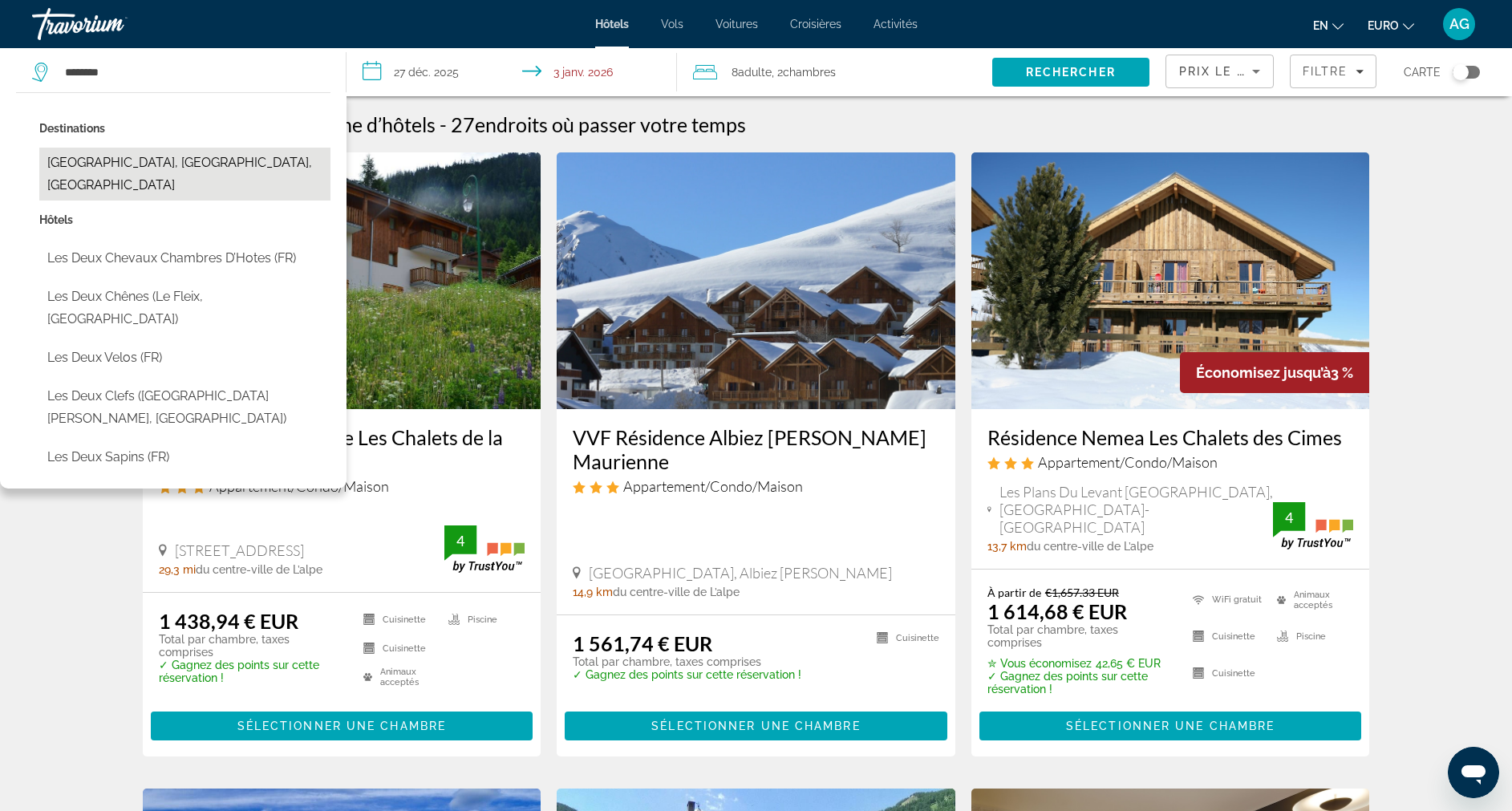
click at [127, 159] on button "[GEOGRAPHIC_DATA], [GEOGRAPHIC_DATA], [GEOGRAPHIC_DATA]" at bounding box center [185, 173] width 291 height 53
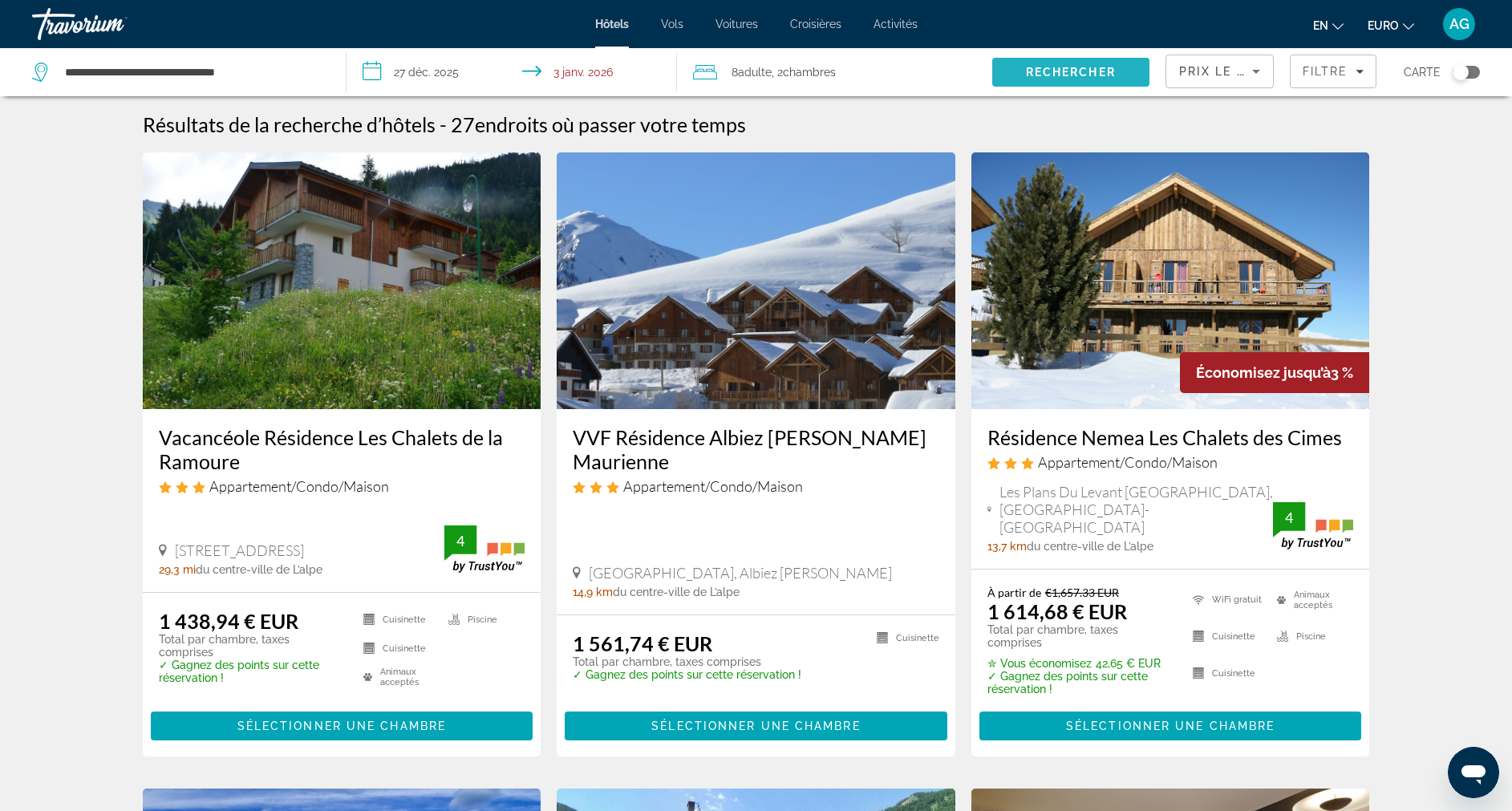
click at [1059, 83] on span "Rechercher" at bounding box center [1070, 72] width 157 height 39
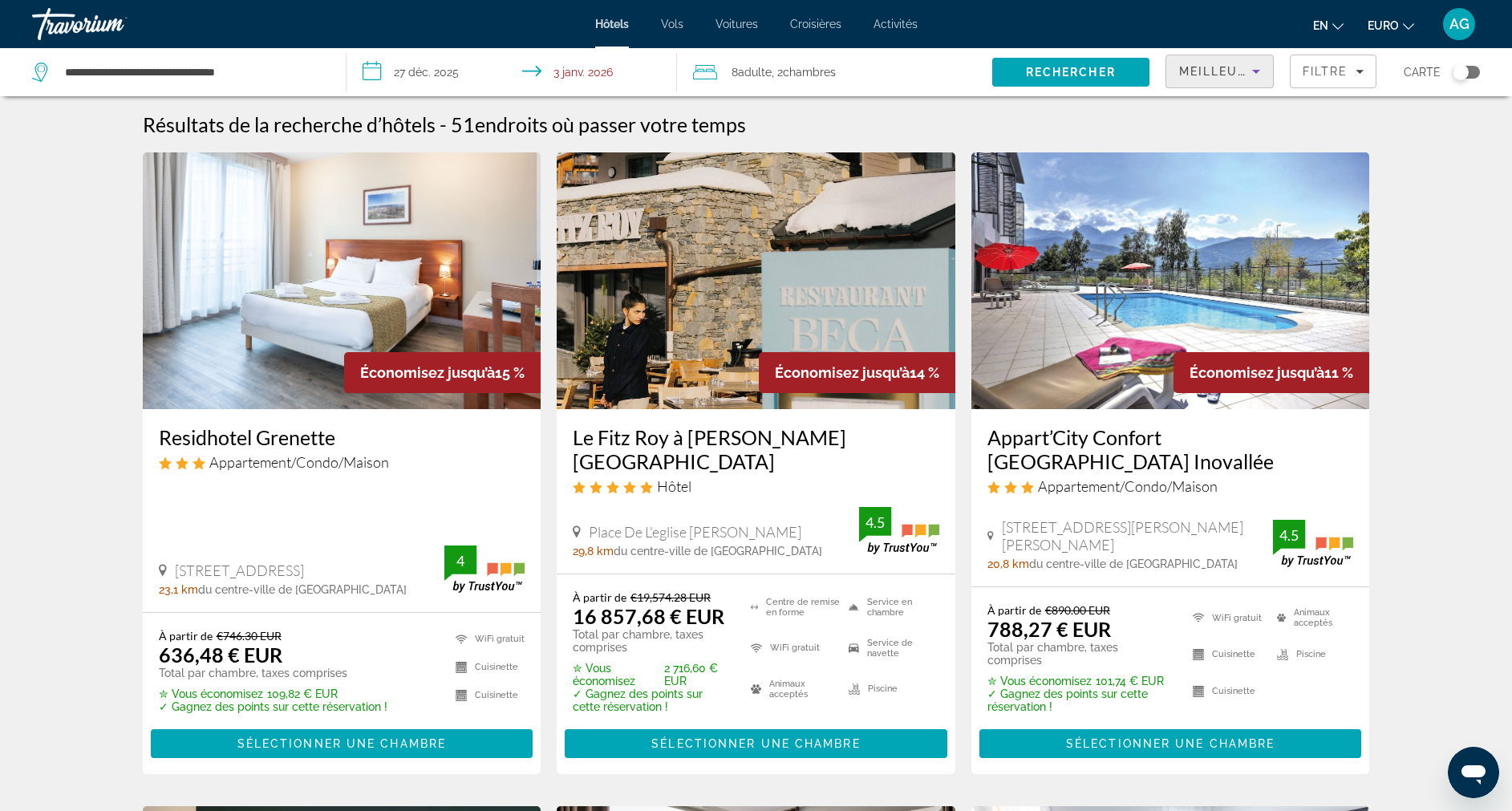
click at [1221, 74] on span "Meilleures offres" at bounding box center [1251, 71] width 142 height 13
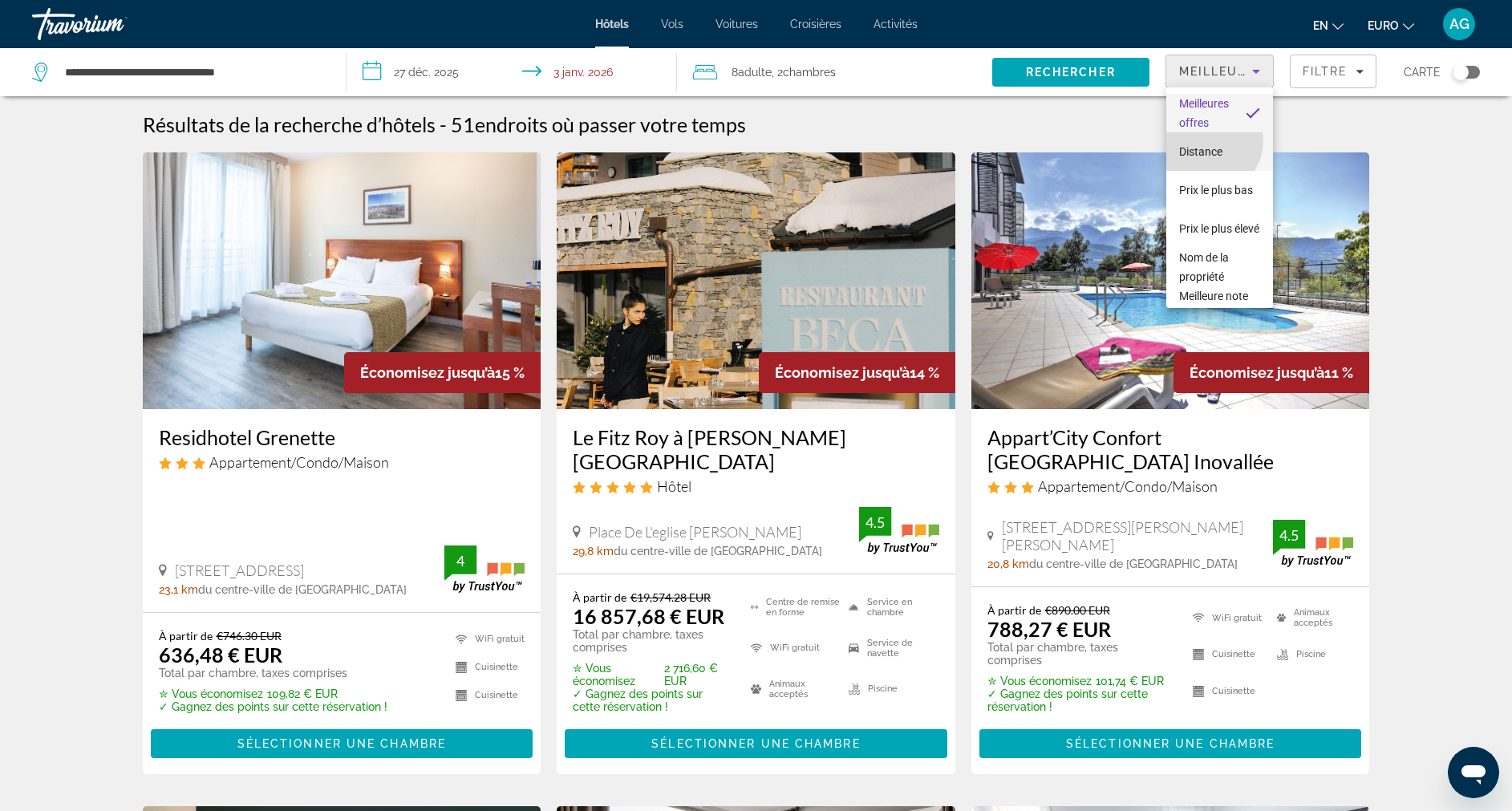
click at [1210, 141] on mat-option "Distance" at bounding box center [1219, 151] width 107 height 39
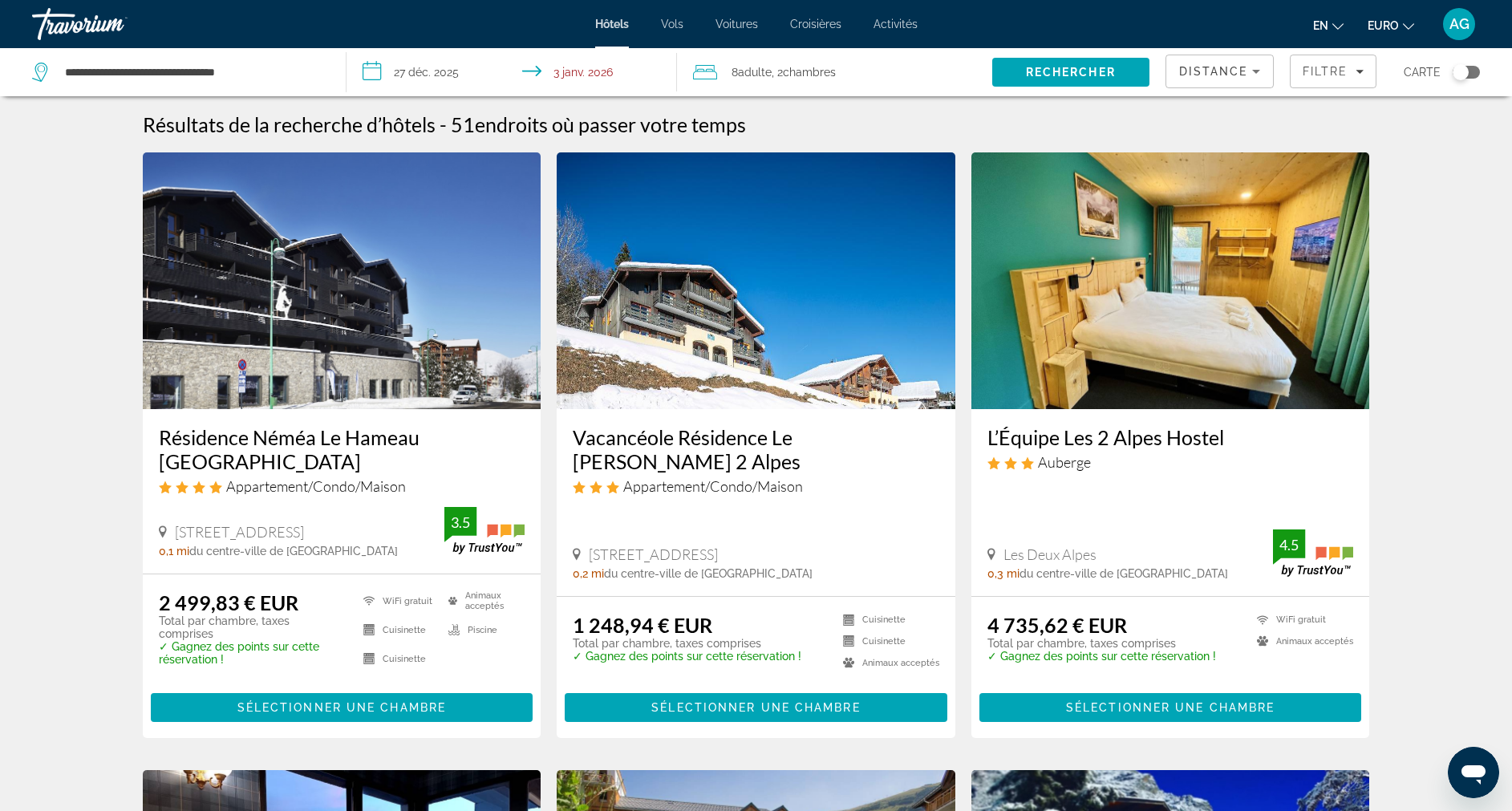
drag, startPoint x: 594, startPoint y: 553, endPoint x: 858, endPoint y: 539, distance: 264.4
click at [858, 539] on div "Vacancéole Résidence Le [PERSON_NAME] 2 Alpes Appartement/Condo/Maison [STREET_…" at bounding box center [756, 503] width 399 height 187
copy span "[STREET_ADDRESS]"
drag, startPoint x: 276, startPoint y: 63, endPoint x: -4, endPoint y: 99, distance: 282.3
click at [0, 99] on html "**********" at bounding box center [756, 405] width 1512 height 811
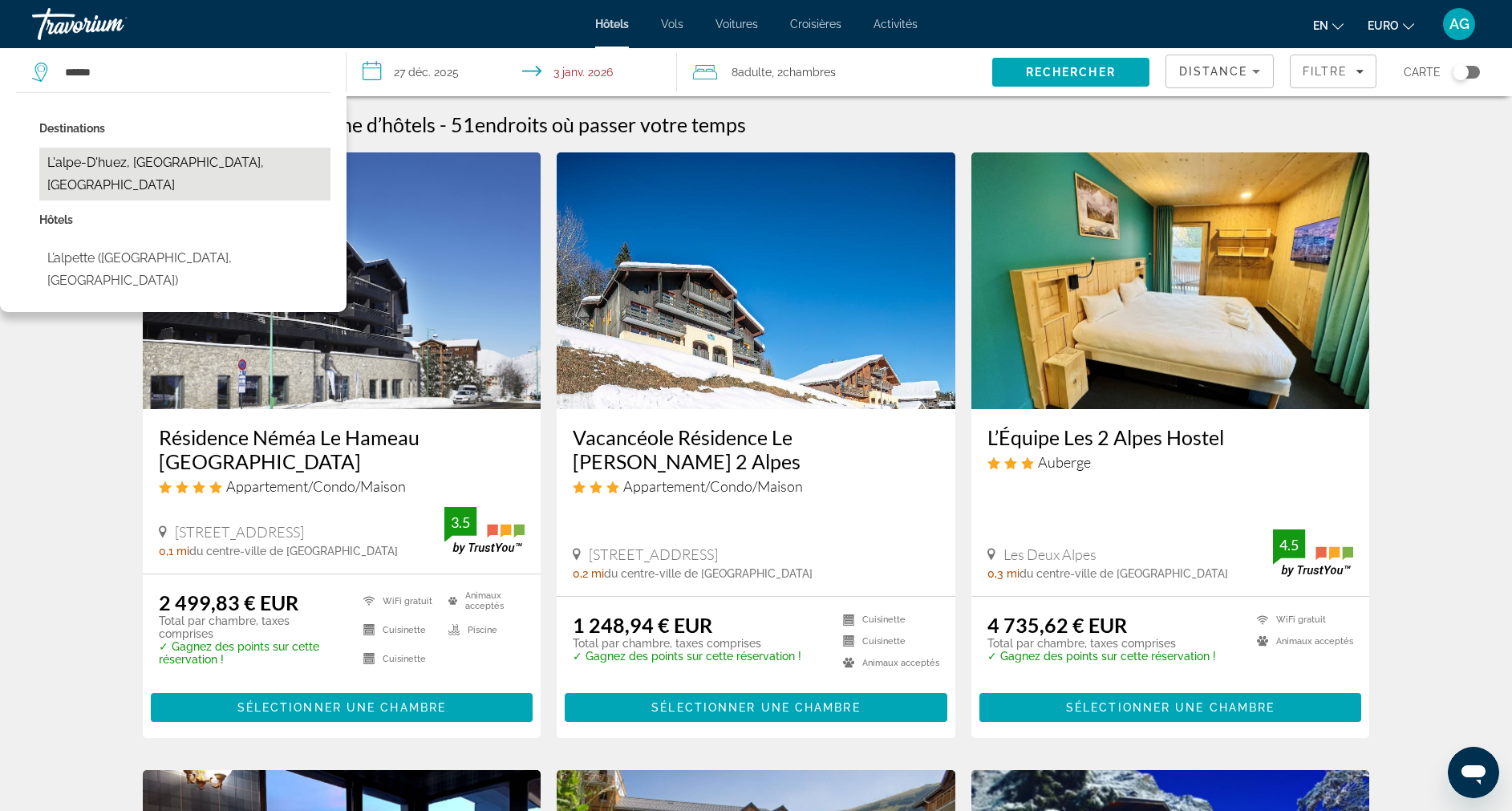
click at [122, 155] on button "L'alpe-D'huez, [GEOGRAPHIC_DATA], [GEOGRAPHIC_DATA]" at bounding box center [185, 173] width 291 height 53
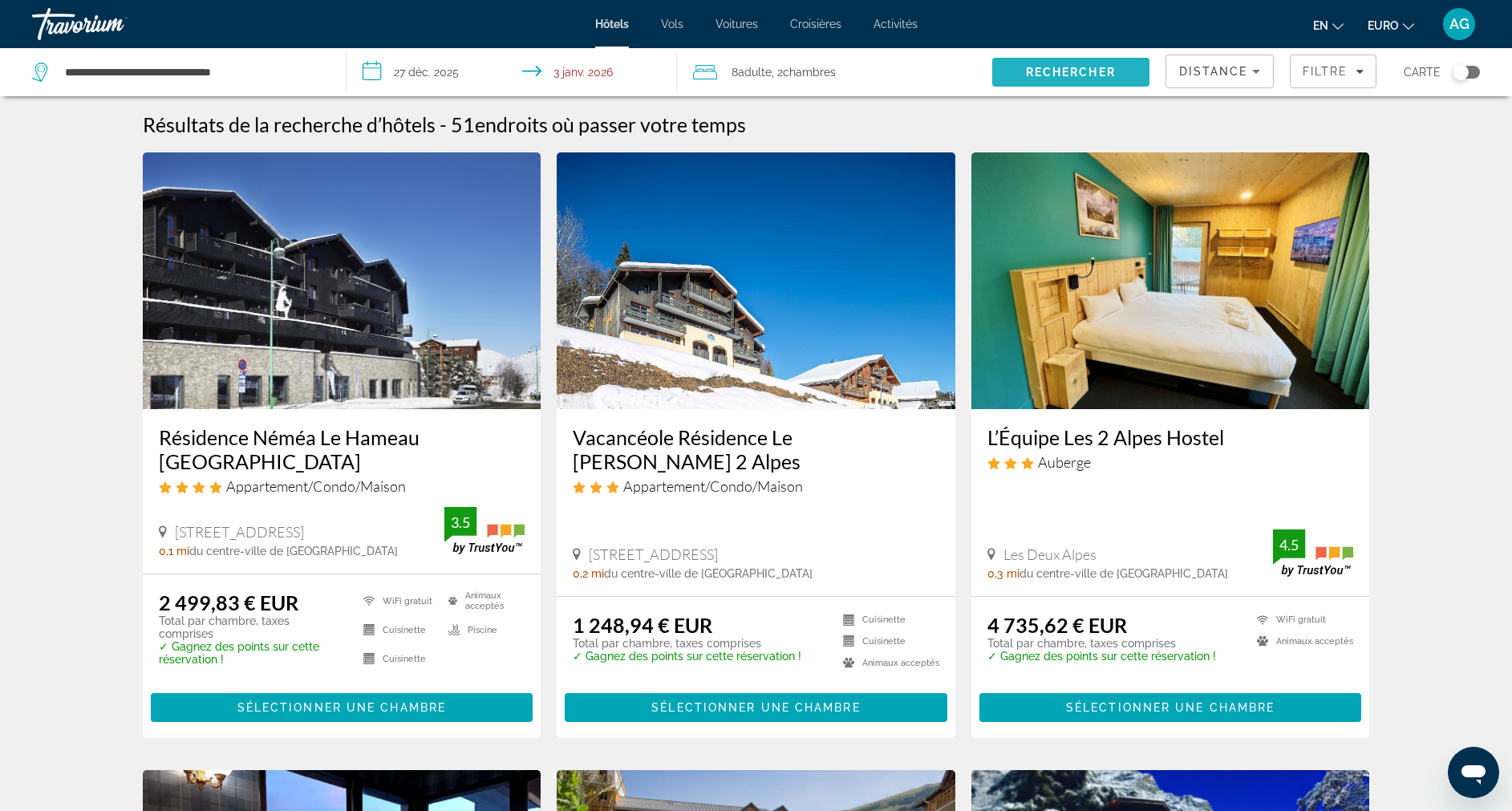
click at [1030, 78] on span "Rechercher" at bounding box center [1071, 72] width 90 height 13
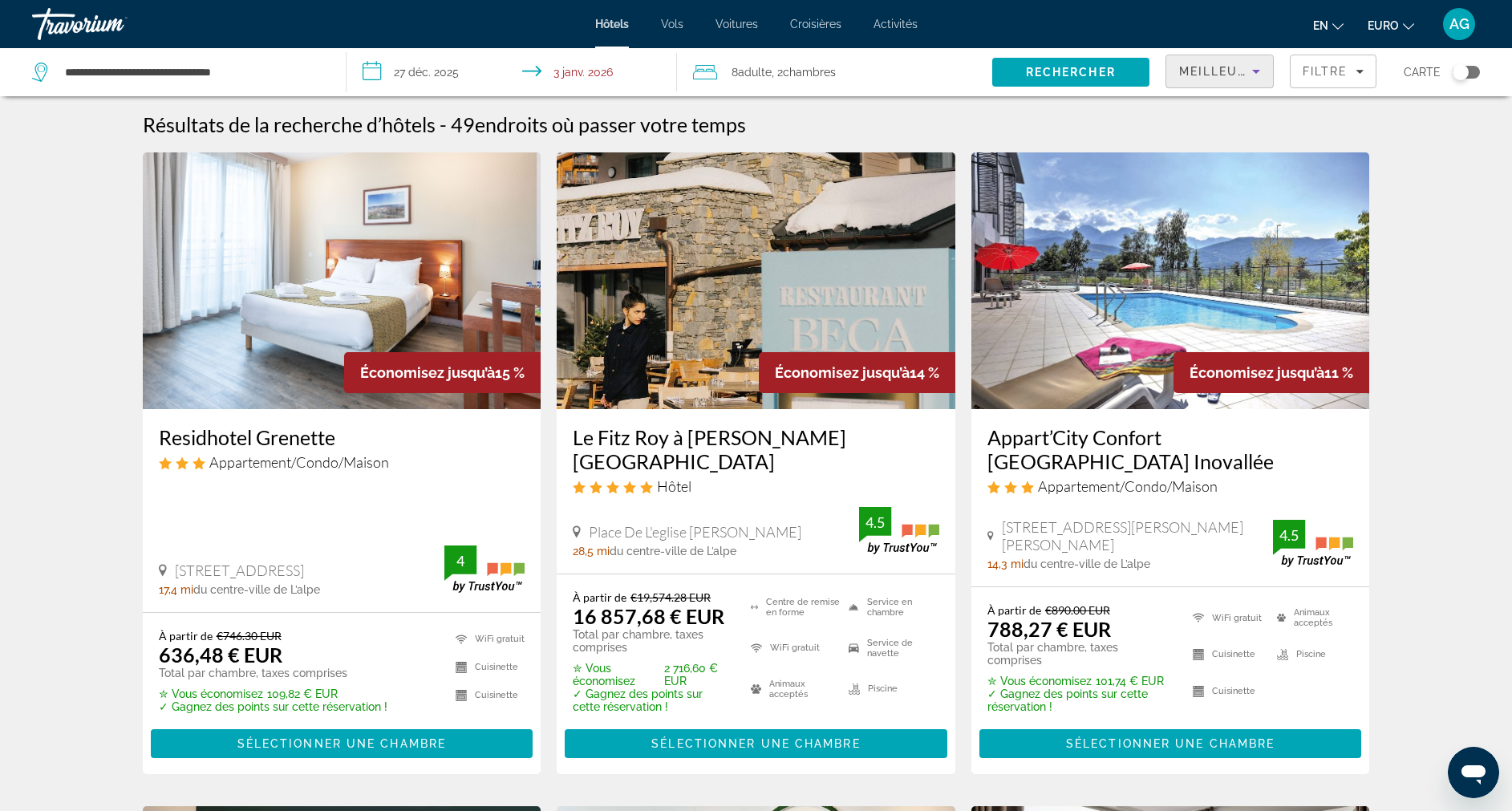
click at [1224, 67] on span "Meilleures offres" at bounding box center [1251, 71] width 142 height 13
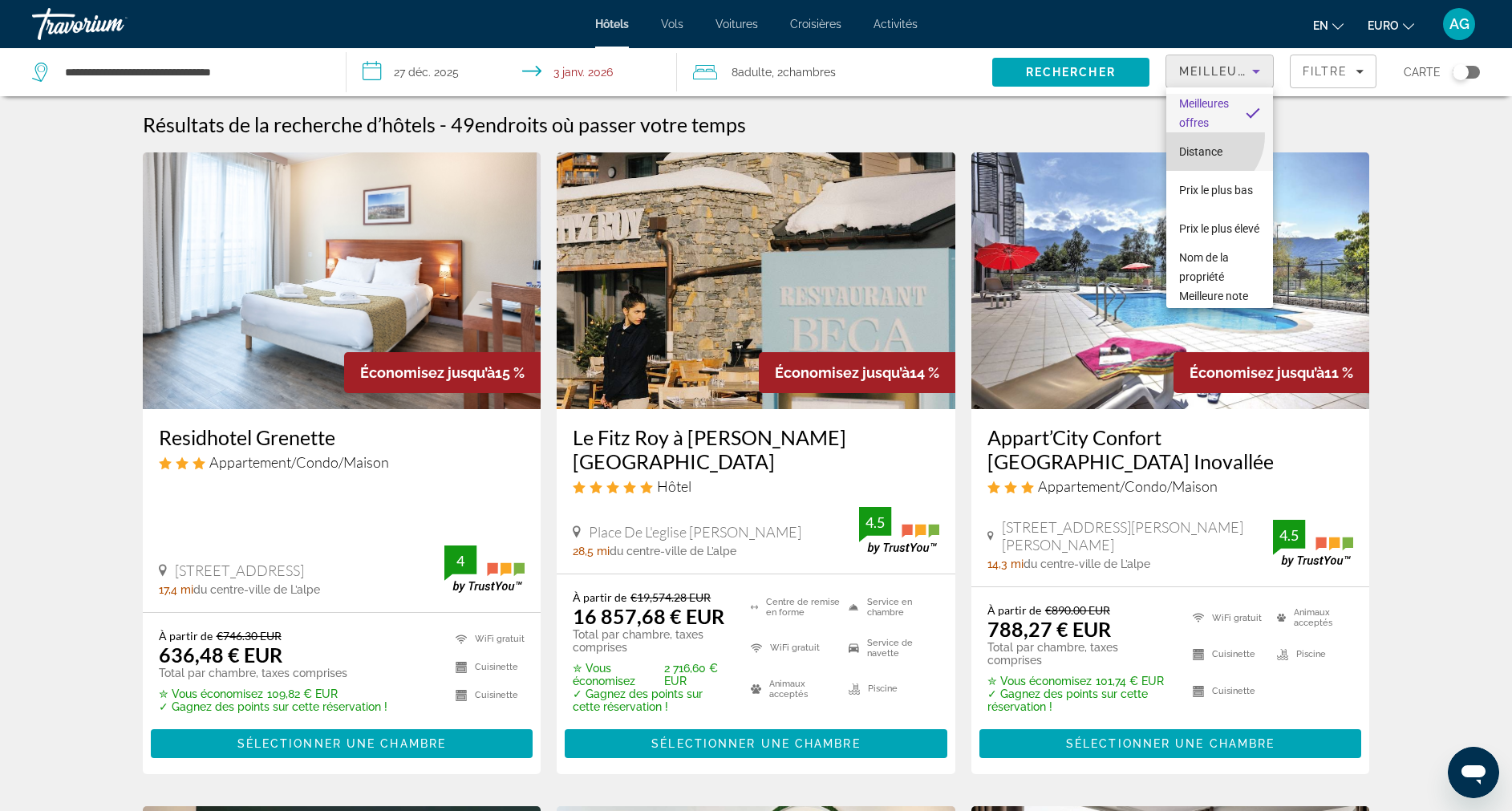
click at [1202, 136] on mat-option "Distance" at bounding box center [1219, 151] width 107 height 39
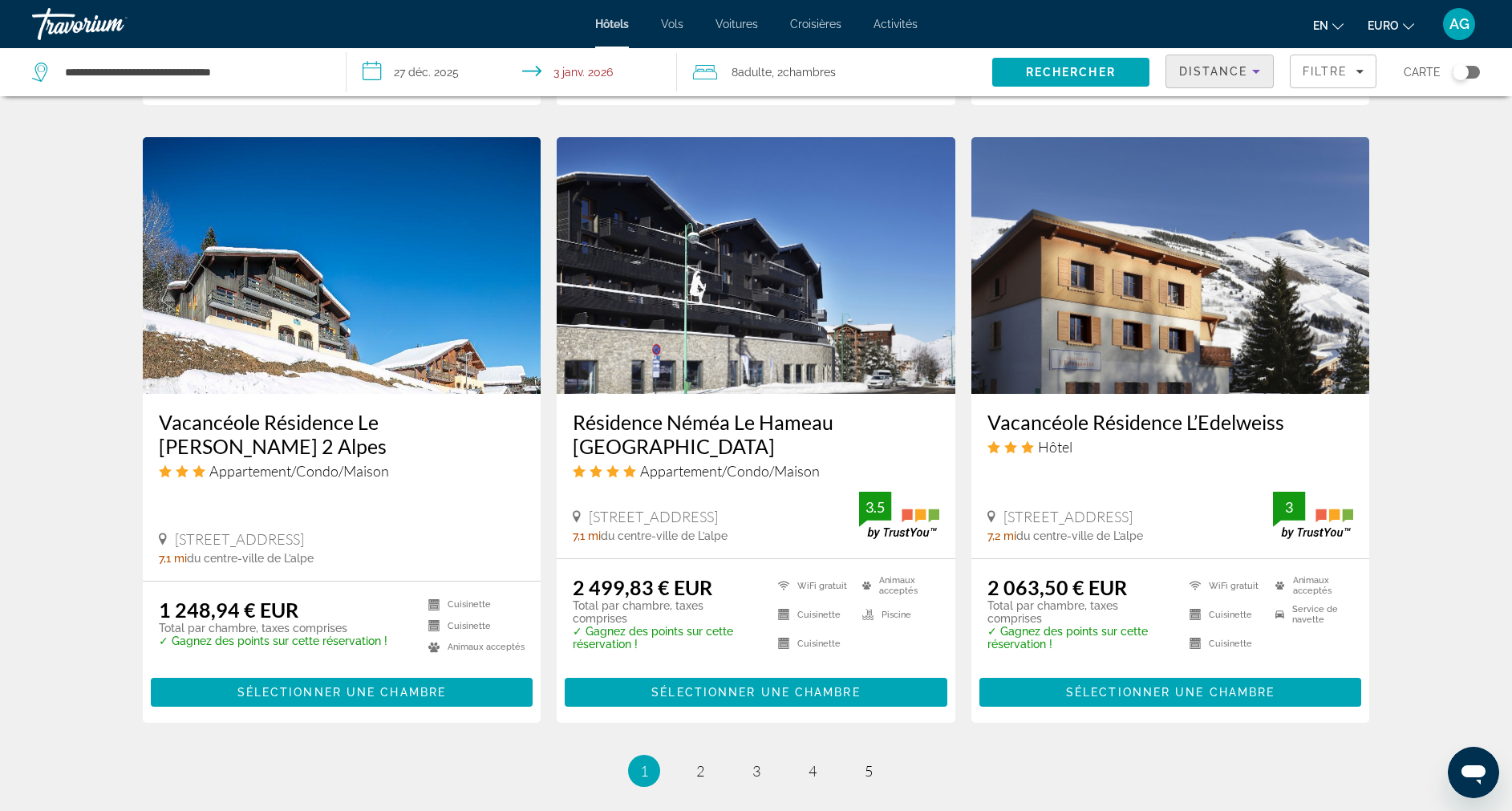
scroll to position [1846, 0]
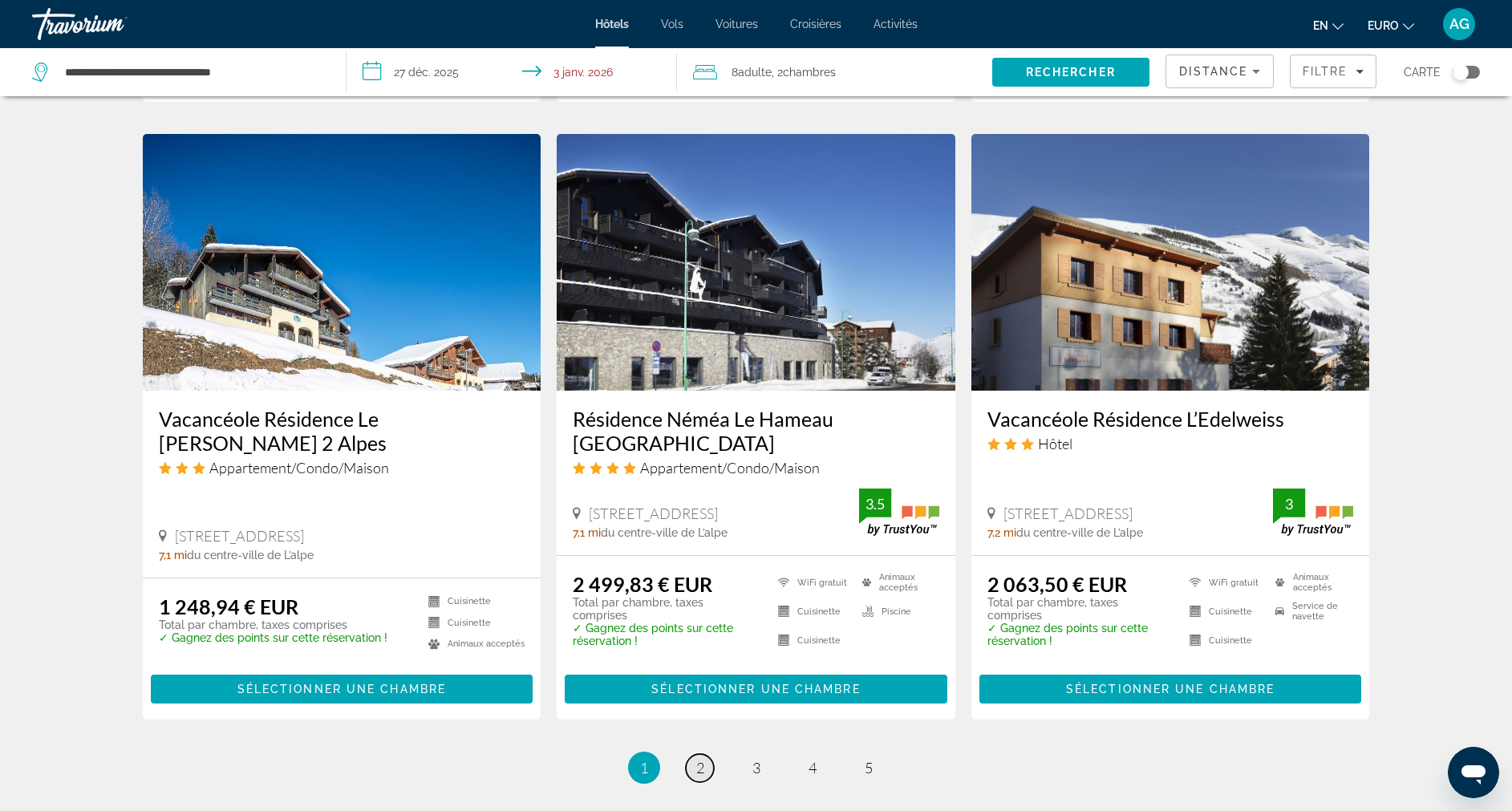
click at [706, 754] on link "page 2" at bounding box center [699, 768] width 28 height 28
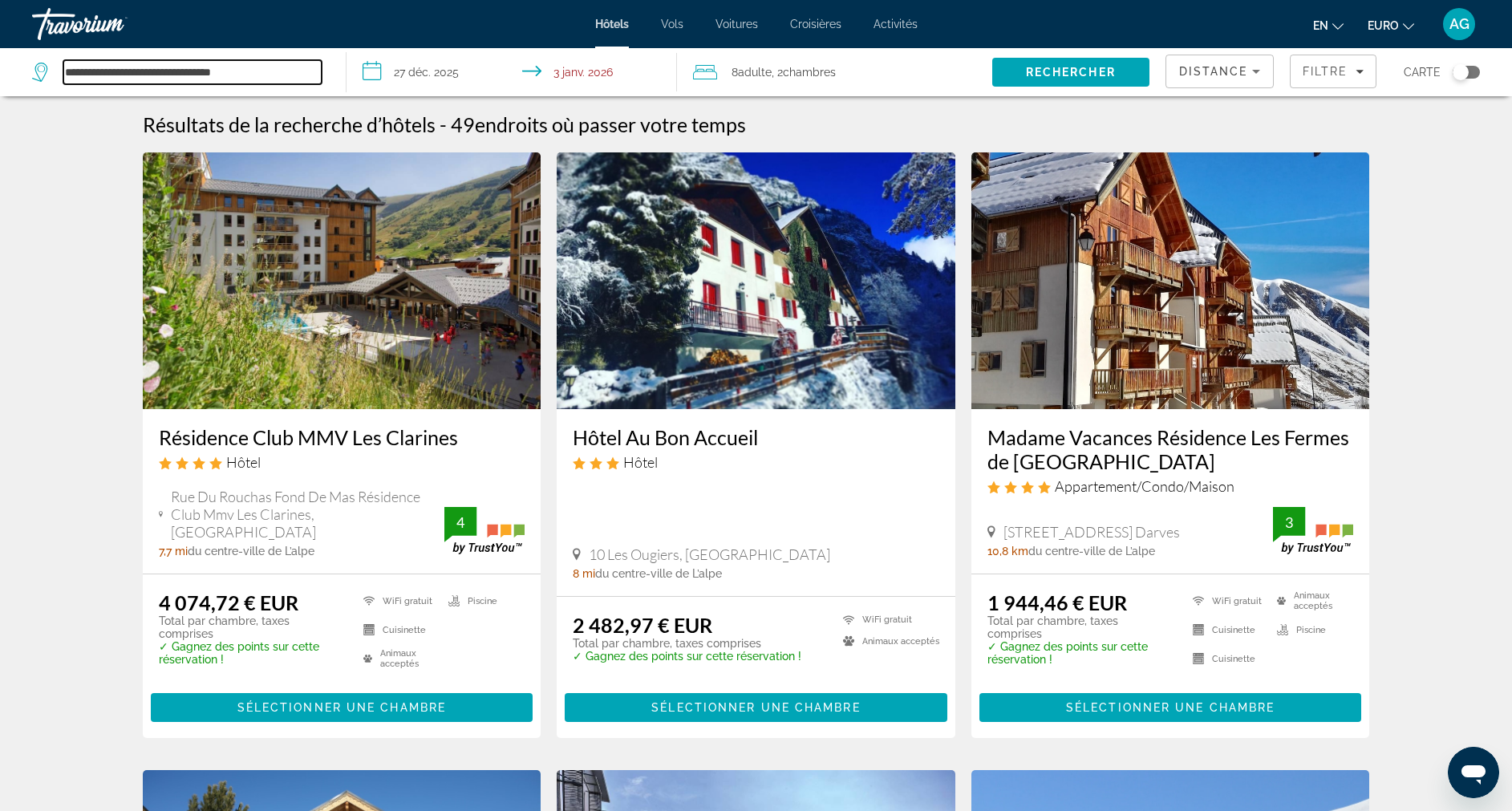
drag, startPoint x: 298, startPoint y: 84, endPoint x: 26, endPoint y: 67, distance: 272.5
click at [26, 67] on app-destination-search "**********" at bounding box center [173, 73] width 347 height 48
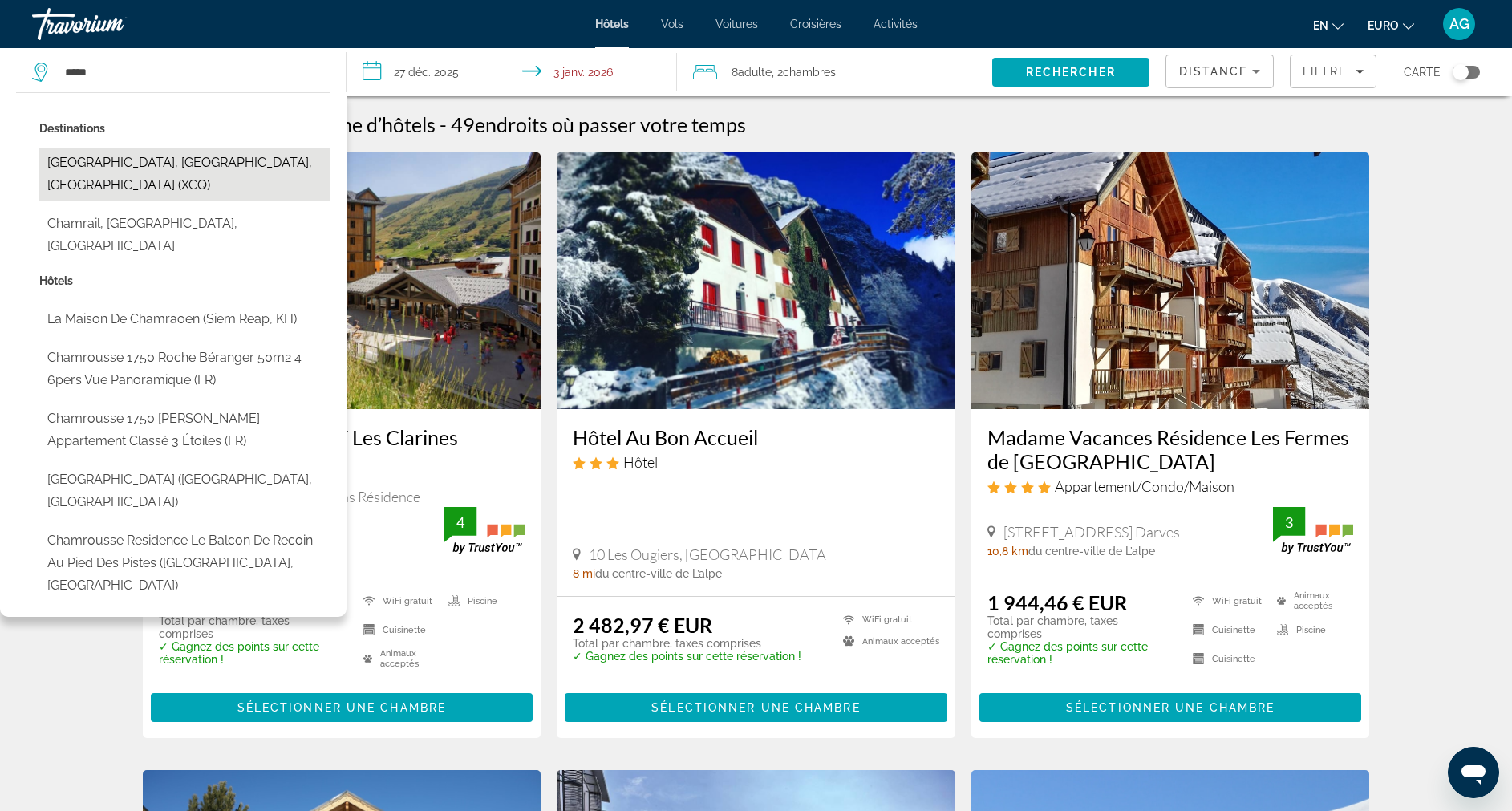
click at [127, 163] on button "[GEOGRAPHIC_DATA], [GEOGRAPHIC_DATA], [GEOGRAPHIC_DATA] (XCQ)" at bounding box center [185, 173] width 291 height 53
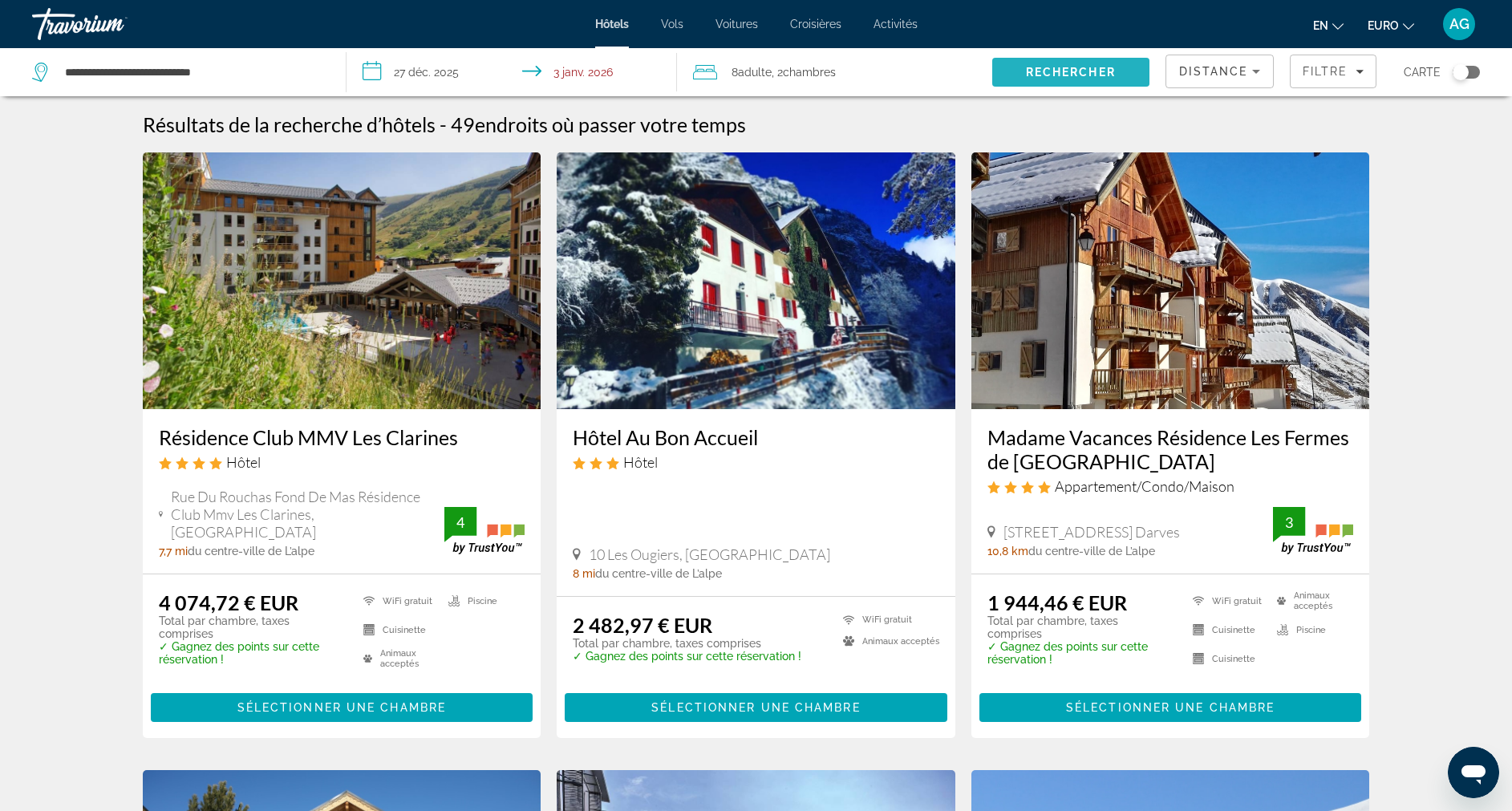
click at [1008, 68] on span "Rechercher" at bounding box center [1070, 72] width 157 height 39
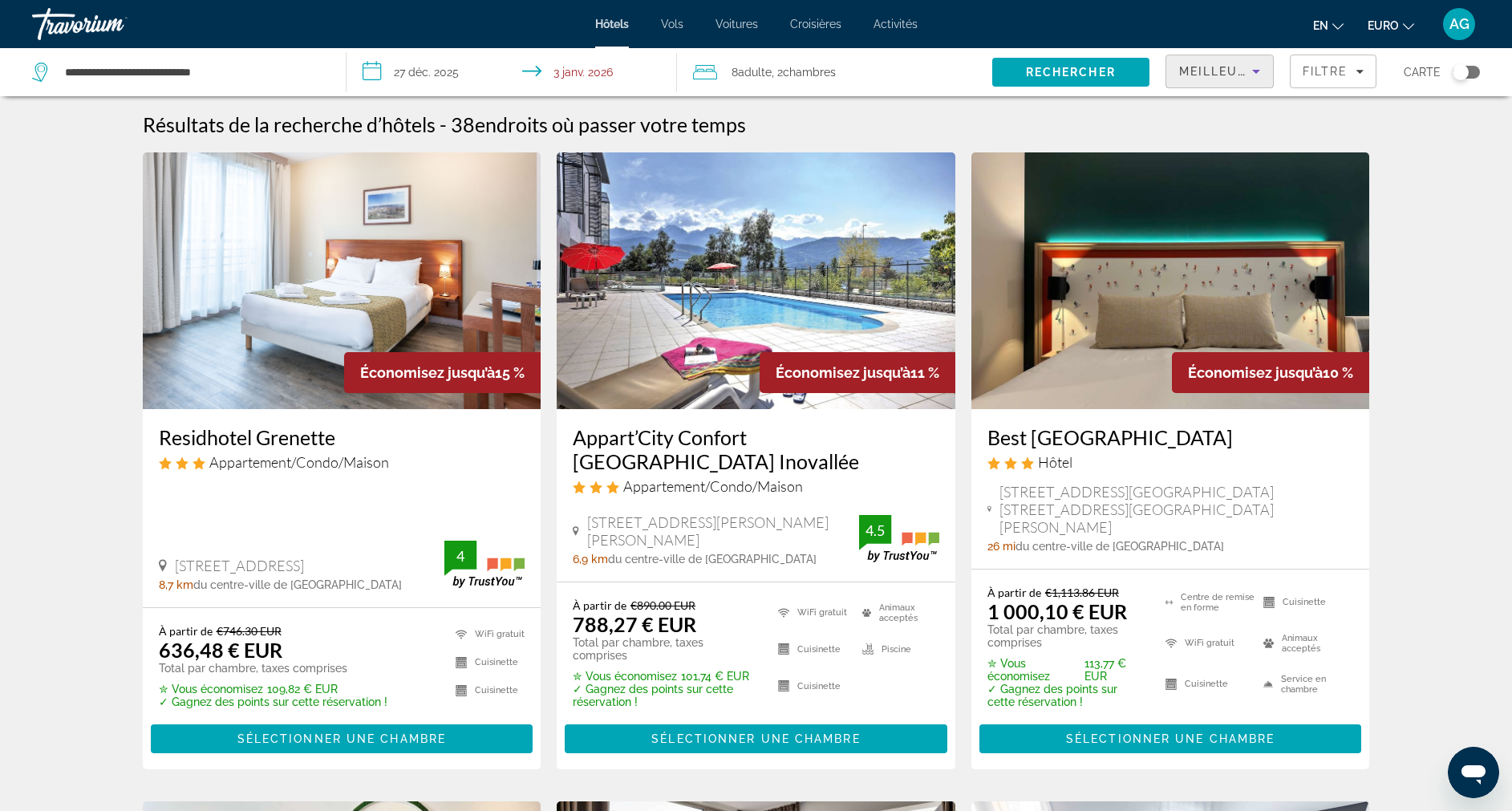
click at [1248, 71] on icon "Trier par" at bounding box center [1256, 71] width 19 height 19
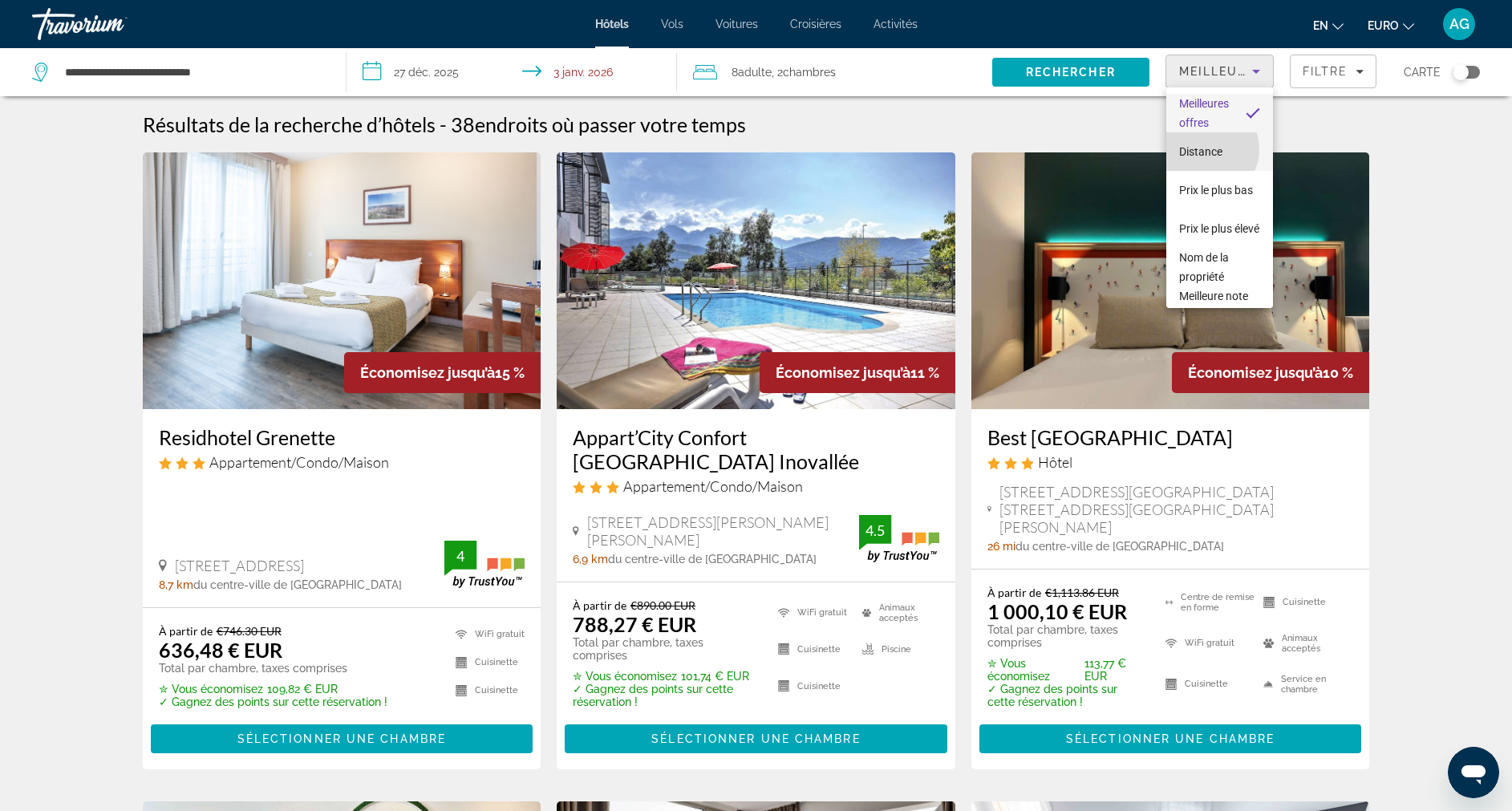
click at [1208, 149] on span "Distance" at bounding box center [1201, 152] width 43 height 13
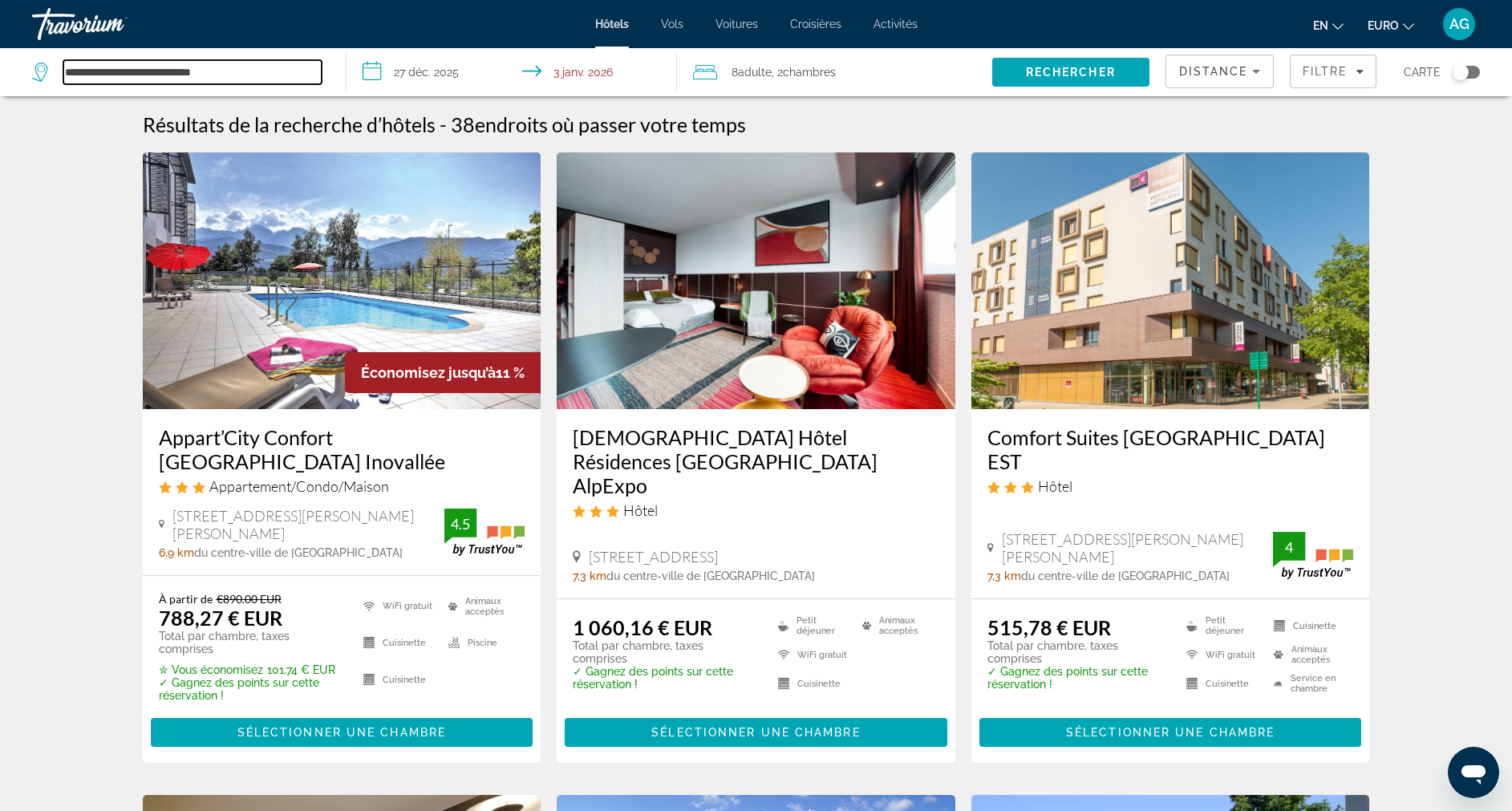
drag, startPoint x: 245, startPoint y: 73, endPoint x: 22, endPoint y: 70, distance: 223.0
click at [22, 70] on app-destination-search "**********" at bounding box center [173, 73] width 347 height 48
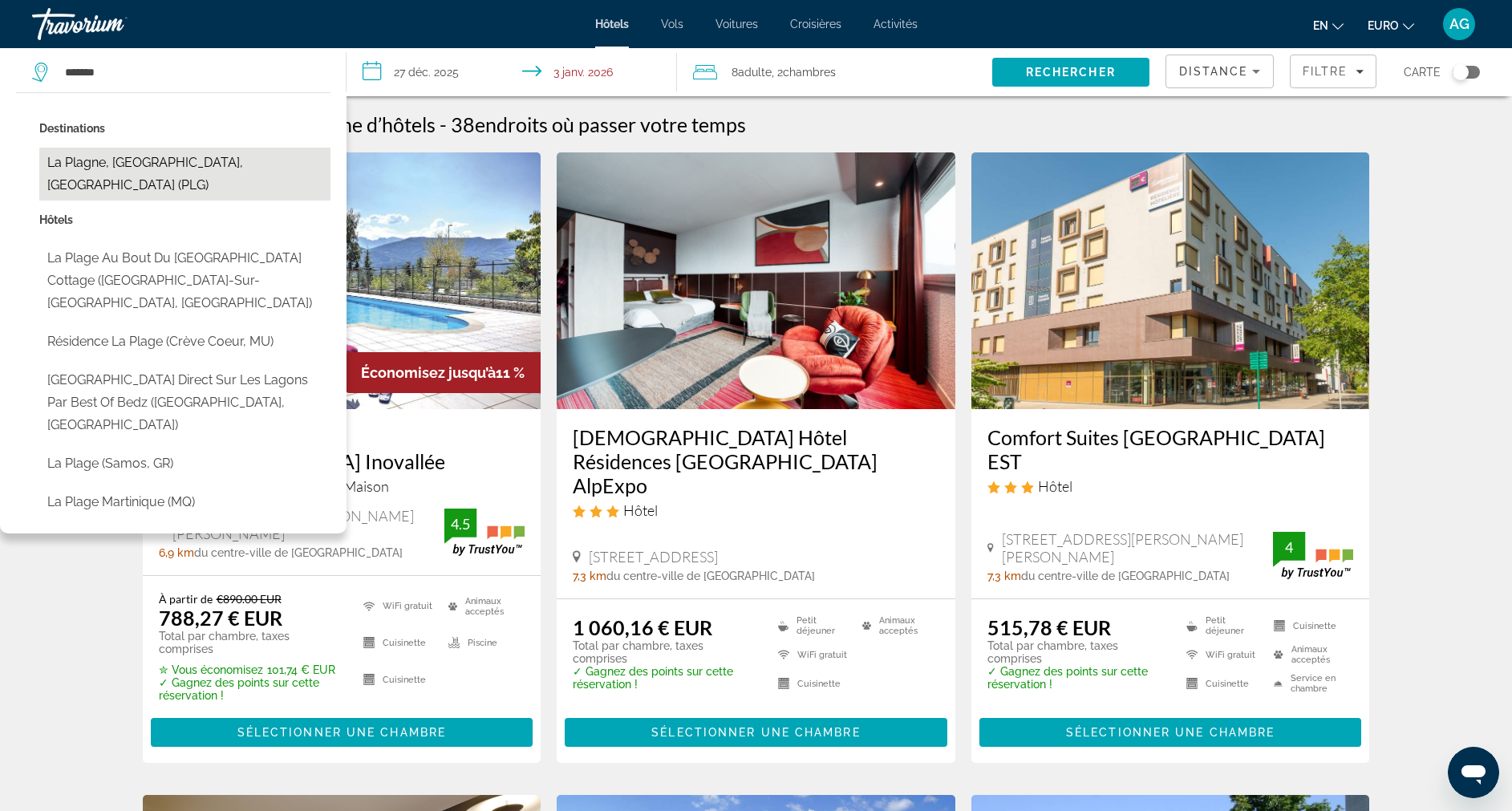
click at [177, 163] on button "La Plagne, [GEOGRAPHIC_DATA], [GEOGRAPHIC_DATA] (PLG)" at bounding box center [185, 173] width 291 height 53
type input "**********"
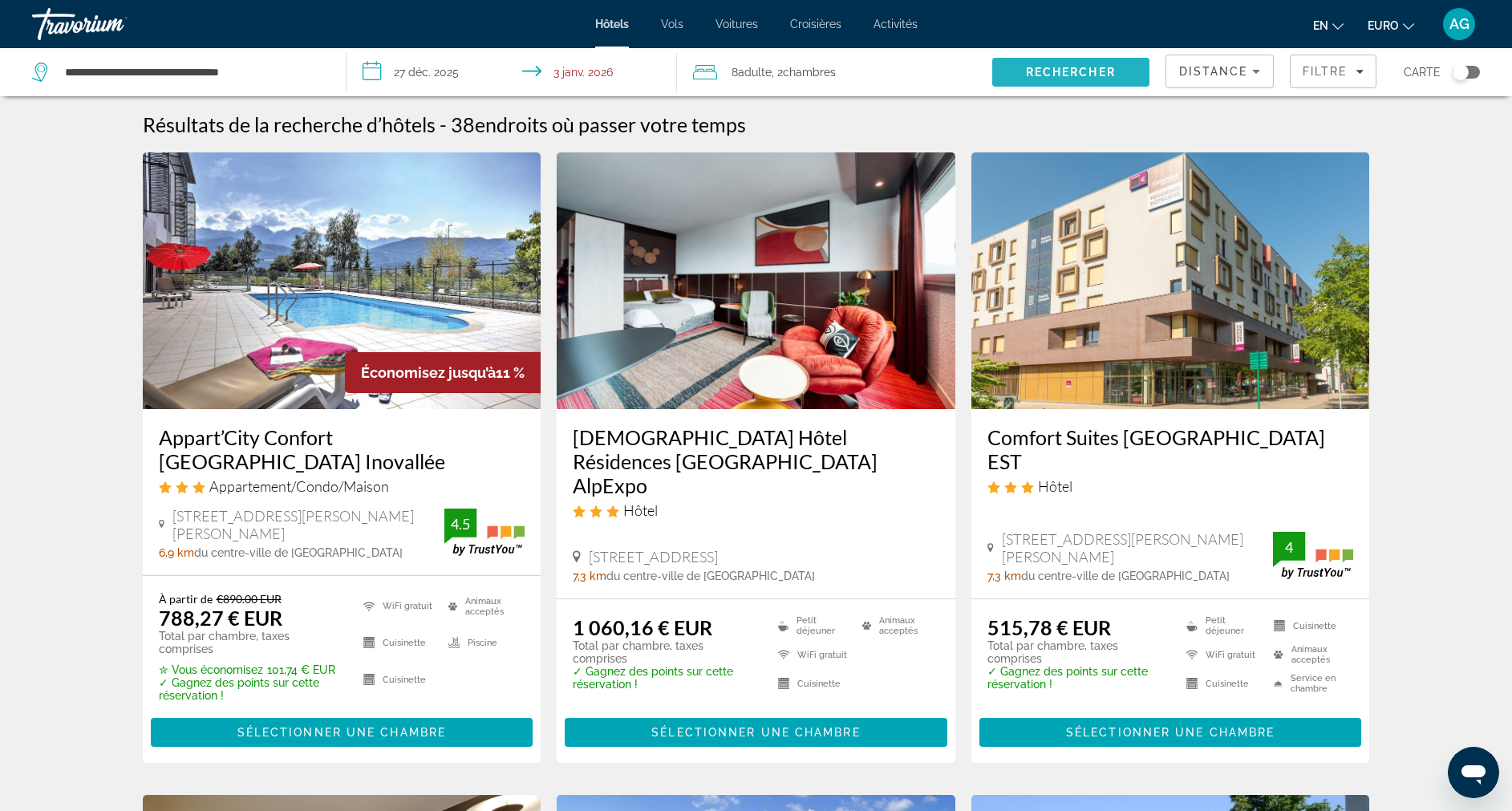
click at [1049, 61] on span "Rechercher" at bounding box center [1070, 72] width 157 height 39
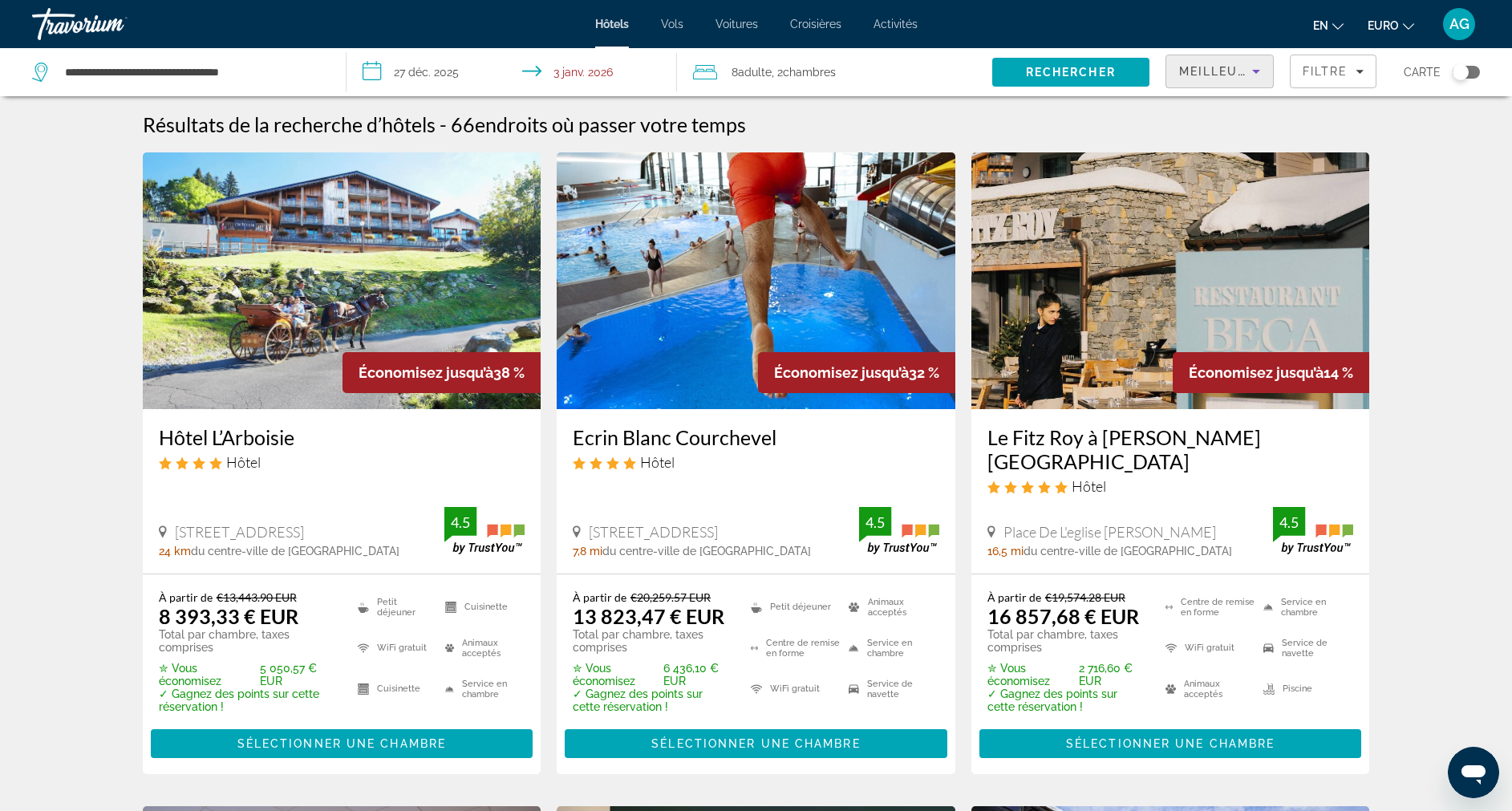
click at [1247, 70] on icon "Trier par" at bounding box center [1256, 71] width 19 height 19
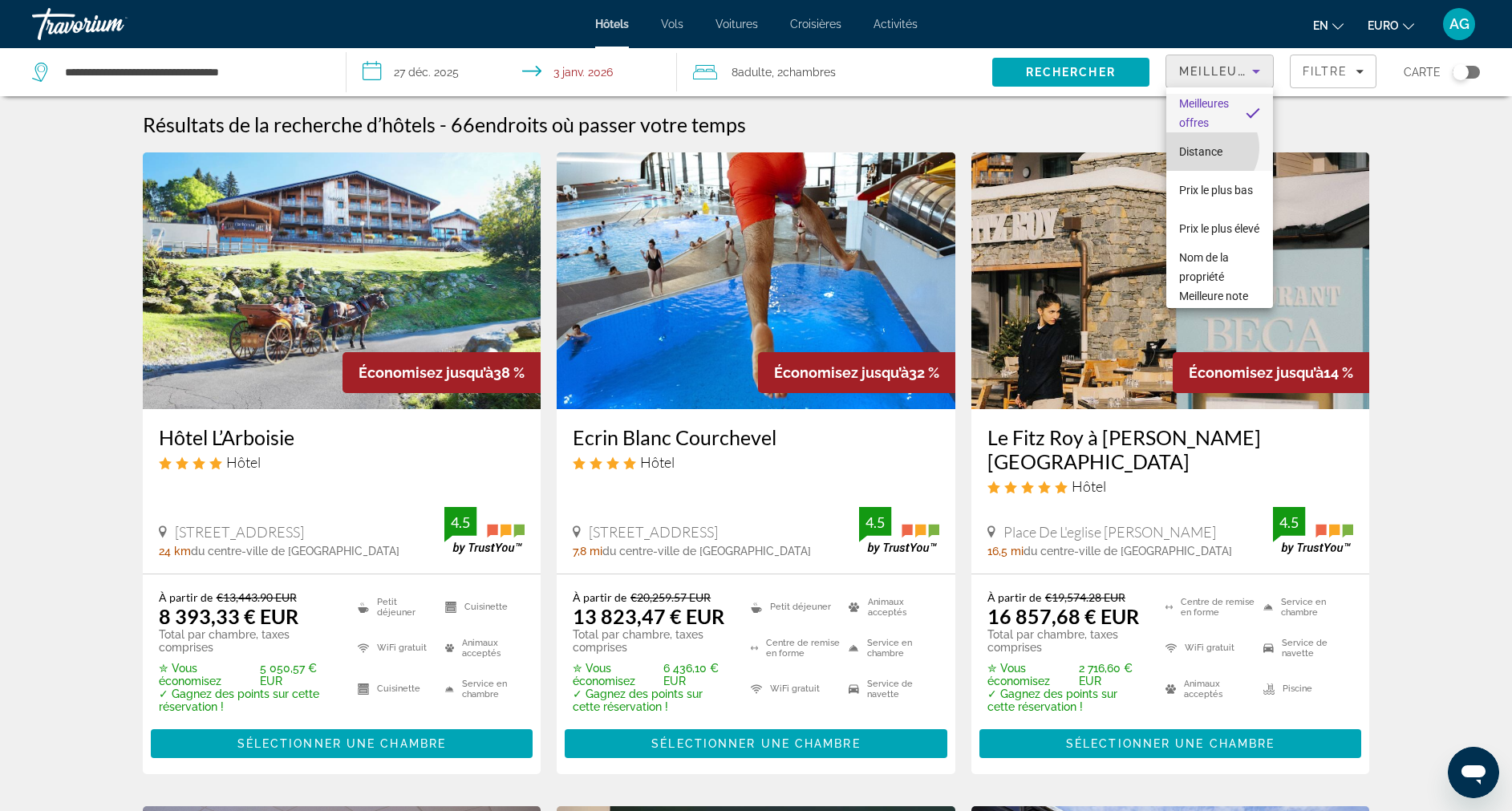
click at [1207, 147] on span "Distance" at bounding box center [1201, 152] width 43 height 13
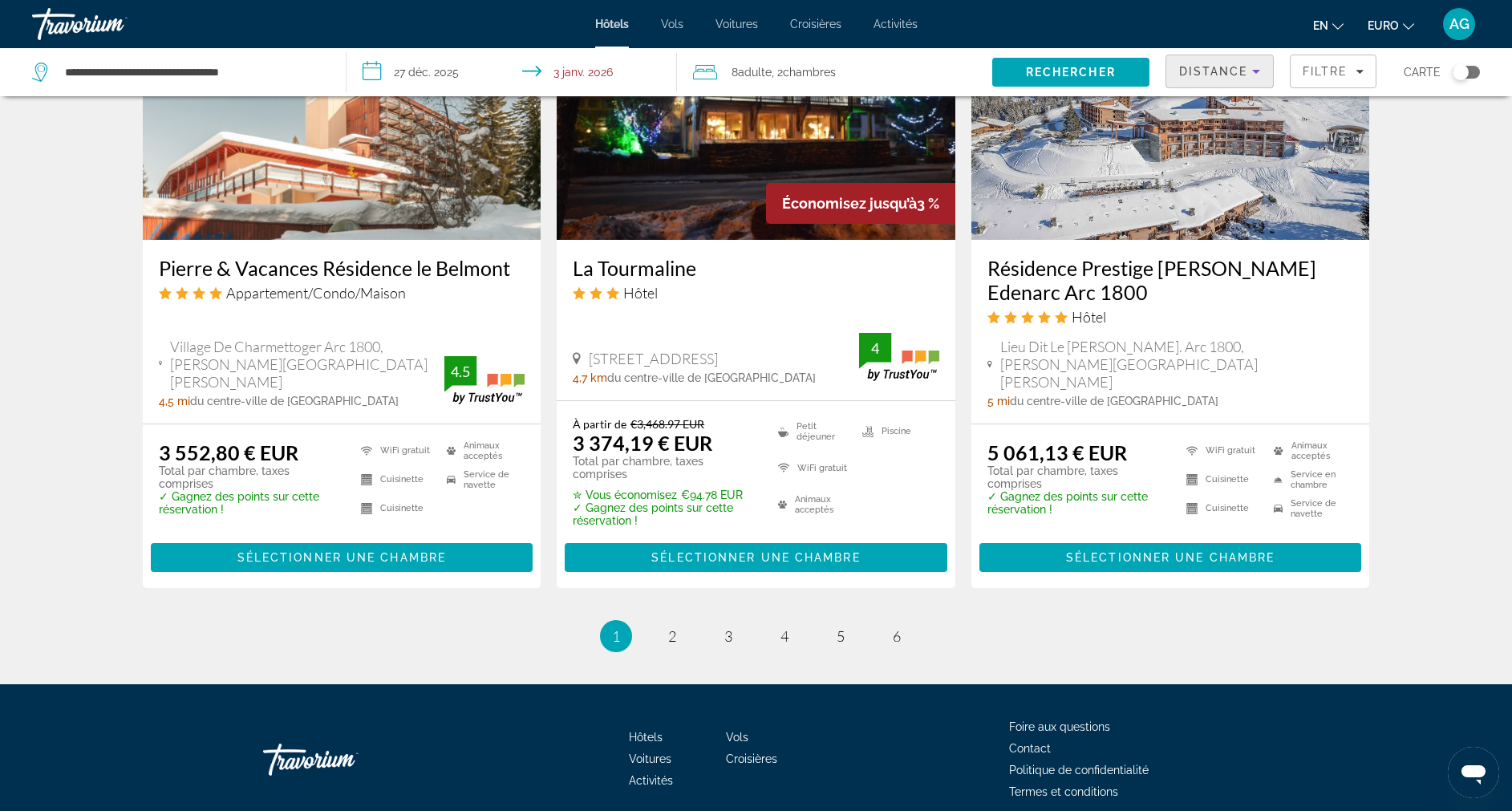
scroll to position [2032, 0]
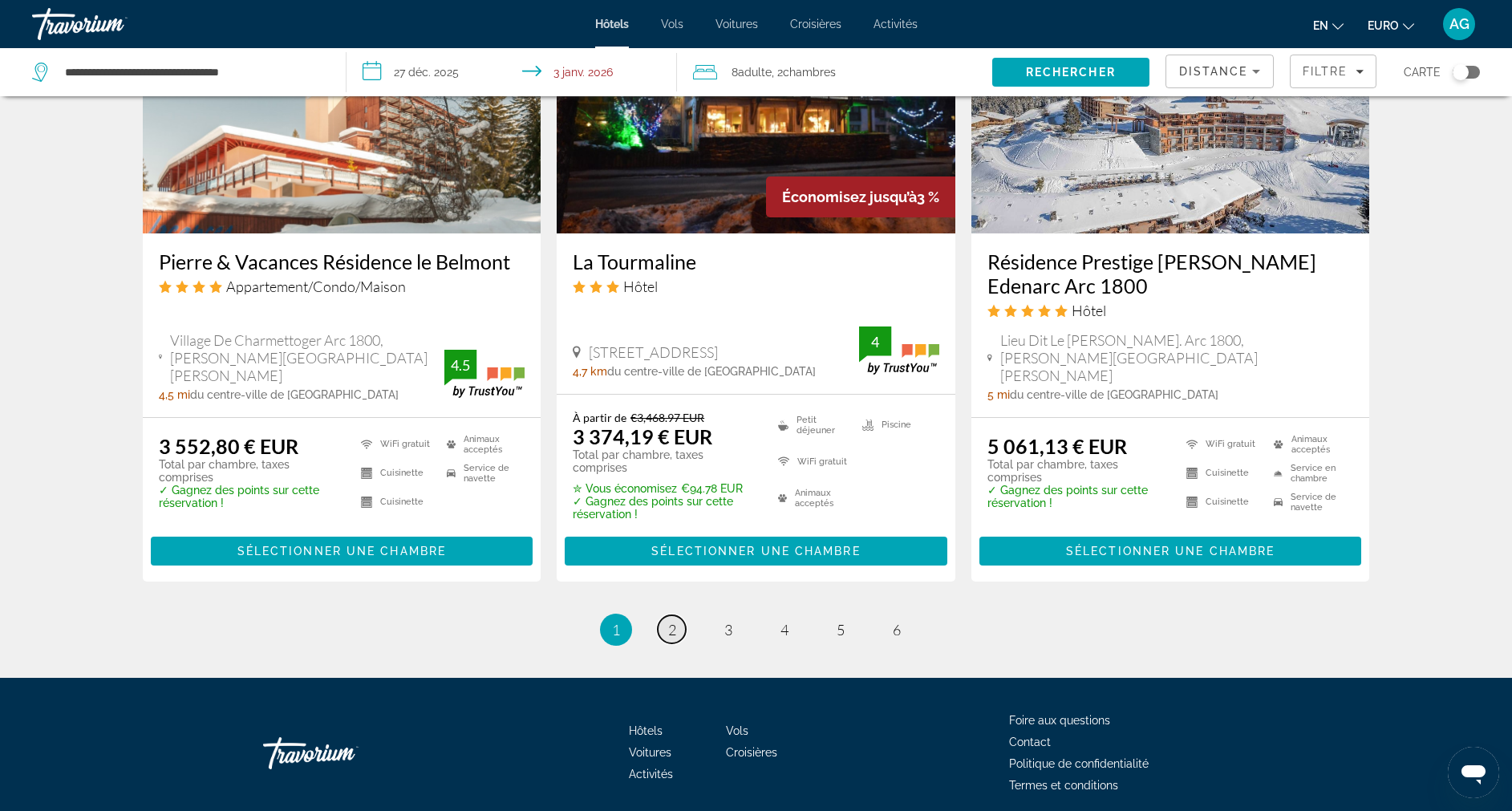
click at [681, 615] on link "page 2" at bounding box center [672, 629] width 28 height 28
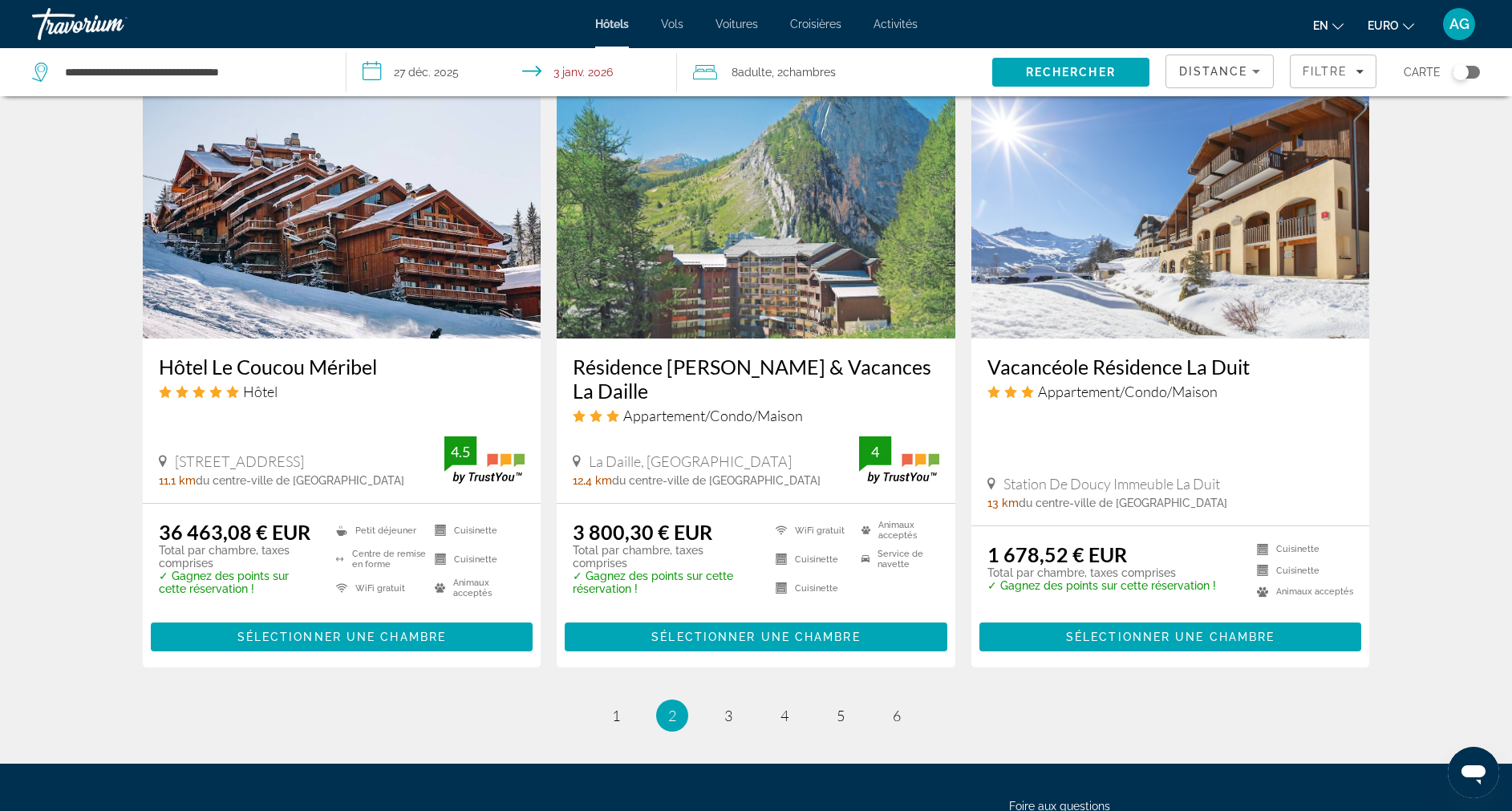
scroll to position [2008, 0]
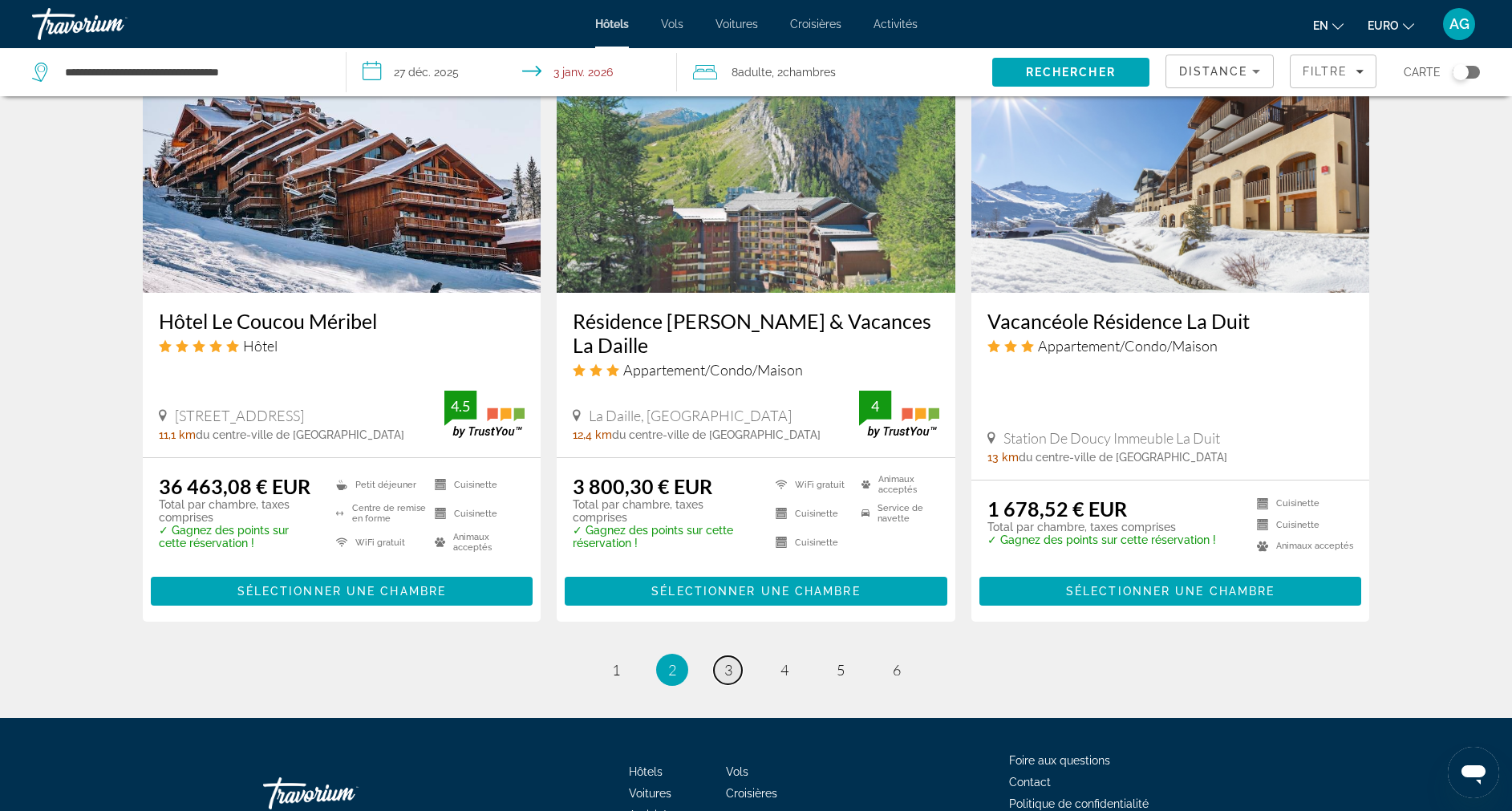
click at [737, 657] on link "page 3" at bounding box center [727, 670] width 28 height 28
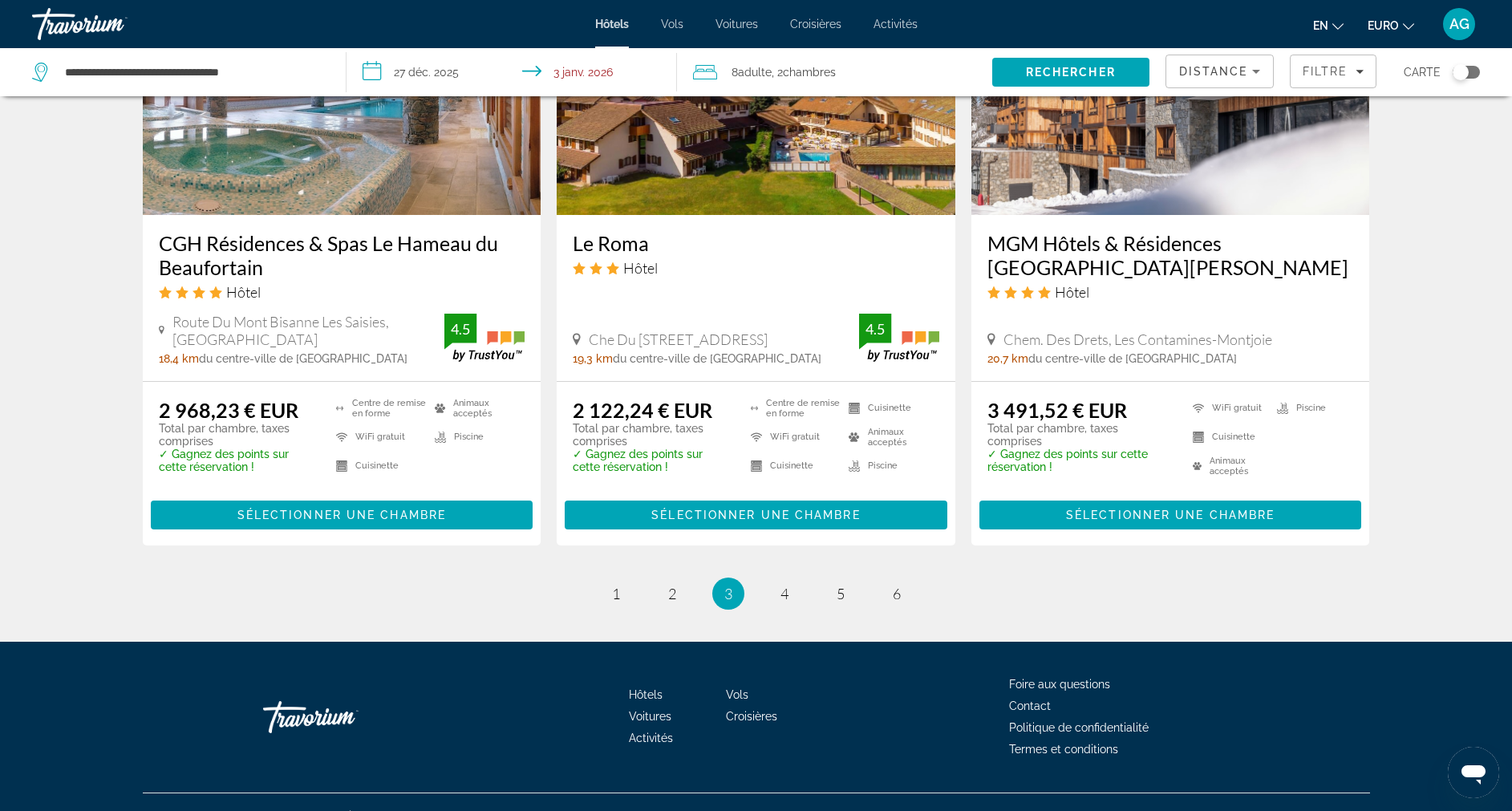
scroll to position [2071, 0]
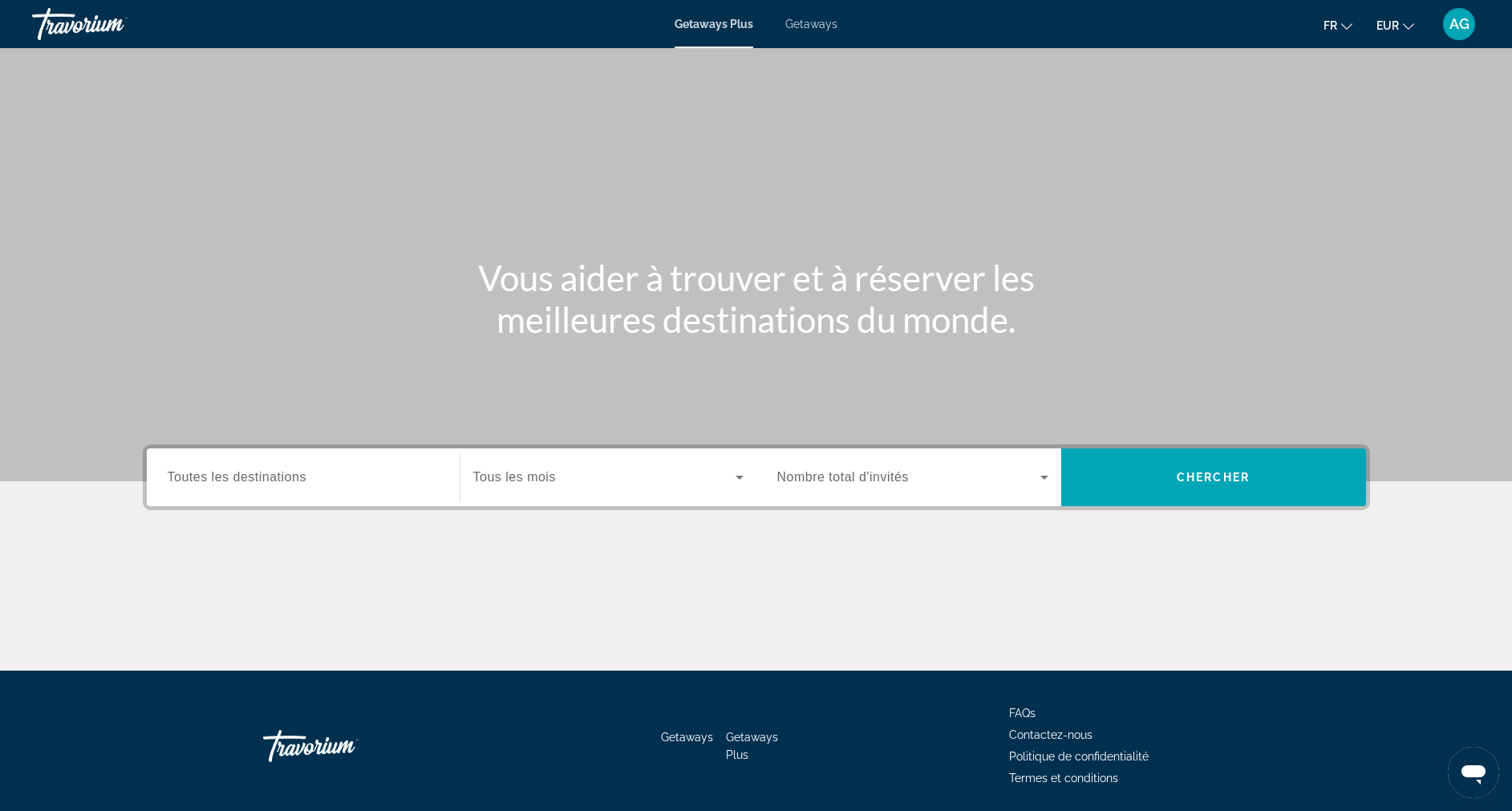
click at [813, 29] on span "Getaways" at bounding box center [812, 24] width 52 height 13
click at [206, 494] on div "Search widget" at bounding box center [303, 478] width 271 height 46
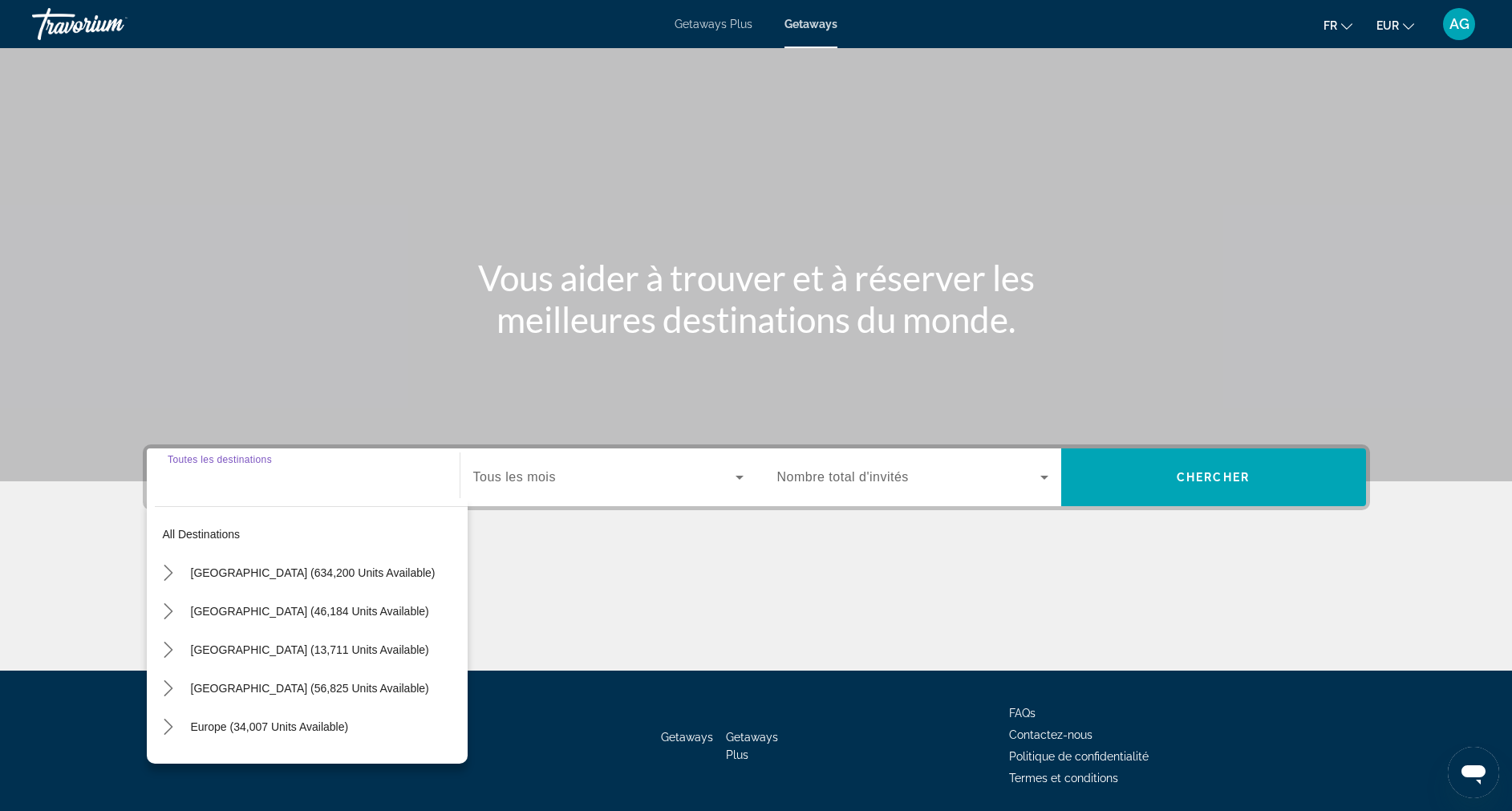
scroll to position [57, 0]
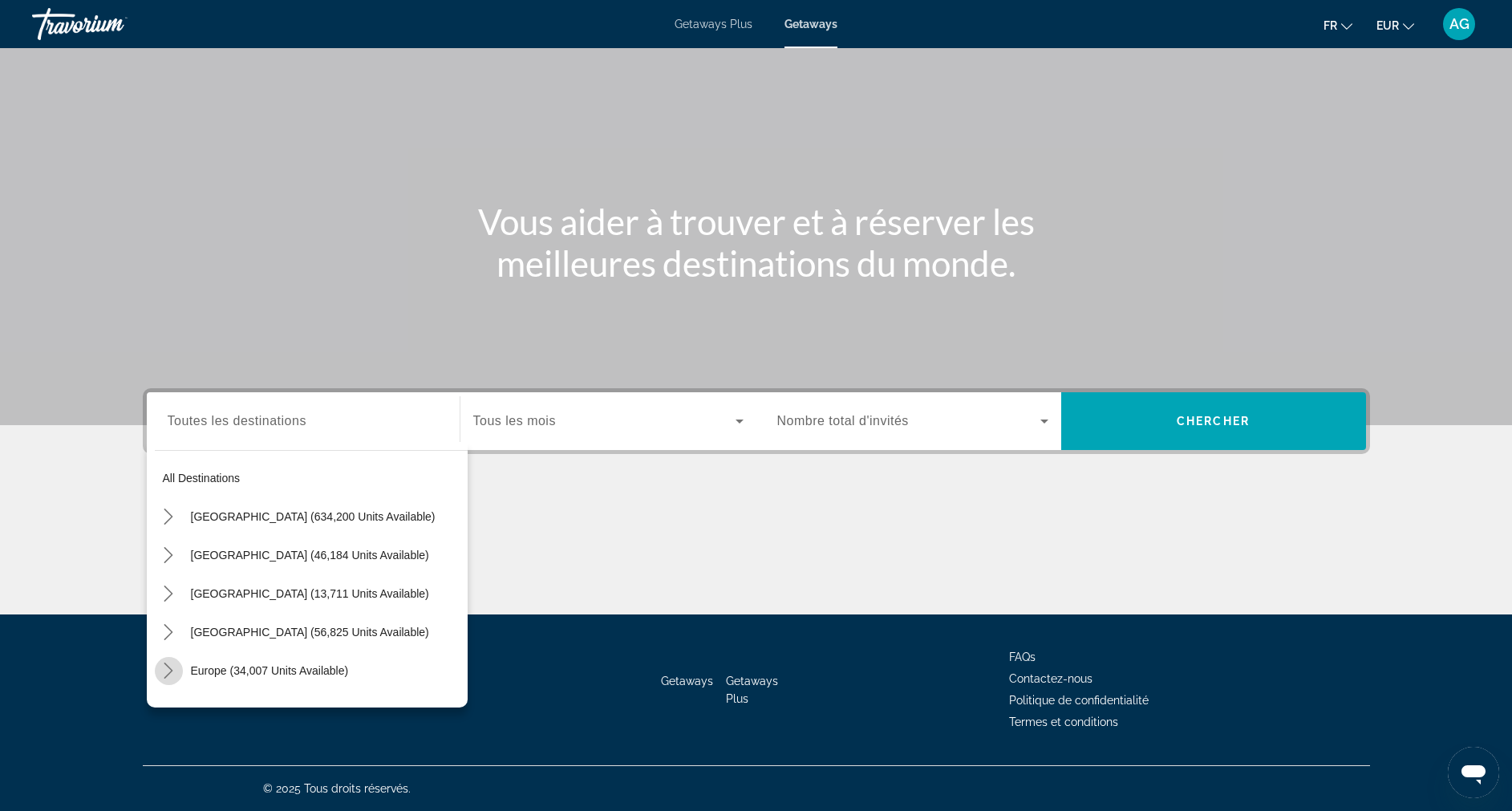
click at [174, 671] on icon "Toggle Europe (34,007 units available) submenu" at bounding box center [169, 671] width 16 height 16
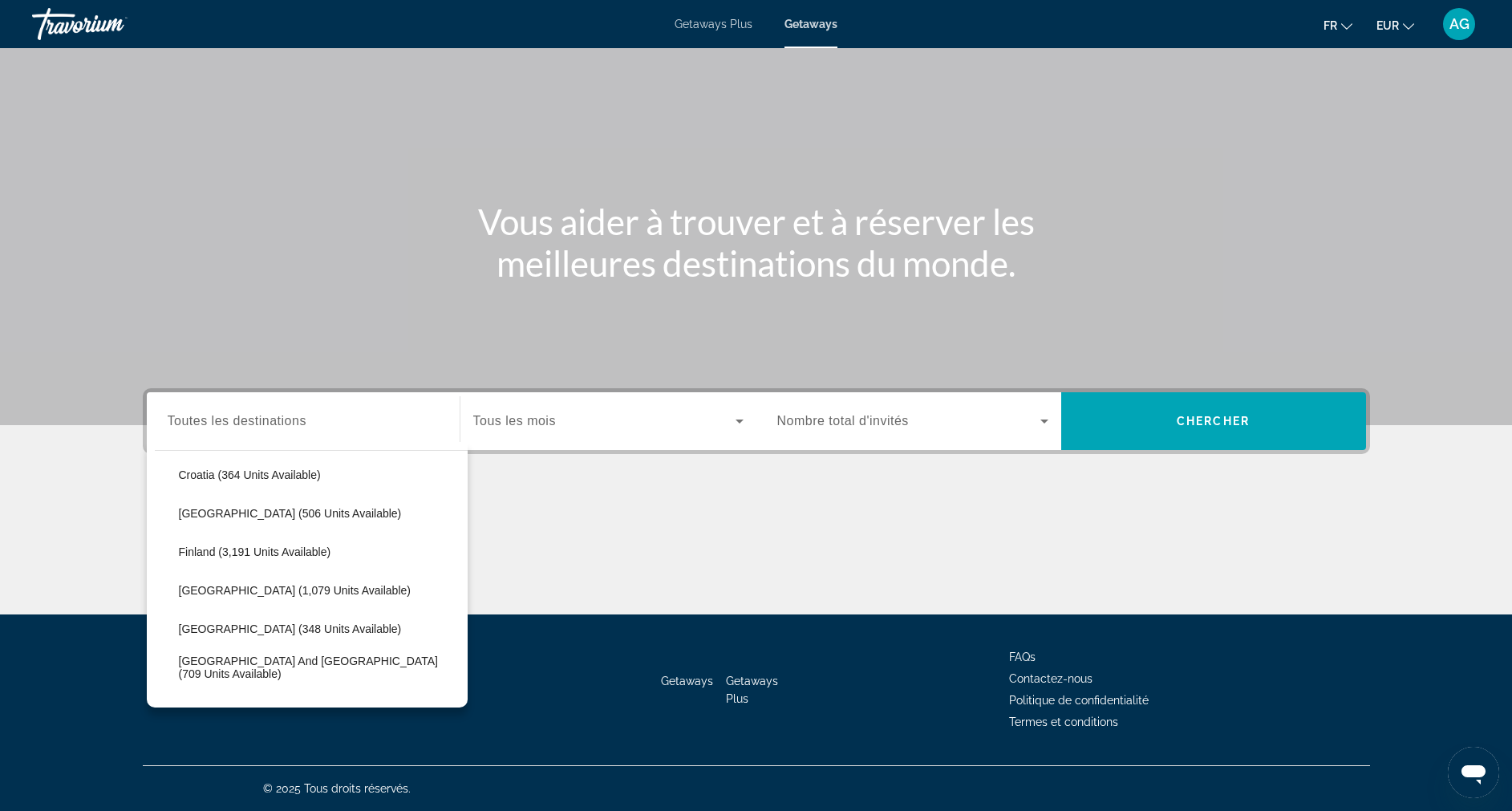
scroll to position [368, 0]
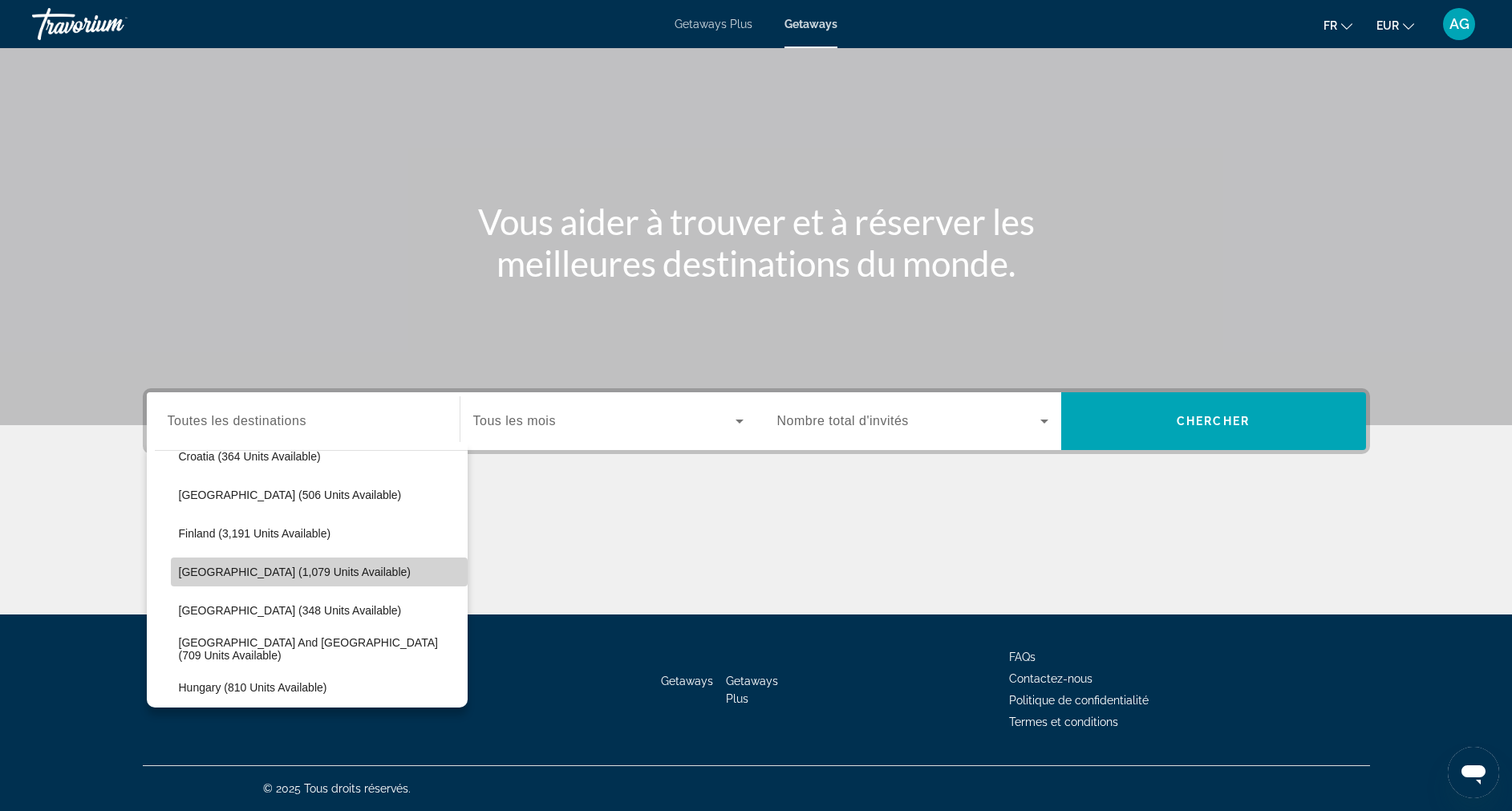
click at [326, 577] on span "France (1,079 units available)" at bounding box center [294, 572] width 232 height 13
type input "**********"
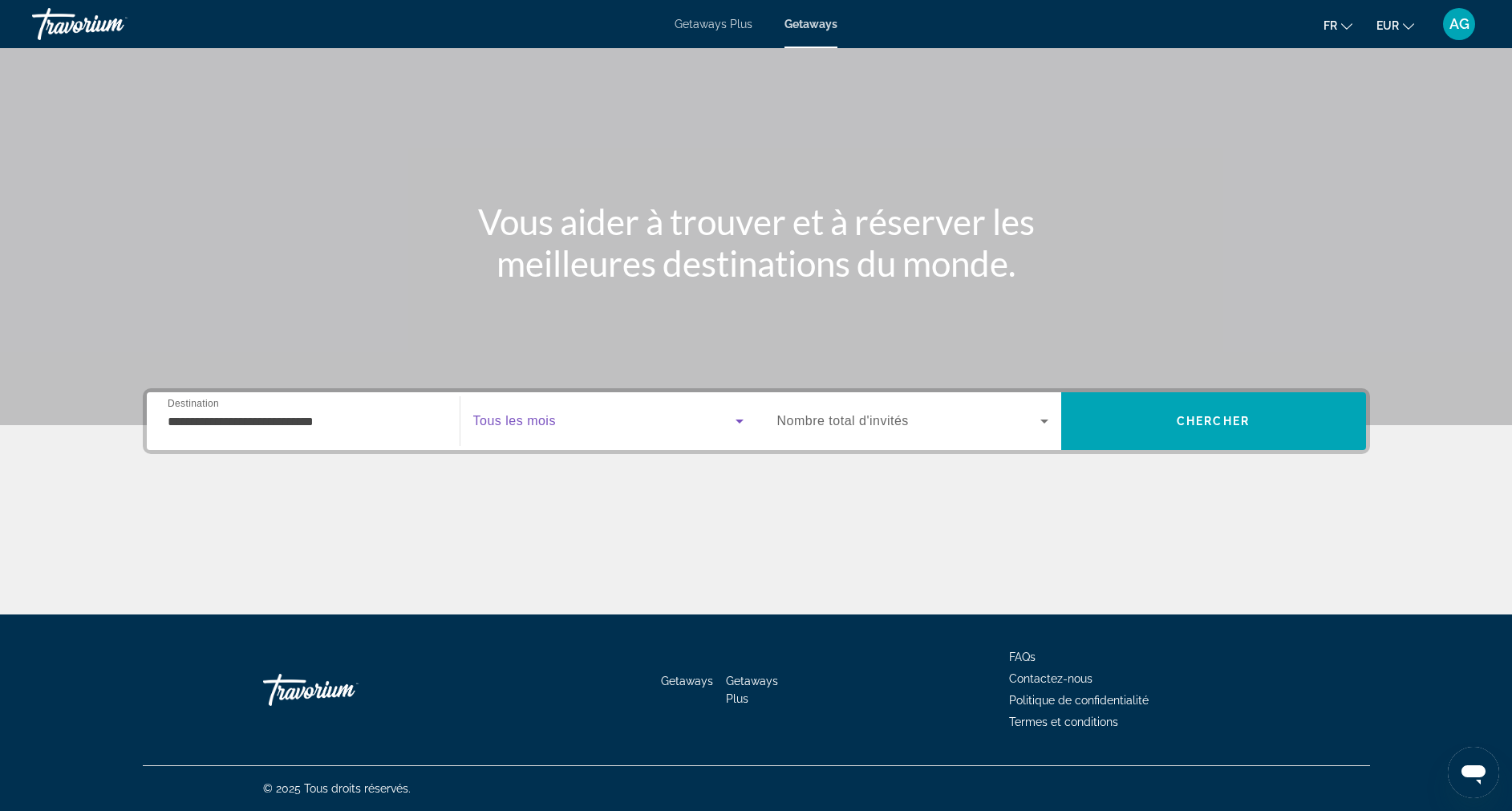
click at [584, 420] on span "Search widget" at bounding box center [604, 420] width 262 height 19
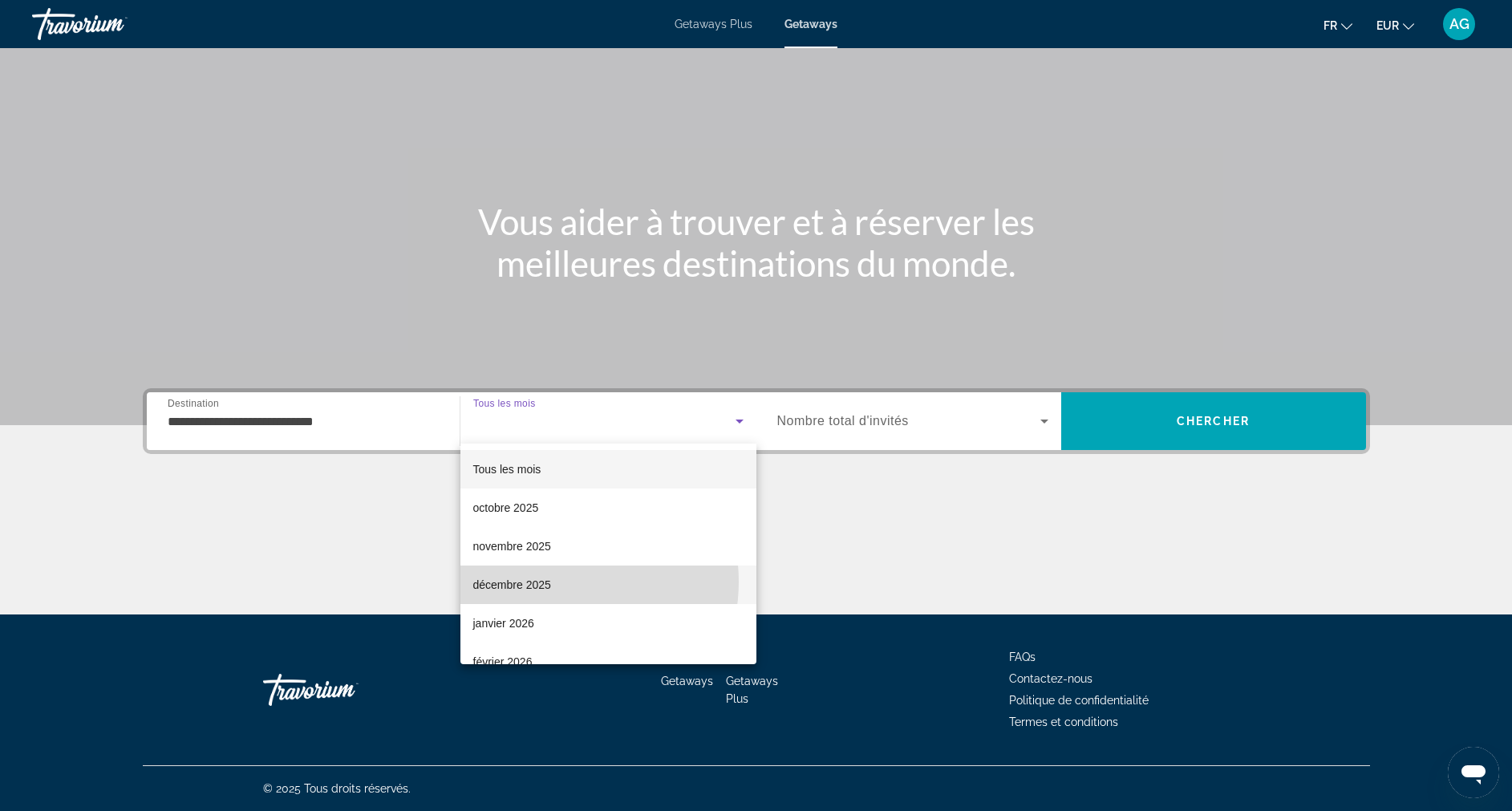
click at [554, 582] on mat-option "décembre 2025" at bounding box center [609, 585] width 296 height 39
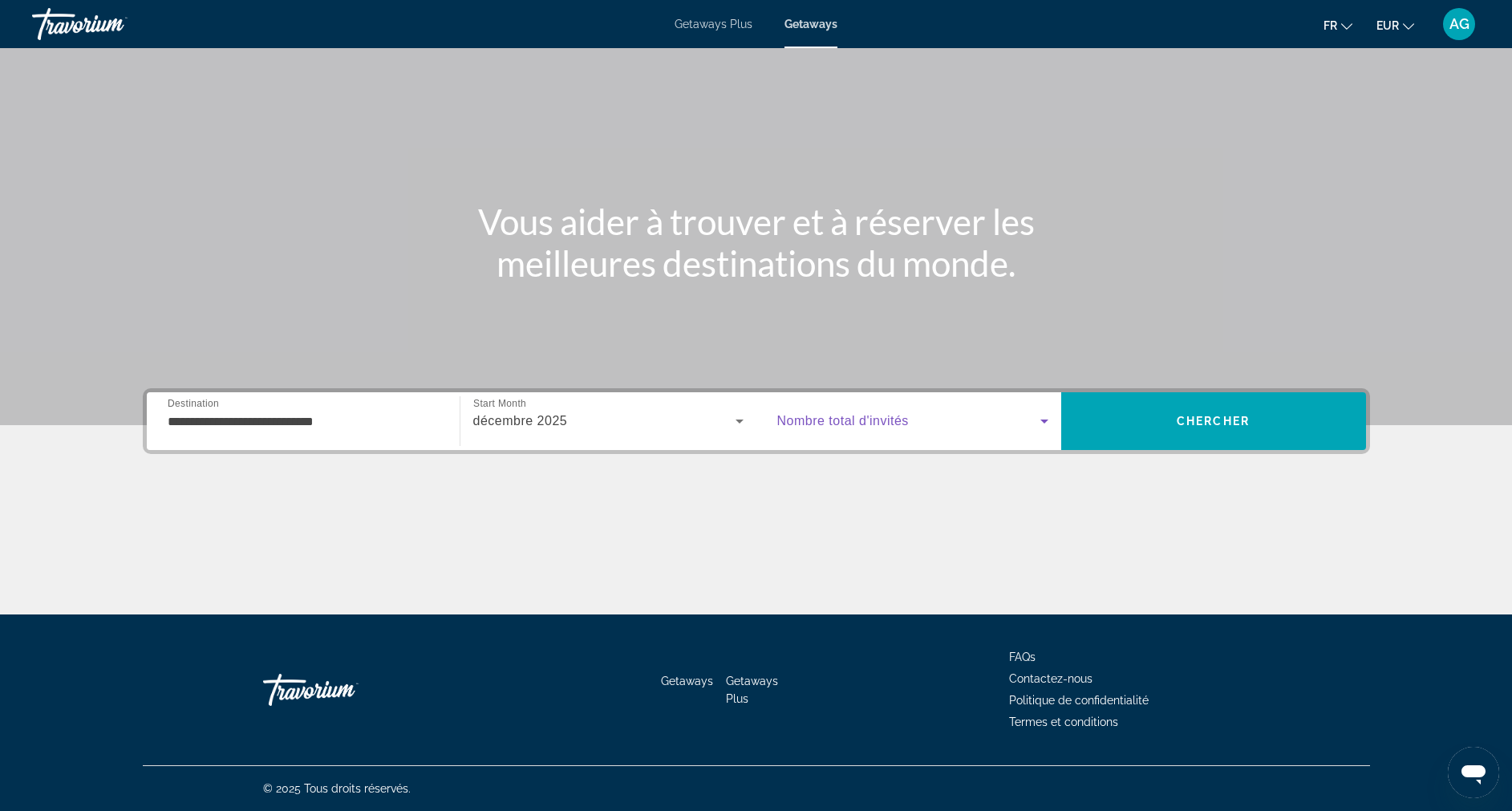
click at [929, 418] on span "Search widget" at bounding box center [909, 420] width 263 height 19
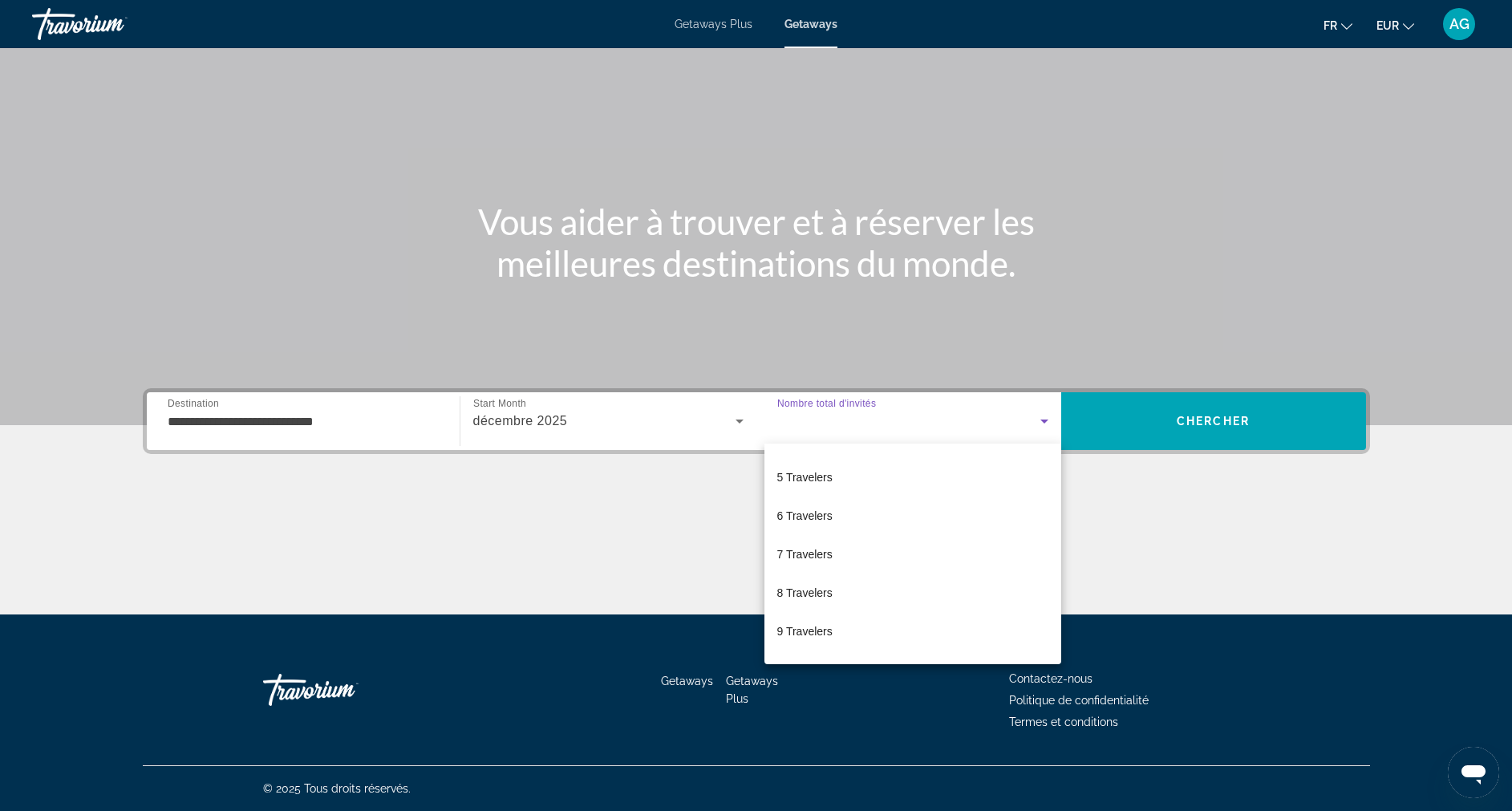
scroll to position [135, 0]
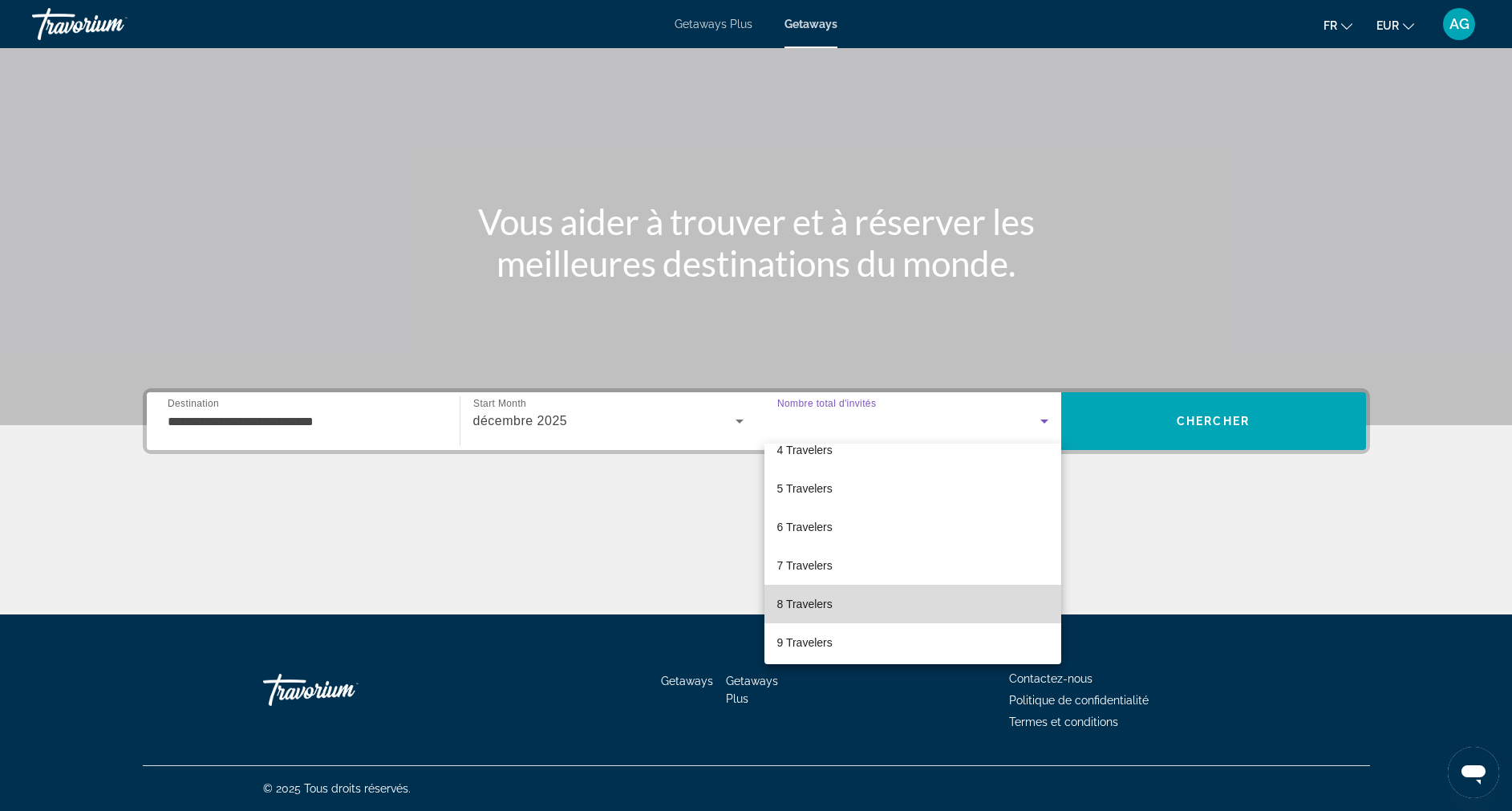
click at [951, 595] on mat-option "8 Travelers" at bounding box center [913, 604] width 297 height 39
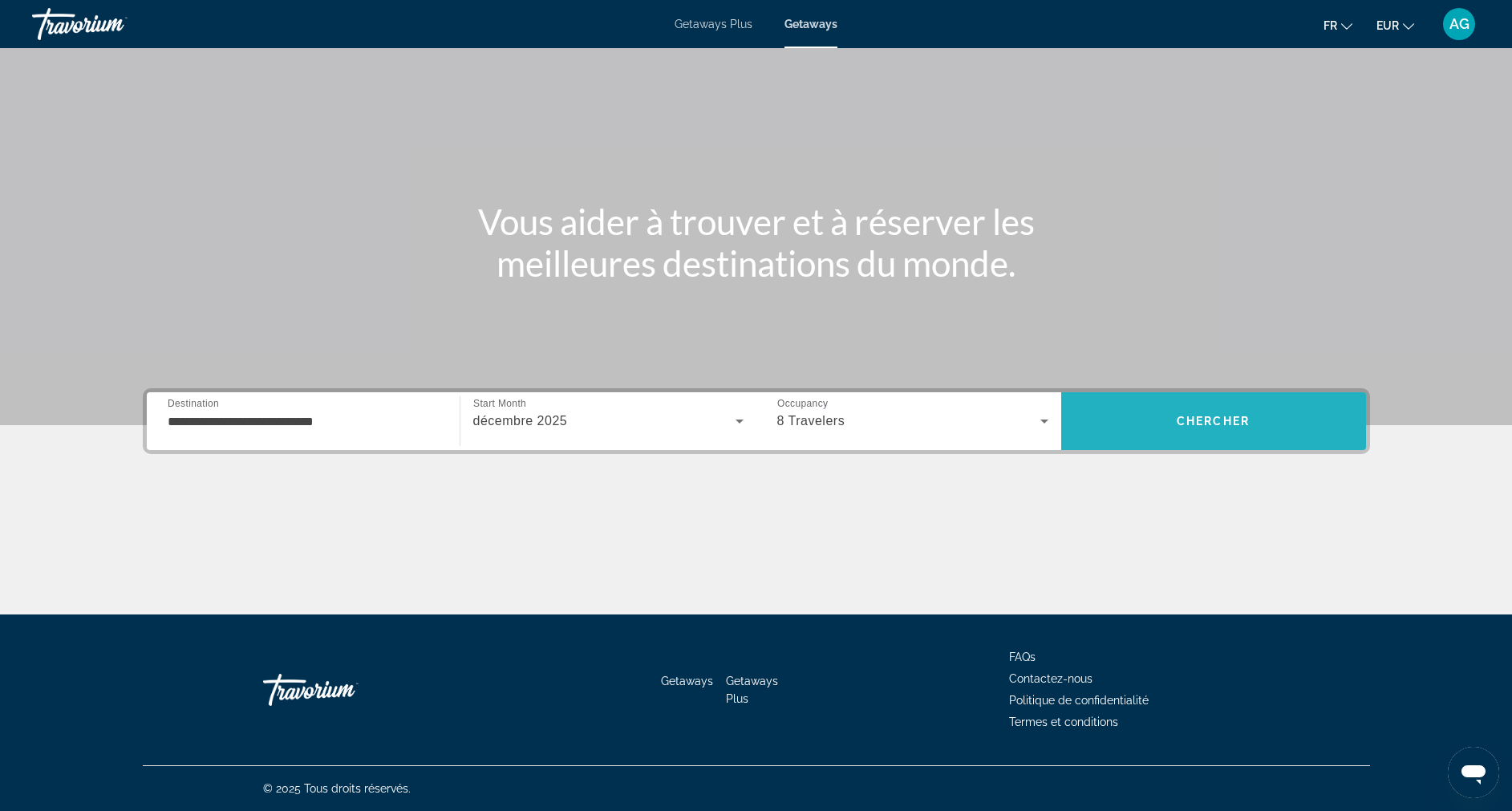
click at [1251, 431] on span "Search" at bounding box center [1214, 421] width 305 height 39
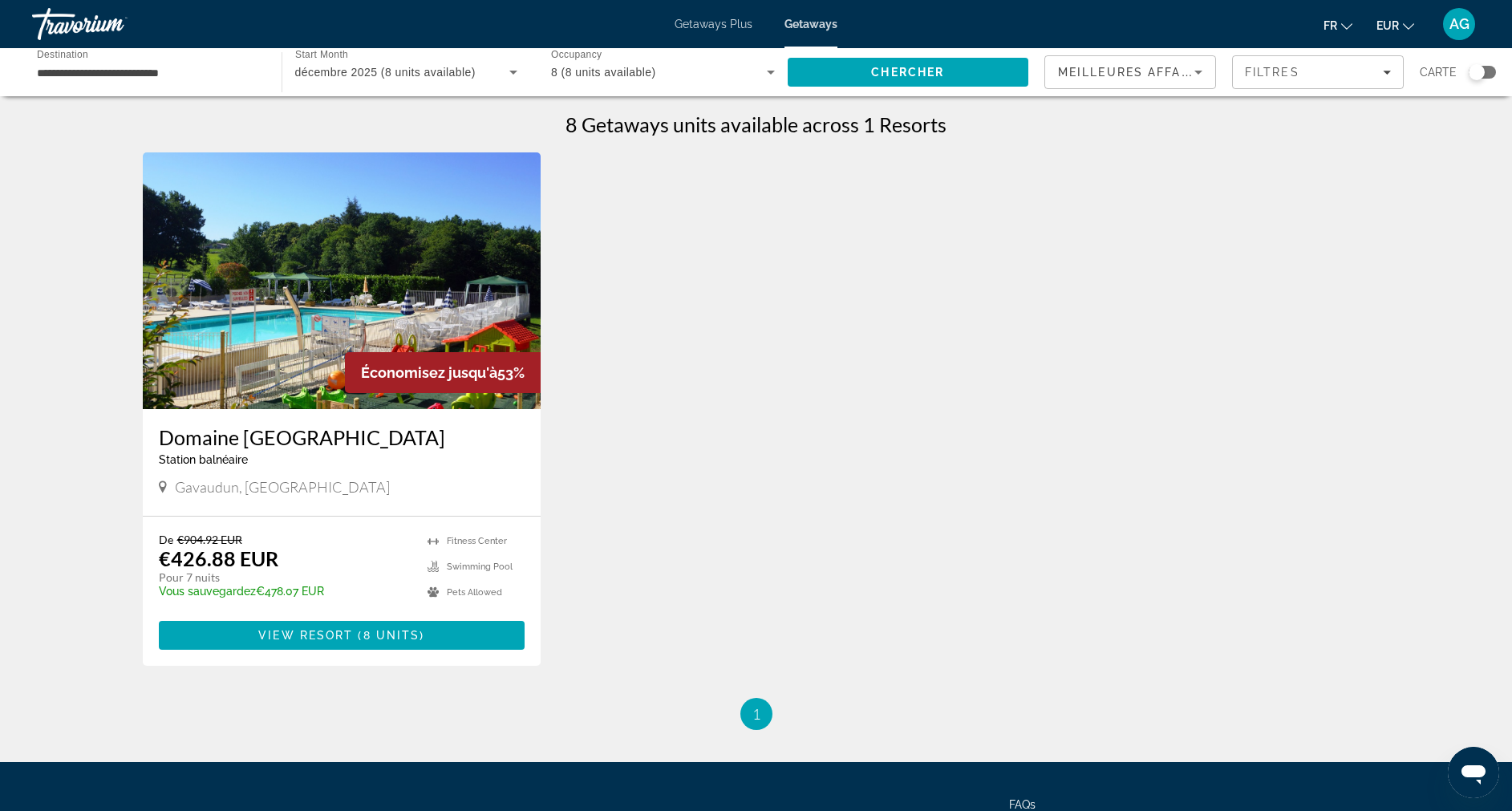
click at [698, 19] on span "Getaways Plus" at bounding box center [714, 24] width 78 height 13
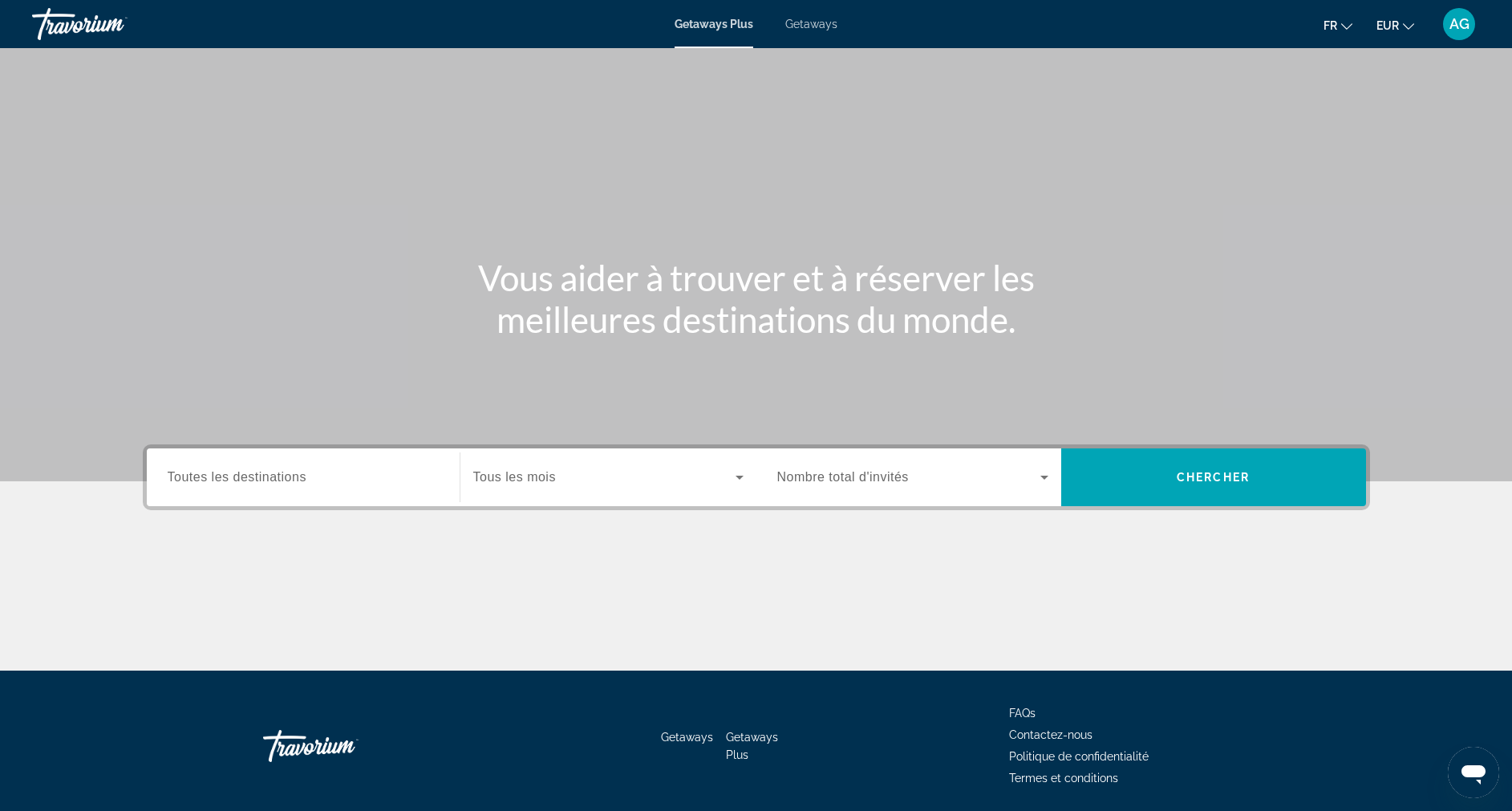
click at [267, 478] on span "Toutes les destinations" at bounding box center [237, 477] width 139 height 13
click at [267, 478] on input "Destination Toutes les destinations" at bounding box center [303, 478] width 271 height 19
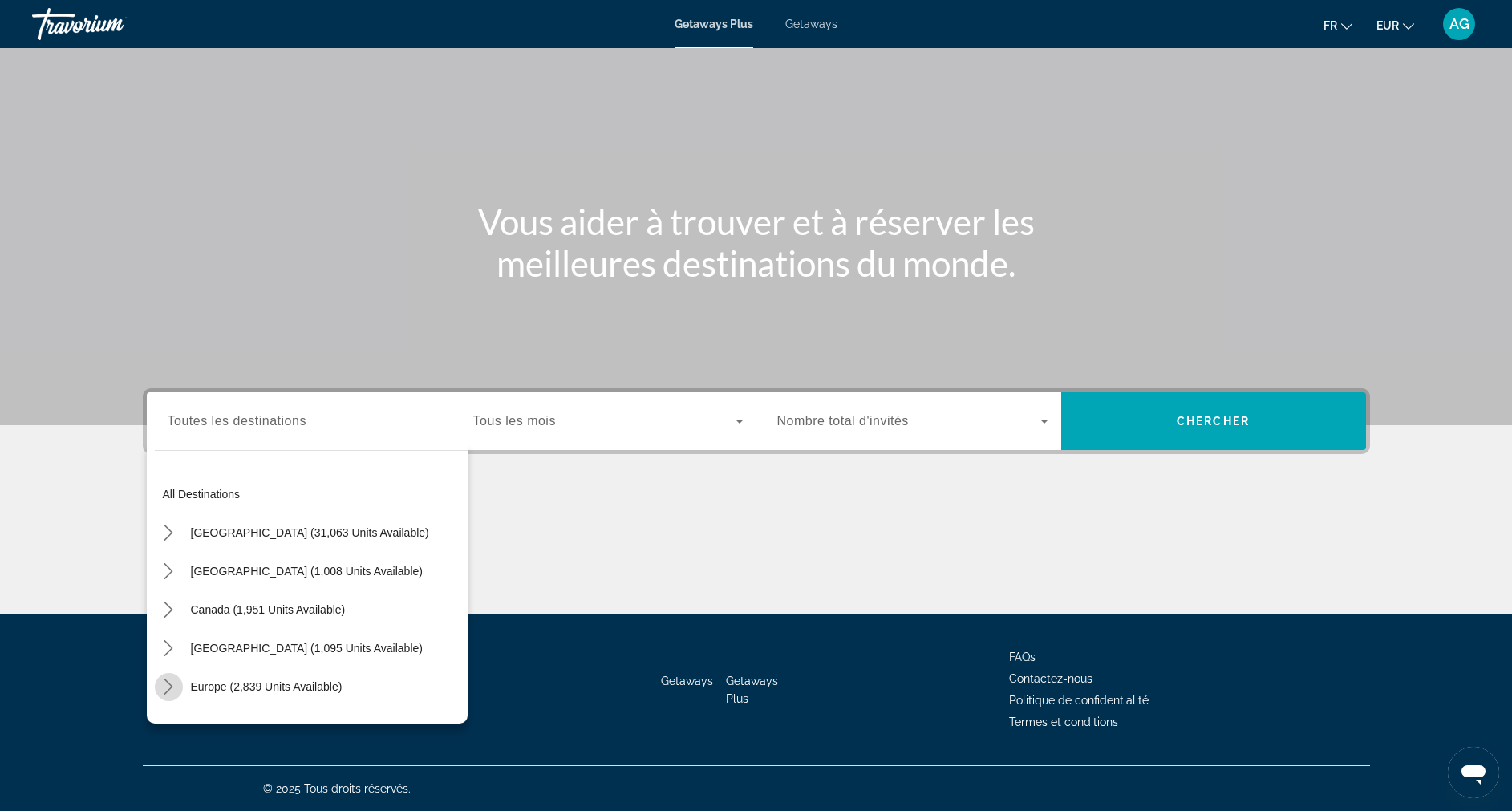
click at [174, 683] on icon "Toggle Europe (2,839 units available) submenu" at bounding box center [169, 687] width 16 height 16
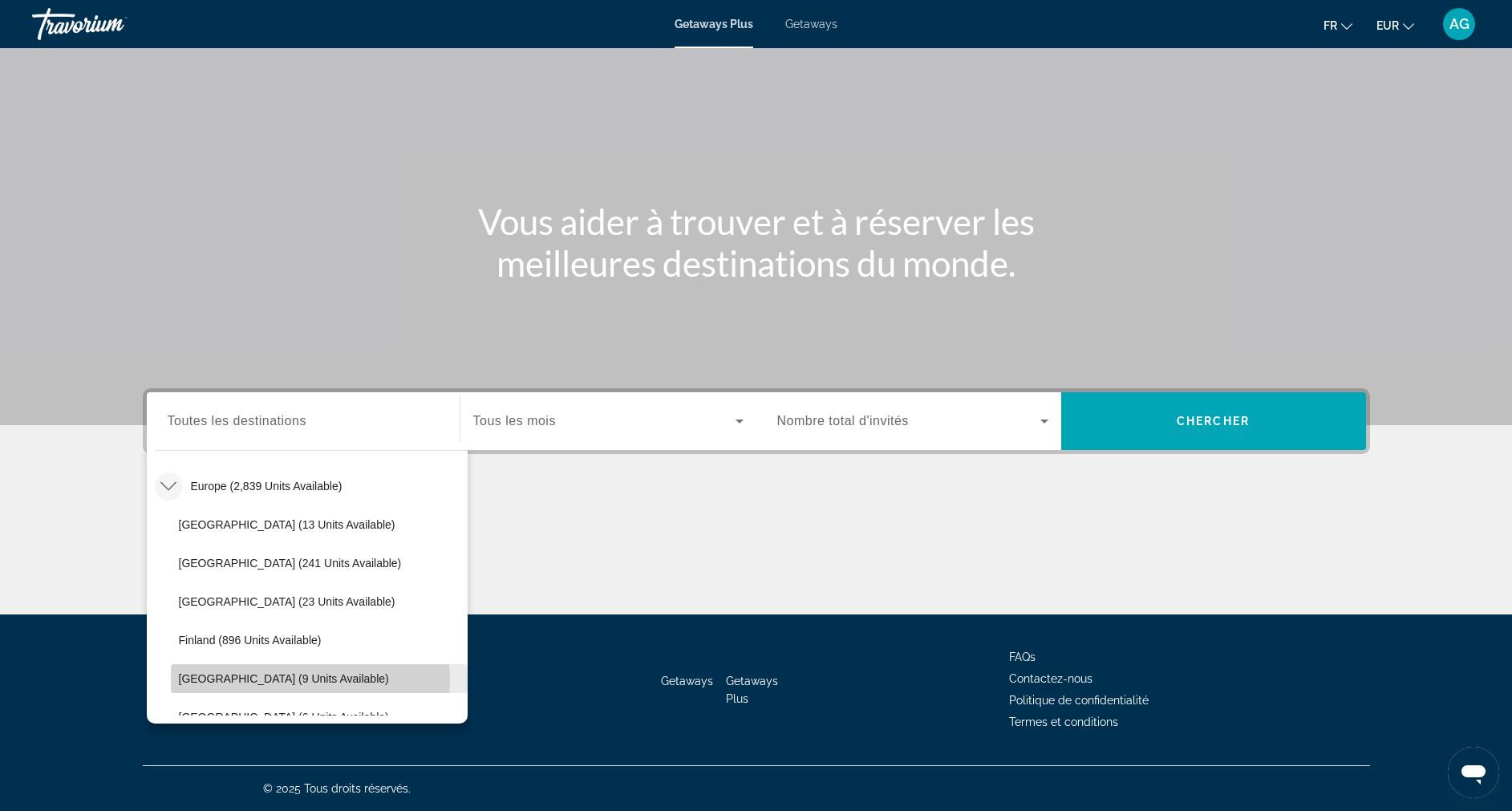
click at [293, 682] on span "France (9 units available)" at bounding box center [284, 679] width 210 height 13
type input "**********"
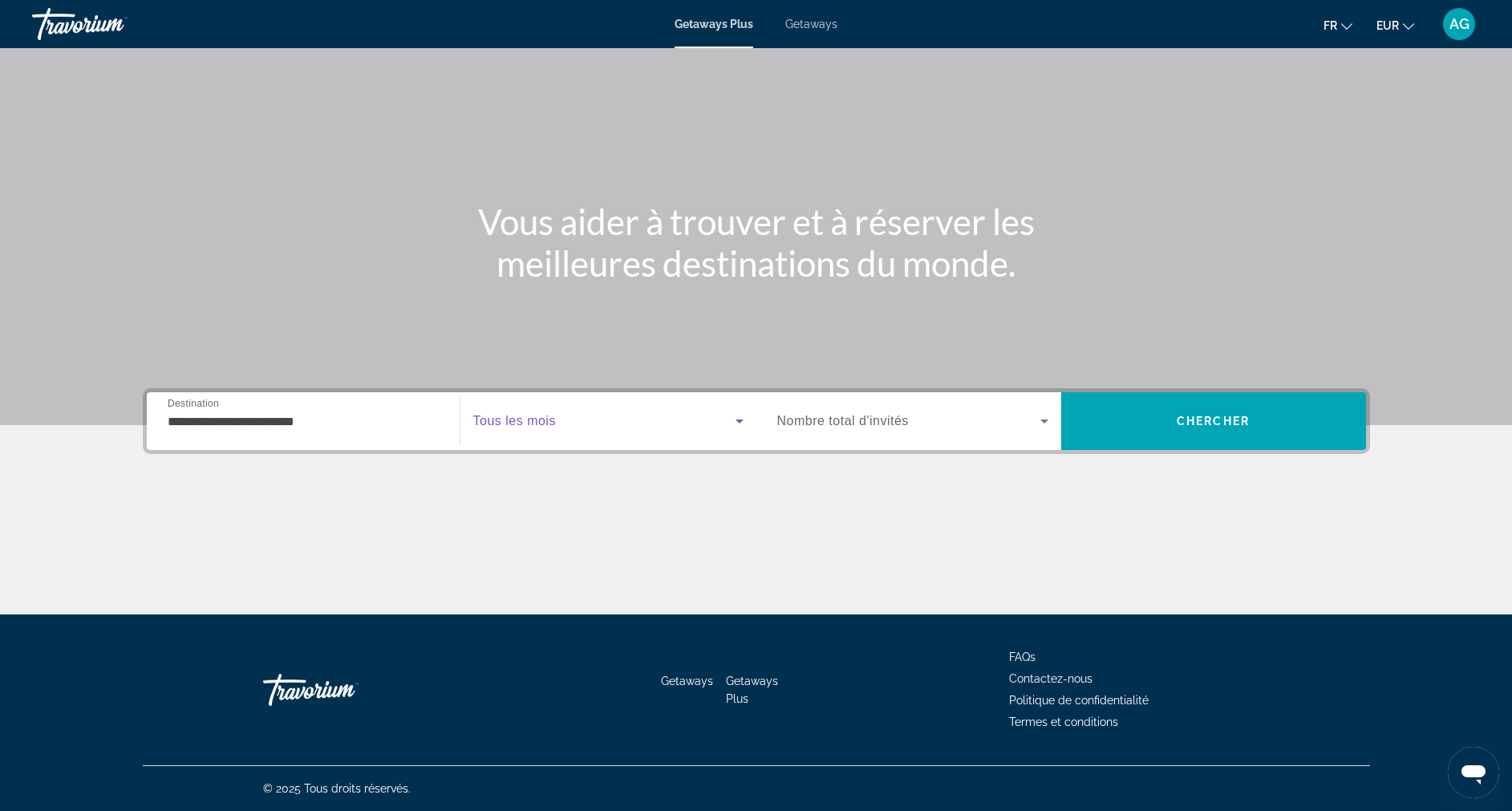
click at [581, 427] on span "Search widget" at bounding box center [604, 420] width 262 height 19
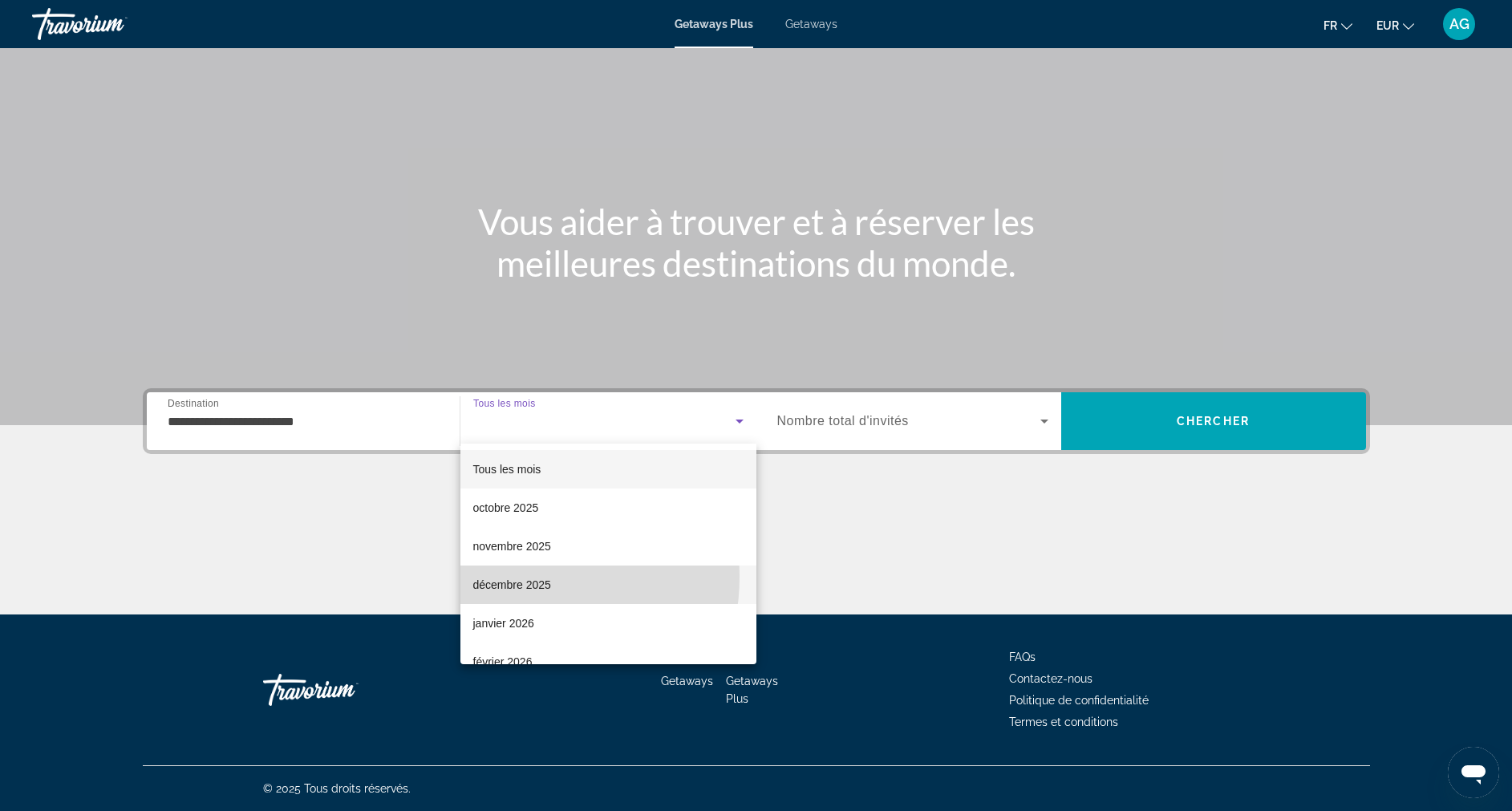
click at [505, 577] on span "décembre 2025" at bounding box center [512, 585] width 78 height 19
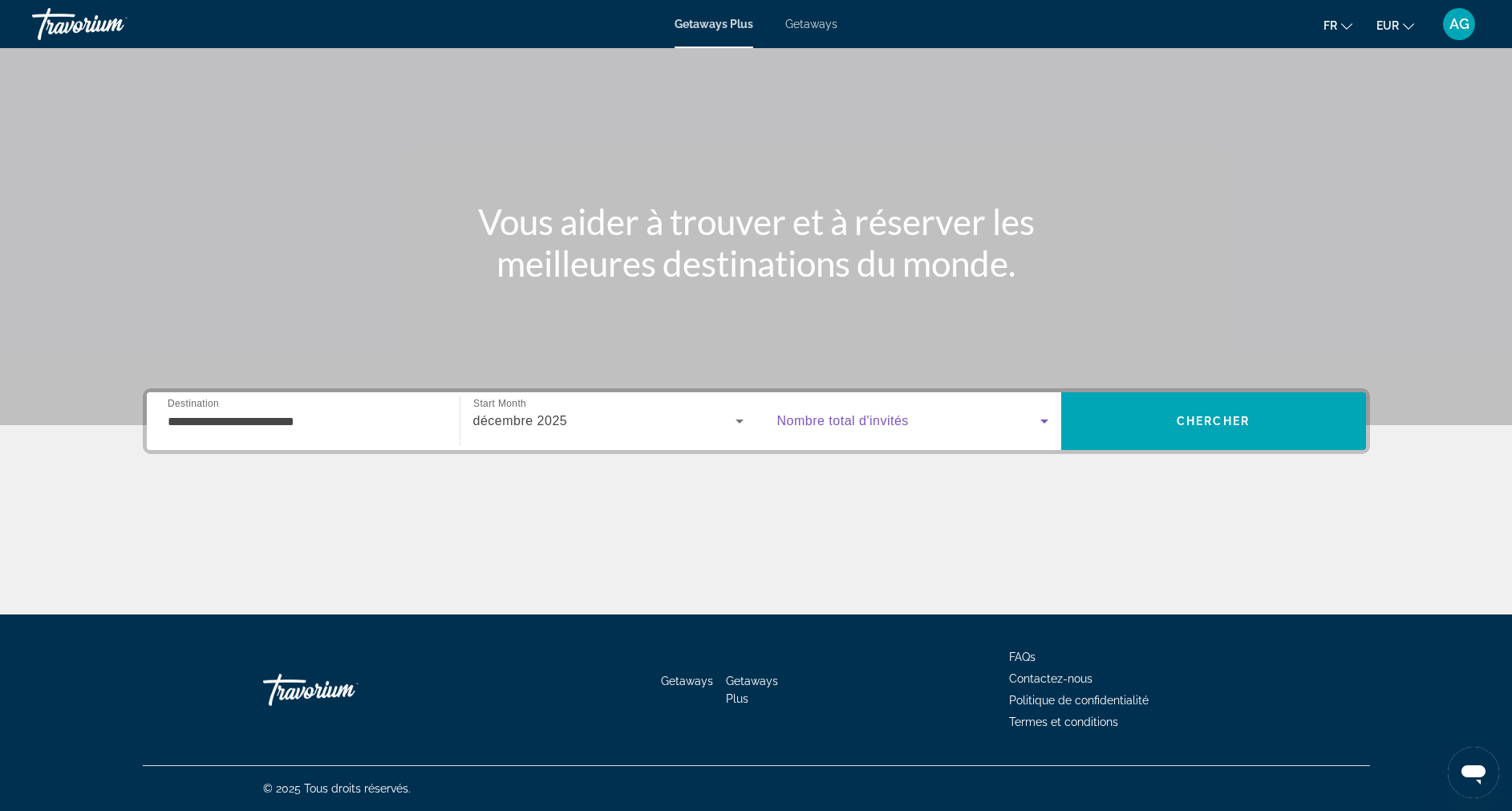
click at [845, 430] on span "Search widget" at bounding box center [909, 420] width 263 height 19
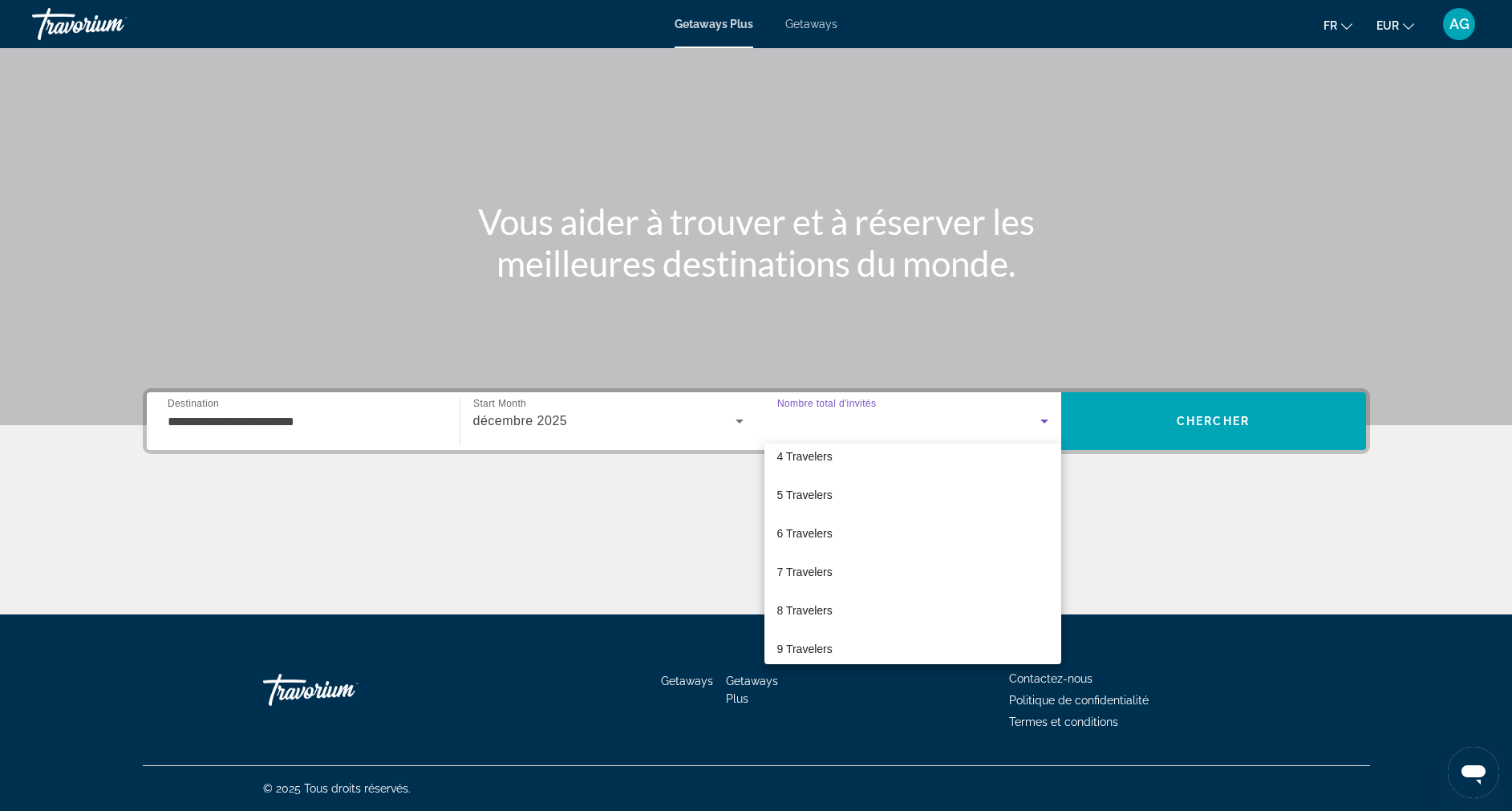
scroll to position [137, 0]
click at [879, 590] on mat-option "8 Travelers" at bounding box center [913, 603] width 297 height 39
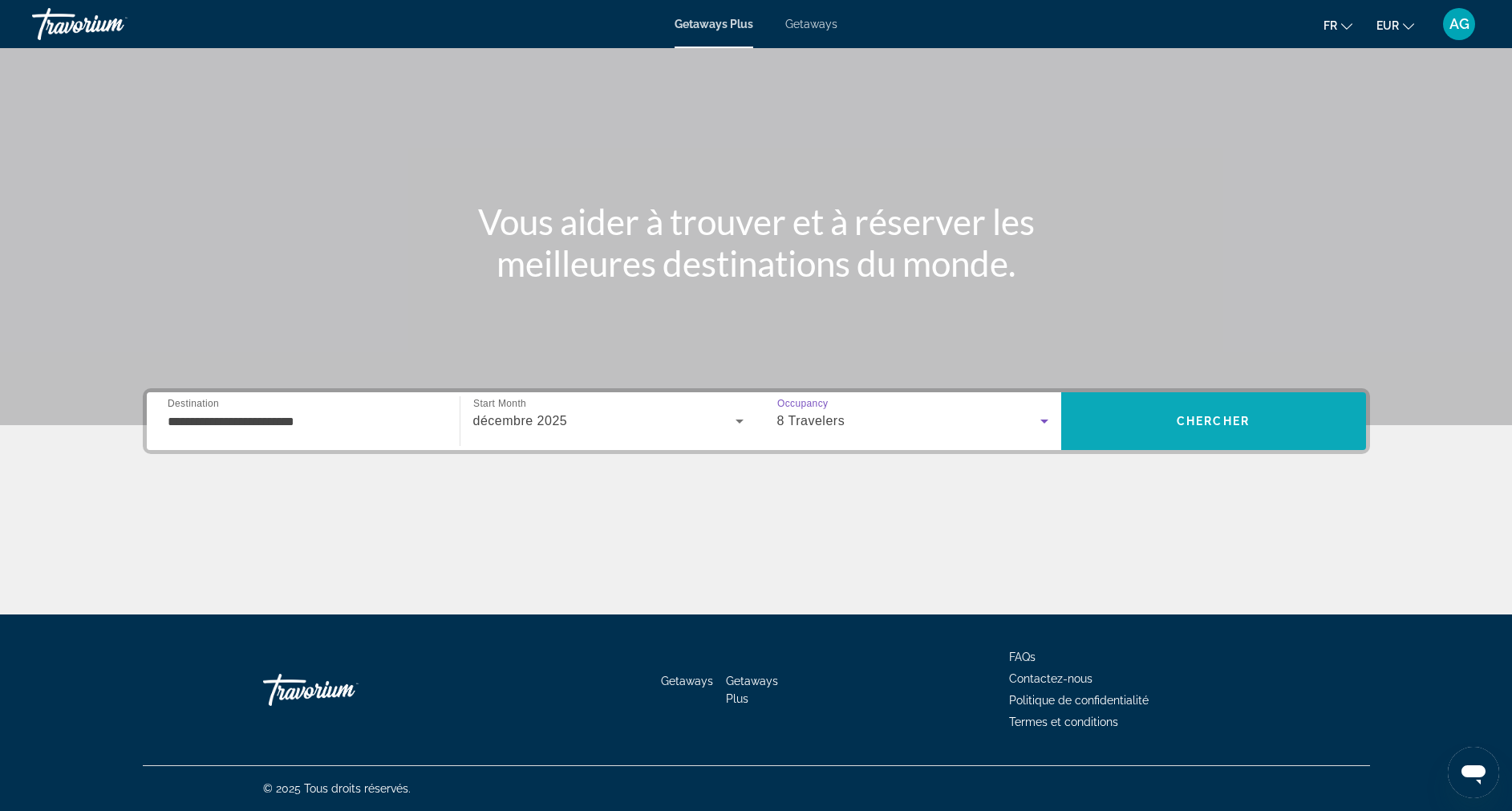
click at [1229, 433] on span "Search" at bounding box center [1214, 421] width 305 height 39
